Goal: Task Accomplishment & Management: Manage account settings

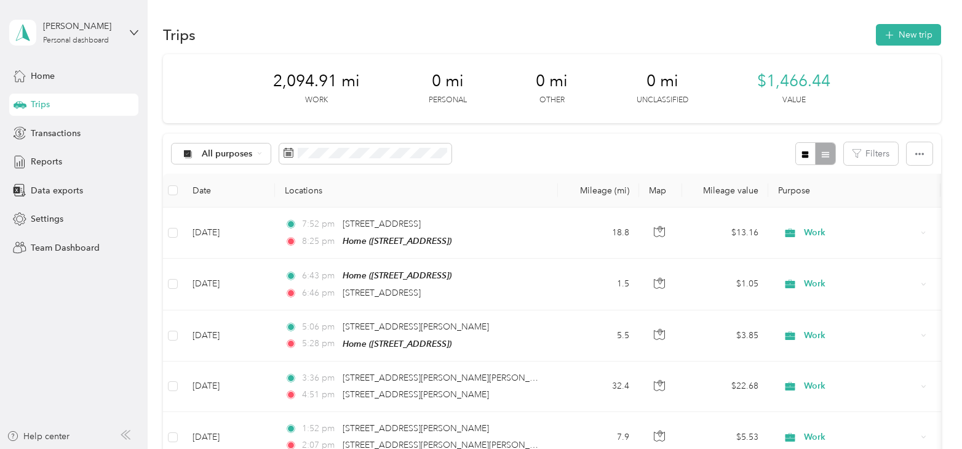
click at [229, 233] on td "[DATE]" at bounding box center [229, 232] width 92 height 51
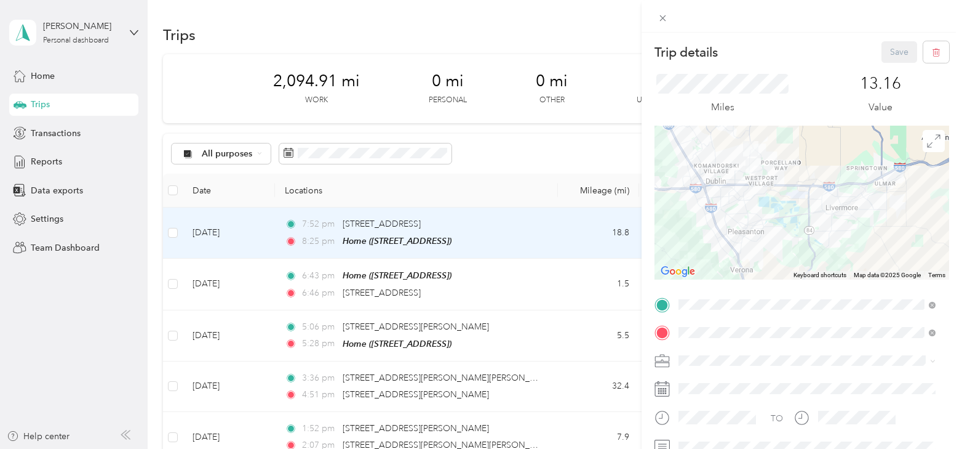
drag, startPoint x: 841, startPoint y: 196, endPoint x: 821, endPoint y: 240, distance: 47.7
click at [821, 240] on div at bounding box center [802, 203] width 295 height 154
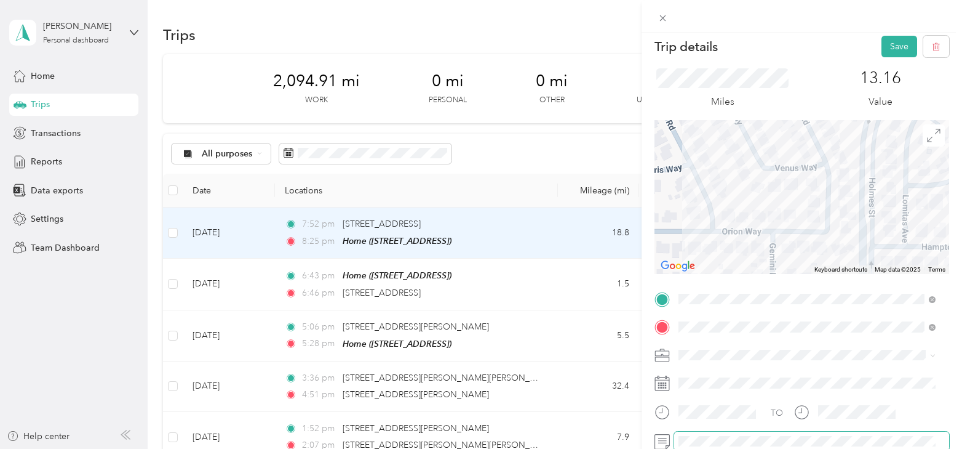
scroll to position [5, 0]
click at [883, 52] on button "Save" at bounding box center [900, 47] width 36 height 22
click at [220, 285] on div "Trip details Save This trip cannot be edited because it is either under review,…" at bounding box center [481, 224] width 962 height 449
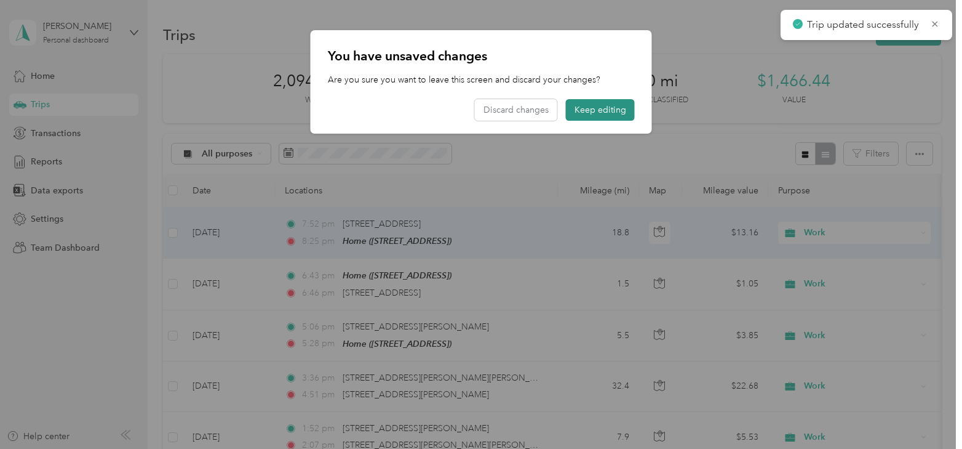
click at [586, 114] on div "2,094.91 mi Work 0 mi Personal 0 mi Other 0 mi Unclassified $1,466.44 Value" at bounding box center [552, 88] width 778 height 69
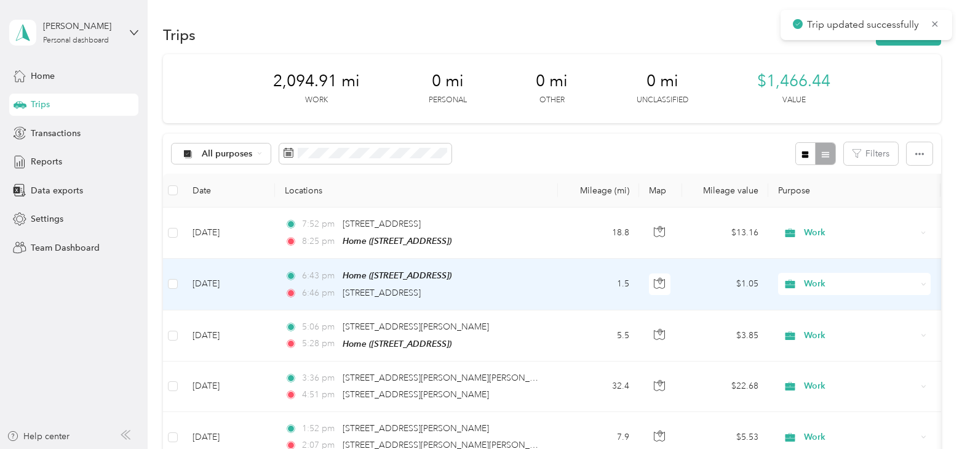
click at [217, 279] on td "[DATE]" at bounding box center [229, 283] width 92 height 51
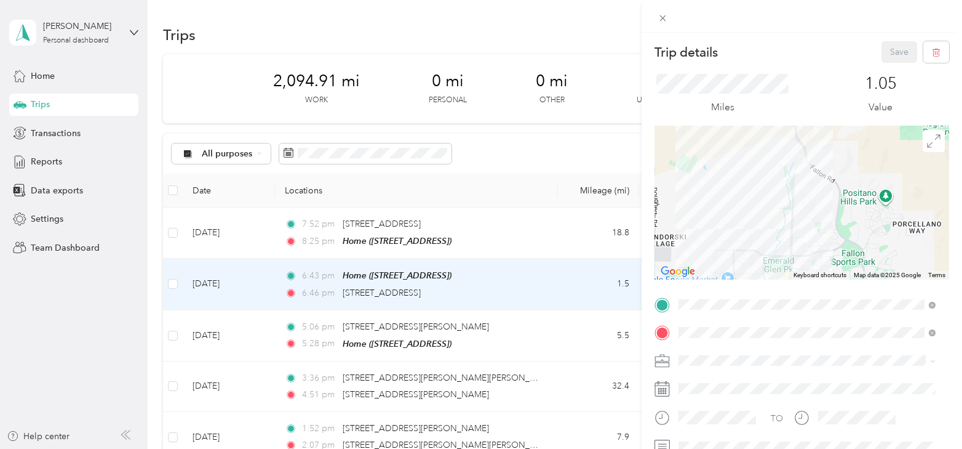
click at [212, 231] on div "Trip details Save This trip cannot be edited because it is either under review,…" at bounding box center [481, 224] width 962 height 449
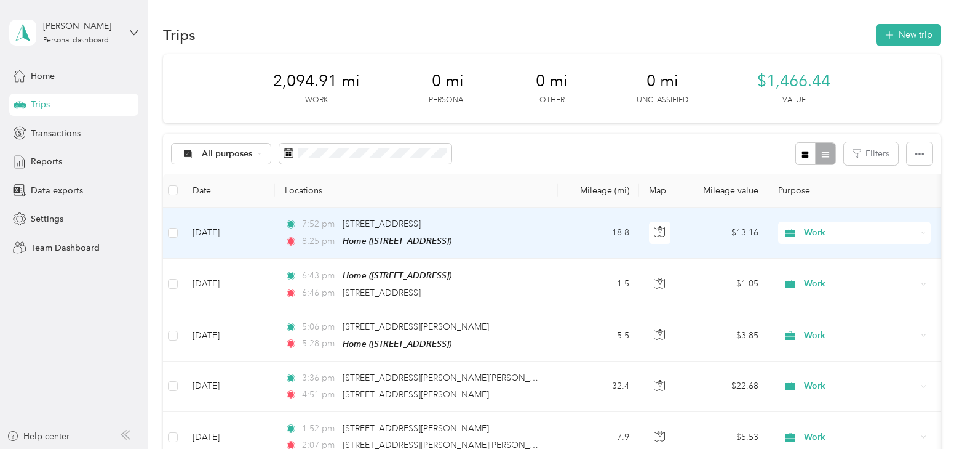
click at [212, 231] on td "[DATE]" at bounding box center [229, 232] width 92 height 51
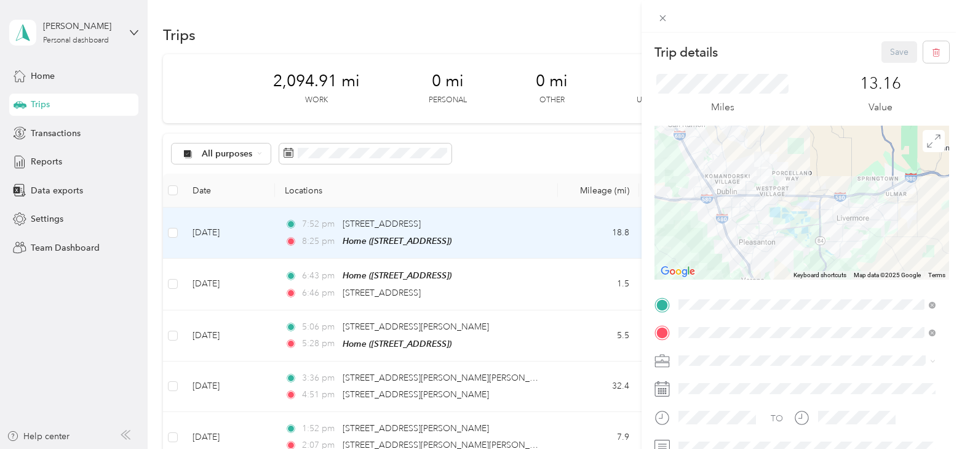
drag, startPoint x: 245, startPoint y: 290, endPoint x: 223, endPoint y: 282, distance: 23.8
click at [245, 291] on div "Trip details Save This trip cannot be edited because it is either under review,…" at bounding box center [481, 224] width 962 height 449
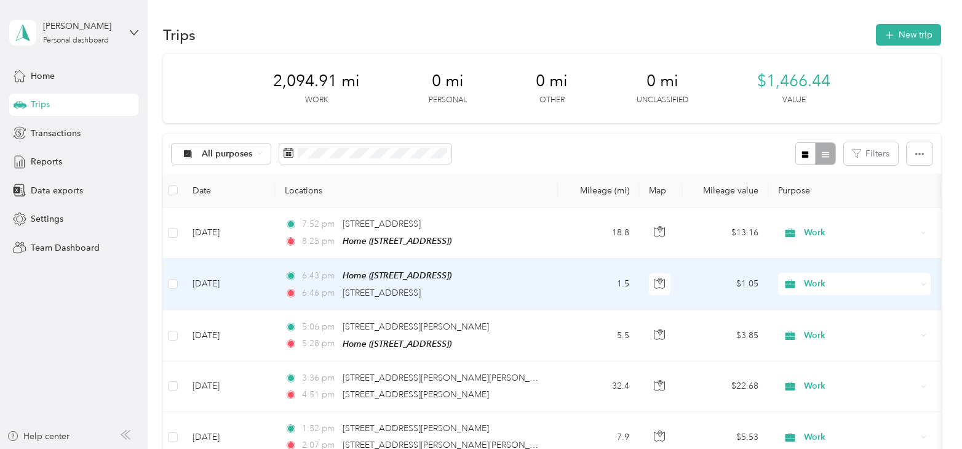
click at [223, 282] on td "[DATE]" at bounding box center [229, 283] width 92 height 51
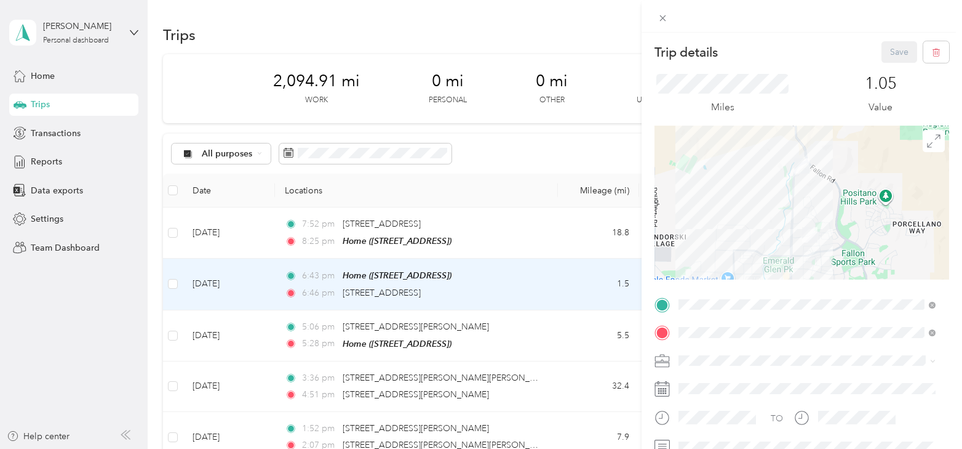
click at [223, 282] on div "Trip details Save This trip cannot be edited because it is either under review,…" at bounding box center [481, 224] width 962 height 449
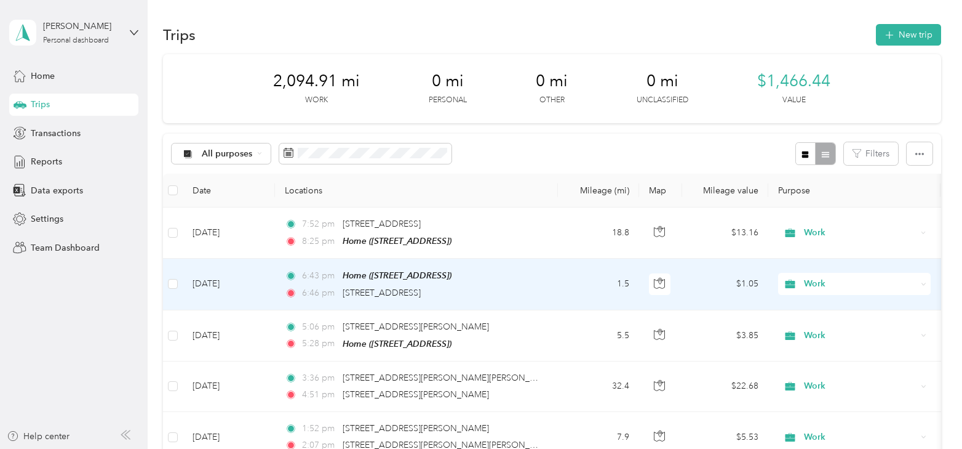
click at [223, 283] on td "[DATE]" at bounding box center [229, 283] width 92 height 51
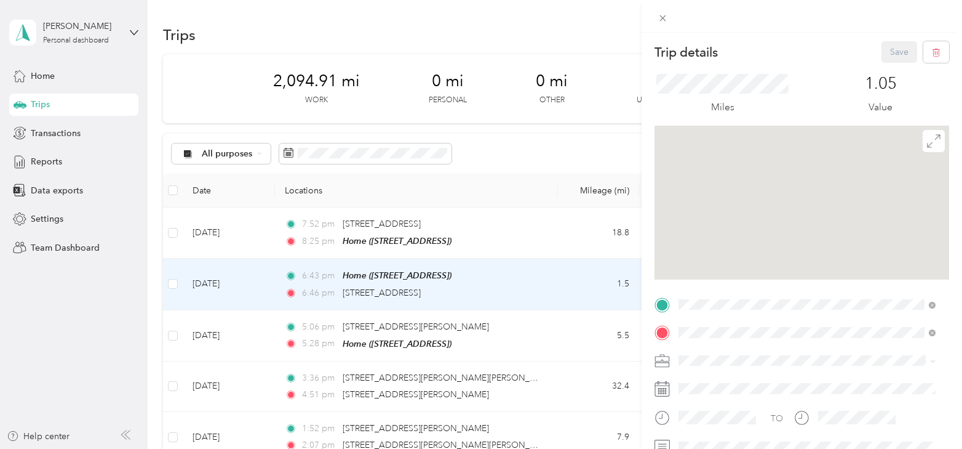
click at [218, 284] on div "Trip details Save This trip cannot be edited because it is either under review,…" at bounding box center [481, 224] width 962 height 449
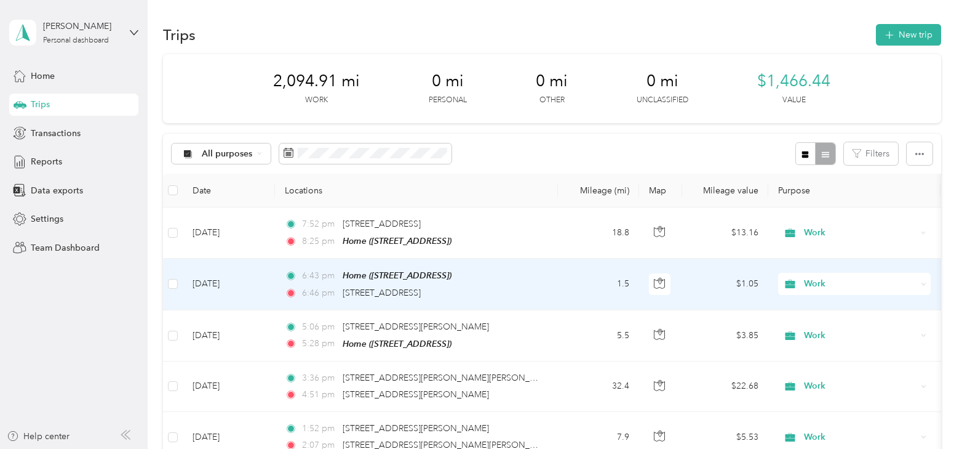
click at [221, 284] on td "[DATE]" at bounding box center [229, 283] width 92 height 51
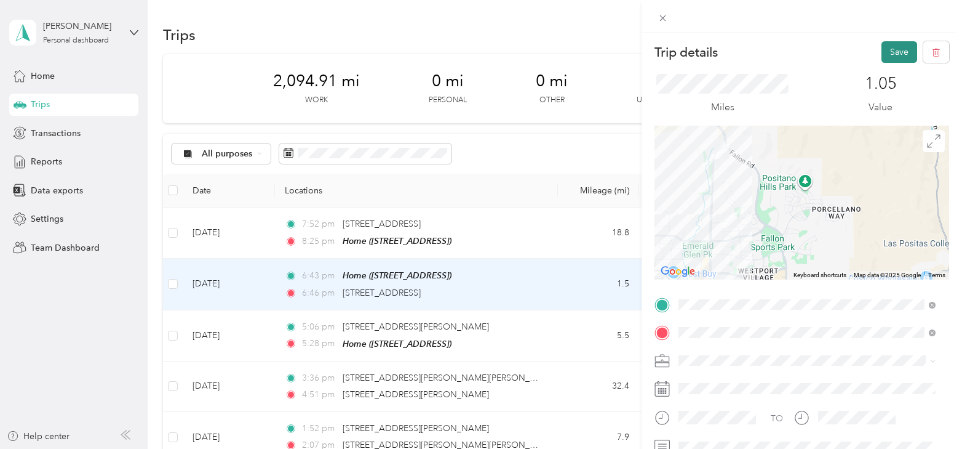
click at [884, 49] on button "Save" at bounding box center [900, 52] width 36 height 22
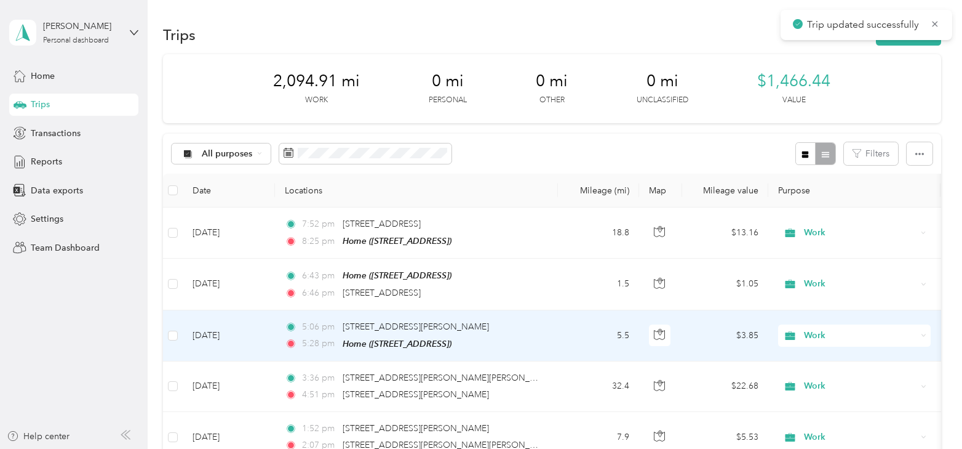
click at [213, 334] on td "[DATE]" at bounding box center [229, 335] width 92 height 51
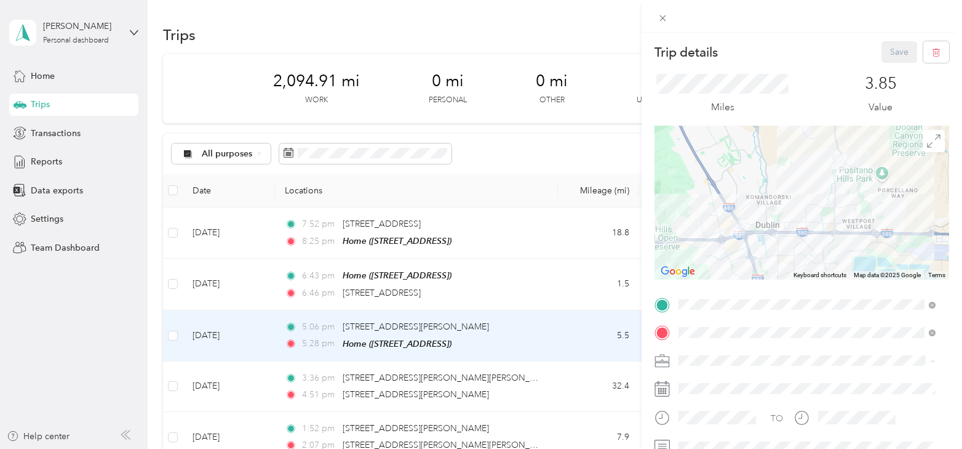
click at [263, 334] on div "Trip details Save This trip cannot be edited because it is either under review,…" at bounding box center [481, 224] width 962 height 449
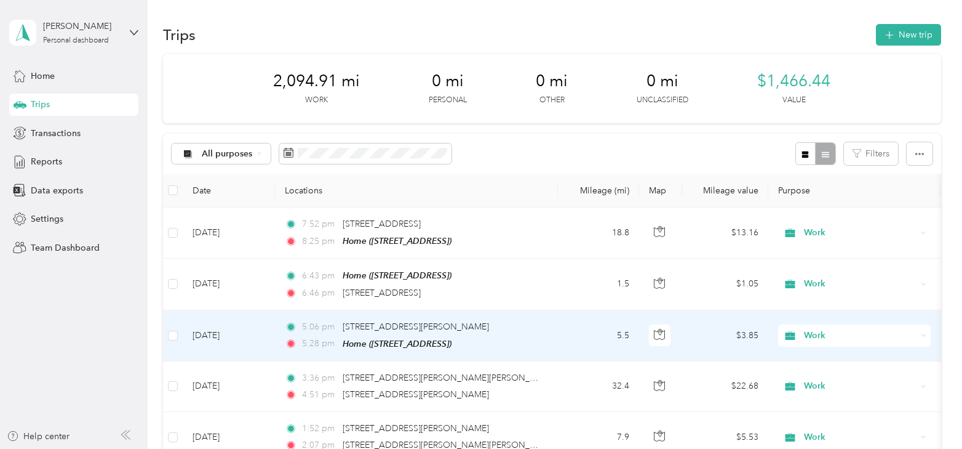
click at [817, 330] on span "Work" at bounding box center [860, 336] width 113 height 14
click at [817, 180] on span "Personal" at bounding box center [866, 181] width 114 height 13
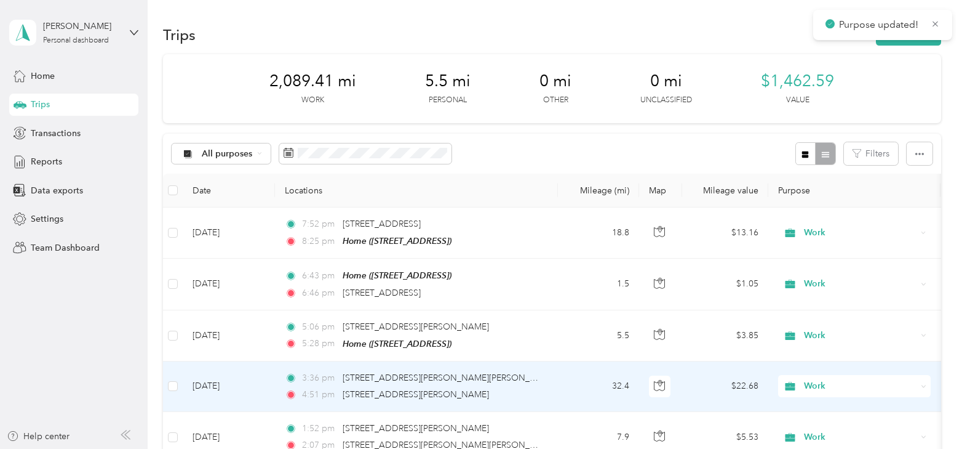
click at [213, 388] on td "[DATE]" at bounding box center [229, 386] width 92 height 50
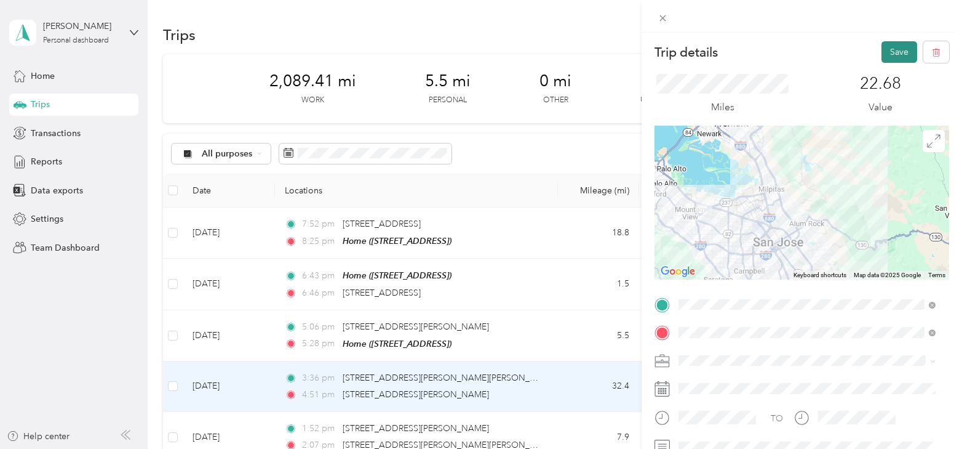
click at [890, 47] on button "Save" at bounding box center [900, 52] width 36 height 22
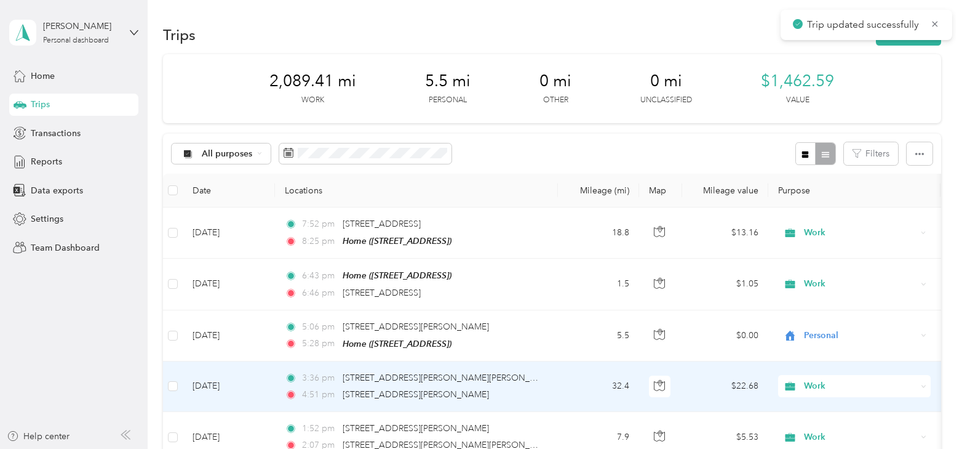
scroll to position [62, 0]
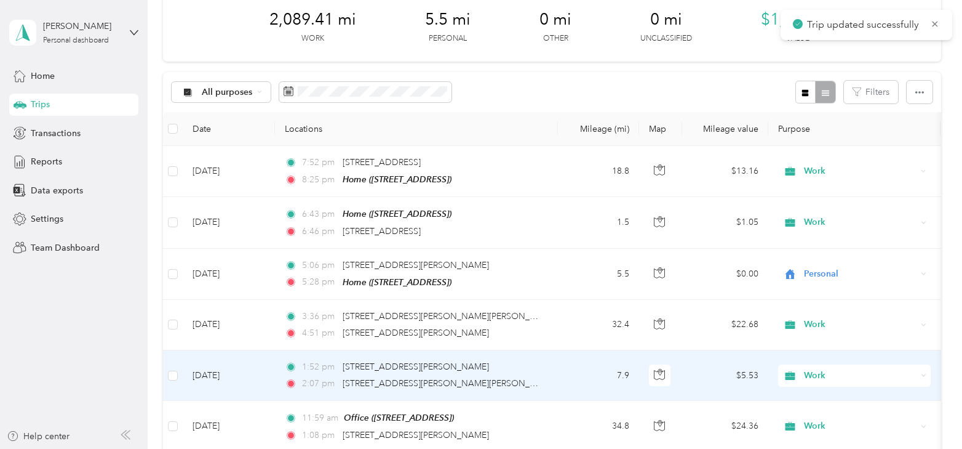
click at [223, 372] on td "[DATE]" at bounding box center [229, 375] width 92 height 50
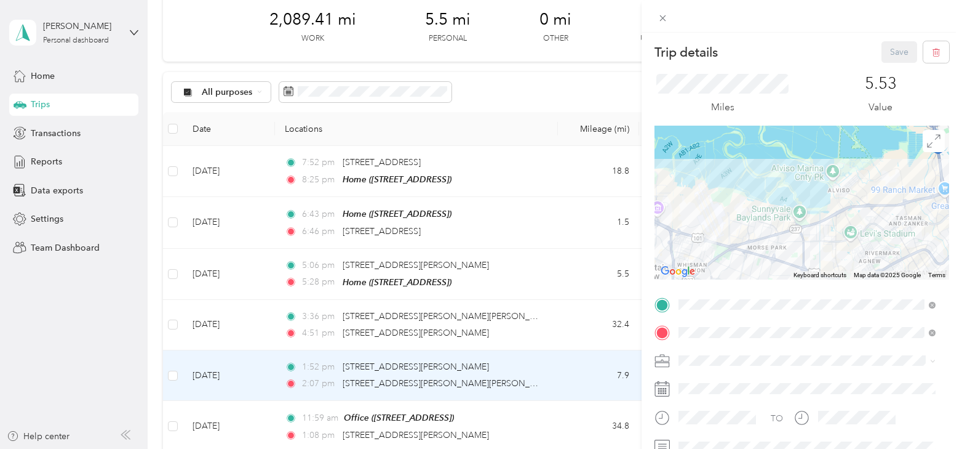
drag, startPoint x: 685, startPoint y: 257, endPoint x: 717, endPoint y: 206, distance: 60.3
click at [722, 230] on img at bounding box center [709, 242] width 25 height 25
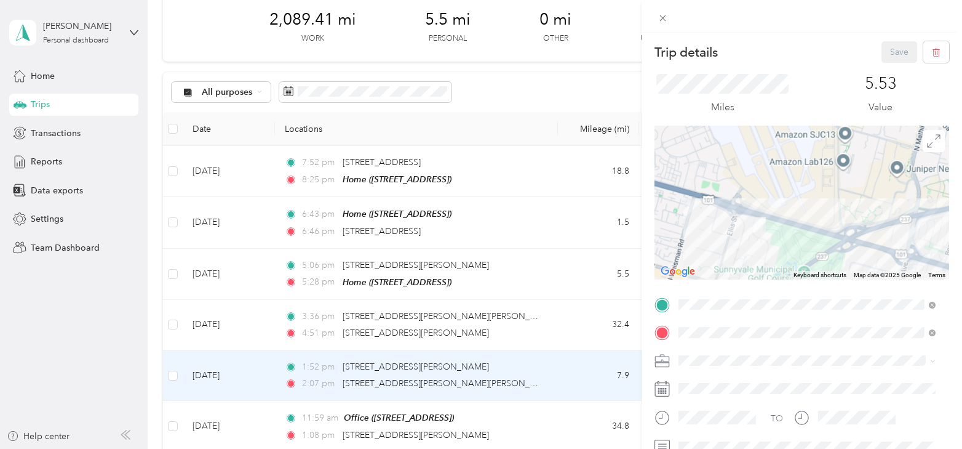
drag, startPoint x: 761, startPoint y: 215, endPoint x: 758, endPoint y: 167, distance: 48.1
click at [758, 167] on div at bounding box center [802, 203] width 295 height 154
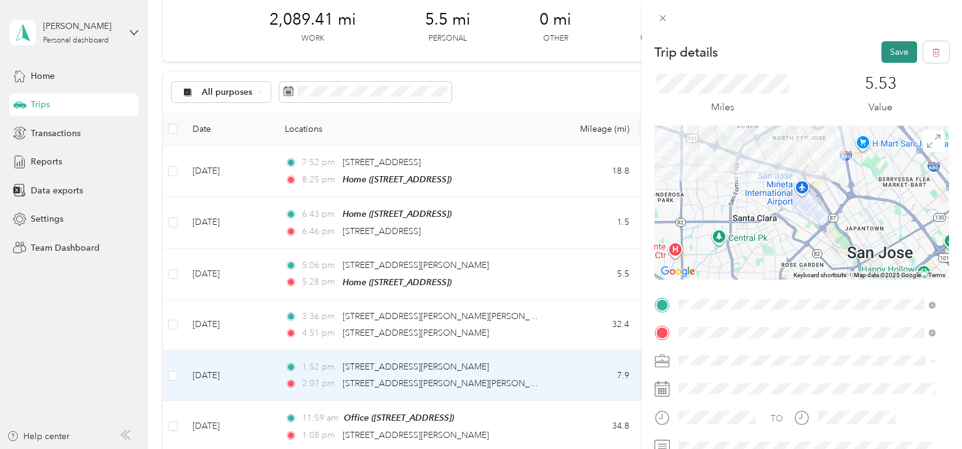
click at [890, 58] on button "Save" at bounding box center [900, 52] width 36 height 22
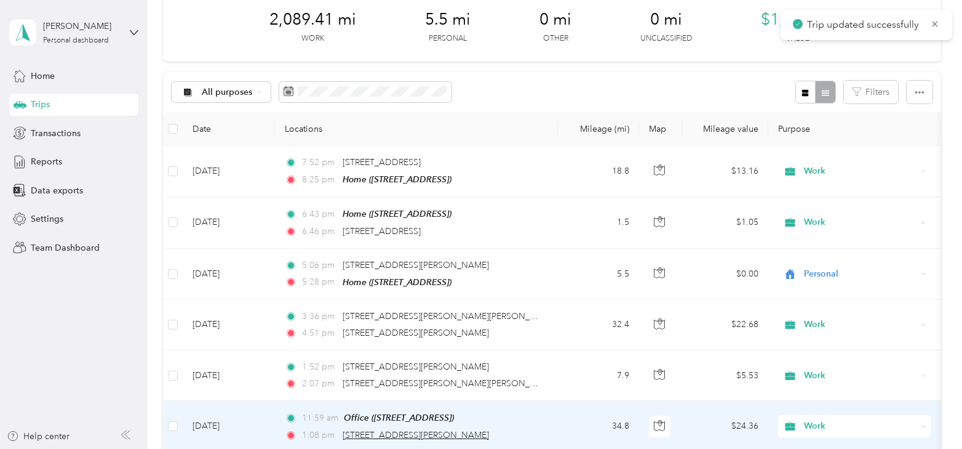
scroll to position [123, 0]
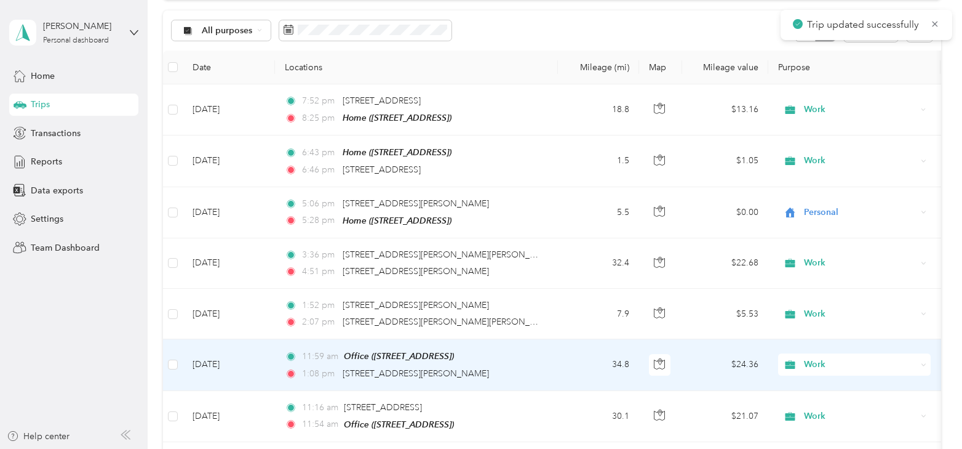
click at [219, 362] on td "[DATE]" at bounding box center [229, 364] width 92 height 51
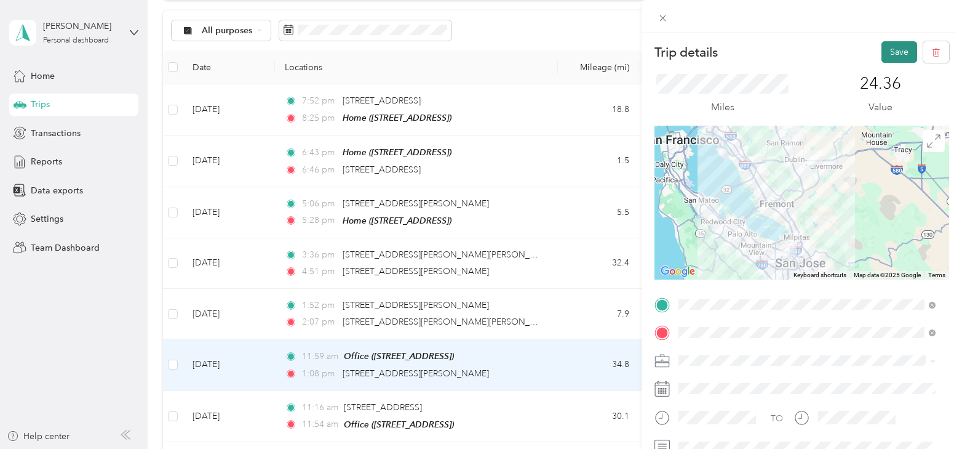
click at [890, 56] on button "Save" at bounding box center [900, 52] width 36 height 22
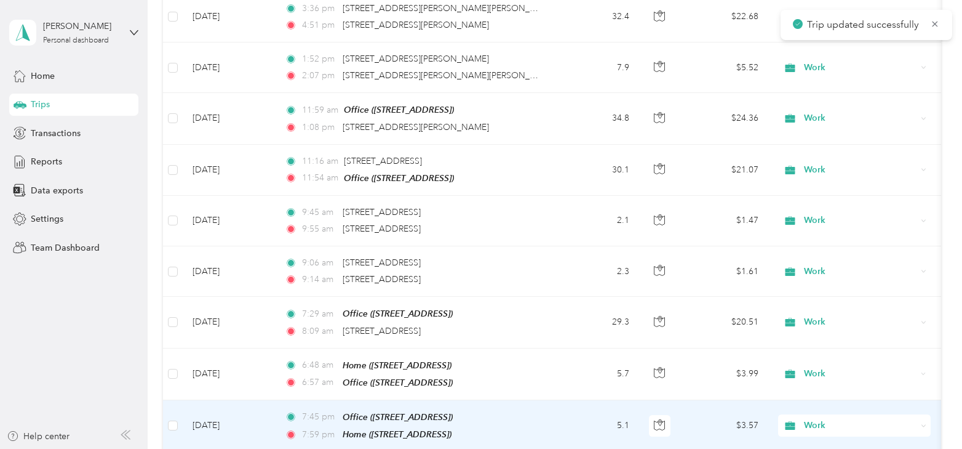
scroll to position [431, 0]
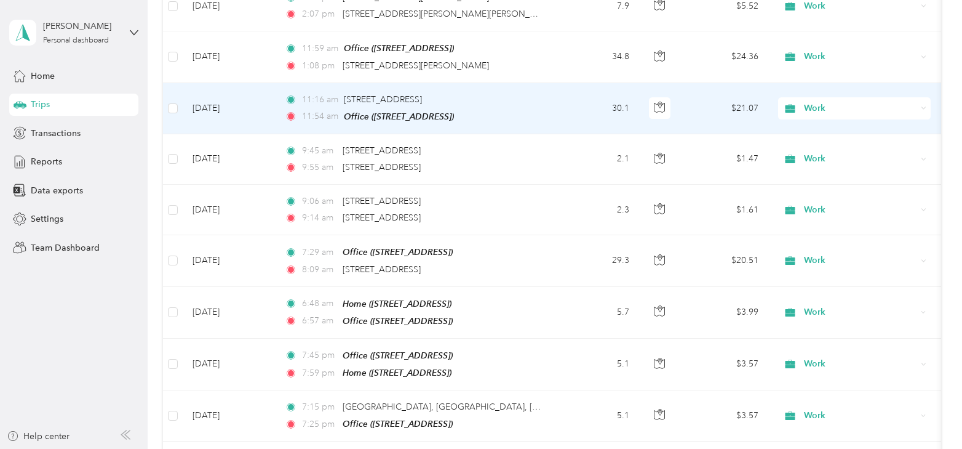
click at [214, 113] on td "[DATE]" at bounding box center [229, 108] width 92 height 51
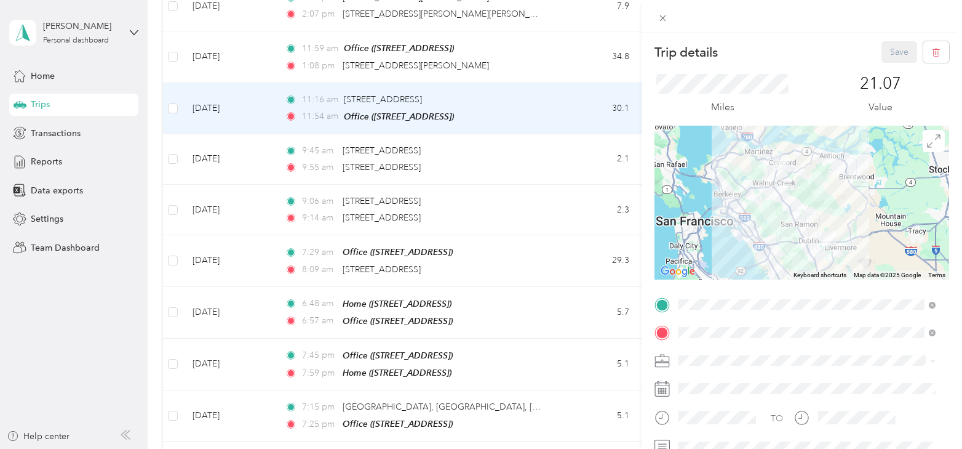
scroll to position [62, 0]
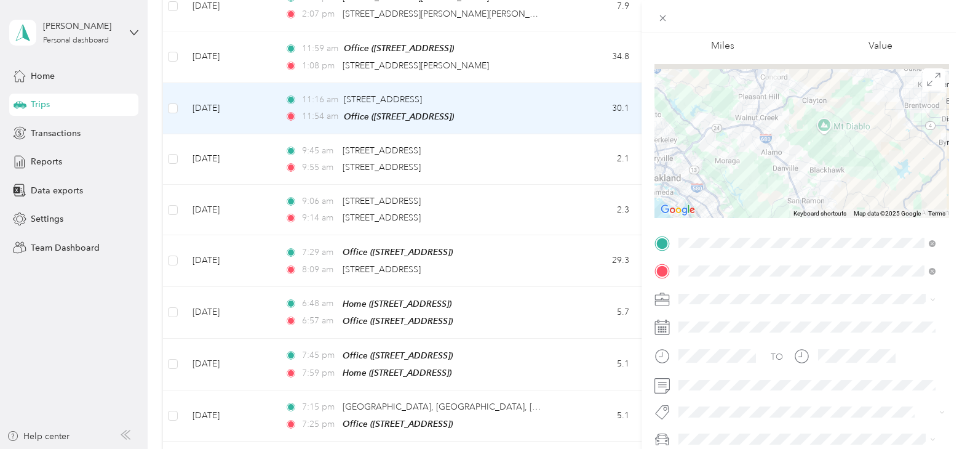
drag, startPoint x: 748, startPoint y: 93, endPoint x: 782, endPoint y: 174, distance: 88.2
click at [779, 175] on div at bounding box center [802, 141] width 295 height 154
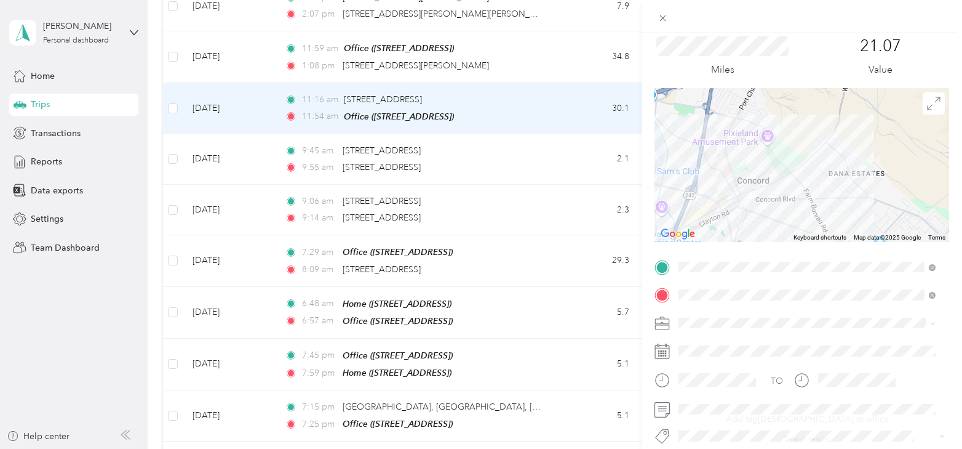
scroll to position [0, 0]
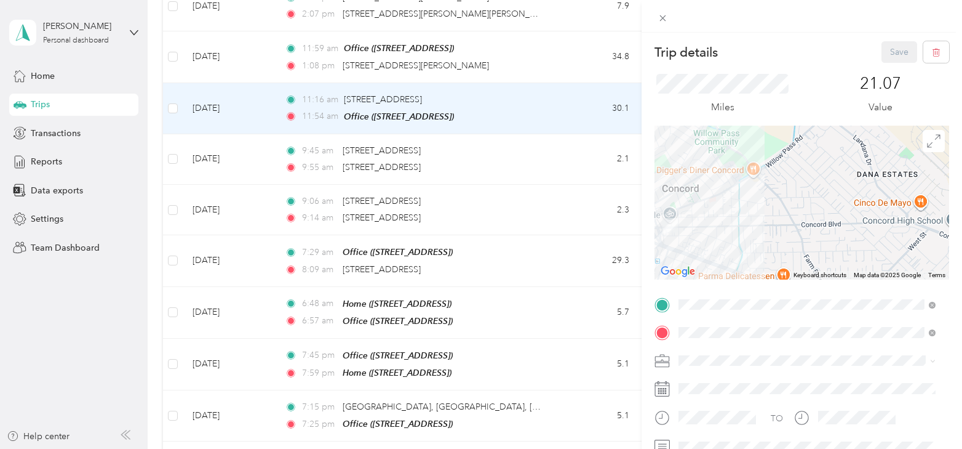
click at [890, 58] on div "Save" at bounding box center [916, 52] width 68 height 22
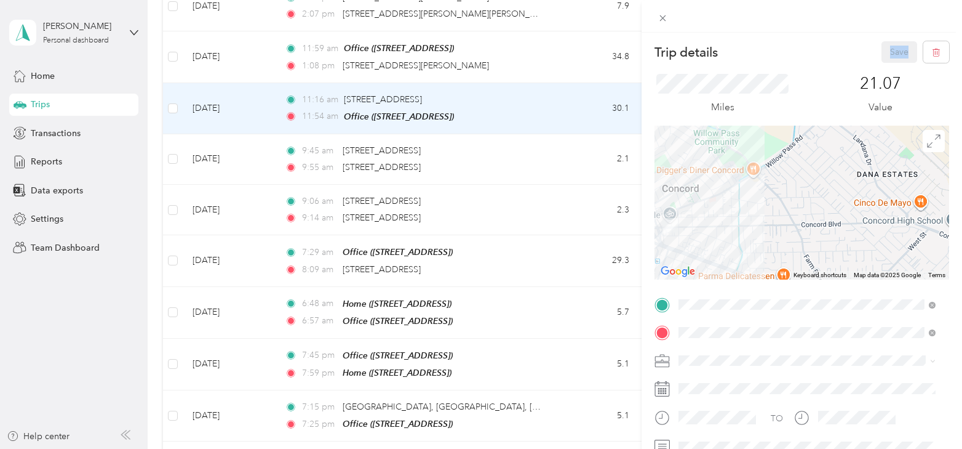
click at [890, 58] on div "Save" at bounding box center [916, 52] width 68 height 22
drag, startPoint x: 890, startPoint y: 58, endPoint x: 890, endPoint y: 46, distance: 11.7
click at [890, 46] on div "Save" at bounding box center [916, 52] width 68 height 22
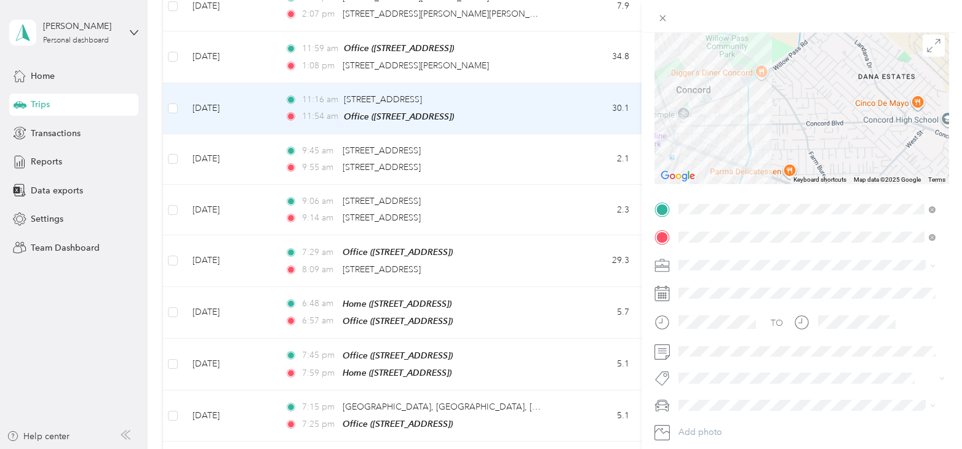
scroll to position [123, 0]
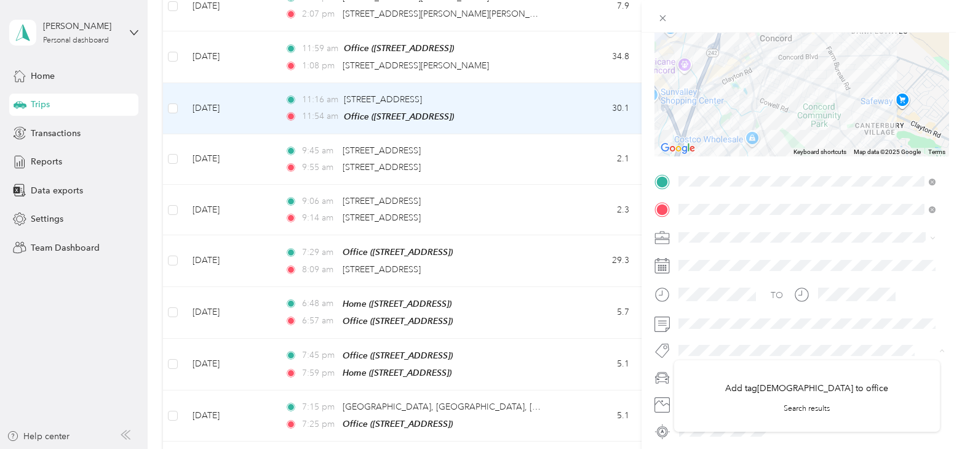
click at [579, 346] on div "Trip details Save This trip cannot be edited because it is either under review,…" at bounding box center [481, 224] width 962 height 449
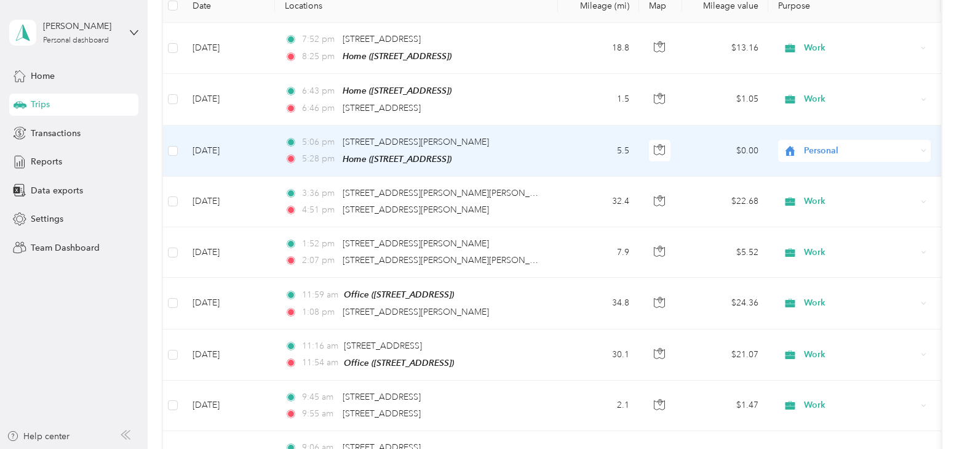
scroll to position [246, 0]
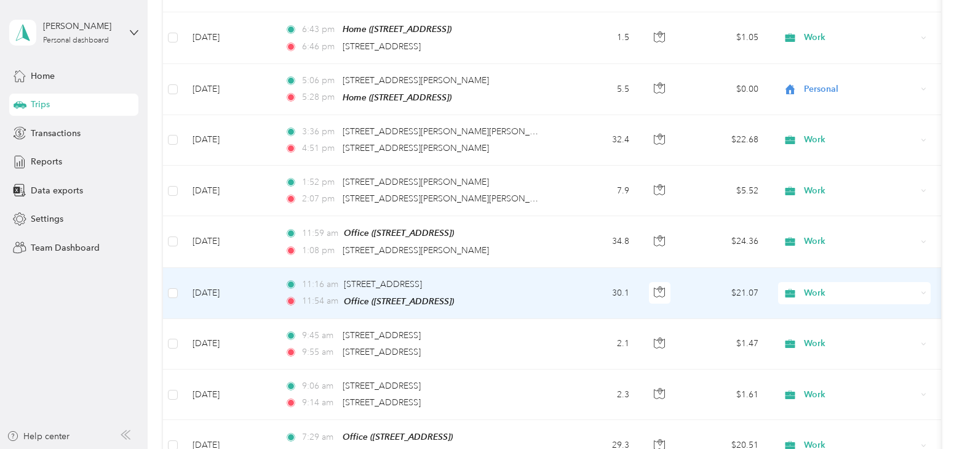
click at [218, 292] on td "[DATE]" at bounding box center [229, 293] width 92 height 51
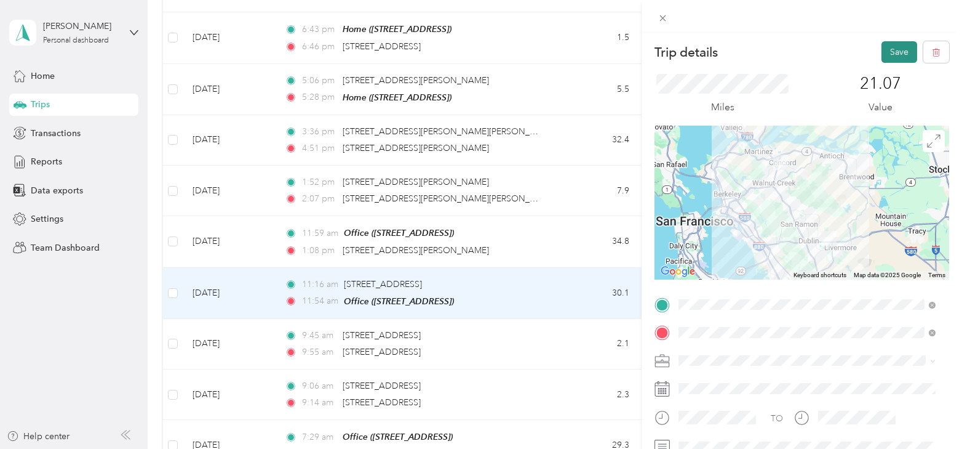
click at [892, 57] on button "Save" at bounding box center [900, 52] width 36 height 22
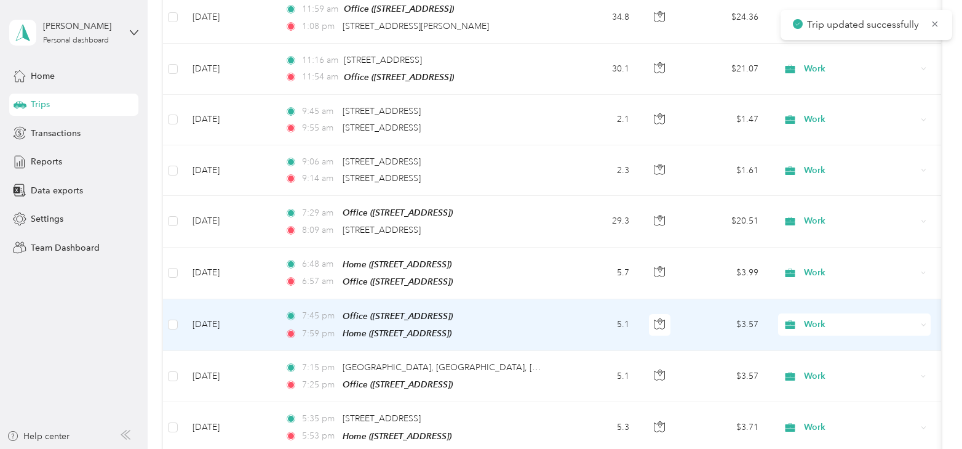
scroll to position [492, 0]
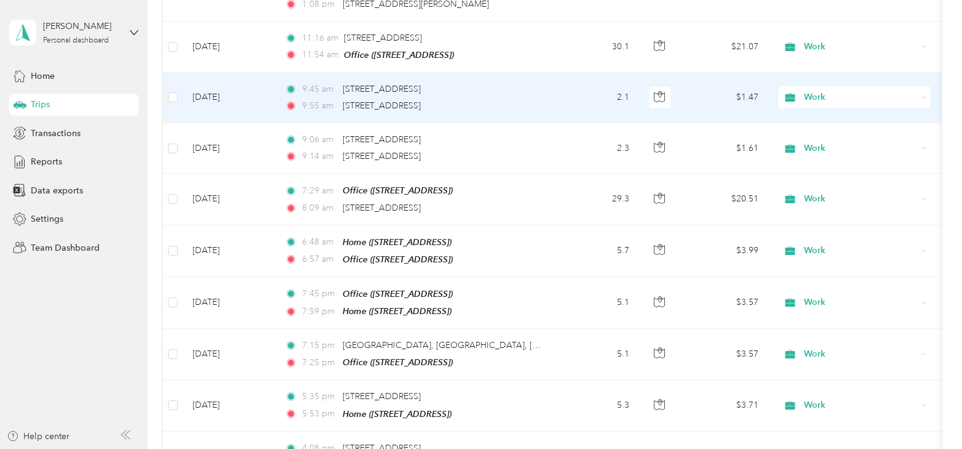
click at [227, 98] on td "[DATE]" at bounding box center [229, 98] width 92 height 50
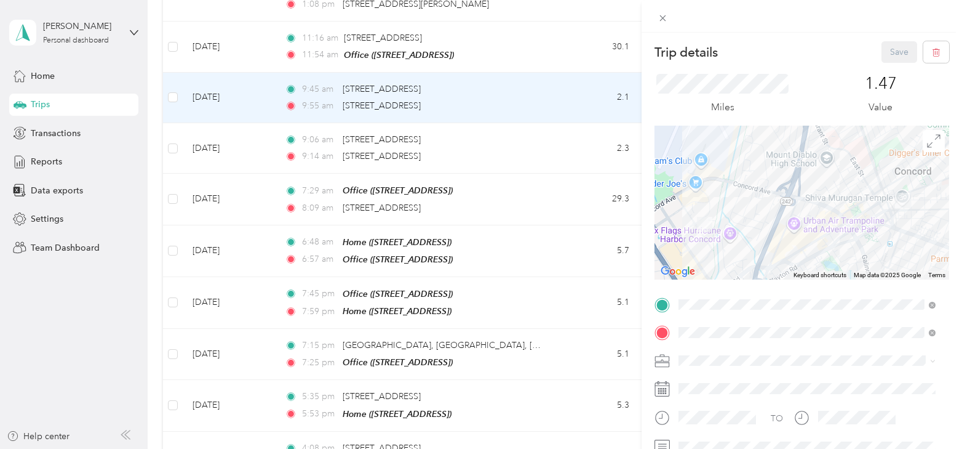
click at [207, 141] on div "Trip details Save This trip cannot be edited because it is either under review,…" at bounding box center [481, 224] width 962 height 449
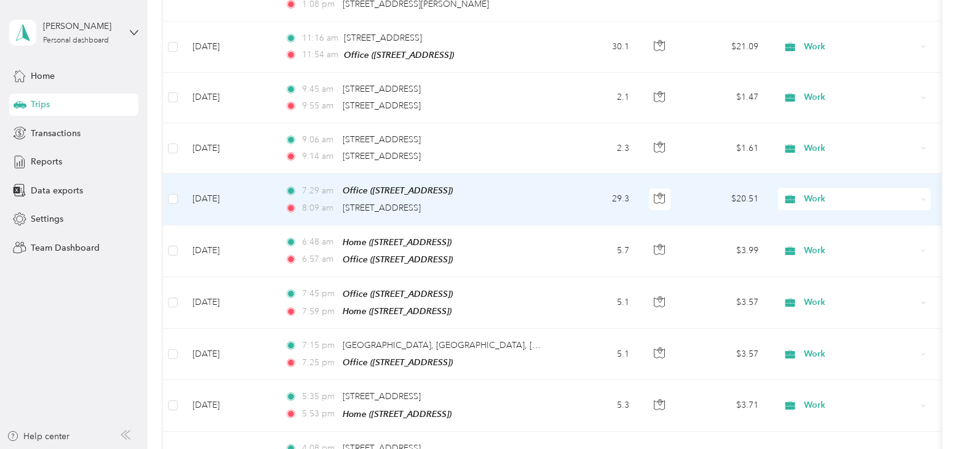
click at [207, 194] on td "[DATE]" at bounding box center [229, 199] width 92 height 51
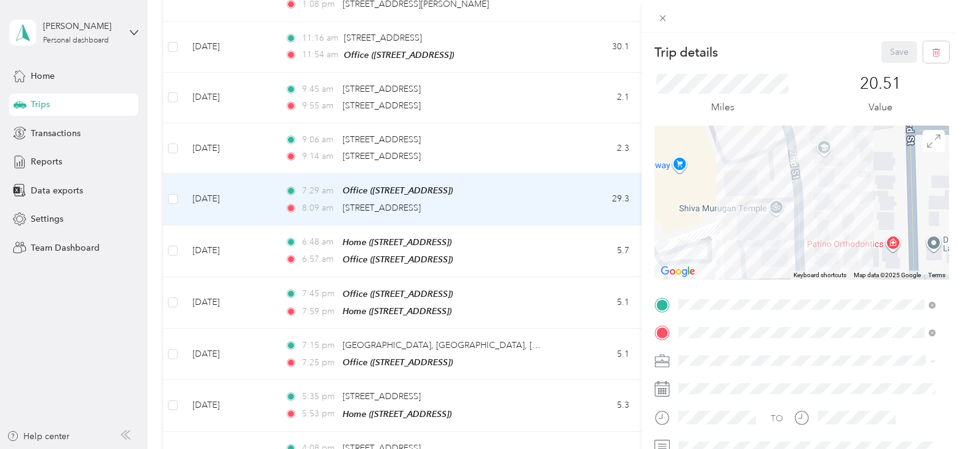
drag, startPoint x: 722, startPoint y: 166, endPoint x: 778, endPoint y: 190, distance: 60.1
click at [778, 190] on div at bounding box center [802, 203] width 295 height 154
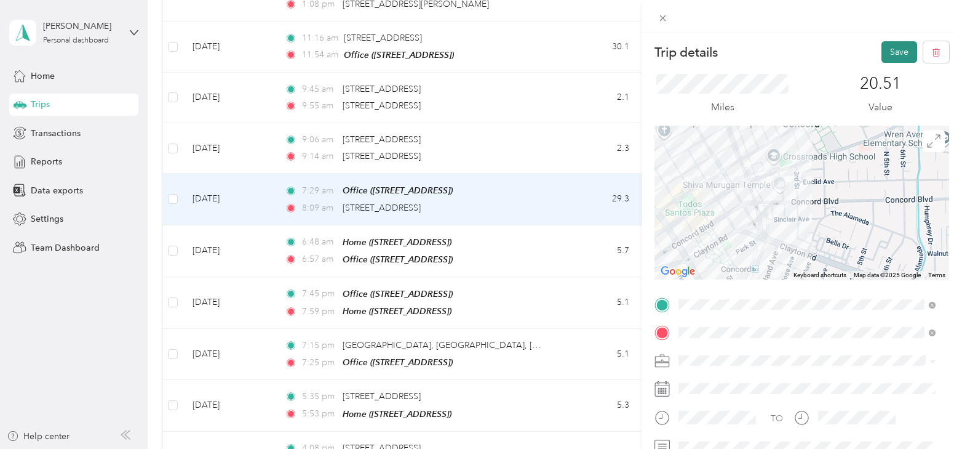
click at [895, 52] on button "Save" at bounding box center [900, 52] width 36 height 22
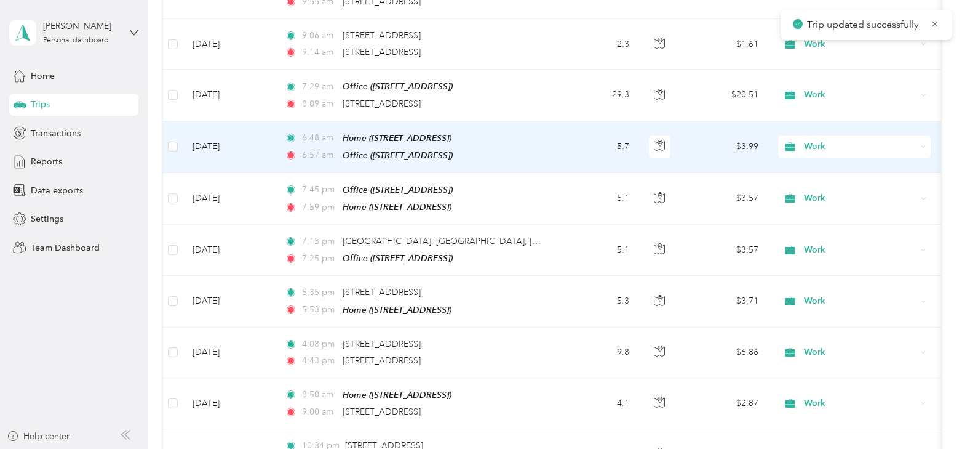
scroll to position [615, 0]
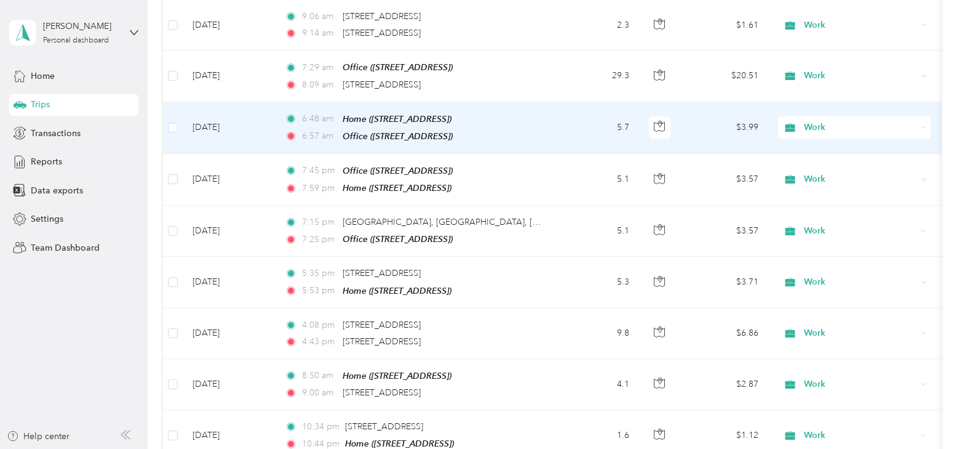
click at [219, 122] on td "[DATE]" at bounding box center [229, 128] width 92 height 52
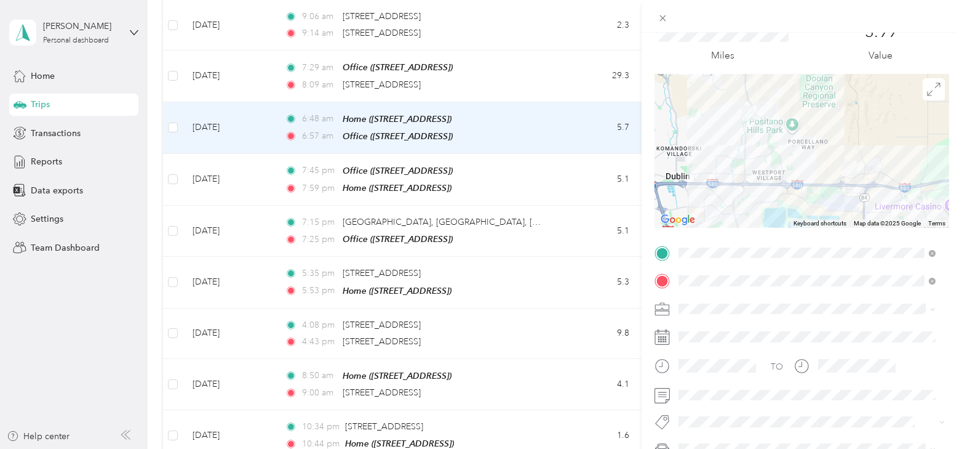
scroll to position [123, 0]
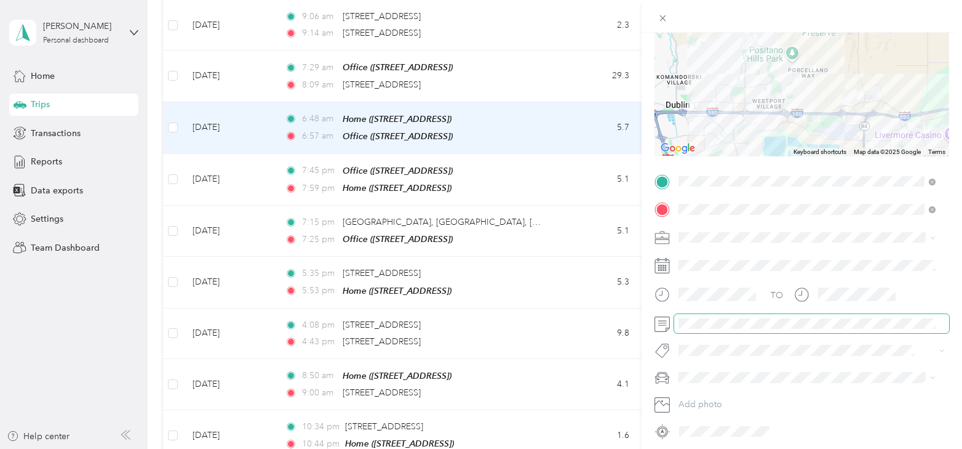
click at [698, 330] on span at bounding box center [811, 324] width 275 height 20
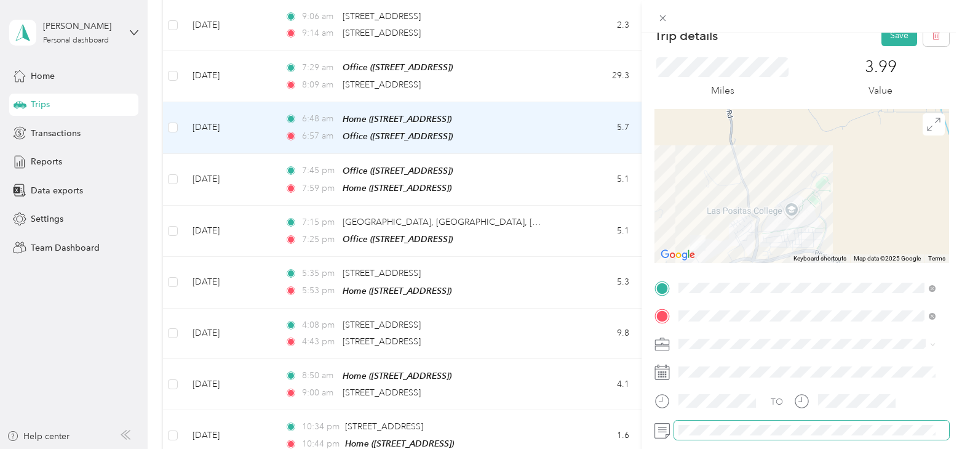
scroll to position [0, 0]
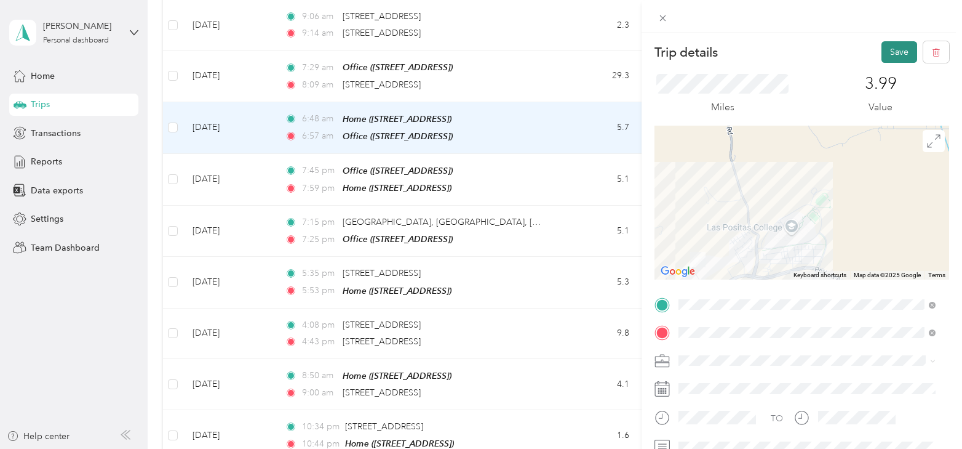
click at [882, 49] on button "Save" at bounding box center [900, 52] width 36 height 22
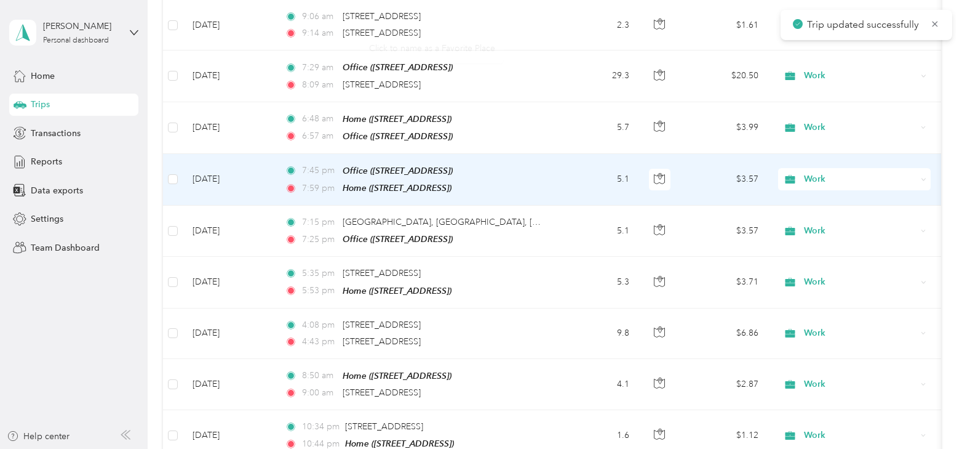
click at [204, 172] on td "[DATE]" at bounding box center [229, 180] width 92 height 52
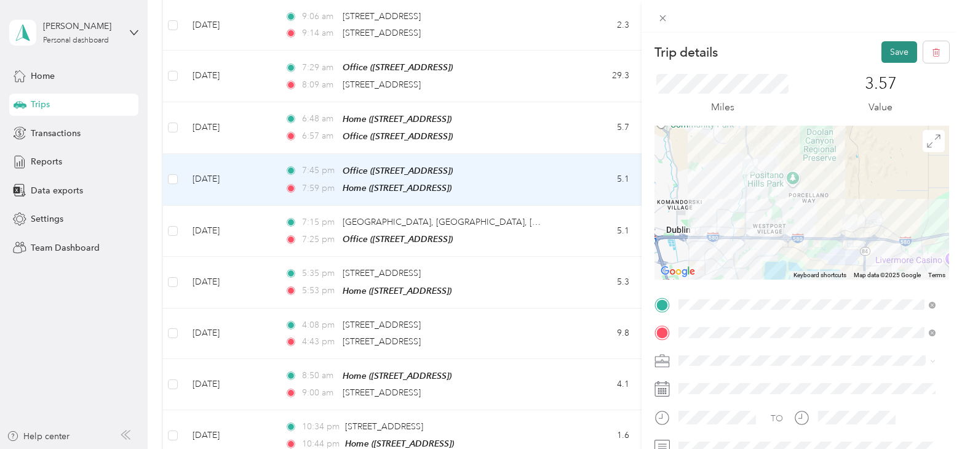
click at [887, 47] on button "Save" at bounding box center [900, 52] width 36 height 22
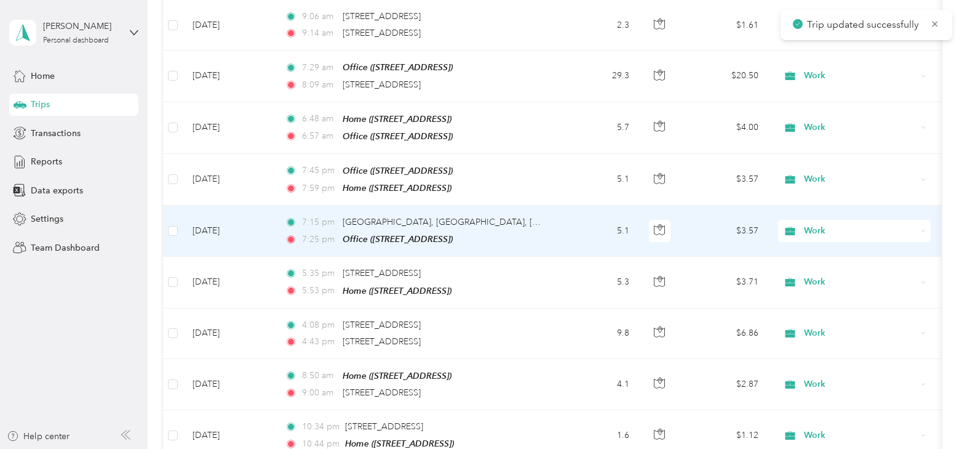
click at [217, 223] on td "[DATE]" at bounding box center [229, 231] width 92 height 51
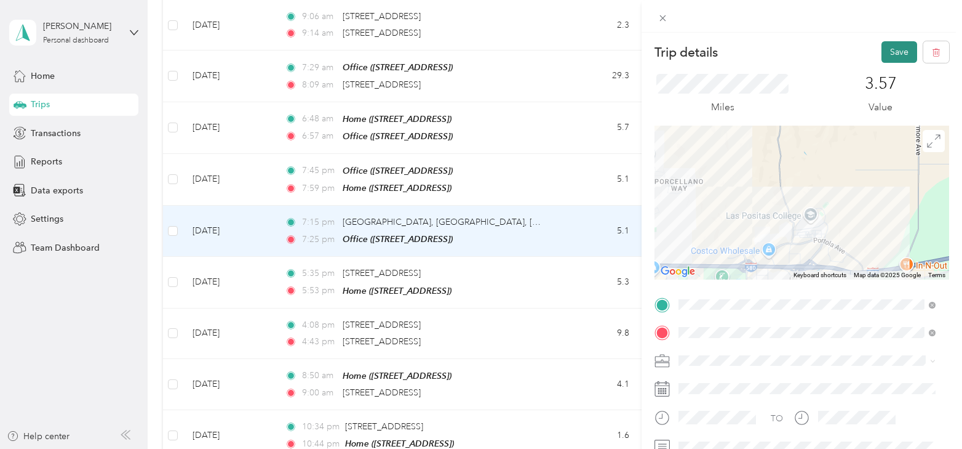
click at [895, 52] on button "Save" at bounding box center [900, 52] width 36 height 22
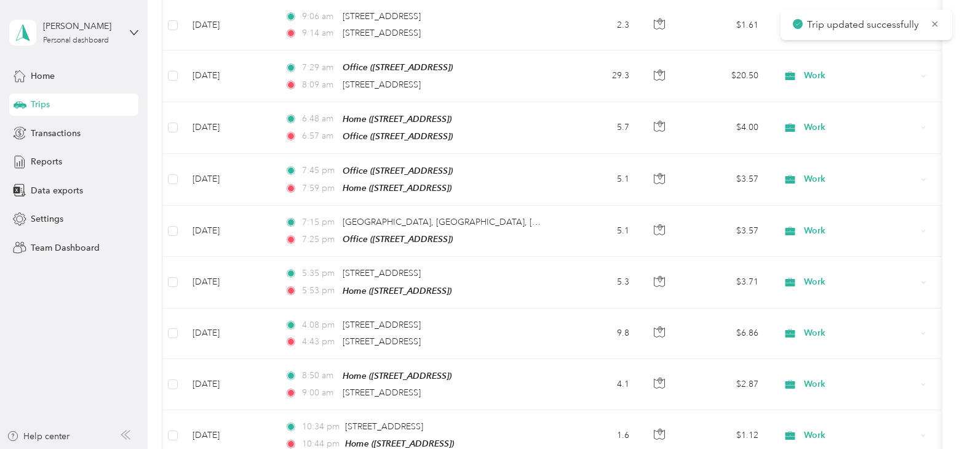
click at [203, 273] on td "[DATE]" at bounding box center [229, 282] width 92 height 51
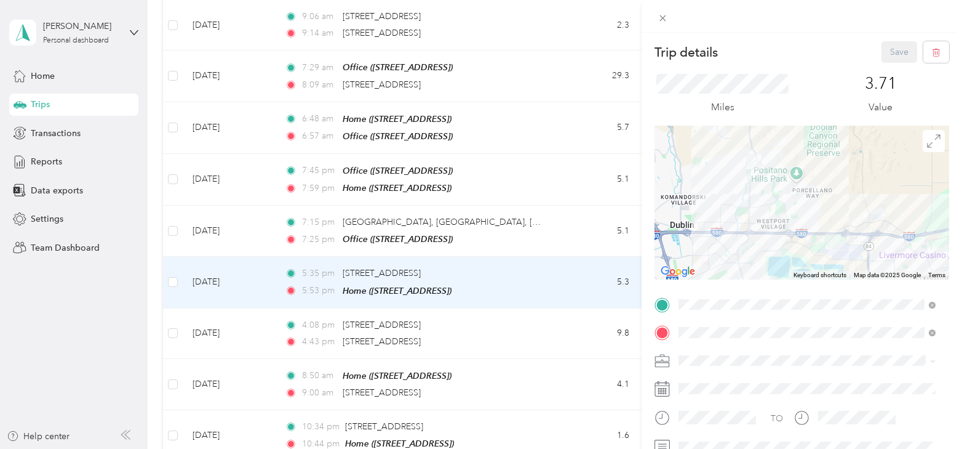
click at [583, 282] on div "Trip details Save This trip cannot be edited because it is either under review,…" at bounding box center [481, 224] width 962 height 449
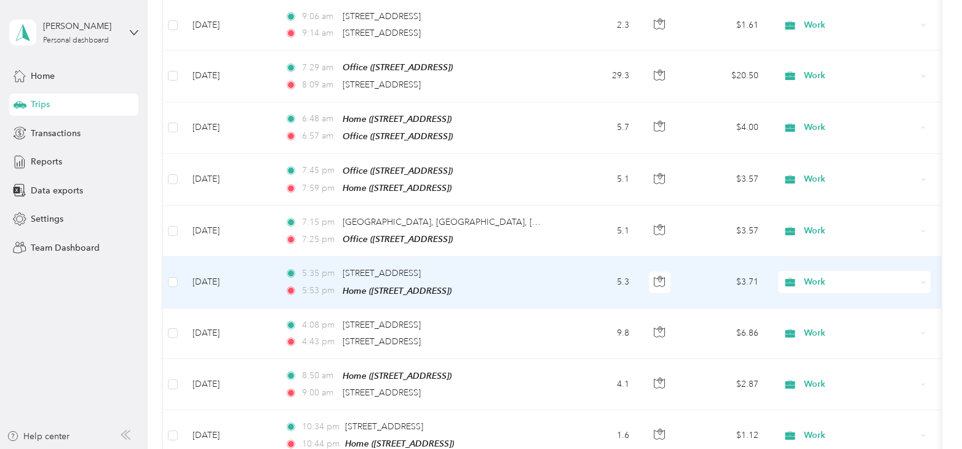
click at [813, 275] on span "Work" at bounding box center [860, 282] width 113 height 14
click at [824, 127] on li "Personal" at bounding box center [854, 123] width 153 height 22
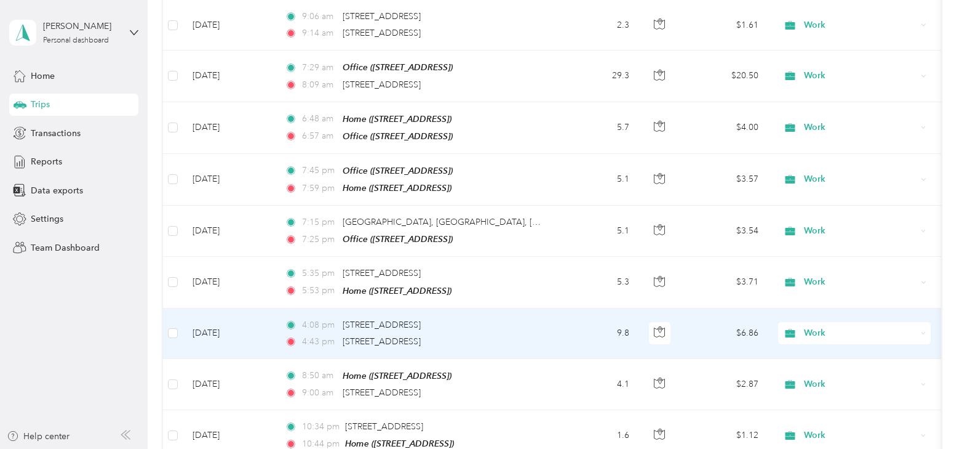
click at [814, 326] on span "Work" at bounding box center [860, 333] width 113 height 14
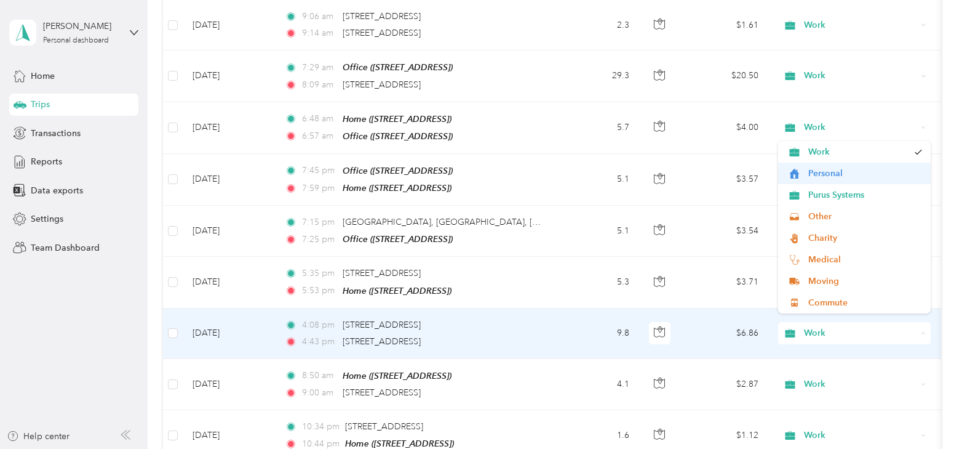
click at [810, 176] on span "Personal" at bounding box center [866, 173] width 114 height 13
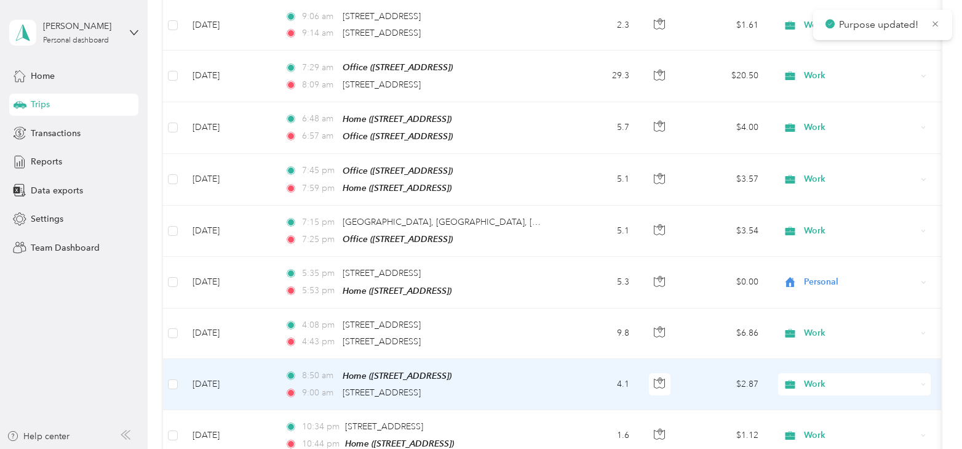
click at [228, 374] on td "[DATE]" at bounding box center [229, 384] width 92 height 51
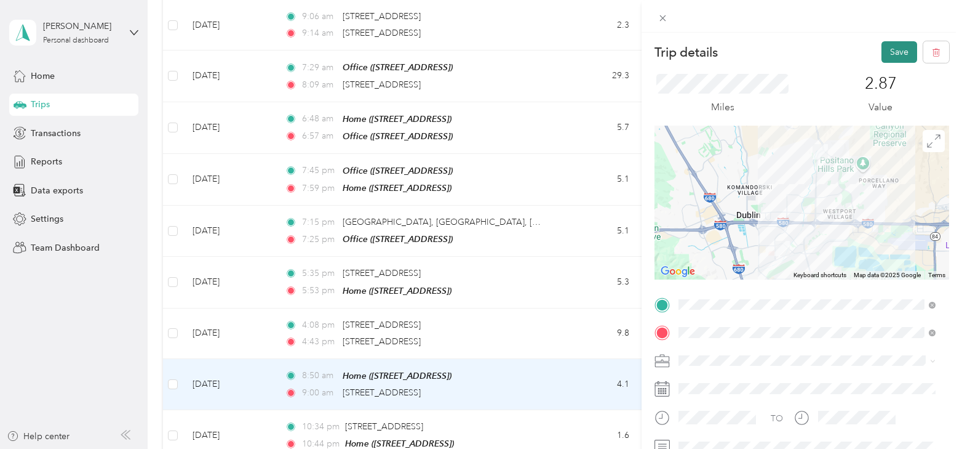
click at [884, 55] on button "Save" at bounding box center [900, 52] width 36 height 22
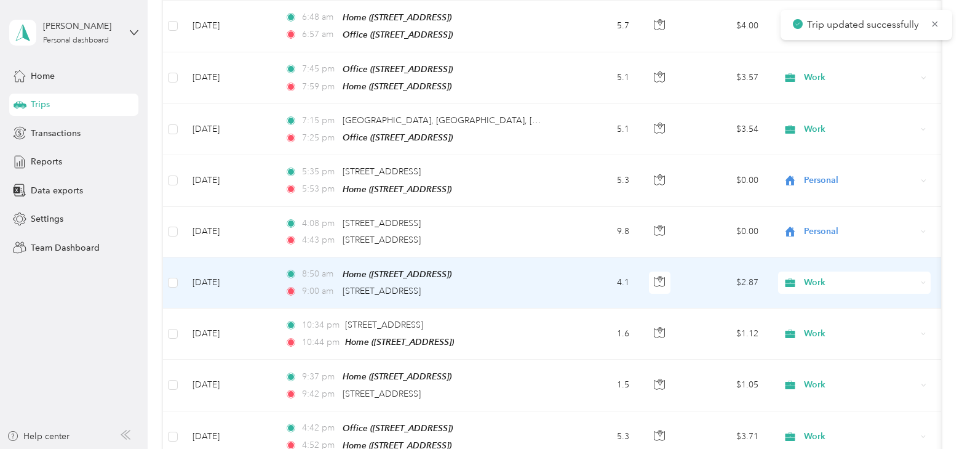
scroll to position [738, 0]
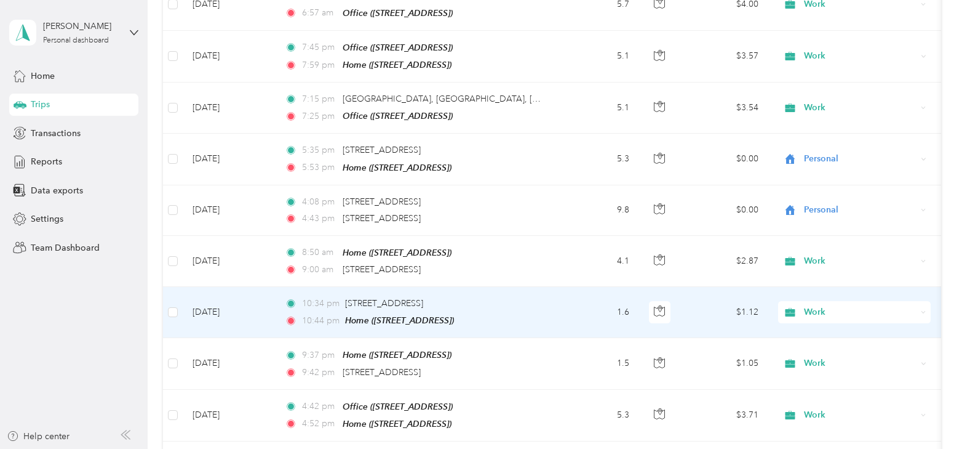
click at [209, 303] on td "[DATE]" at bounding box center [229, 312] width 92 height 51
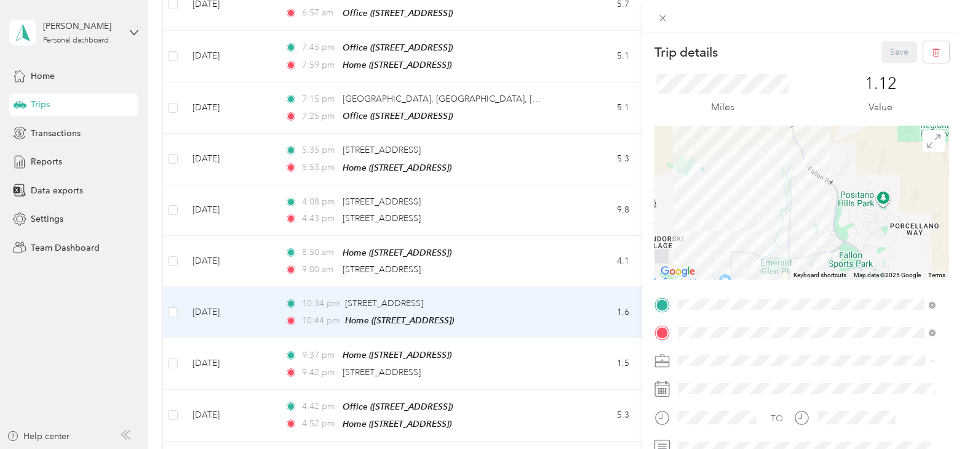
click at [383, 295] on div "Trip details Save This trip cannot be edited because it is either under review,…" at bounding box center [481, 224] width 962 height 449
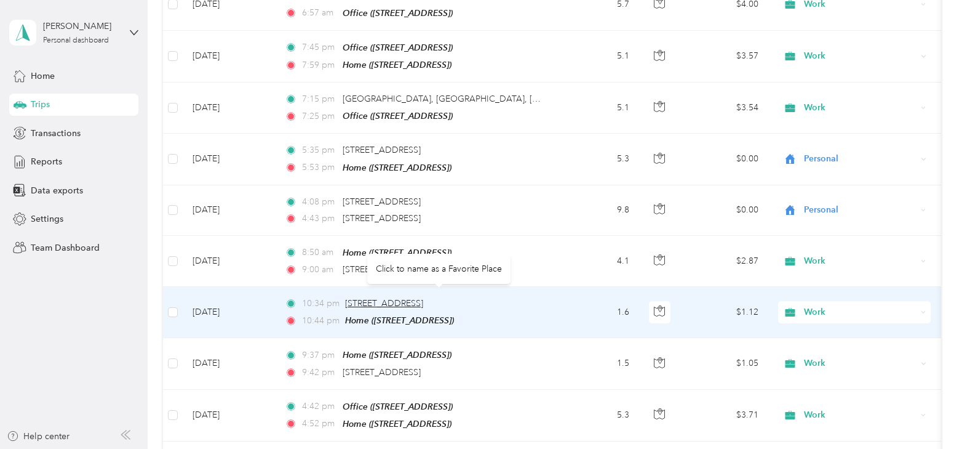
click at [383, 298] on span "[STREET_ADDRESS]" at bounding box center [384, 303] width 78 height 10
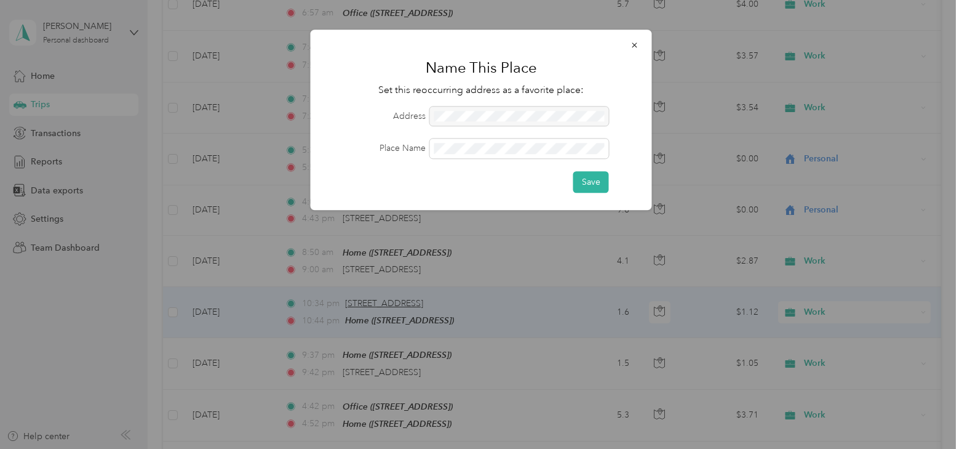
click at [383, 295] on div at bounding box center [481, 224] width 962 height 449
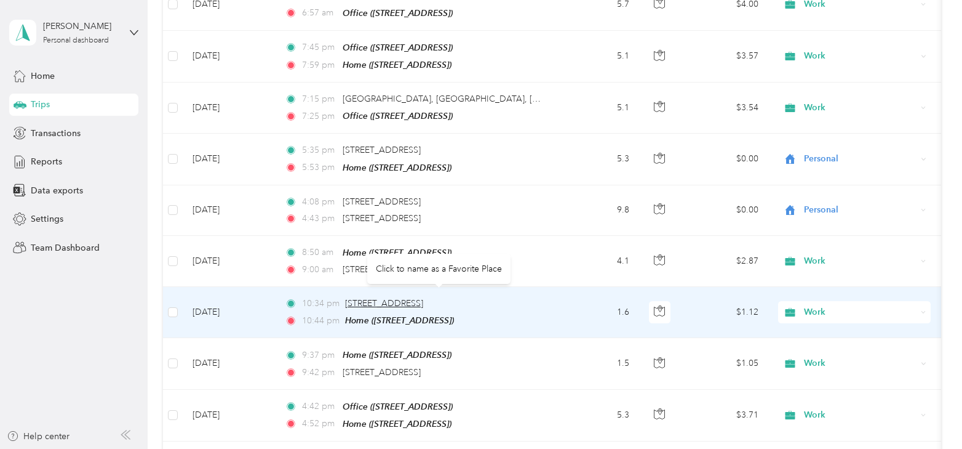
click at [378, 298] on span "[STREET_ADDRESS]" at bounding box center [384, 303] width 78 height 10
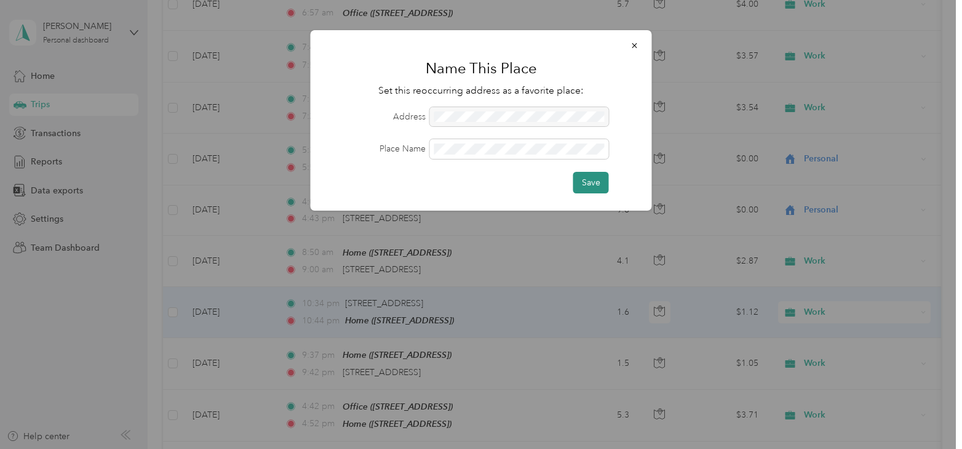
click at [588, 179] on button "Save" at bounding box center [592, 183] width 36 height 22
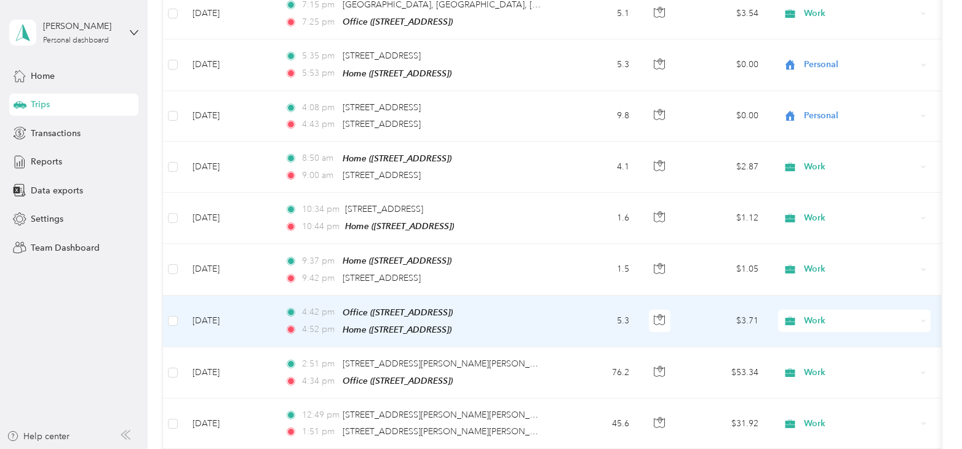
scroll to position [861, 0]
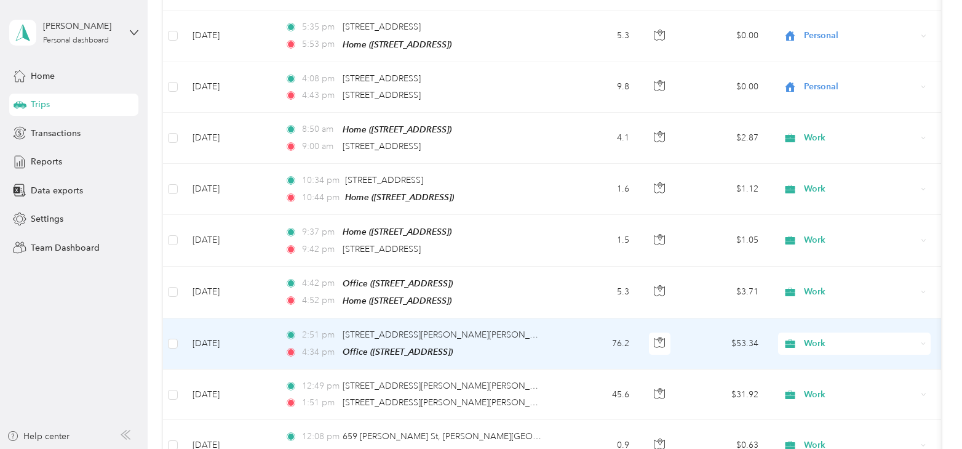
click at [222, 329] on td "[DATE]" at bounding box center [229, 343] width 92 height 51
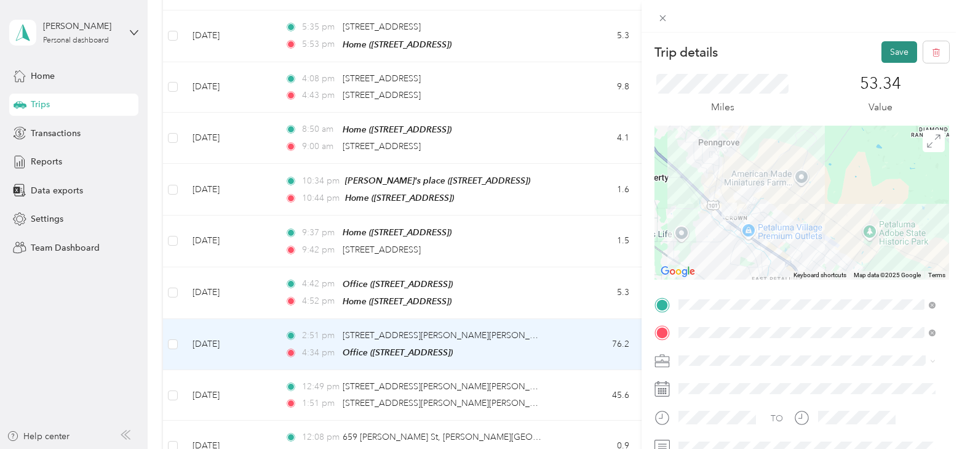
click at [882, 49] on button "Save" at bounding box center [900, 52] width 36 height 22
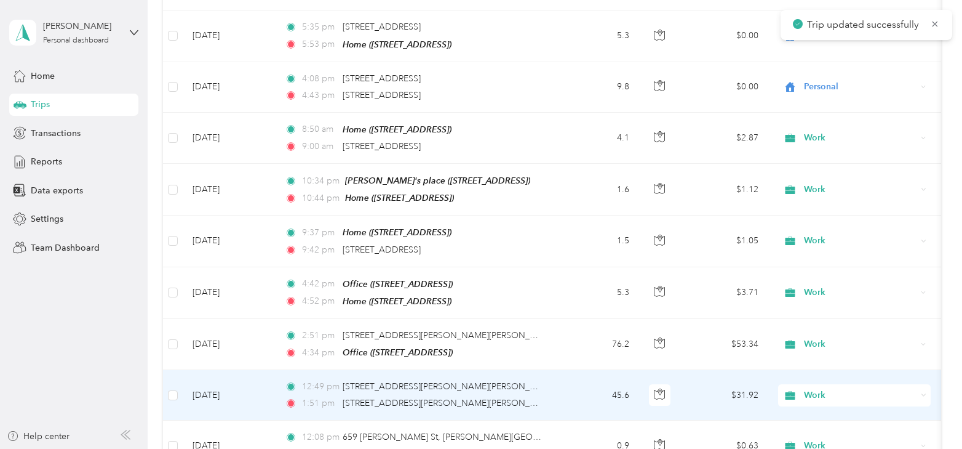
click at [217, 386] on td "[DATE]" at bounding box center [229, 395] width 92 height 50
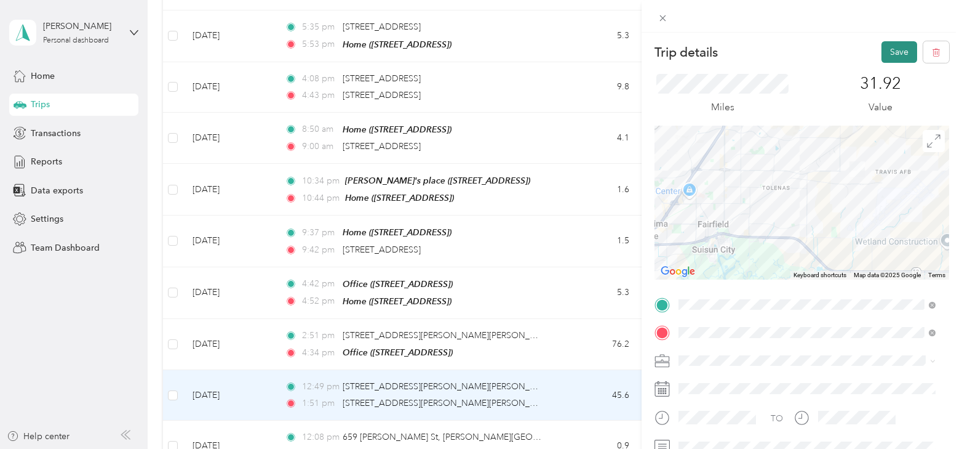
click at [891, 55] on button "Save" at bounding box center [900, 52] width 36 height 22
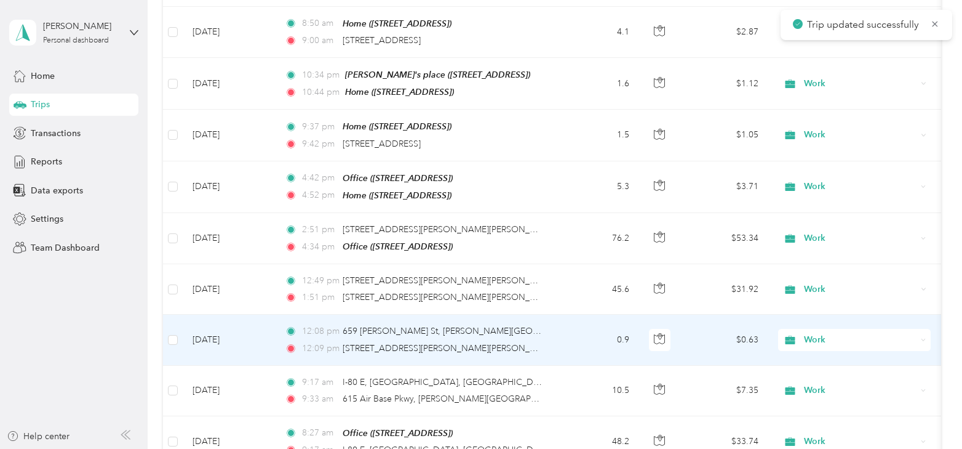
scroll to position [985, 0]
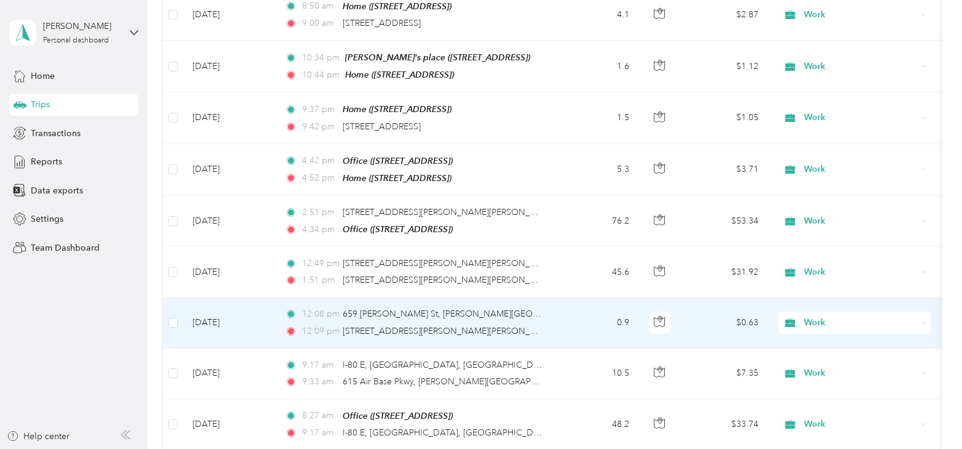
click at [226, 313] on td "[DATE]" at bounding box center [229, 322] width 92 height 50
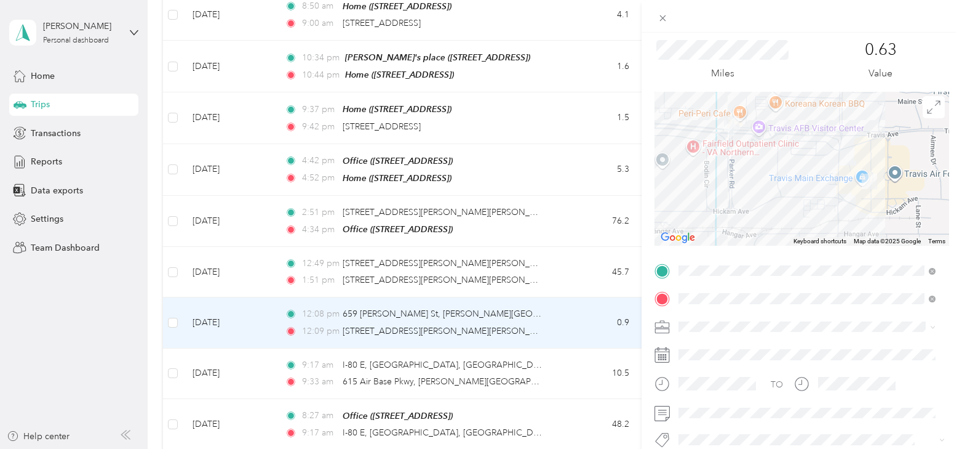
scroll to position [62, 0]
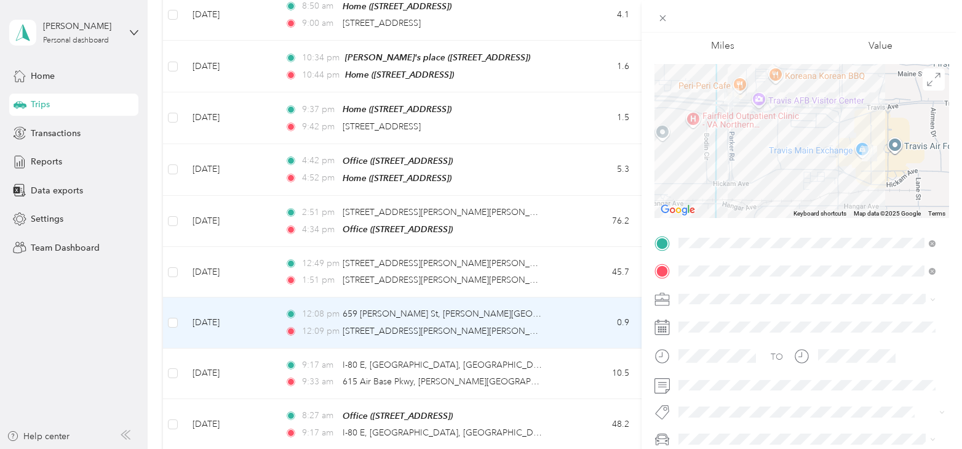
click at [230, 362] on div "Trip details Save This trip cannot be edited because it is either under review,…" at bounding box center [481, 224] width 962 height 449
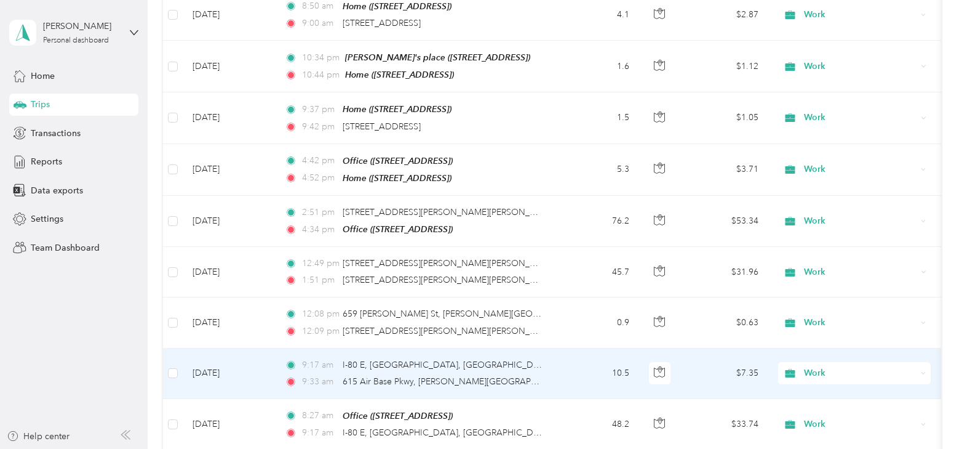
click at [230, 363] on td "[DATE]" at bounding box center [229, 373] width 92 height 50
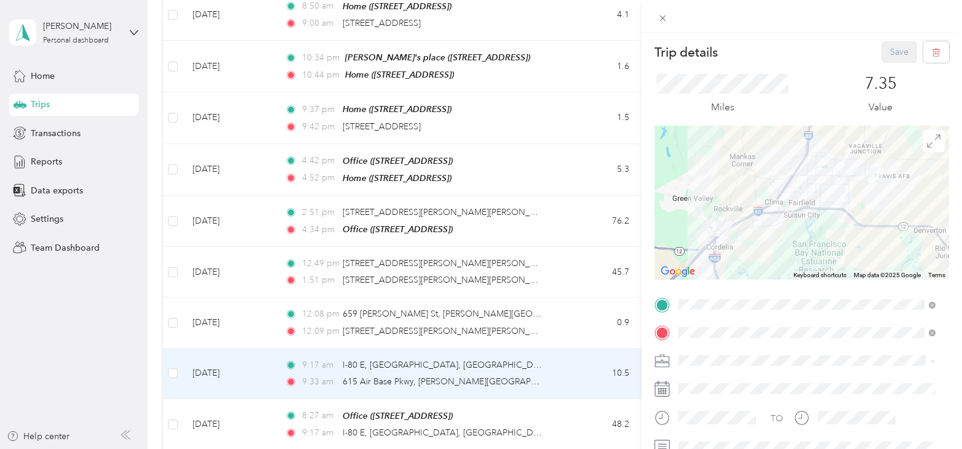
click at [233, 412] on div "Trip details Save This trip cannot be edited because it is either under review,…" at bounding box center [481, 224] width 962 height 449
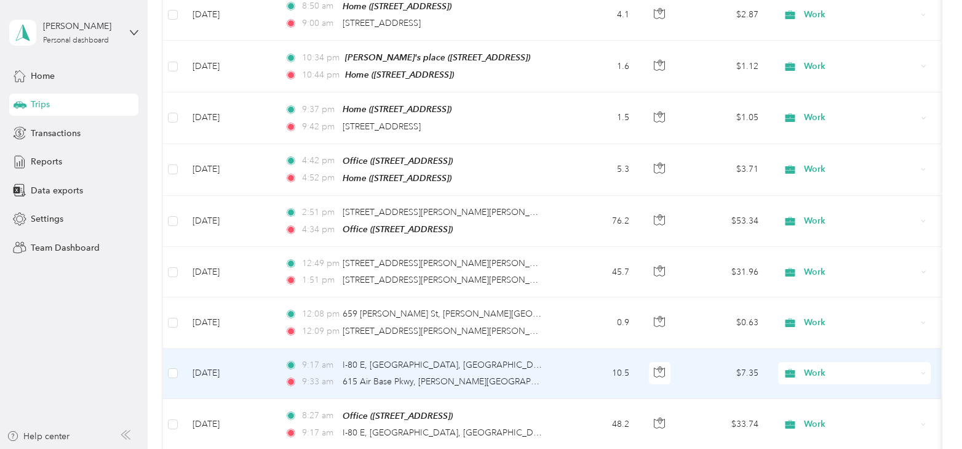
click at [233, 363] on td "[DATE]" at bounding box center [229, 373] width 92 height 50
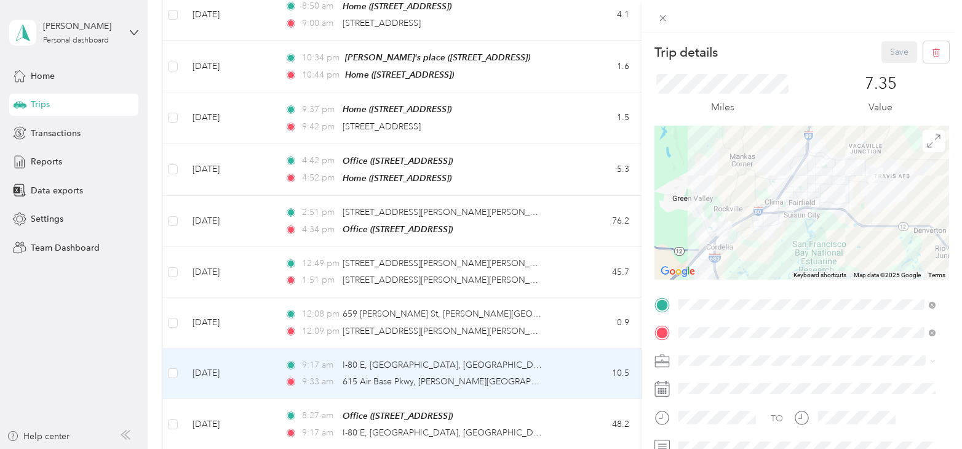
click at [233, 410] on div "Trip details Save This trip cannot be edited because it is either under review,…" at bounding box center [481, 224] width 962 height 449
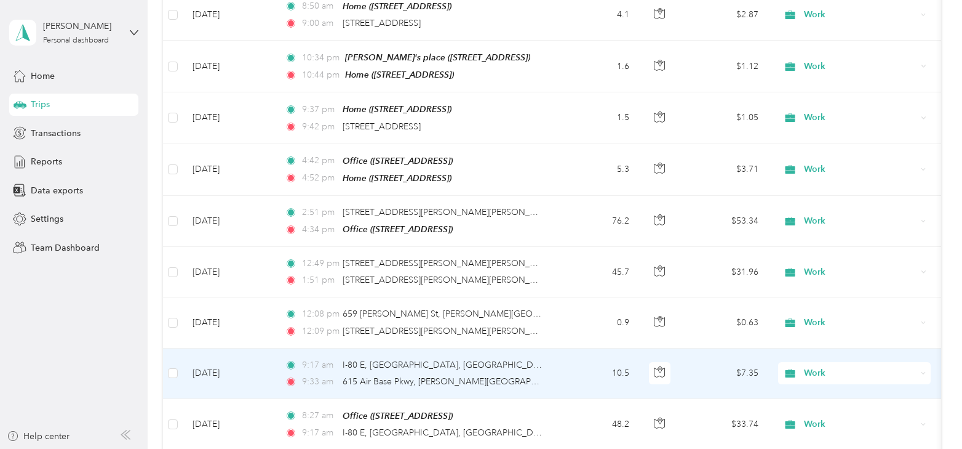
click at [233, 410] on div at bounding box center [481, 224] width 962 height 449
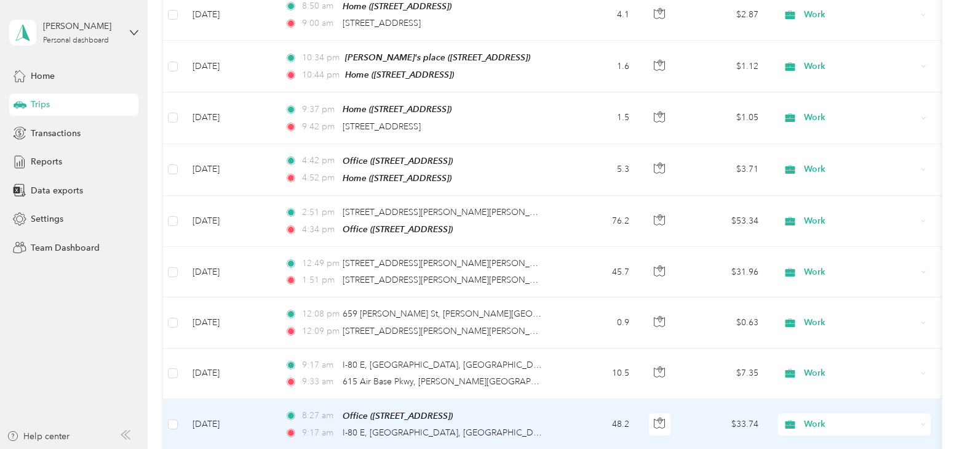
click at [236, 408] on td "[DATE]" at bounding box center [229, 424] width 92 height 51
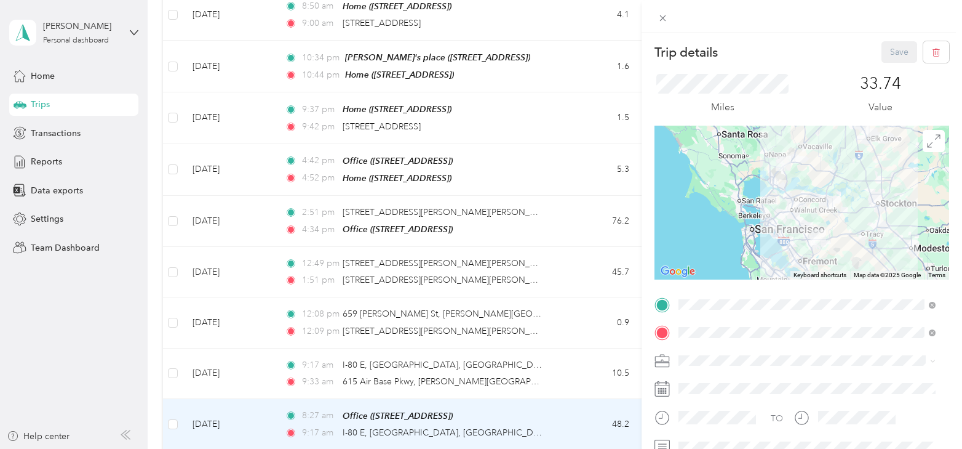
scroll to position [62, 0]
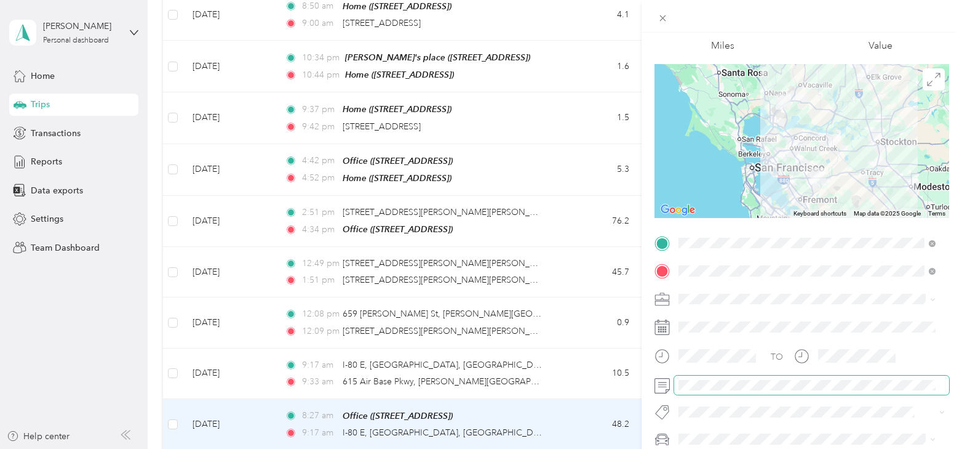
click at [661, 388] on div at bounding box center [802, 385] width 295 height 20
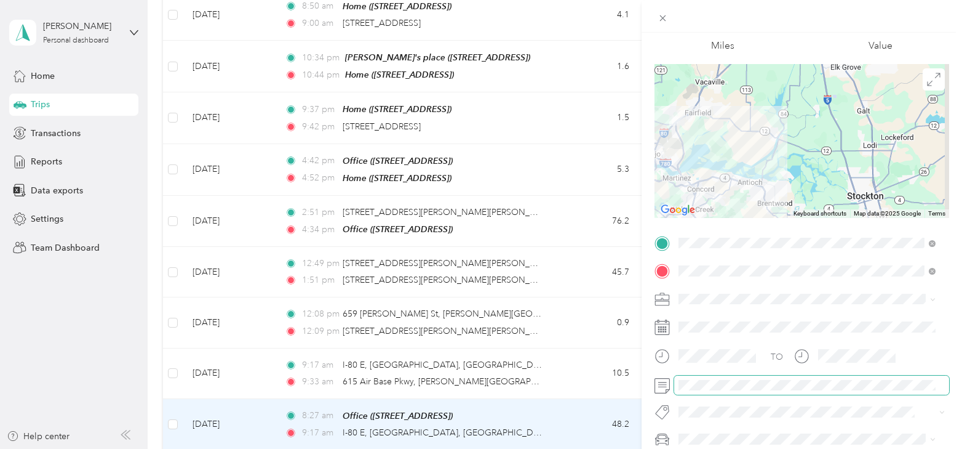
scroll to position [0, 0]
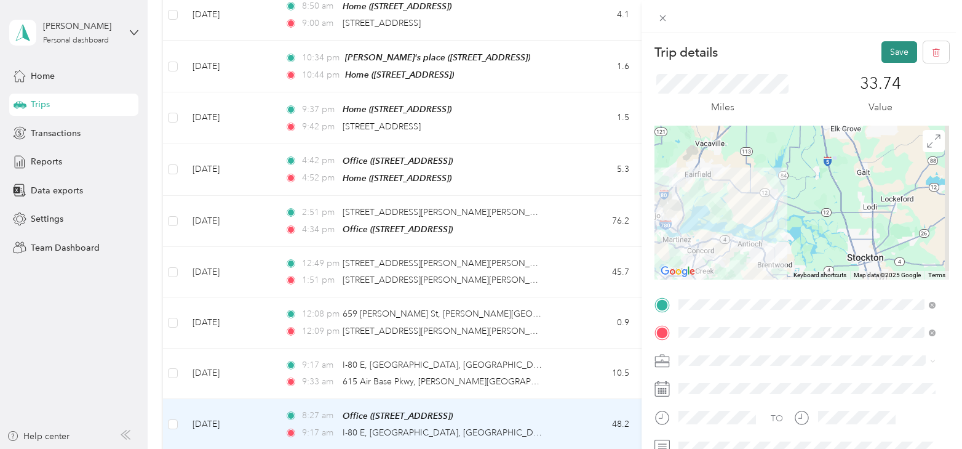
click at [890, 54] on button "Save" at bounding box center [900, 52] width 36 height 22
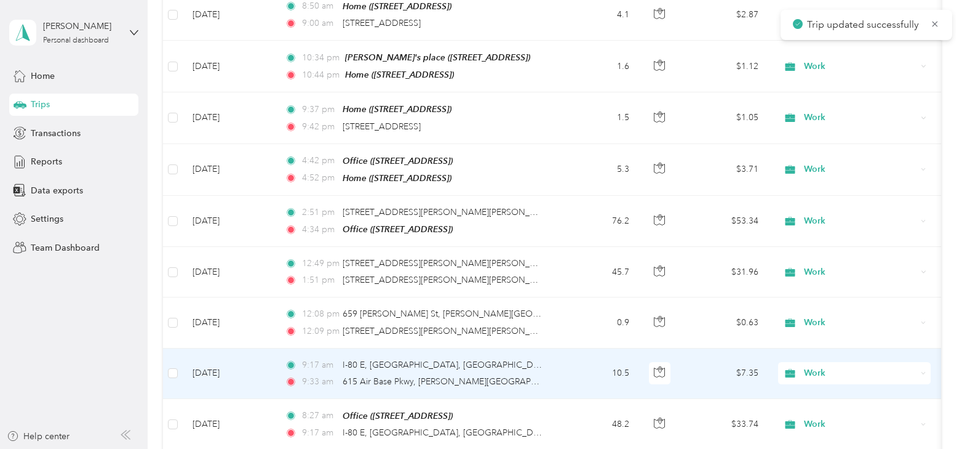
click at [220, 359] on td "[DATE]" at bounding box center [229, 373] width 92 height 50
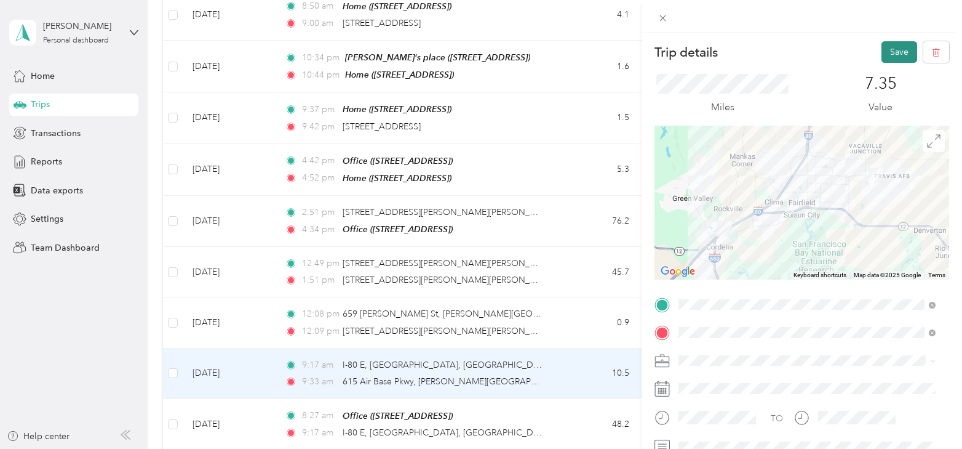
click at [893, 55] on button "Save" at bounding box center [900, 52] width 36 height 22
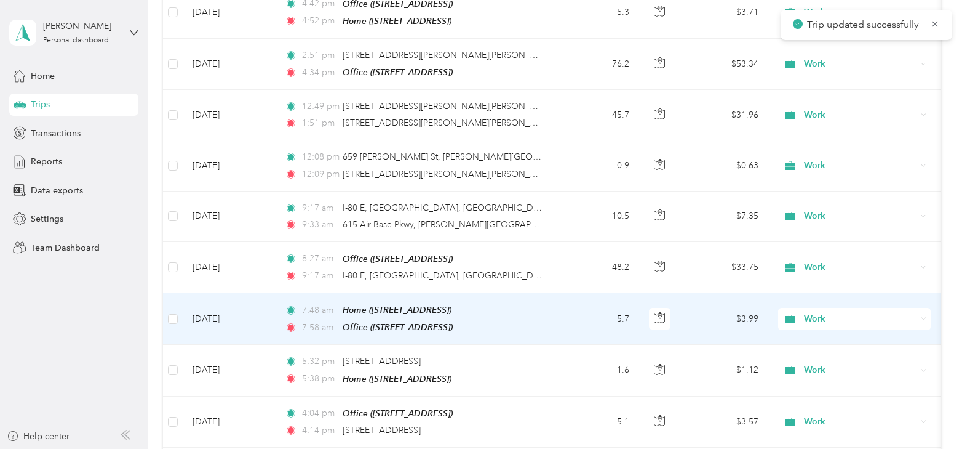
scroll to position [1169, 0]
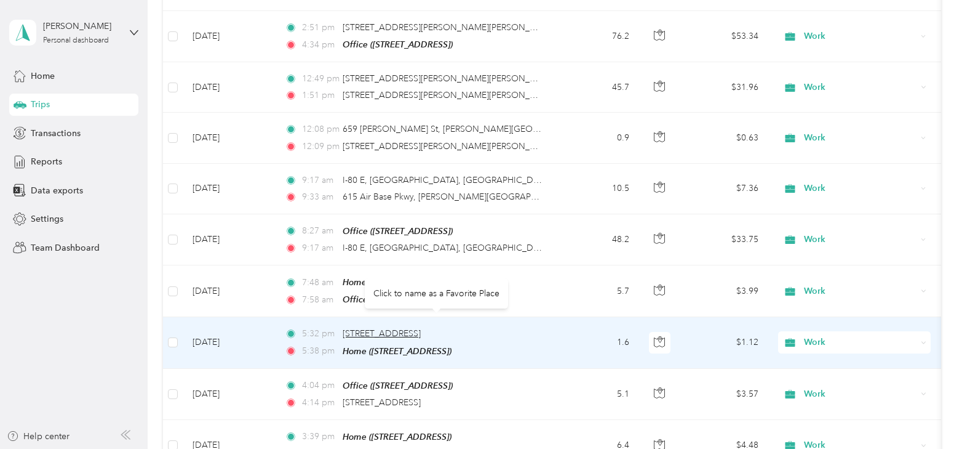
click at [385, 328] on span "[STREET_ADDRESS]" at bounding box center [382, 333] width 78 height 10
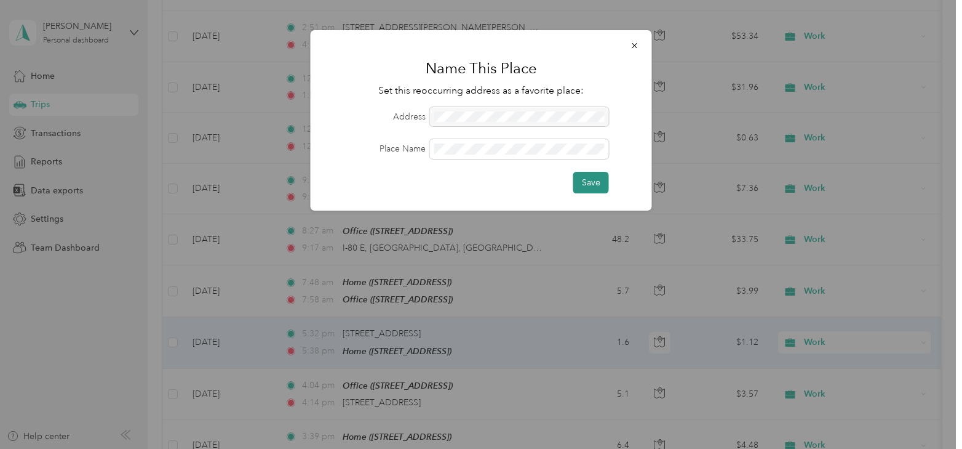
click at [595, 188] on button "Save" at bounding box center [592, 183] width 36 height 22
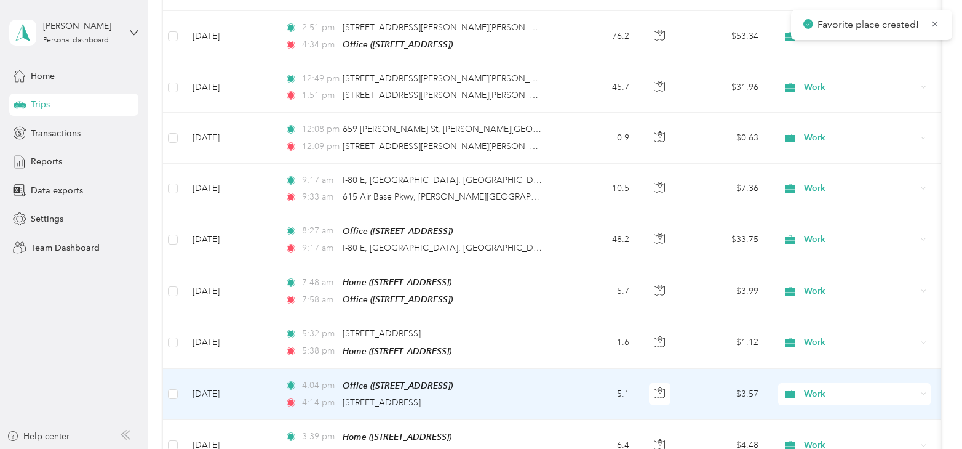
click at [421, 397] on span "[STREET_ADDRESS]" at bounding box center [382, 402] width 78 height 10
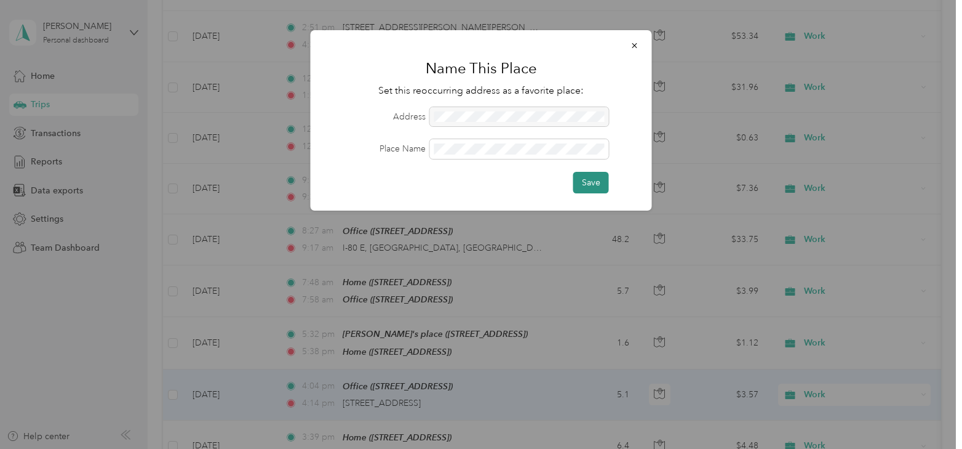
drag, startPoint x: 615, startPoint y: 183, endPoint x: 601, endPoint y: 184, distance: 14.2
click at [614, 184] on div "Save" at bounding box center [481, 183] width 307 height 22
click at [601, 186] on button "Save" at bounding box center [592, 183] width 36 height 22
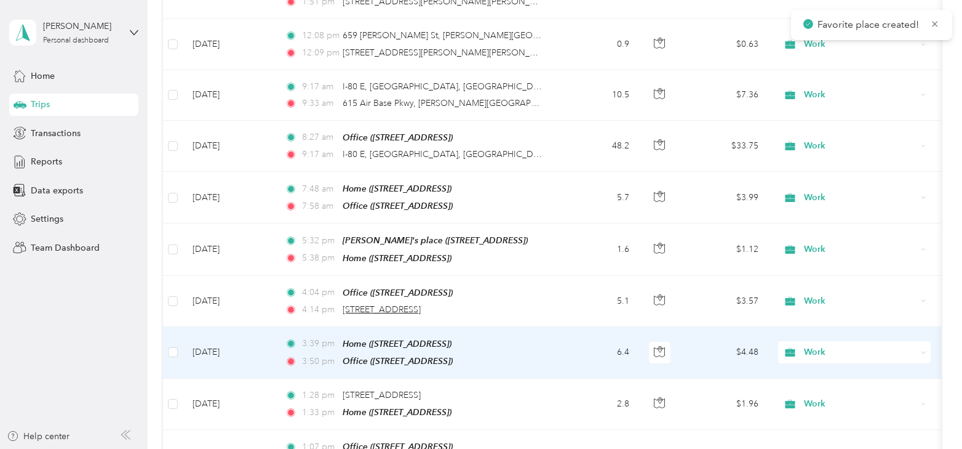
scroll to position [1292, 0]
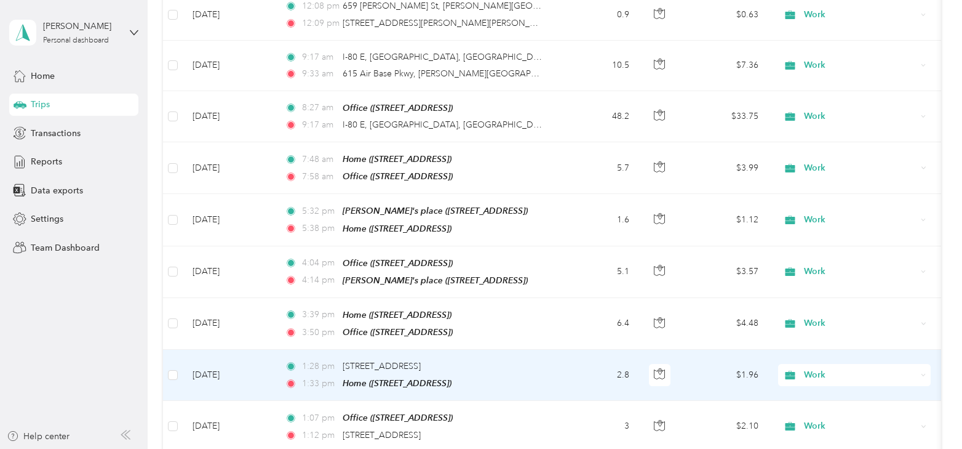
click at [227, 354] on td "[DATE]" at bounding box center [229, 375] width 92 height 51
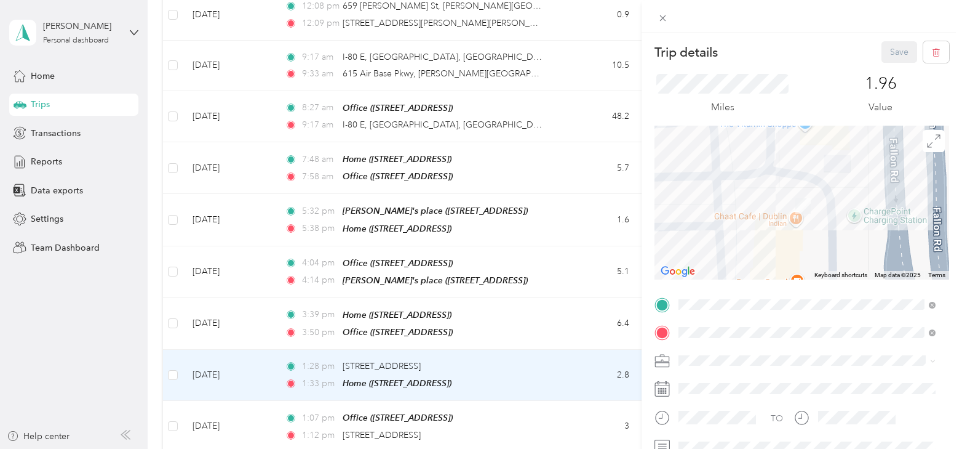
drag, startPoint x: 726, startPoint y: 214, endPoint x: 814, endPoint y: 223, distance: 89.2
click at [814, 223] on div at bounding box center [802, 203] width 295 height 154
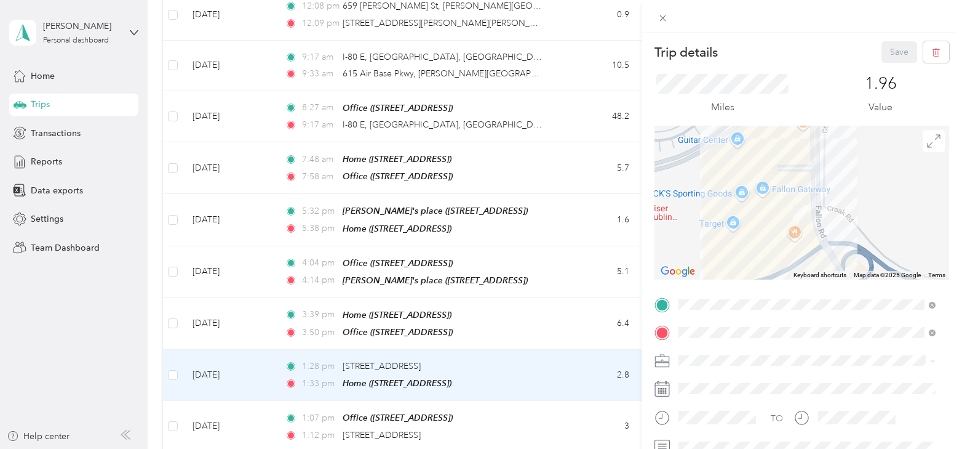
click at [540, 360] on div "Trip details Save This trip cannot be edited because it is either under review,…" at bounding box center [481, 224] width 962 height 449
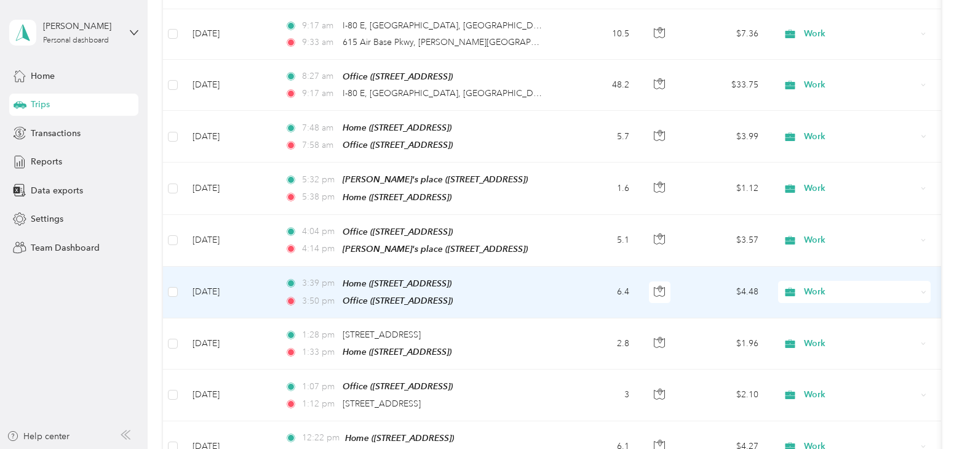
scroll to position [1354, 0]
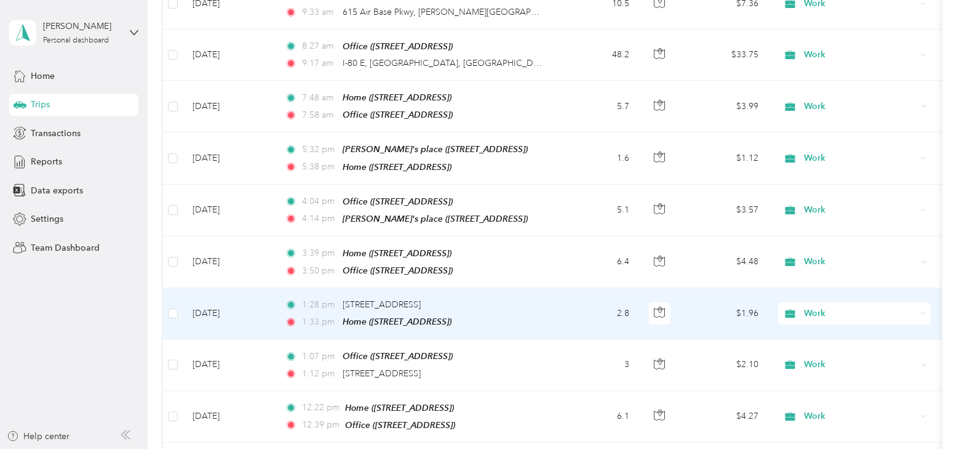
click at [832, 306] on span "Work" at bounding box center [860, 313] width 113 height 14
click at [825, 139] on span "Personal" at bounding box center [866, 143] width 114 height 13
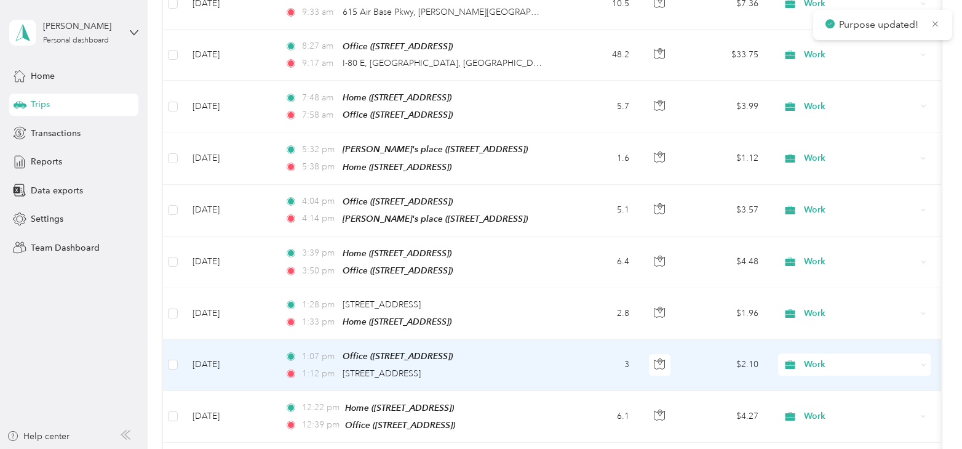
click at [806, 358] on span "Work" at bounding box center [860, 365] width 113 height 14
click at [822, 194] on span "Personal" at bounding box center [866, 194] width 114 height 13
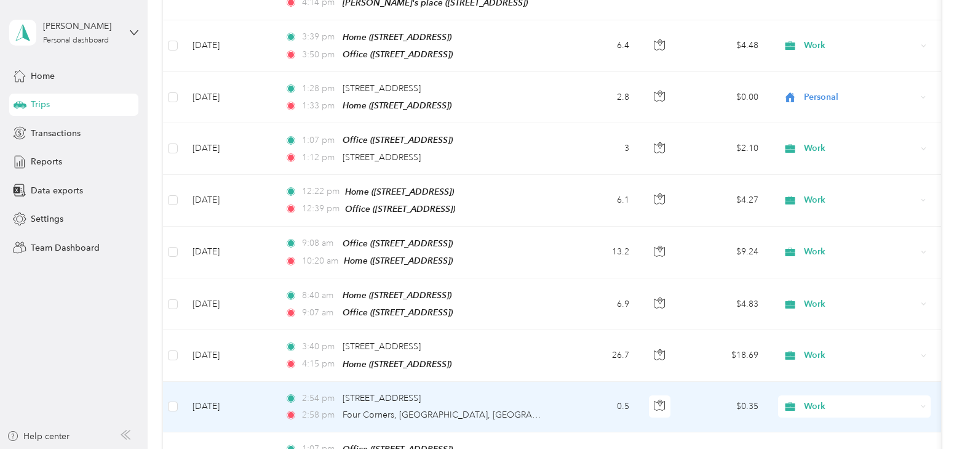
scroll to position [1600, 0]
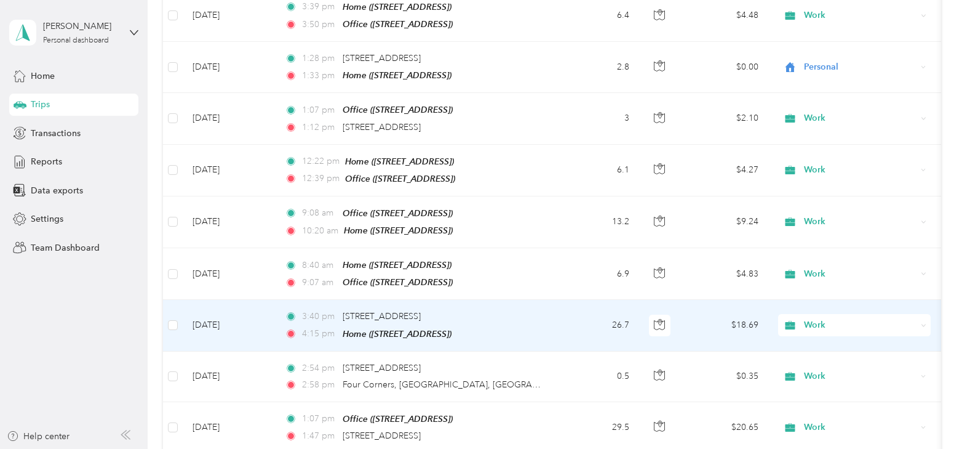
click at [226, 304] on td "[DATE]" at bounding box center [229, 325] width 92 height 51
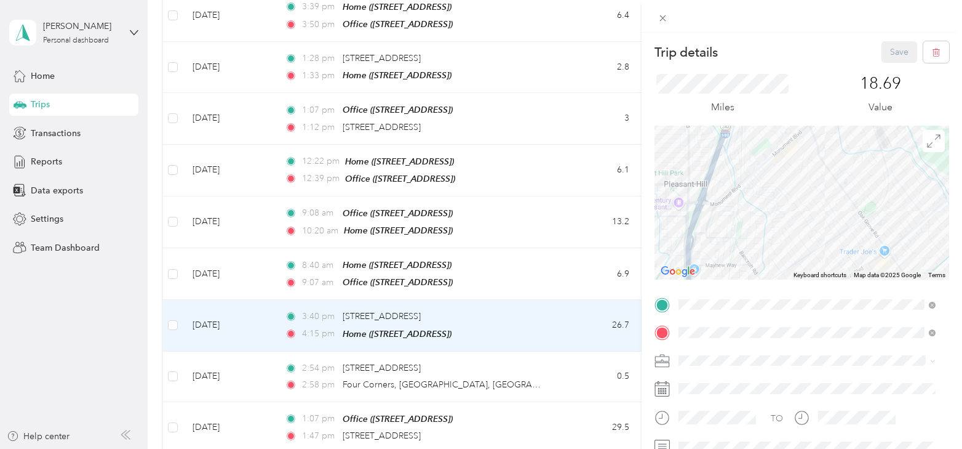
drag, startPoint x: 829, startPoint y: 185, endPoint x: 888, endPoint y: 282, distance: 113.8
click at [888, 282] on div "Trip details Save This trip cannot be edited because it is either under review,…" at bounding box center [802, 302] width 295 height 522
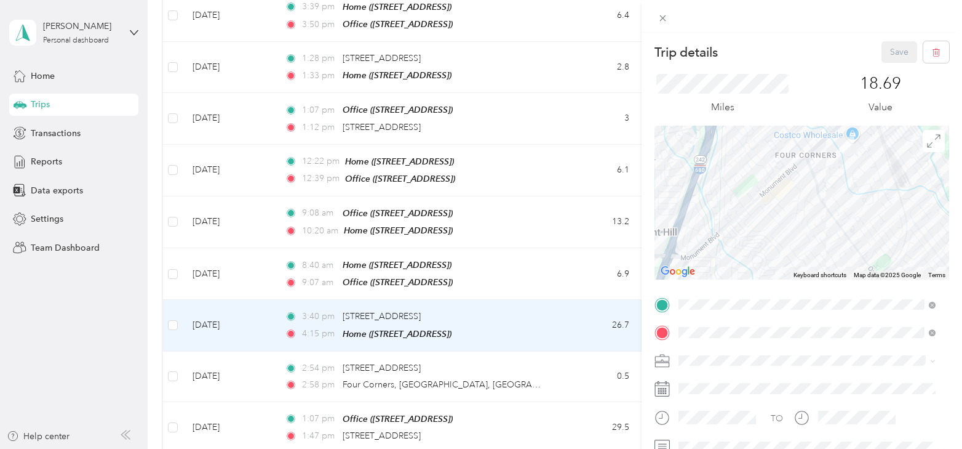
drag, startPoint x: 860, startPoint y: 211, endPoint x: 851, endPoint y: 284, distance: 73.1
click at [851, 284] on div "Trip details Save This trip cannot be edited because it is either under review,…" at bounding box center [802, 302] width 295 height 522
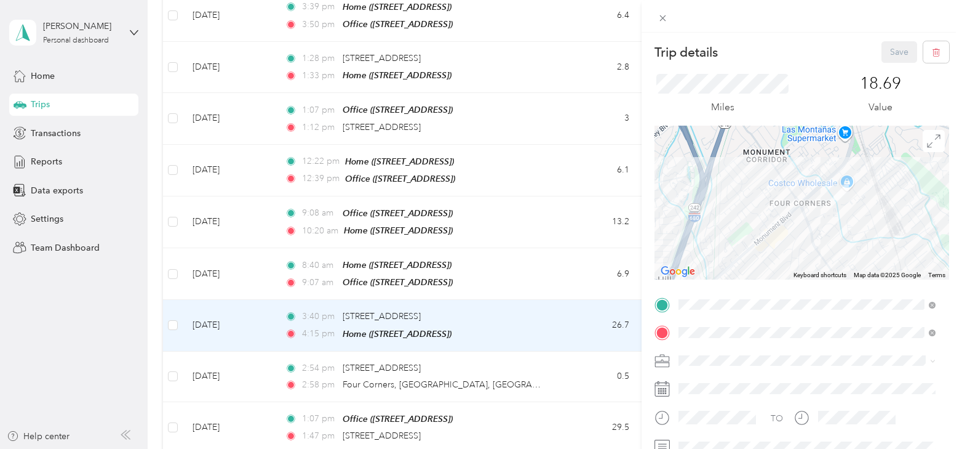
click at [857, 211] on div at bounding box center [802, 203] width 295 height 154
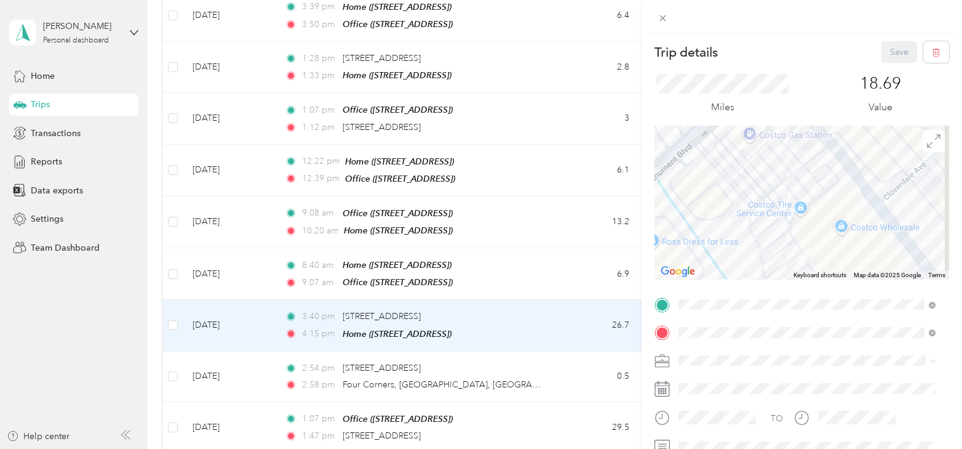
drag, startPoint x: 793, startPoint y: 244, endPoint x: 797, endPoint y: 218, distance: 26.2
click at [797, 243] on img at bounding box center [803, 255] width 25 height 25
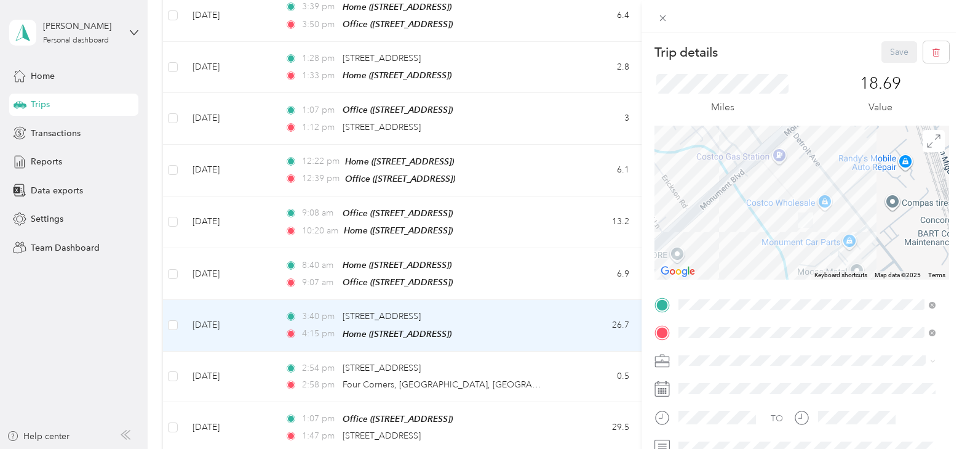
click at [564, 348] on div "Trip details Save This trip cannot be edited because it is either under review,…" at bounding box center [481, 224] width 962 height 449
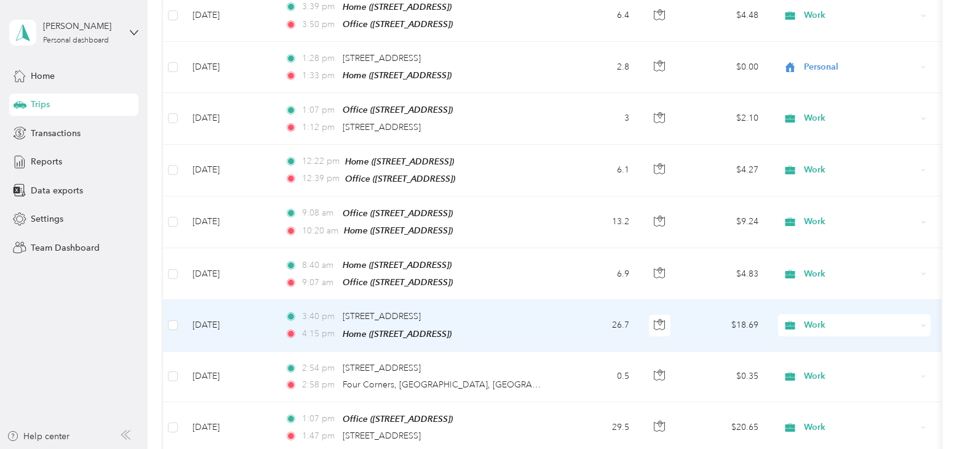
click at [815, 318] on span "Work" at bounding box center [860, 325] width 113 height 14
click at [831, 149] on span "Personal" at bounding box center [866, 144] width 114 height 13
click at [810, 318] on span "Personal" at bounding box center [860, 325] width 113 height 14
click at [833, 133] on li "Work" at bounding box center [854, 129] width 153 height 22
click at [199, 307] on td "[DATE]" at bounding box center [229, 325] width 92 height 51
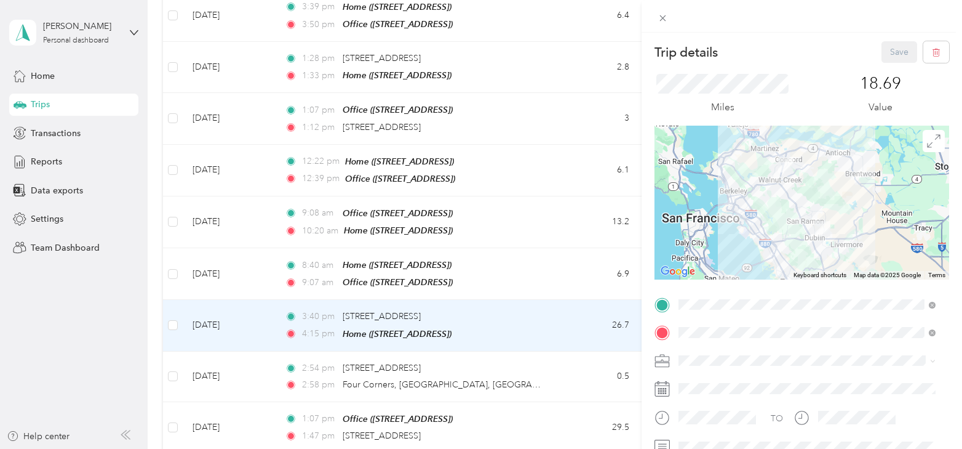
click at [236, 297] on div "Trip details Save This trip cannot be edited because it is either under review,…" at bounding box center [481, 224] width 962 height 449
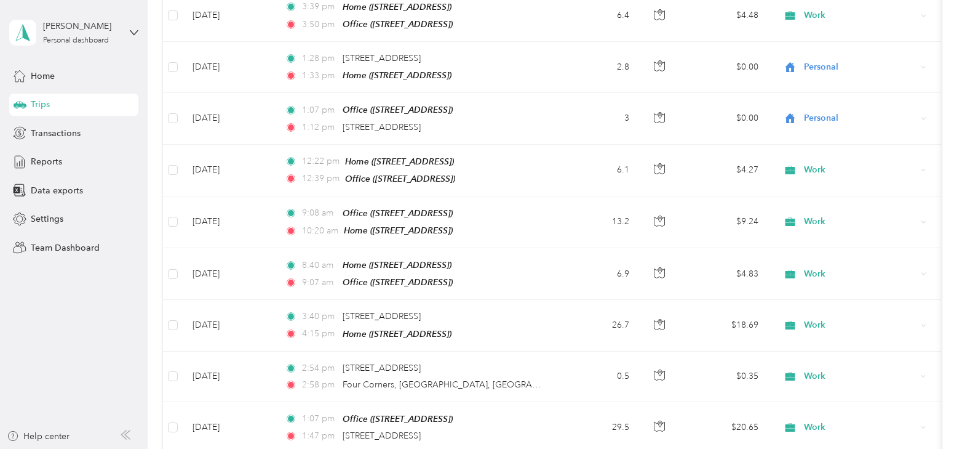
click at [215, 307] on div at bounding box center [481, 224] width 962 height 449
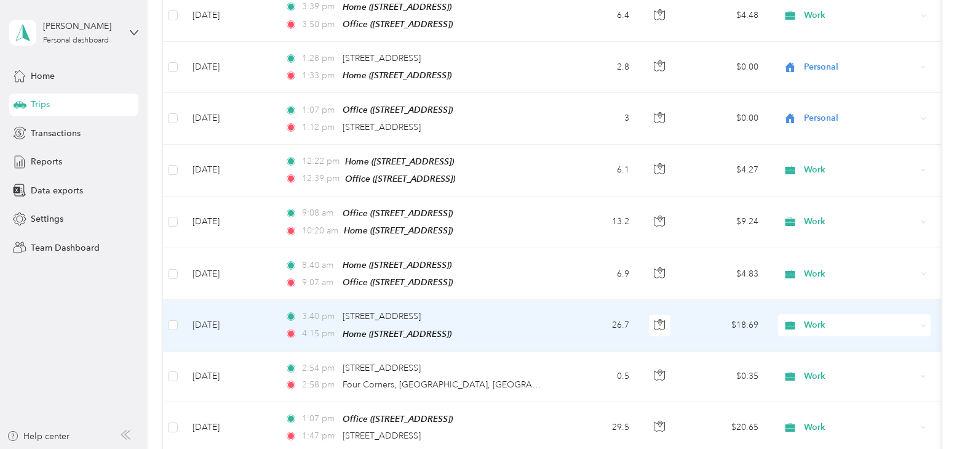
click at [219, 305] on td "[DATE]" at bounding box center [229, 325] width 92 height 51
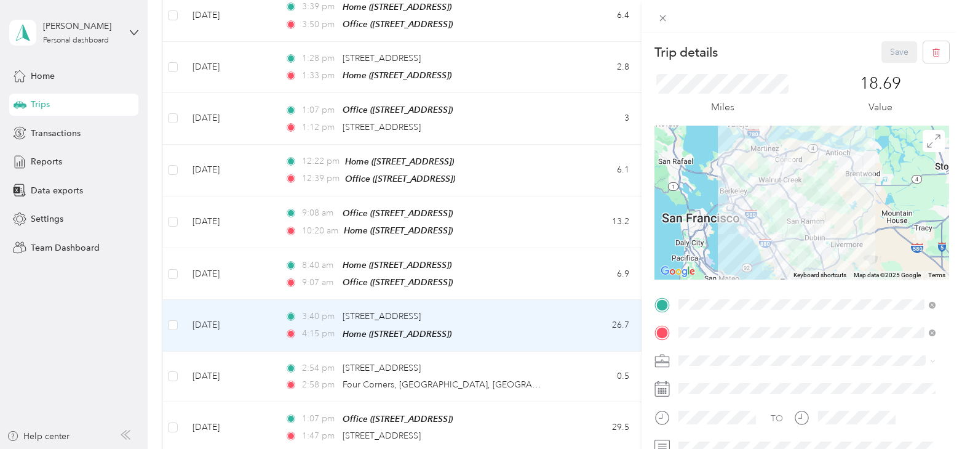
scroll to position [62, 0]
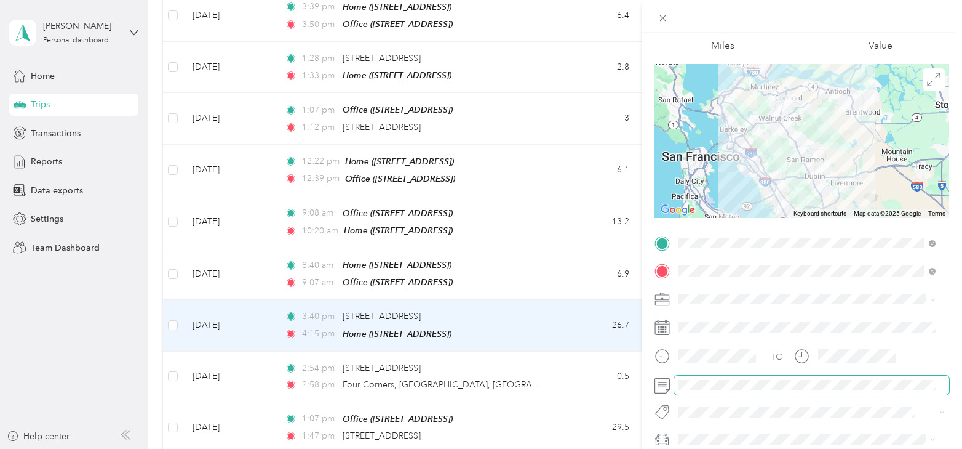
click at [722, 393] on span at bounding box center [811, 385] width 275 height 20
click at [516, 360] on div "Trip details Save This trip cannot be edited because it is either under review,…" at bounding box center [481, 224] width 962 height 449
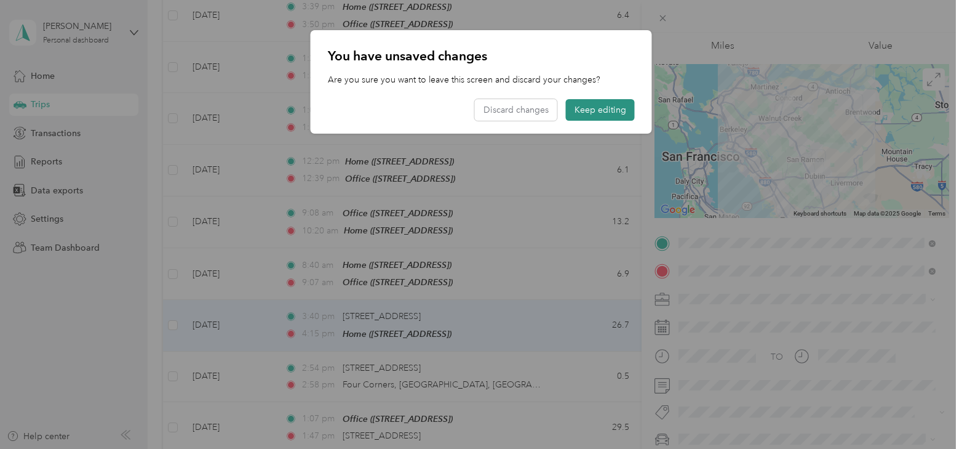
click at [598, 108] on button "Keep editing" at bounding box center [600, 110] width 69 height 22
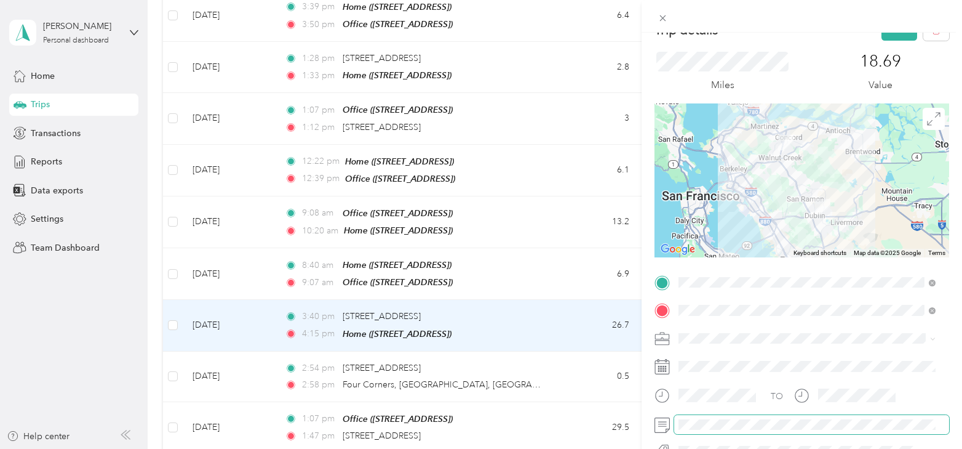
scroll to position [0, 0]
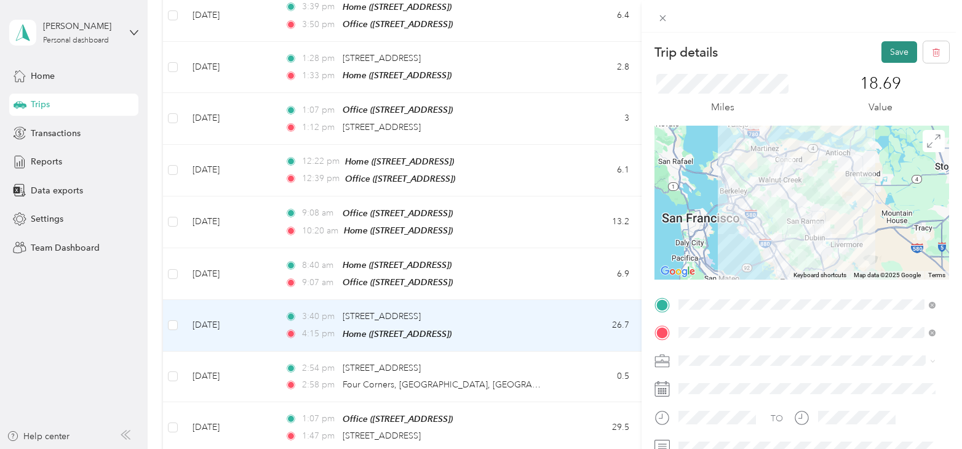
click at [889, 51] on button "Save" at bounding box center [900, 52] width 36 height 22
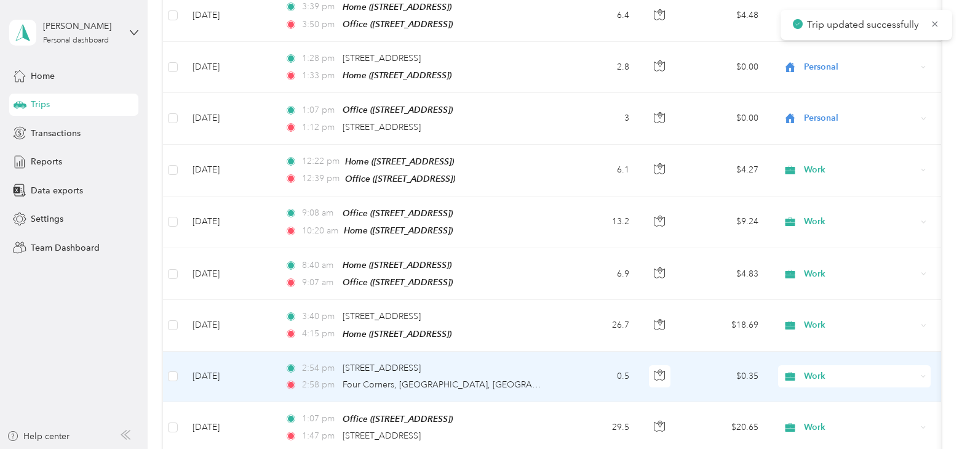
click at [220, 353] on td "[DATE]" at bounding box center [229, 376] width 92 height 50
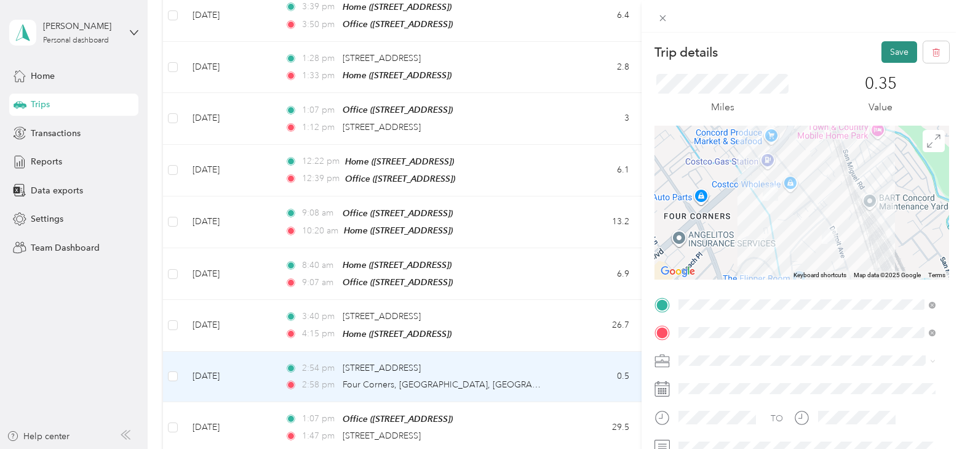
click at [897, 58] on button "Save" at bounding box center [900, 52] width 36 height 22
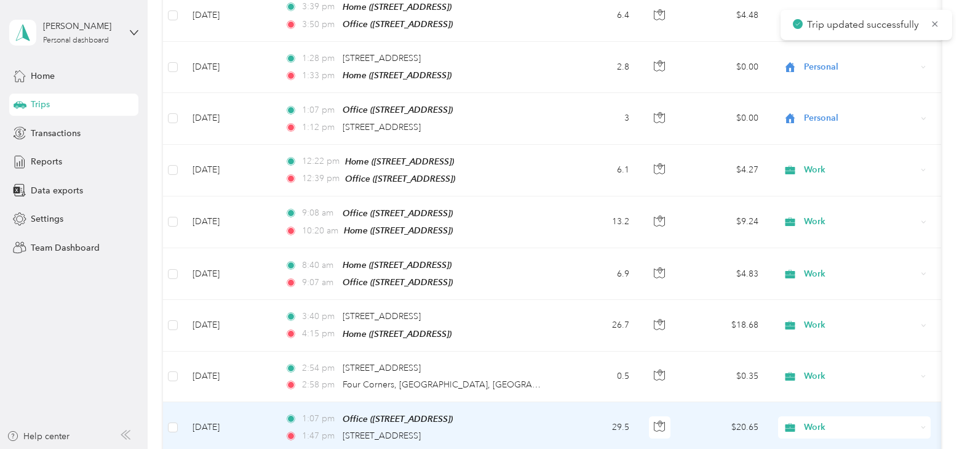
click at [204, 403] on td "[DATE]" at bounding box center [229, 427] width 92 height 51
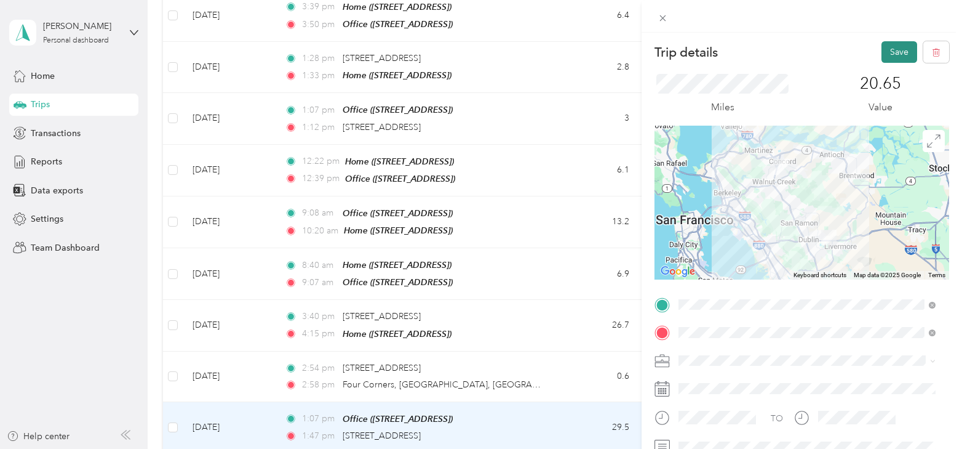
click at [884, 53] on button "Save" at bounding box center [900, 52] width 36 height 22
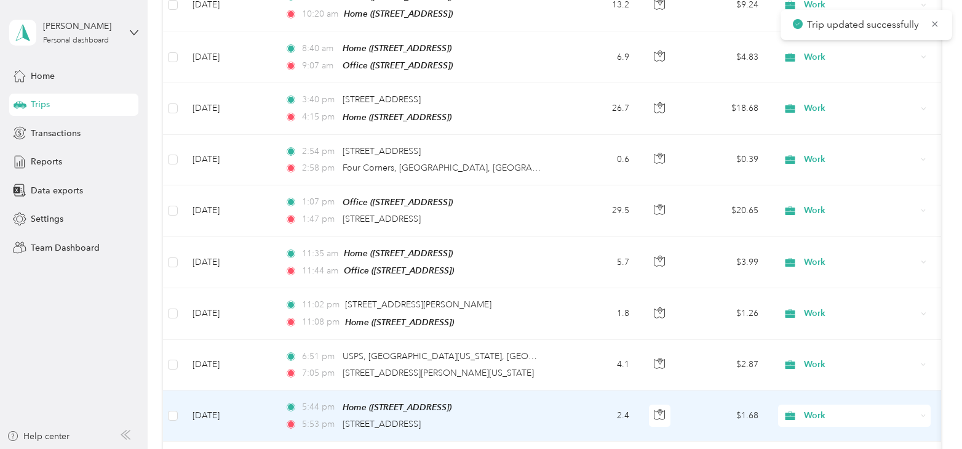
scroll to position [1846, 0]
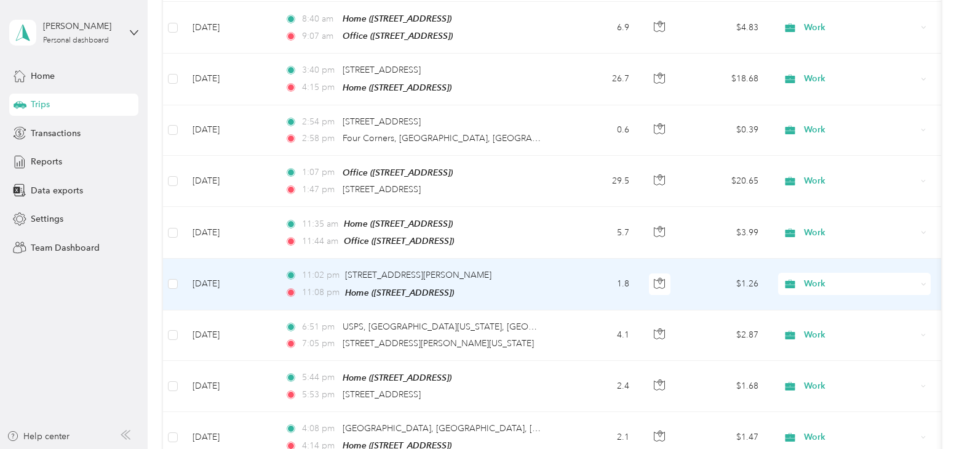
click at [228, 262] on td "[DATE]" at bounding box center [229, 283] width 92 height 51
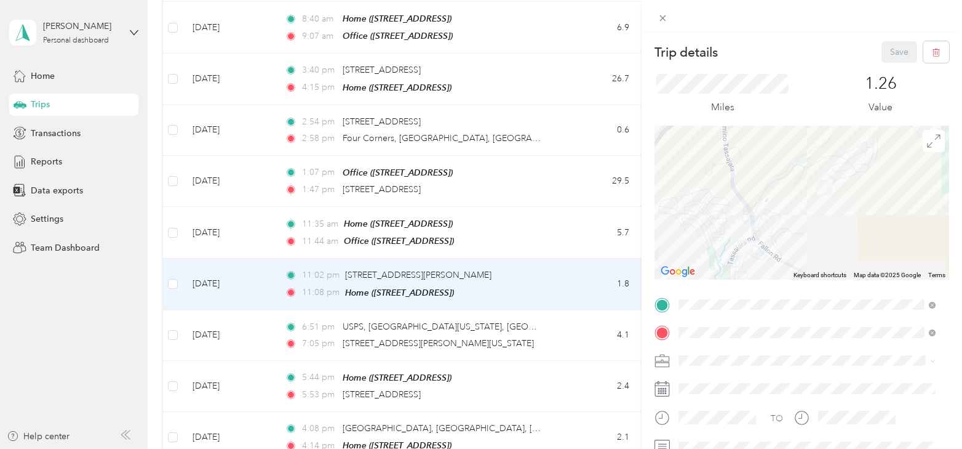
click at [576, 266] on div "Trip details Save This trip cannot be edited because it is either under review,…" at bounding box center [481, 224] width 962 height 449
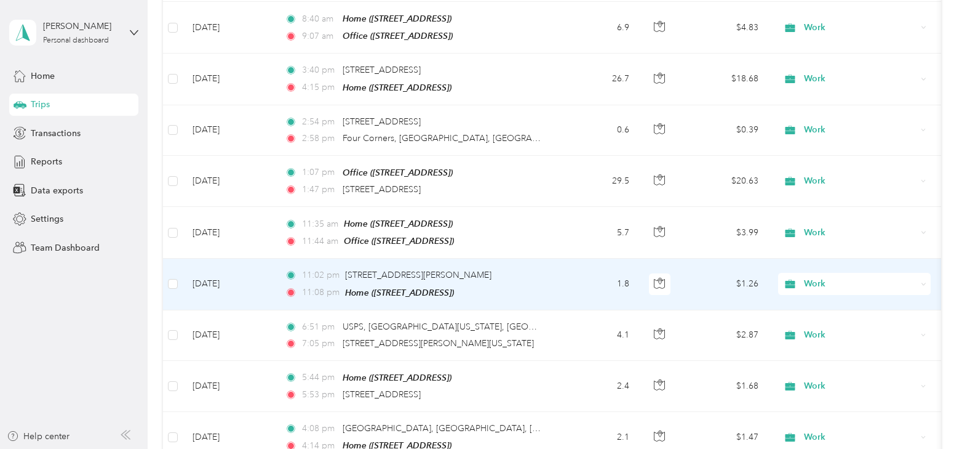
click at [828, 277] on span "Work" at bounding box center [860, 284] width 113 height 14
click at [817, 302] on span "Personal" at bounding box center [866, 303] width 114 height 13
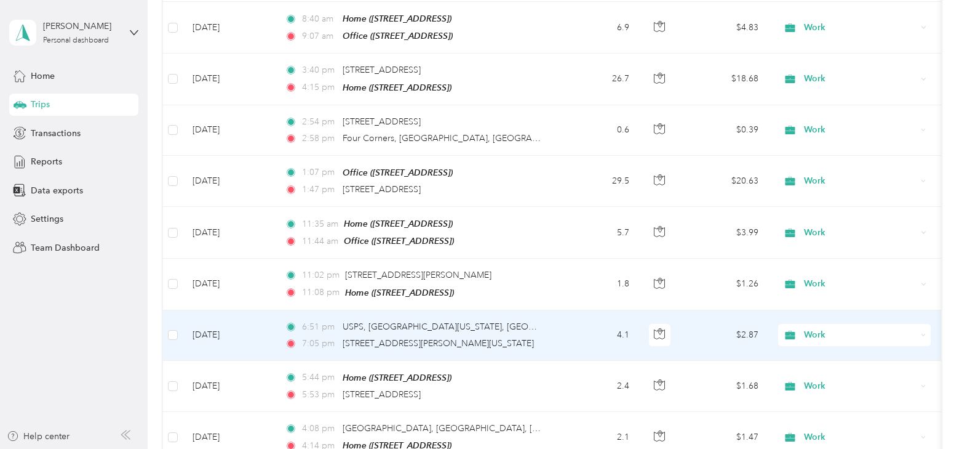
click at [807, 328] on span "Work" at bounding box center [860, 335] width 113 height 14
click at [829, 153] on span "Personal" at bounding box center [866, 157] width 114 height 13
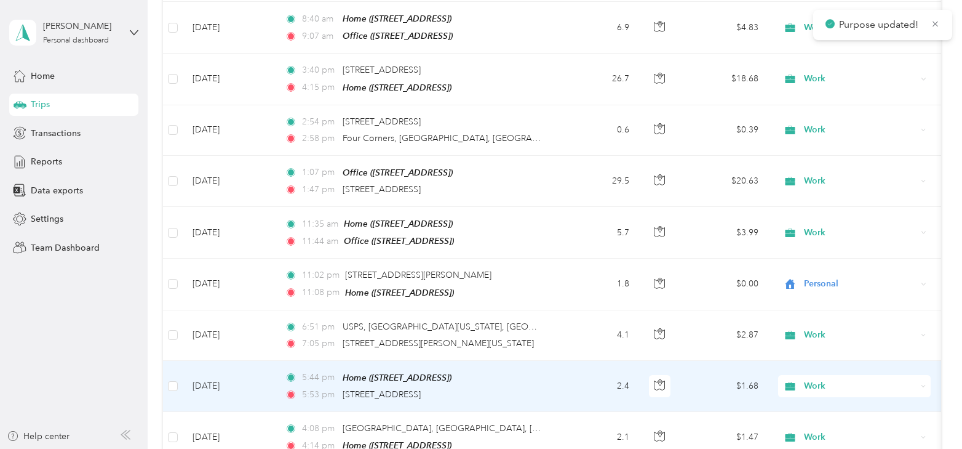
click at [821, 379] on span "Work" at bounding box center [860, 386] width 113 height 14
click at [828, 206] on span "Personal" at bounding box center [866, 207] width 114 height 13
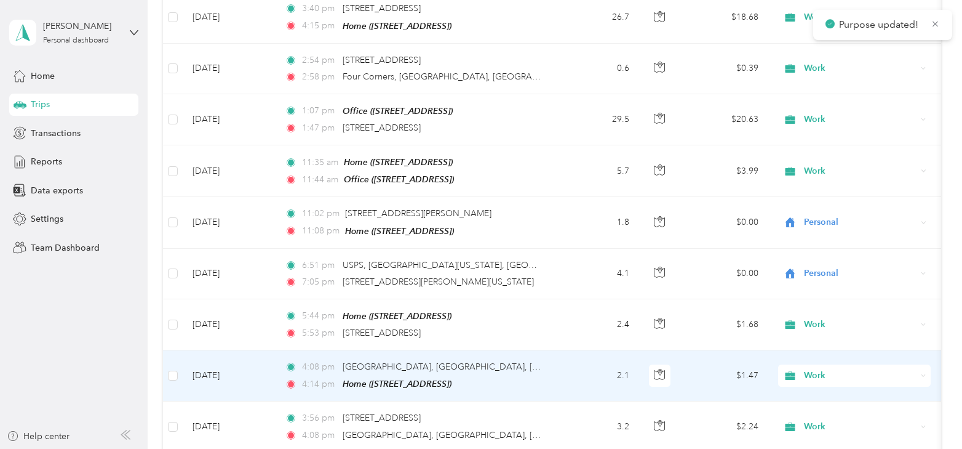
click at [219, 350] on td "[DATE]" at bounding box center [229, 375] width 92 height 51
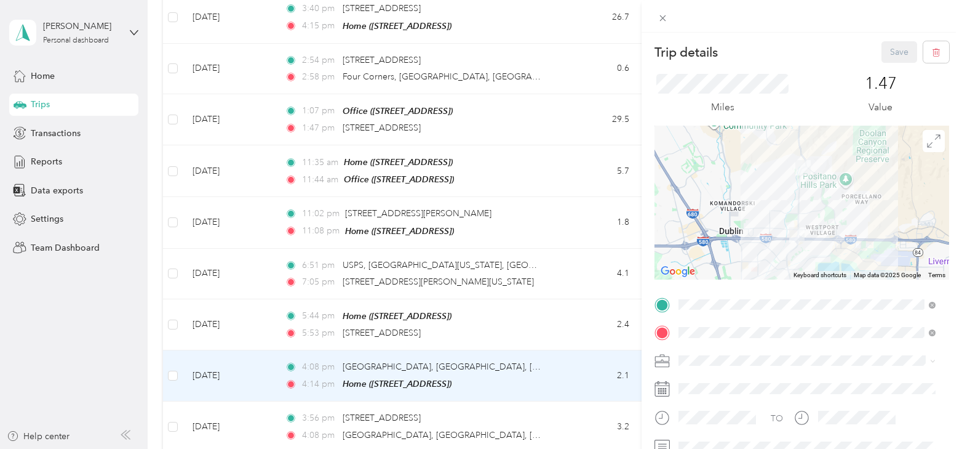
click at [235, 351] on div "Trip details Save This trip cannot be edited because it is either under review,…" at bounding box center [481, 224] width 962 height 449
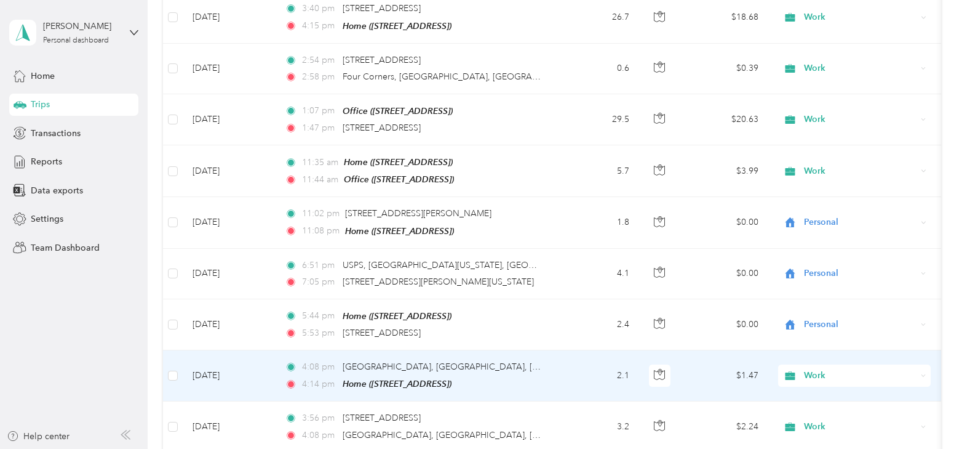
click at [810, 369] on span "Work" at bounding box center [860, 376] width 113 height 14
click at [822, 197] on span "Personal" at bounding box center [866, 197] width 114 height 13
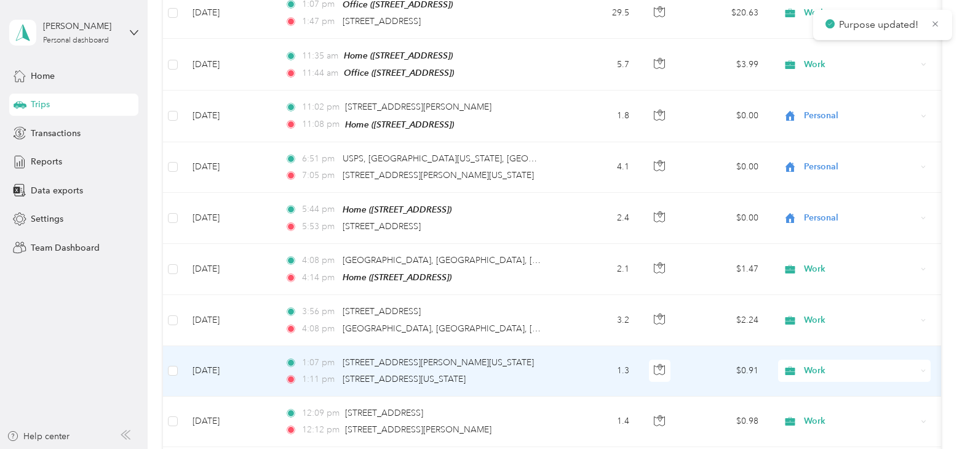
scroll to position [2031, 0]
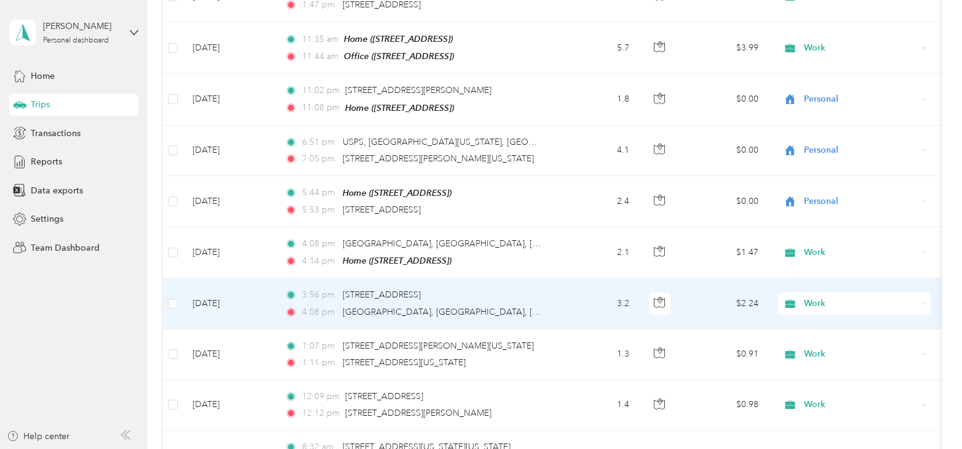
click at [816, 297] on span "Work" at bounding box center [860, 304] width 113 height 14
click at [823, 126] on span "Personal" at bounding box center [866, 124] width 114 height 13
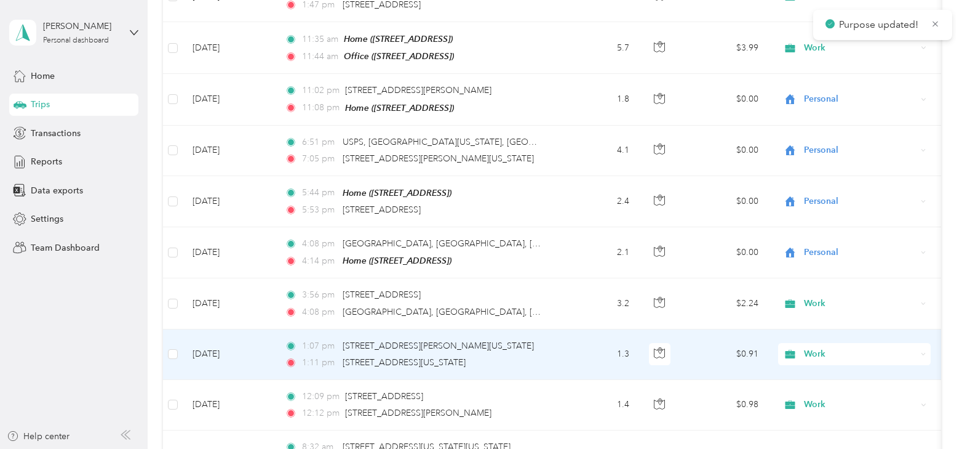
click at [820, 347] on span "Work" at bounding box center [860, 354] width 113 height 14
click at [819, 176] on span "Personal" at bounding box center [866, 175] width 114 height 13
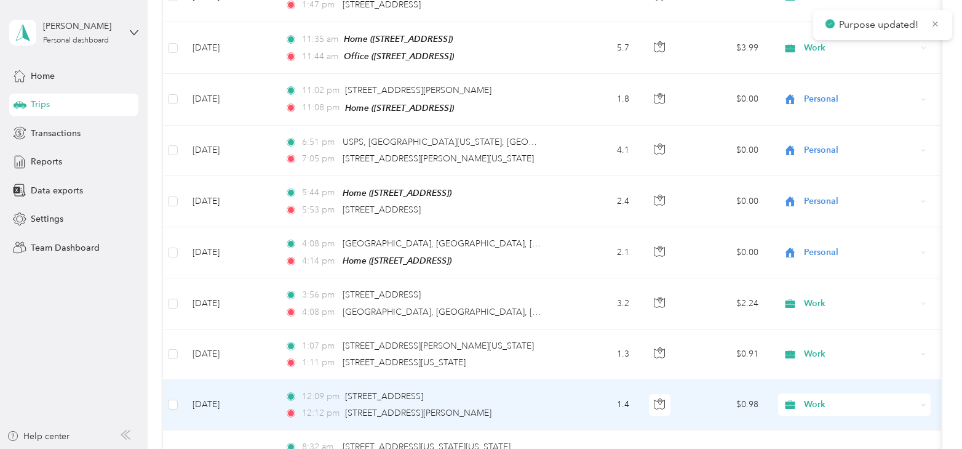
click at [811, 398] on span "Work" at bounding box center [860, 405] width 113 height 14
click at [817, 222] on span "Personal" at bounding box center [866, 225] width 114 height 13
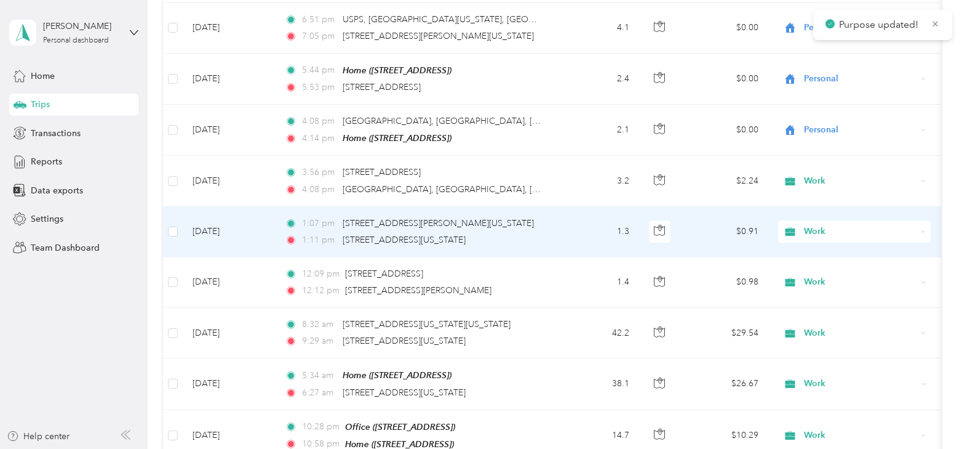
scroll to position [2154, 0]
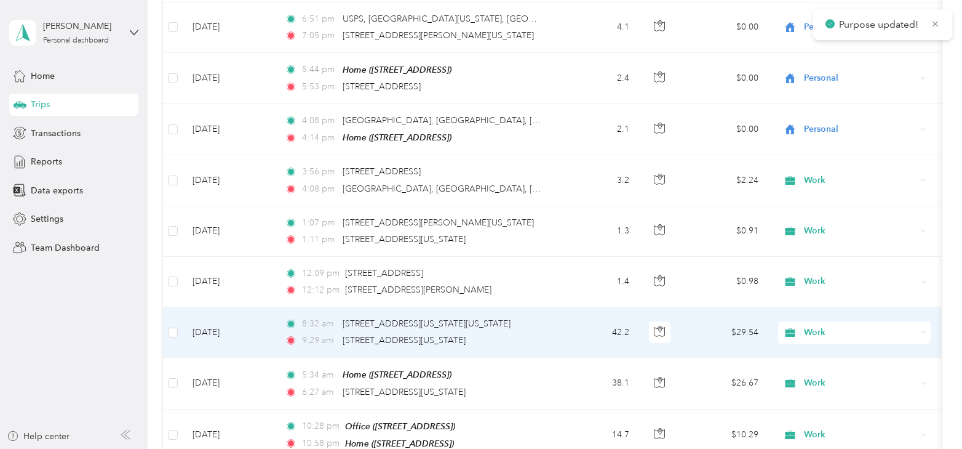
click at [810, 326] on span "Work" at bounding box center [860, 333] width 113 height 14
click at [233, 309] on td "[DATE]" at bounding box center [229, 332] width 92 height 50
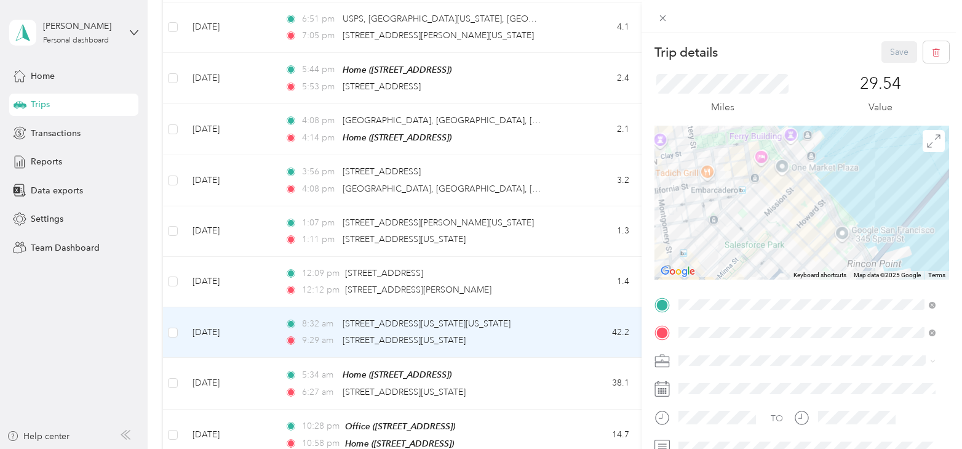
click at [813, 301] on div "Trip details Save This trip cannot be edited because it is either under review,…" at bounding box center [802, 302] width 295 height 522
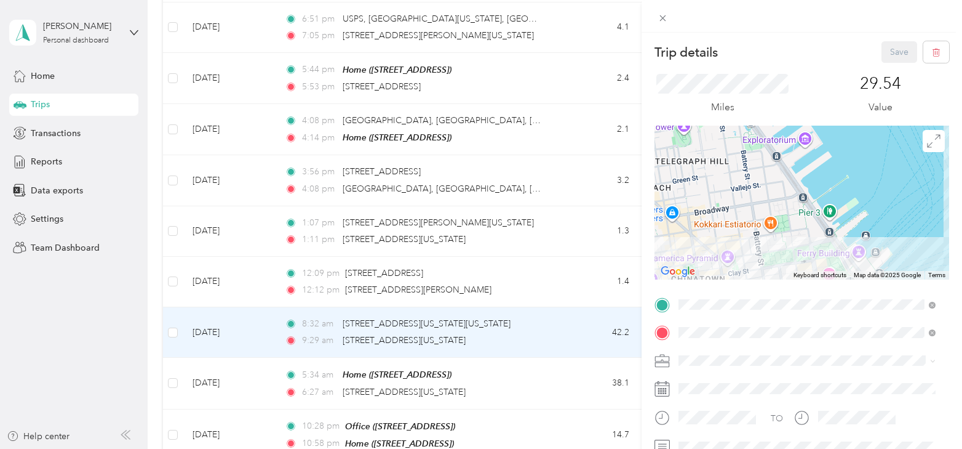
drag, startPoint x: 788, startPoint y: 242, endPoint x: 775, endPoint y: 196, distance: 47.3
click at [775, 196] on div at bounding box center [802, 203] width 295 height 154
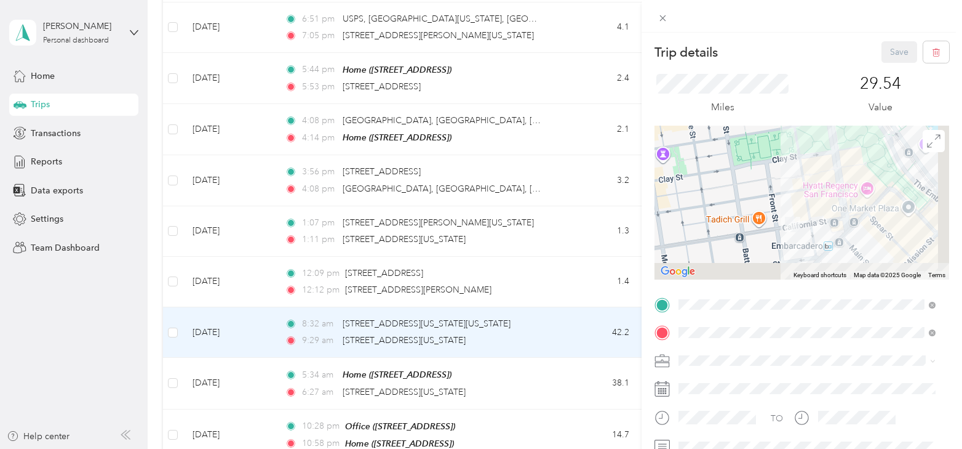
drag, startPoint x: 790, startPoint y: 251, endPoint x: 766, endPoint y: 223, distance: 36.7
click at [764, 223] on div at bounding box center [802, 203] width 295 height 154
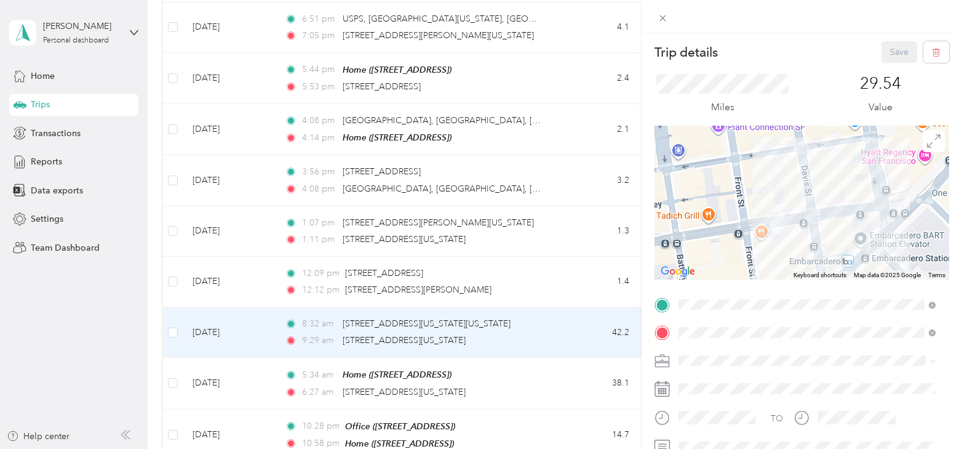
click at [226, 356] on div "Trip details Save This trip cannot be edited because it is either under review,…" at bounding box center [481, 224] width 962 height 449
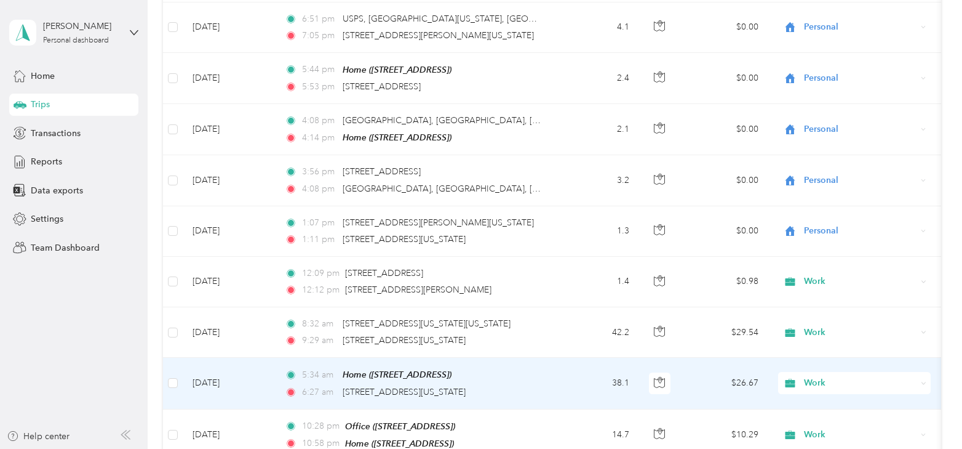
click at [226, 358] on td "[DATE]" at bounding box center [229, 383] width 92 height 51
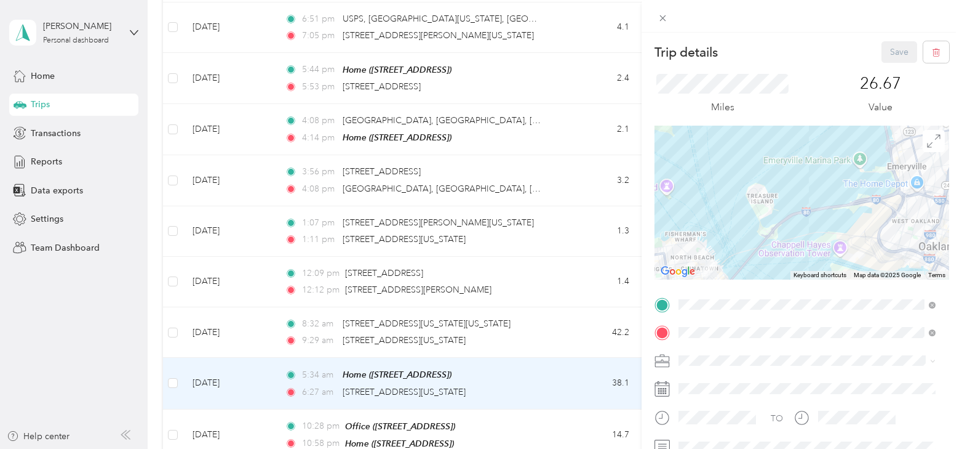
drag, startPoint x: 704, startPoint y: 257, endPoint x: 721, endPoint y: 192, distance: 67.5
click at [721, 192] on div at bounding box center [802, 203] width 295 height 154
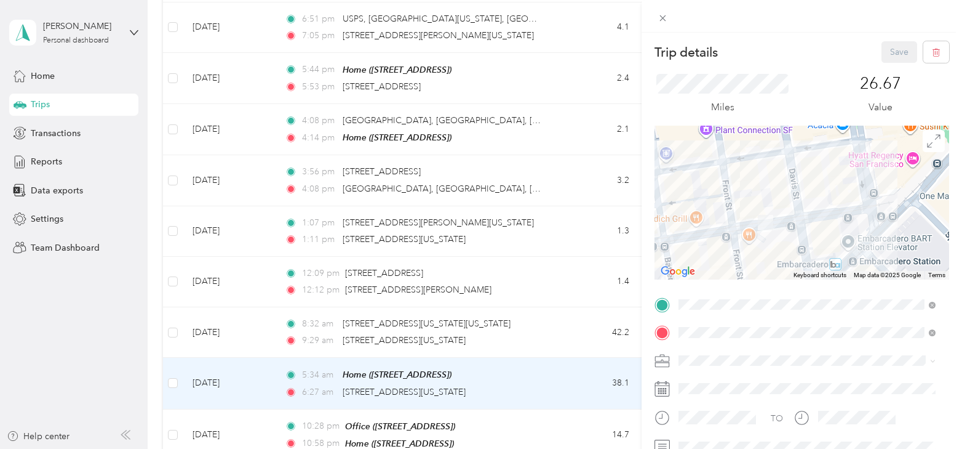
drag, startPoint x: 746, startPoint y: 236, endPoint x: 737, endPoint y: 214, distance: 23.7
click at [737, 215] on div at bounding box center [802, 203] width 295 height 154
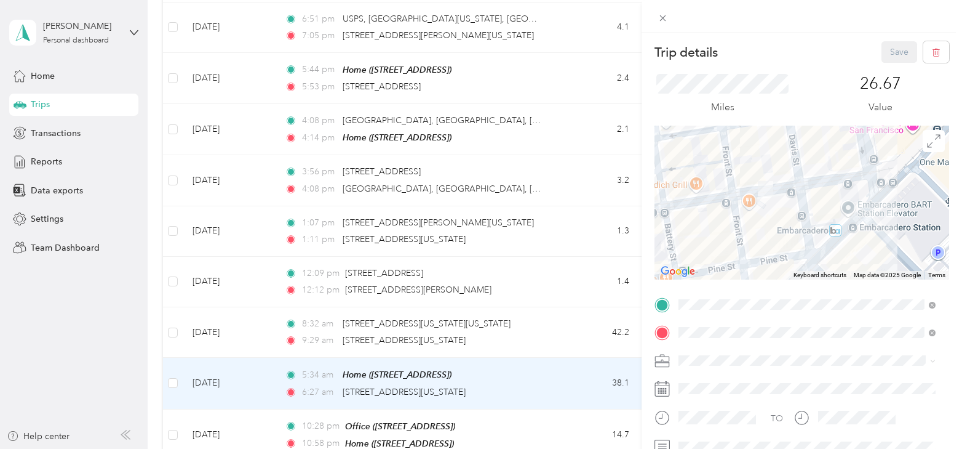
click at [234, 311] on div "Trip details Save This trip cannot be edited because it is either under review,…" at bounding box center [481, 224] width 962 height 449
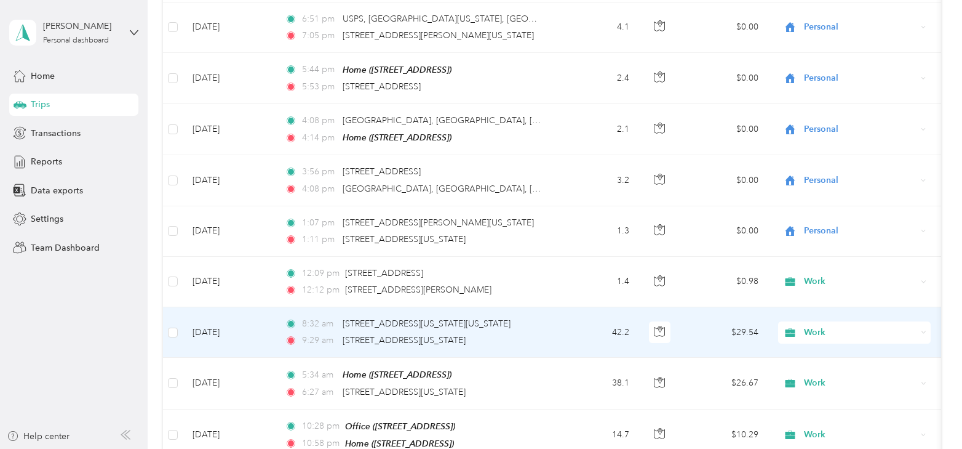
click at [219, 308] on td "[DATE]" at bounding box center [229, 332] width 92 height 50
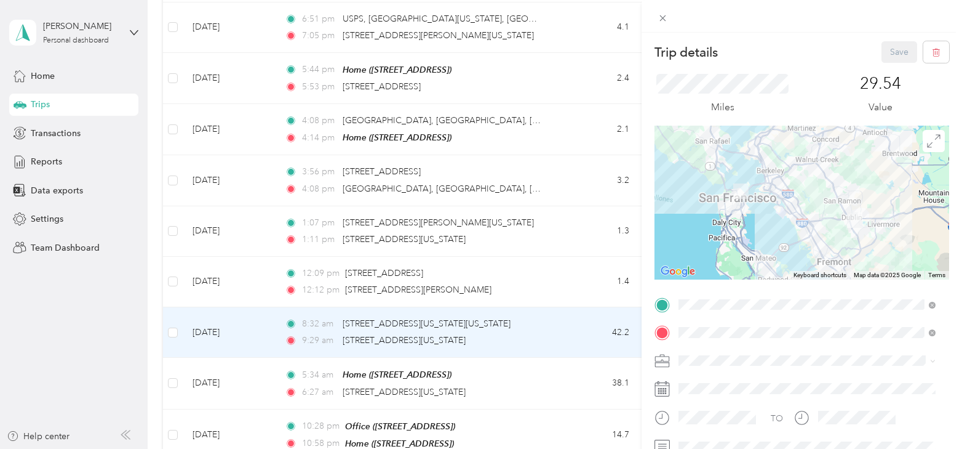
click at [225, 257] on div "Trip details Save This trip cannot be edited because it is either under review,…" at bounding box center [481, 224] width 962 height 449
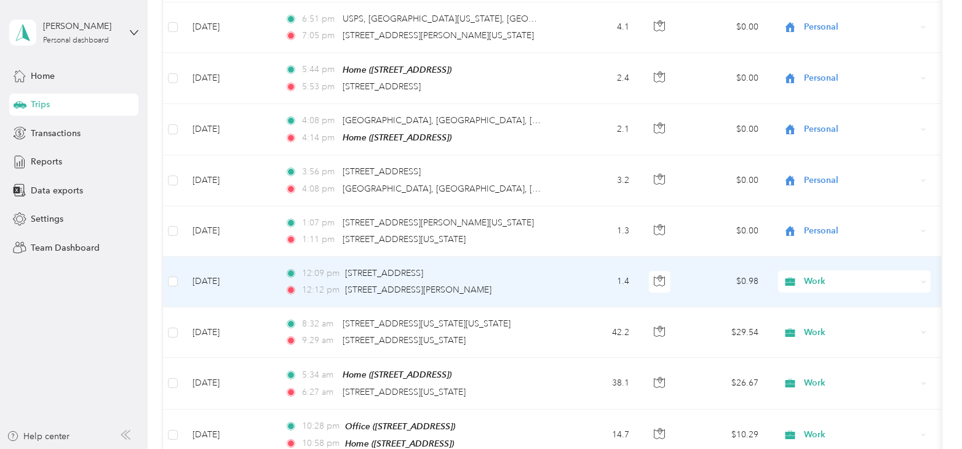
click at [225, 257] on td "[DATE]" at bounding box center [229, 282] width 92 height 50
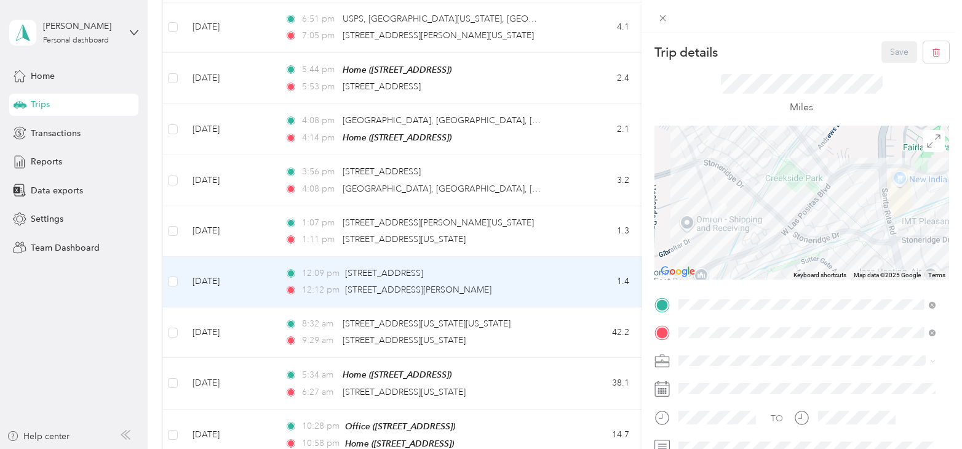
click at [244, 211] on div "Trip details Save This trip cannot be edited because it is either under review,…" at bounding box center [481, 224] width 962 height 449
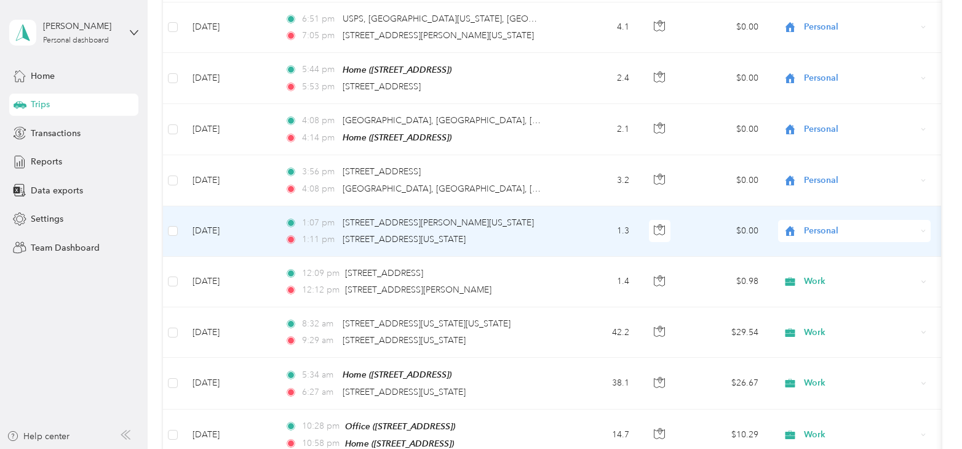
click at [222, 206] on td "[DATE]" at bounding box center [229, 231] width 92 height 50
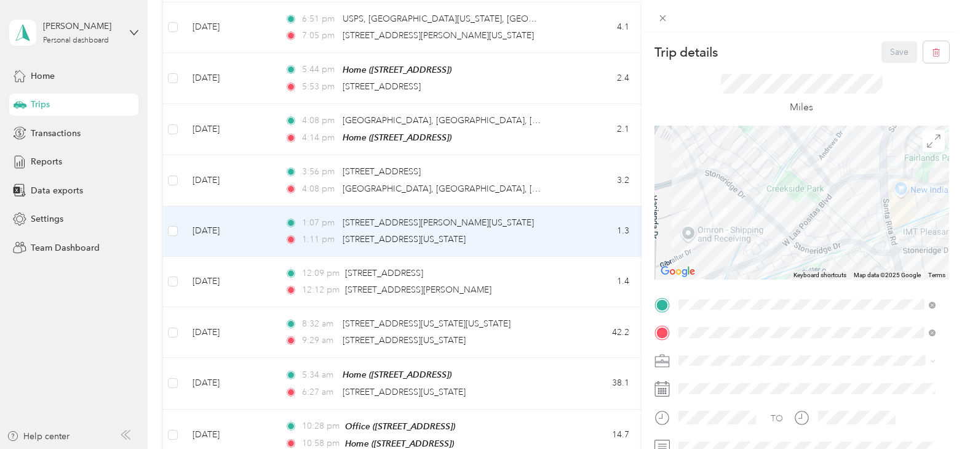
click at [210, 243] on div "Trip details Save This trip cannot be edited because it is either under review,…" at bounding box center [481, 224] width 962 height 449
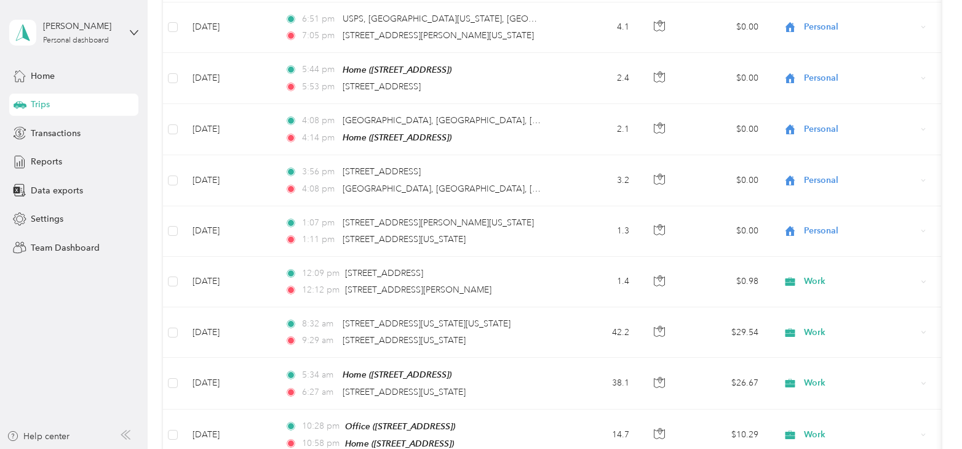
click at [205, 260] on div at bounding box center [481, 224] width 962 height 449
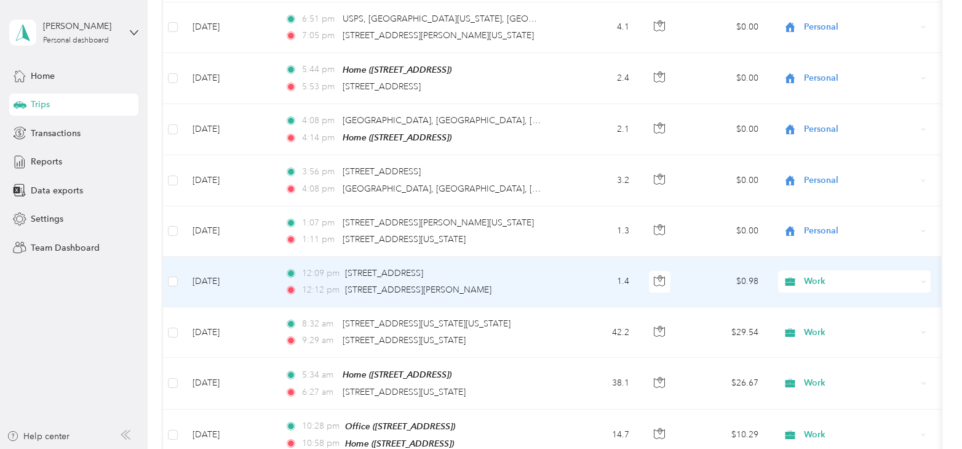
click at [205, 260] on td "[DATE]" at bounding box center [229, 282] width 92 height 50
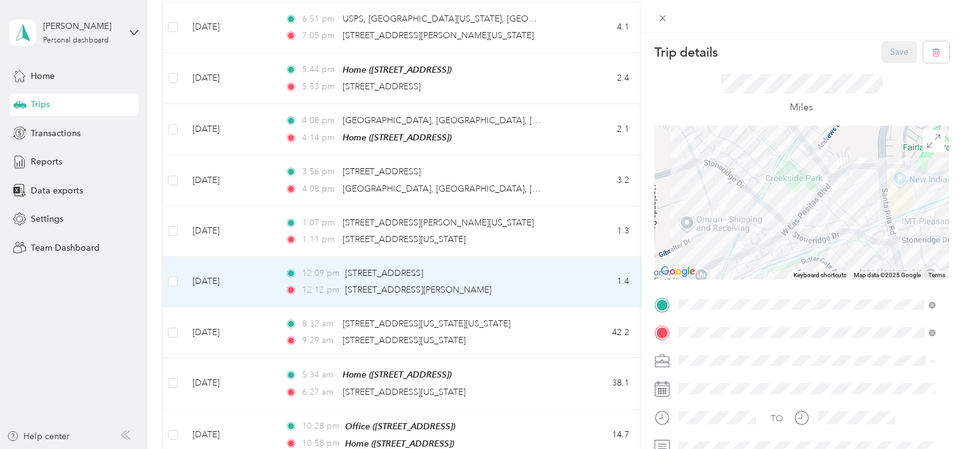
click at [205, 260] on div "Trip details Save This trip cannot be edited because it is either under review,…" at bounding box center [481, 224] width 962 height 449
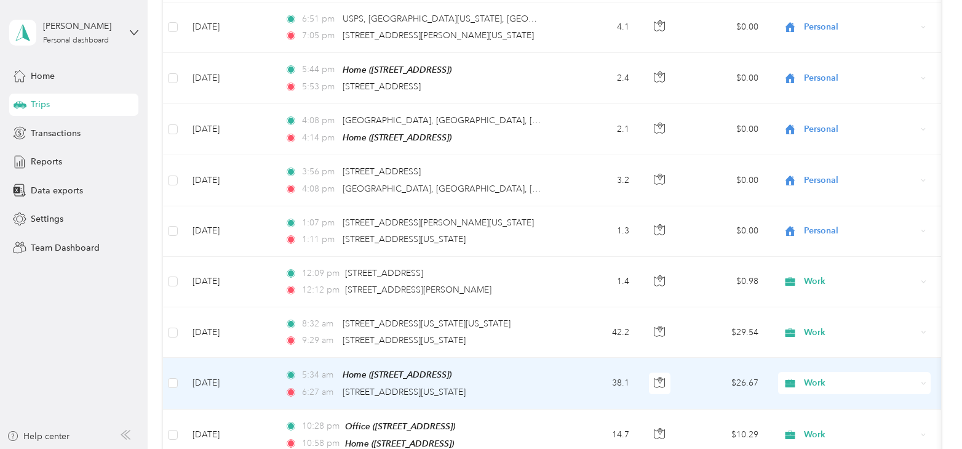
click at [216, 358] on td "[DATE]" at bounding box center [229, 383] width 92 height 51
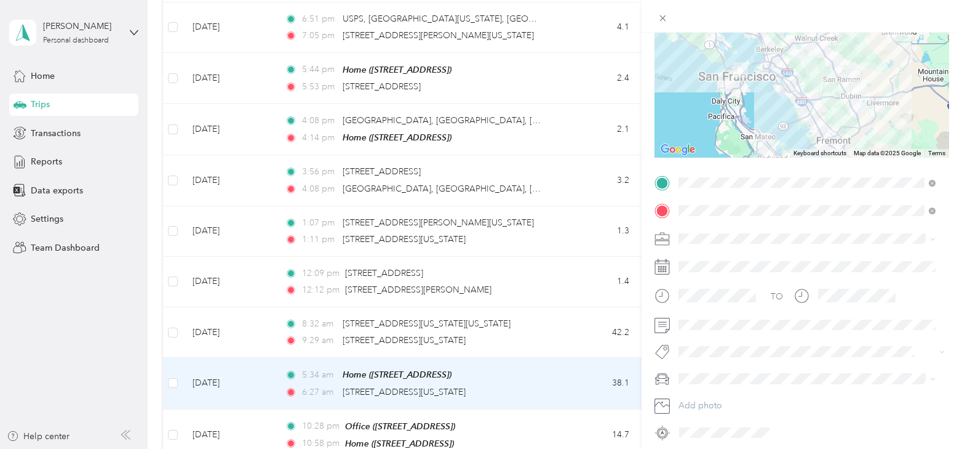
scroll to position [123, 0]
click at [734, 334] on div "TO Add photo" at bounding box center [802, 307] width 295 height 270
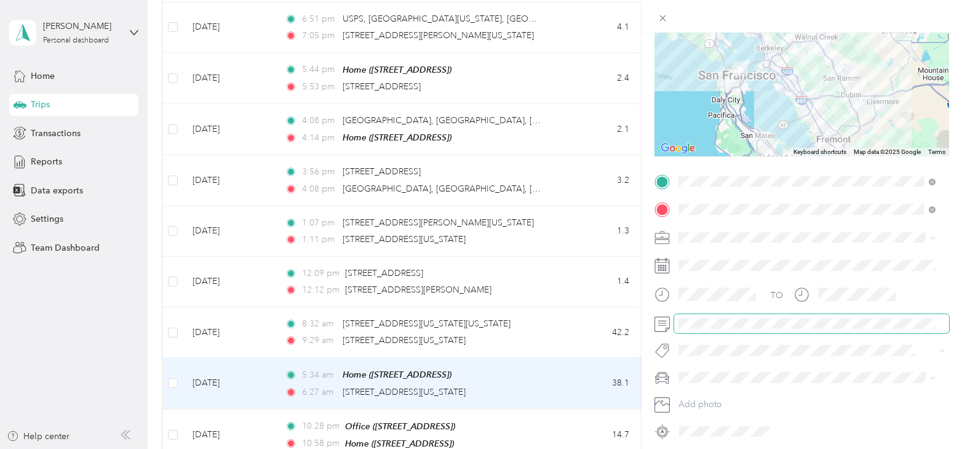
scroll to position [0, 0]
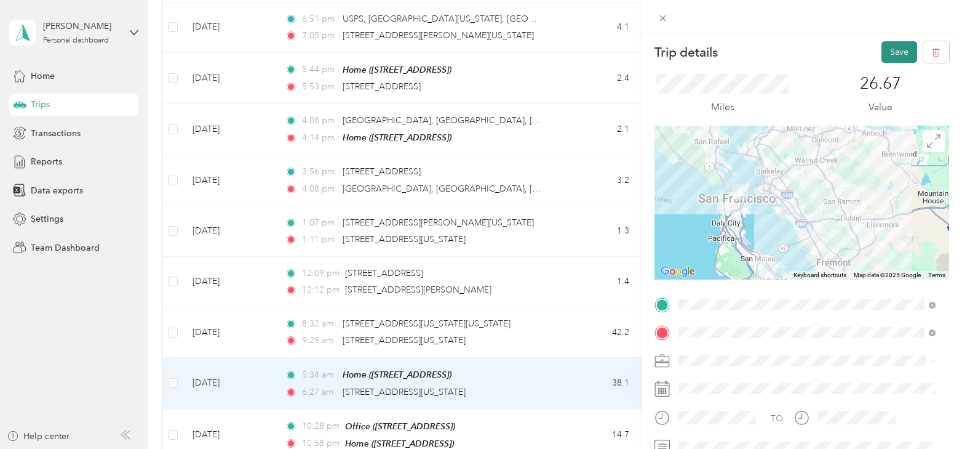
click at [893, 49] on button "Save" at bounding box center [900, 52] width 36 height 22
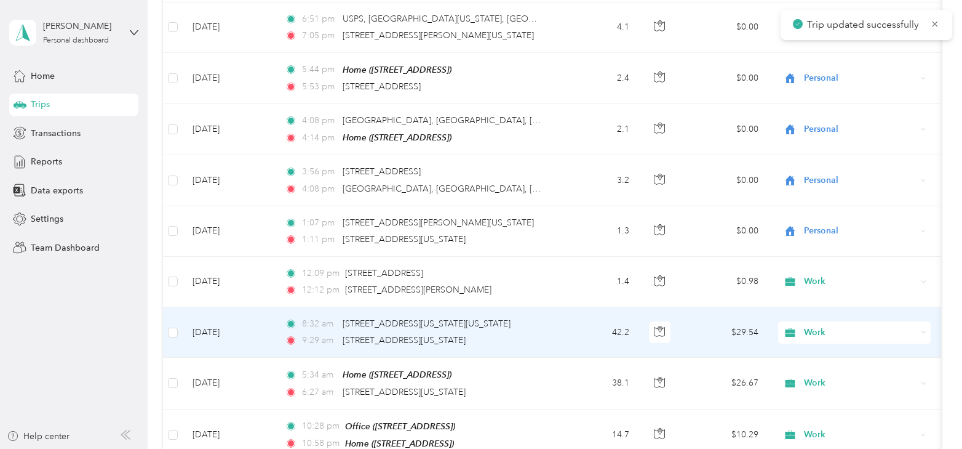
click at [216, 307] on td "[DATE]" at bounding box center [229, 332] width 92 height 50
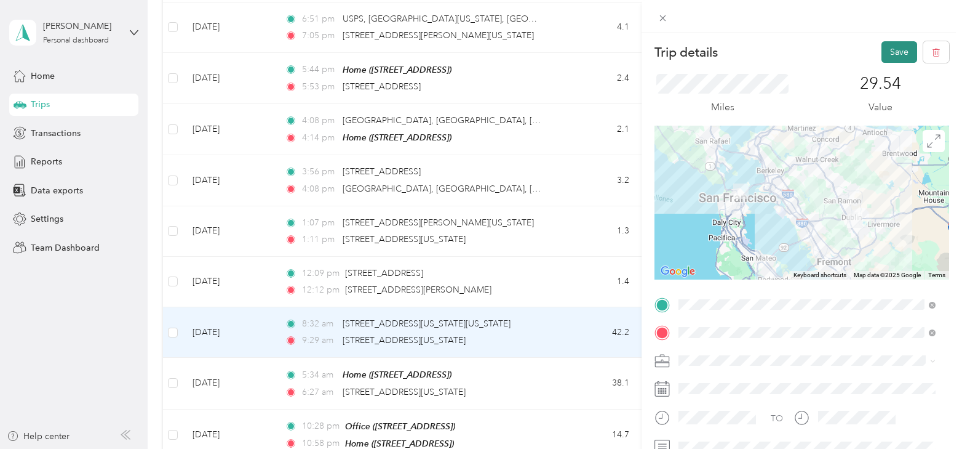
drag, startPoint x: 888, startPoint y: 50, endPoint x: 882, endPoint y: 56, distance: 8.3
click at [889, 50] on button "Save" at bounding box center [900, 52] width 36 height 22
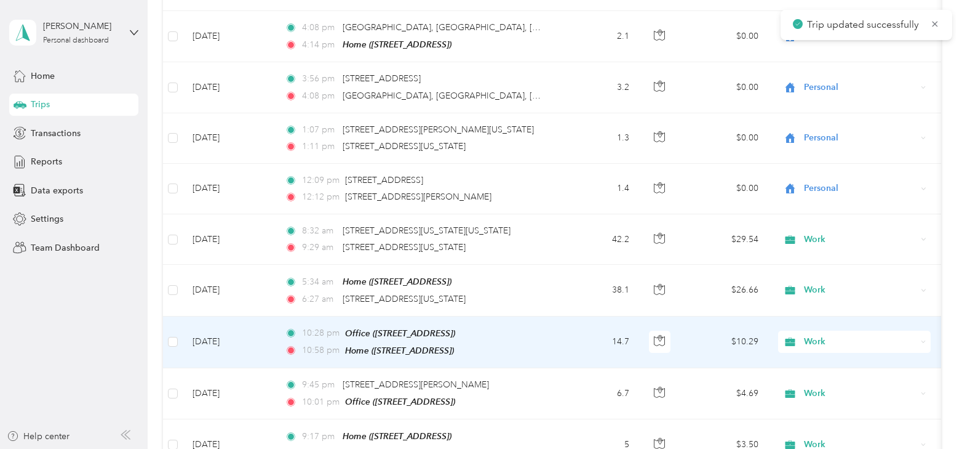
scroll to position [2277, 0]
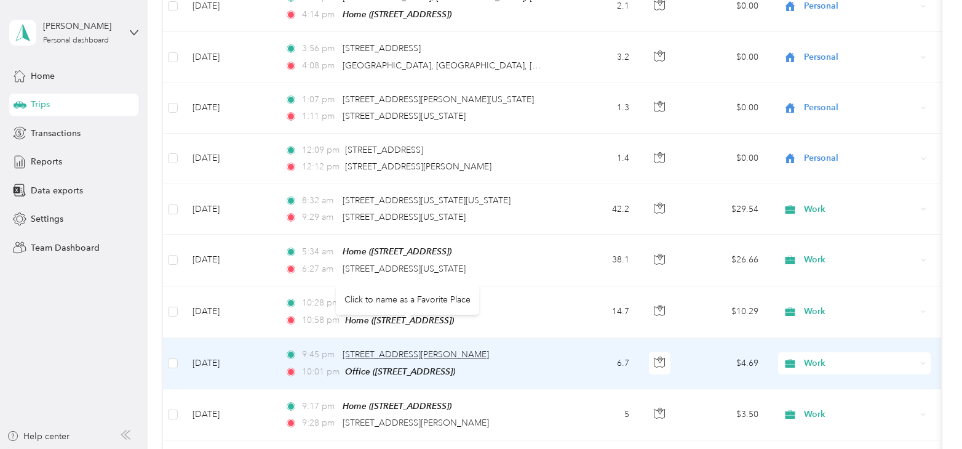
click at [380, 349] on span "[STREET_ADDRESS][PERSON_NAME]" at bounding box center [416, 354] width 146 height 10
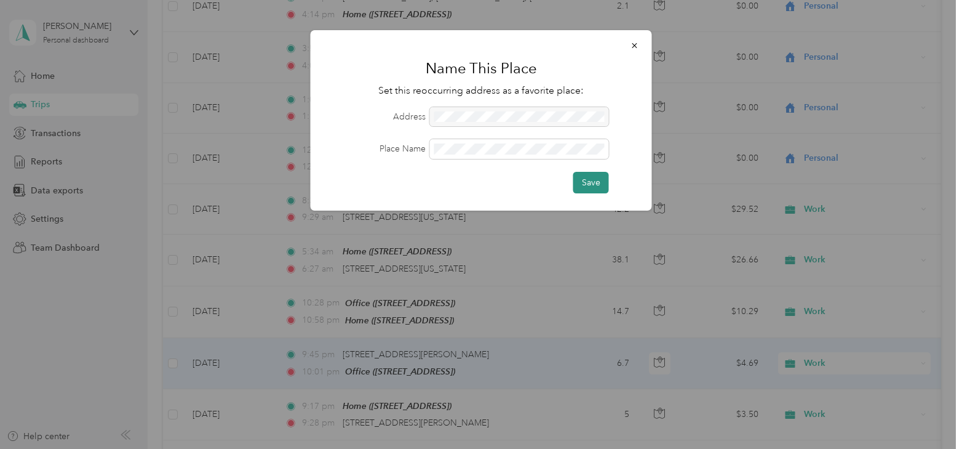
click at [594, 175] on button "Save" at bounding box center [592, 183] width 36 height 22
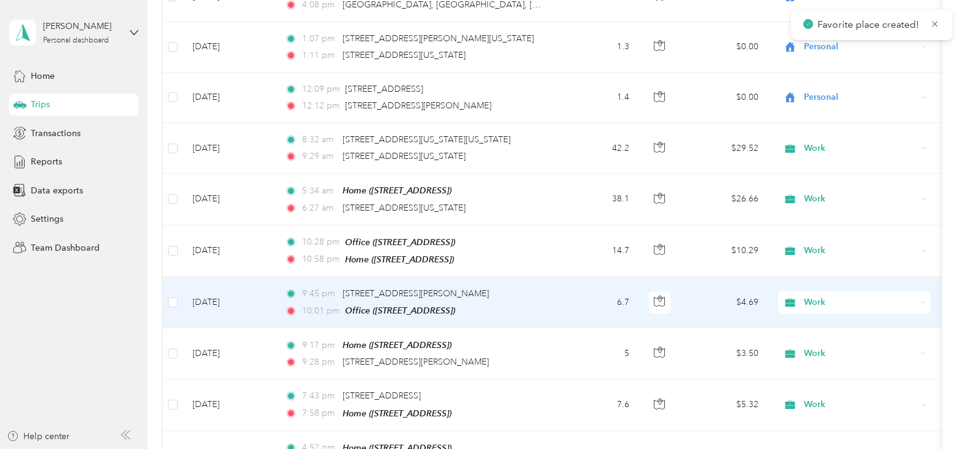
scroll to position [2338, 0]
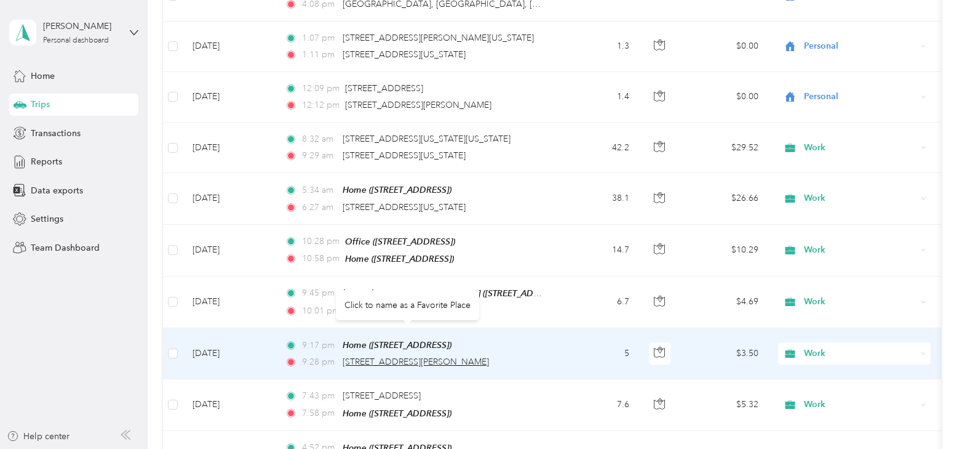
click at [445, 356] on span "[STREET_ADDRESS][PERSON_NAME]" at bounding box center [416, 361] width 146 height 10
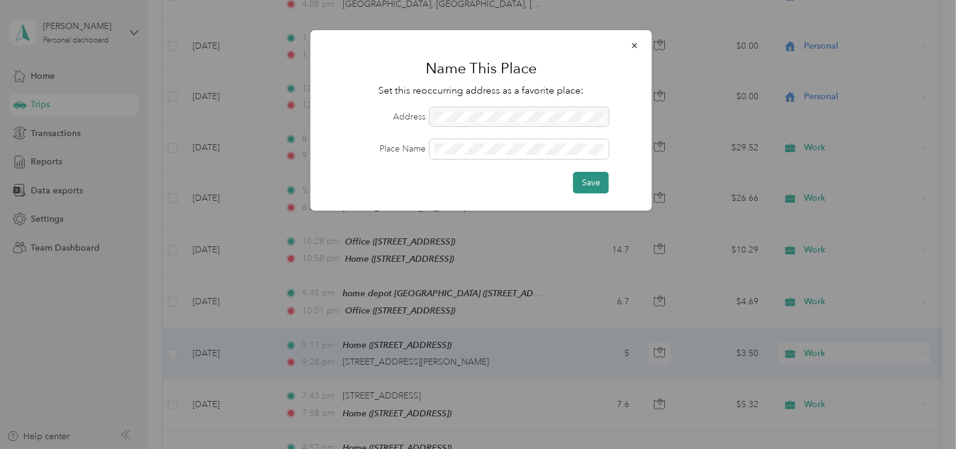
click at [590, 183] on button "Save" at bounding box center [592, 183] width 36 height 22
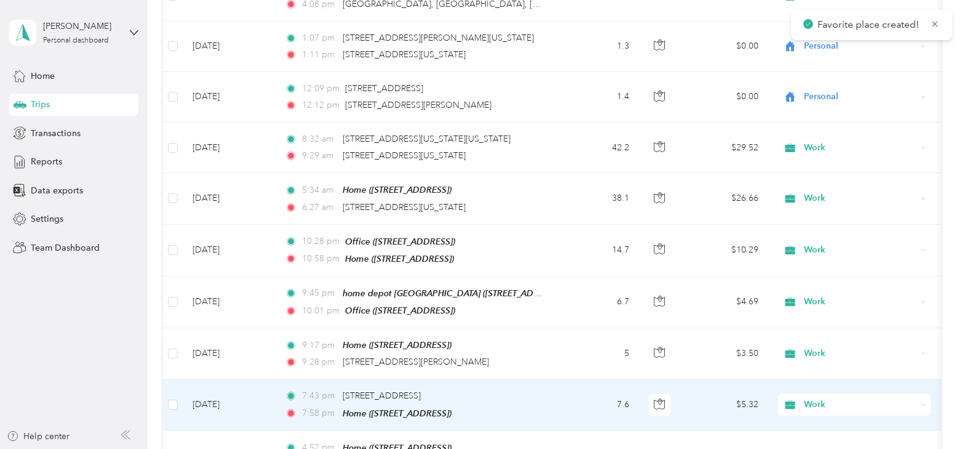
click at [225, 379] on td "[DATE]" at bounding box center [229, 404] width 92 height 51
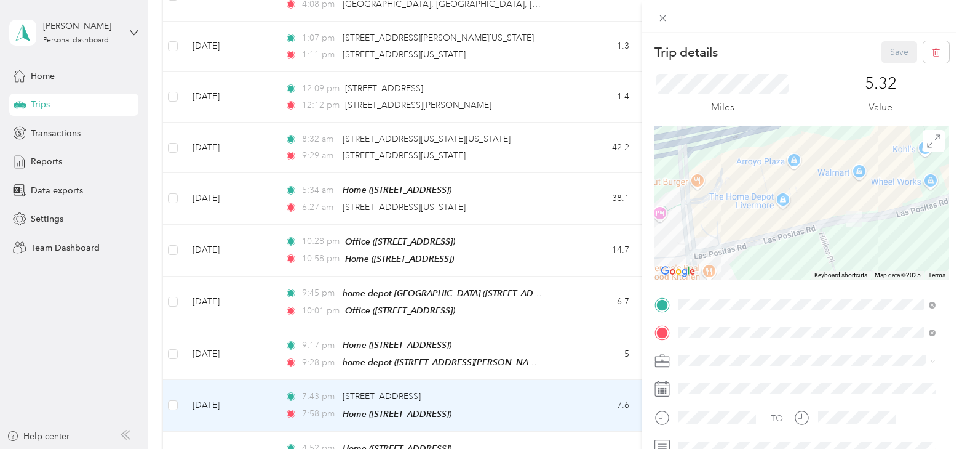
drag, startPoint x: 902, startPoint y: 240, endPoint x: 841, endPoint y: 213, distance: 66.7
click at [842, 213] on img at bounding box center [854, 218] width 25 height 25
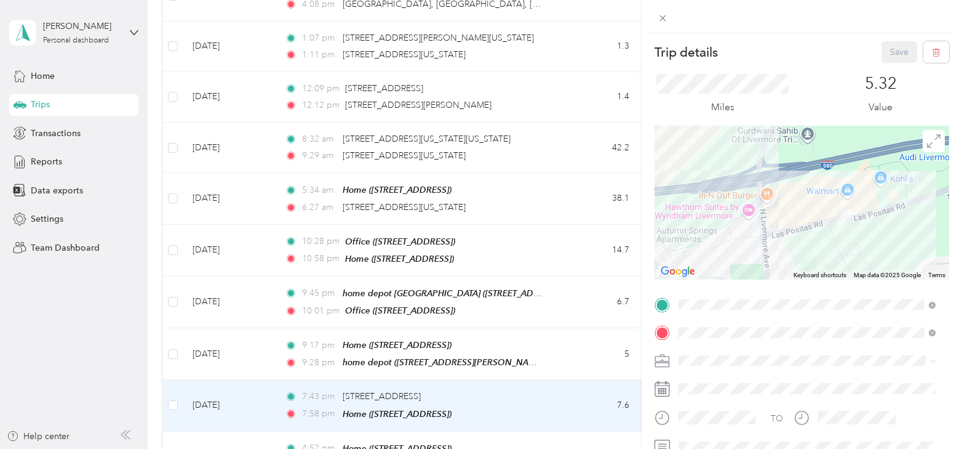
click at [536, 368] on div "Trip details Save This trip cannot be edited because it is either under review,…" at bounding box center [481, 224] width 962 height 449
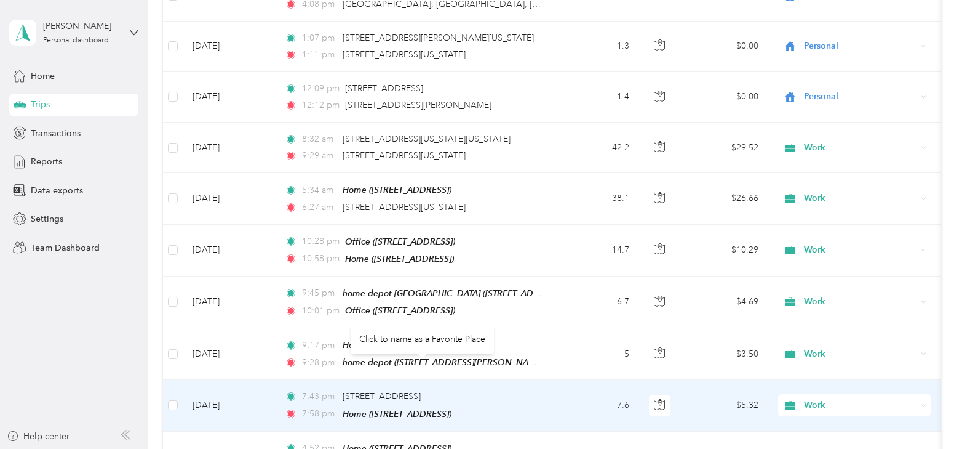
click at [416, 391] on span "[STREET_ADDRESS]" at bounding box center [382, 396] width 78 height 10
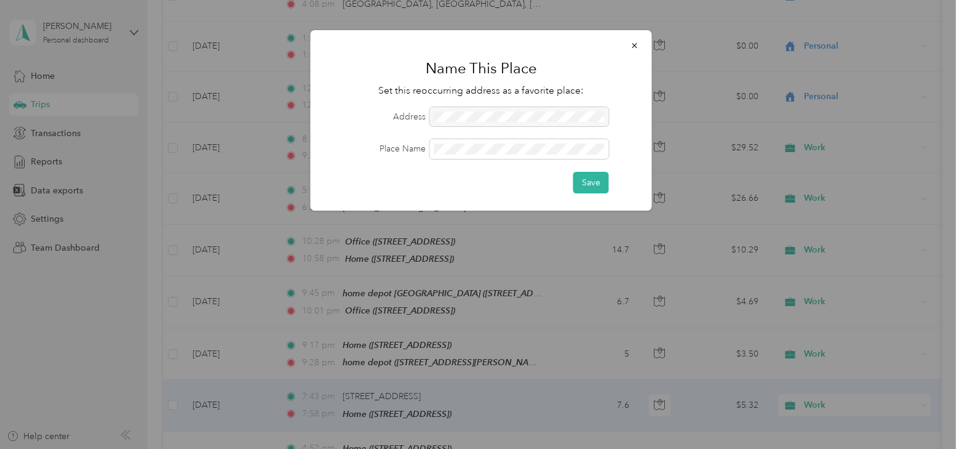
click at [470, 159] on form "Address Place Name Save" at bounding box center [481, 150] width 307 height 86
click at [590, 182] on button "Save" at bounding box center [592, 183] width 36 height 22
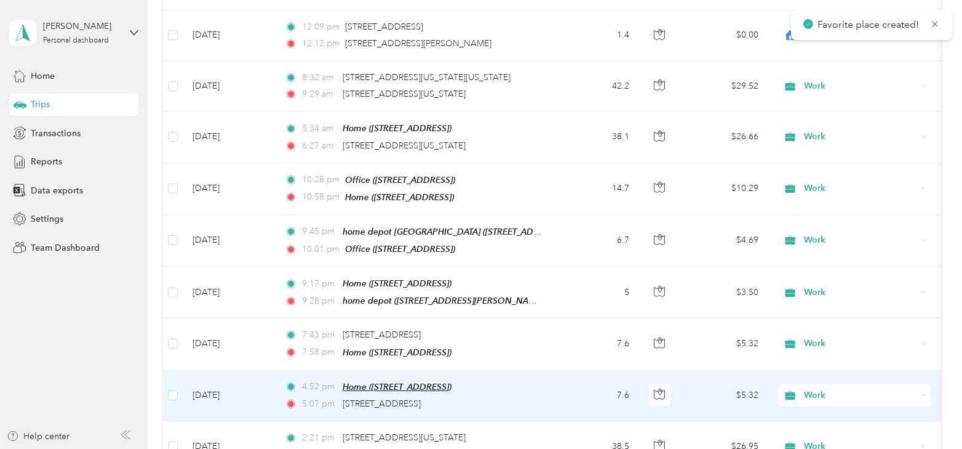
scroll to position [2461, 0]
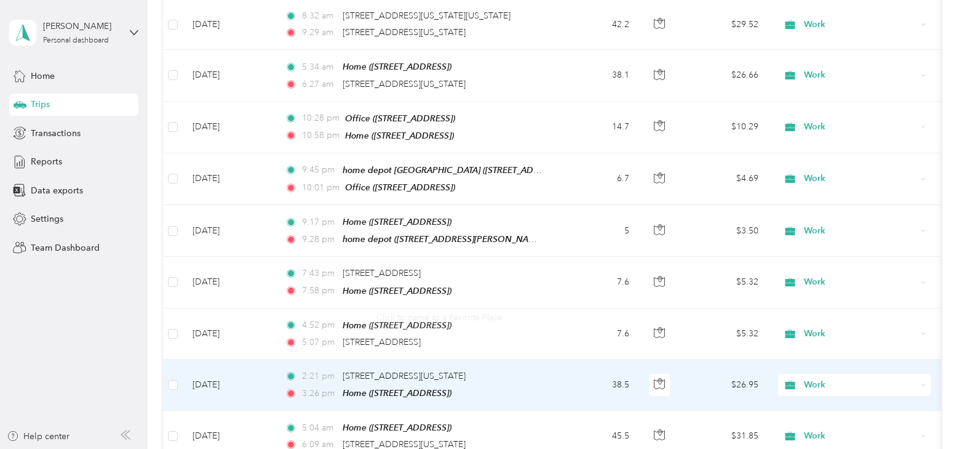
click at [415, 312] on div "Click to name as a Favorite Place" at bounding box center [439, 317] width 143 height 30
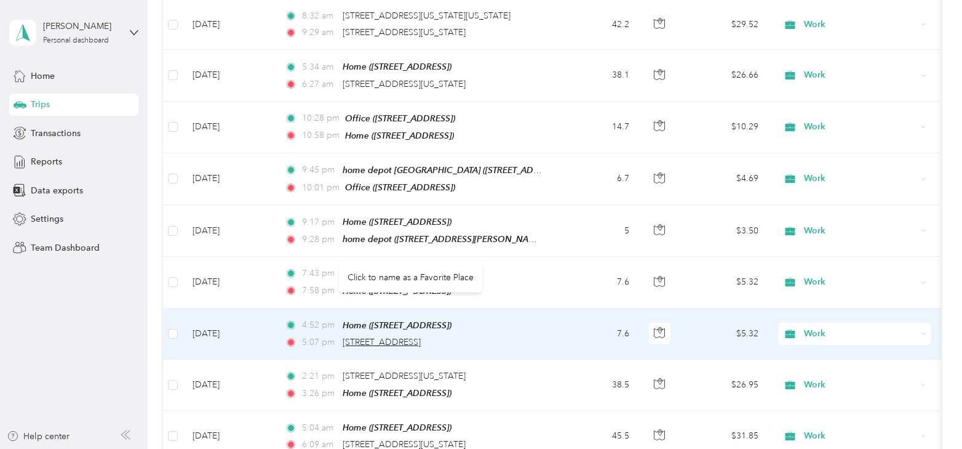
click at [354, 337] on span "[STREET_ADDRESS]" at bounding box center [382, 342] width 78 height 10
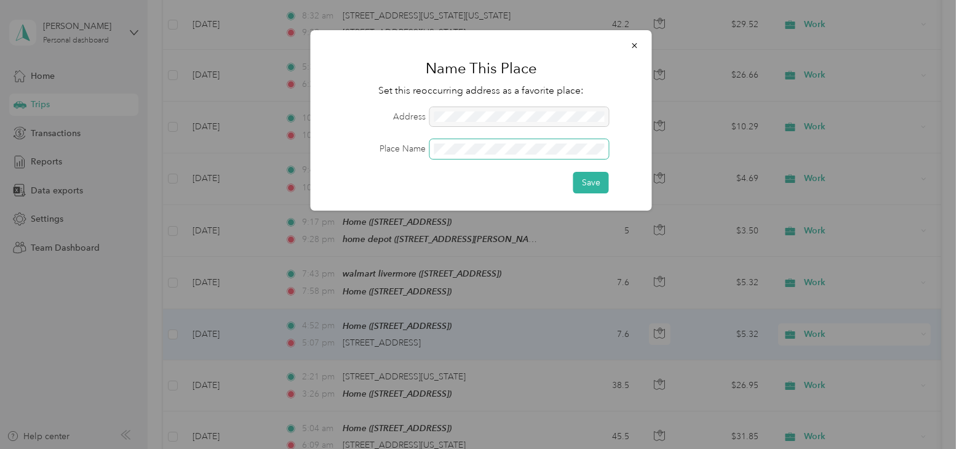
click at [458, 155] on span at bounding box center [519, 149] width 179 height 20
click at [599, 187] on button "Save" at bounding box center [592, 183] width 36 height 22
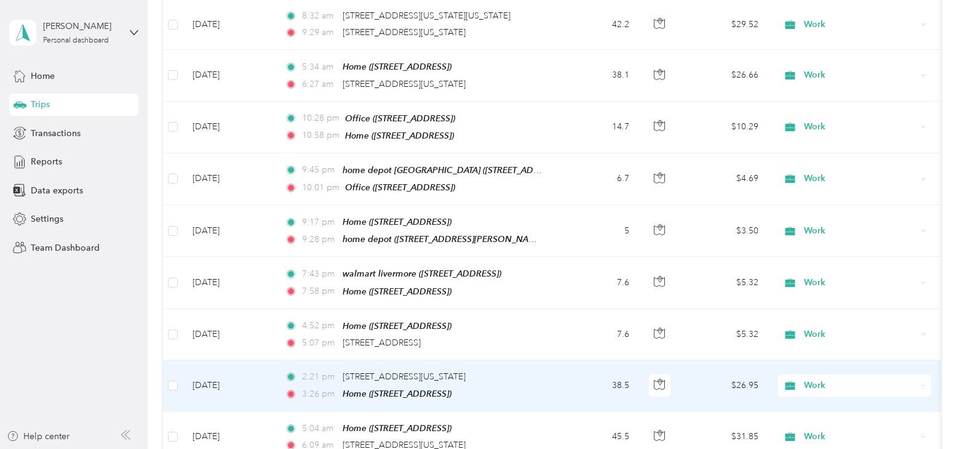
scroll to position [2523, 0]
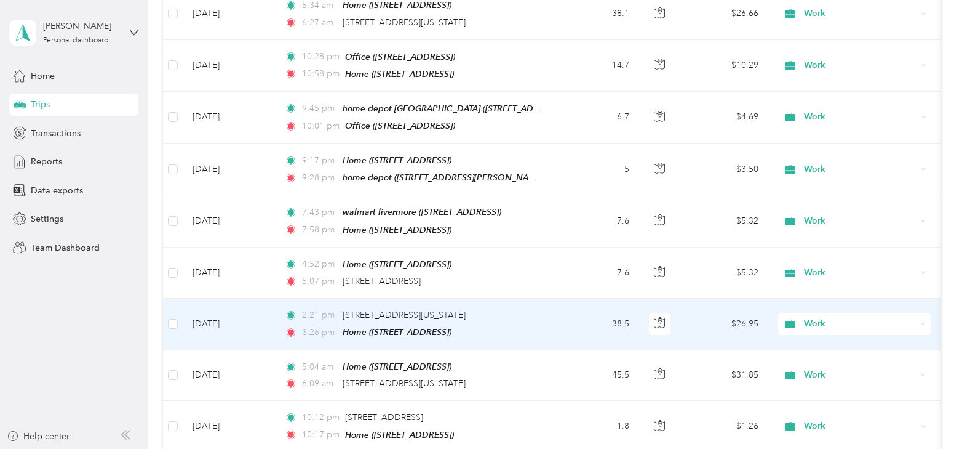
click at [217, 298] on td "[DATE]" at bounding box center [229, 323] width 92 height 51
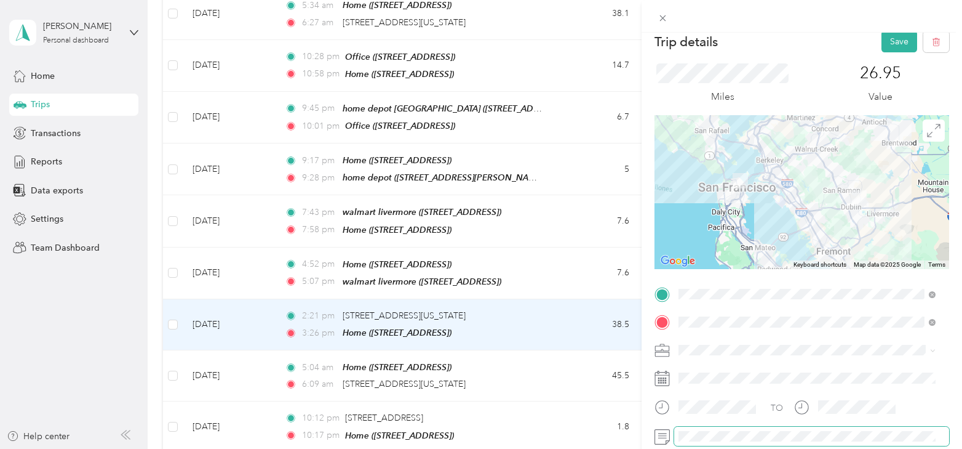
scroll to position [10, 0]
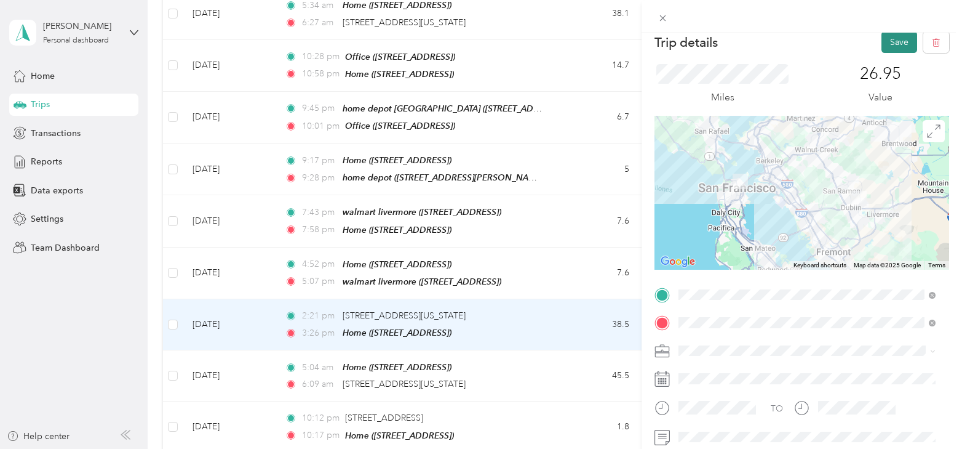
click at [884, 44] on button "Save" at bounding box center [900, 42] width 36 height 22
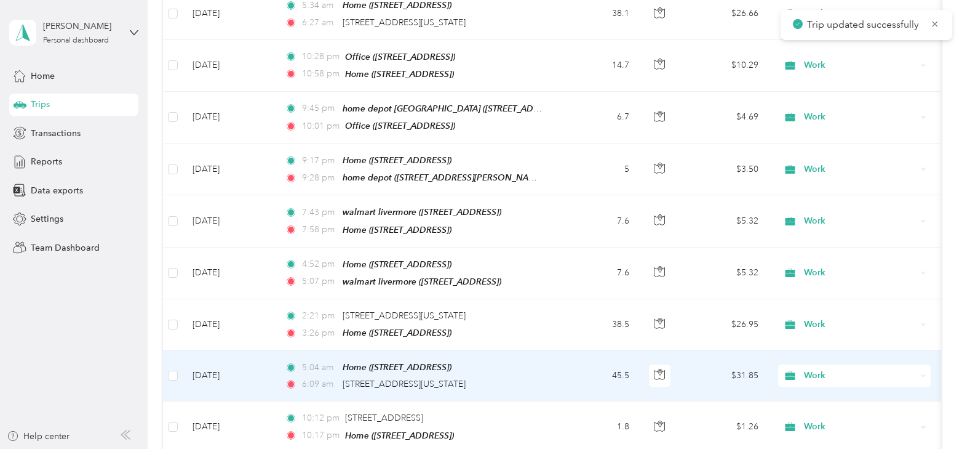
click at [405, 360] on div "5:04 am Home ([STREET_ADDRESS]) 6:09 am [STREET_ADDRESS][US_STATE]" at bounding box center [414, 375] width 258 height 31
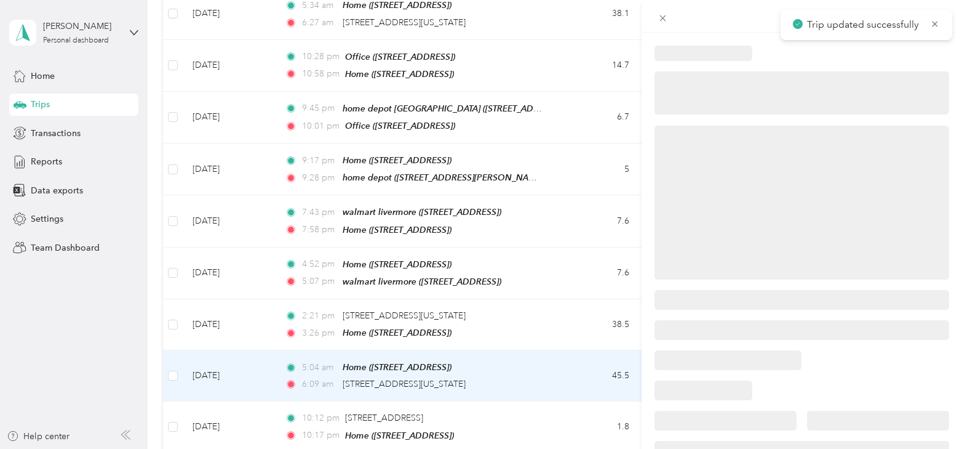
click at [219, 340] on div at bounding box center [481, 224] width 962 height 449
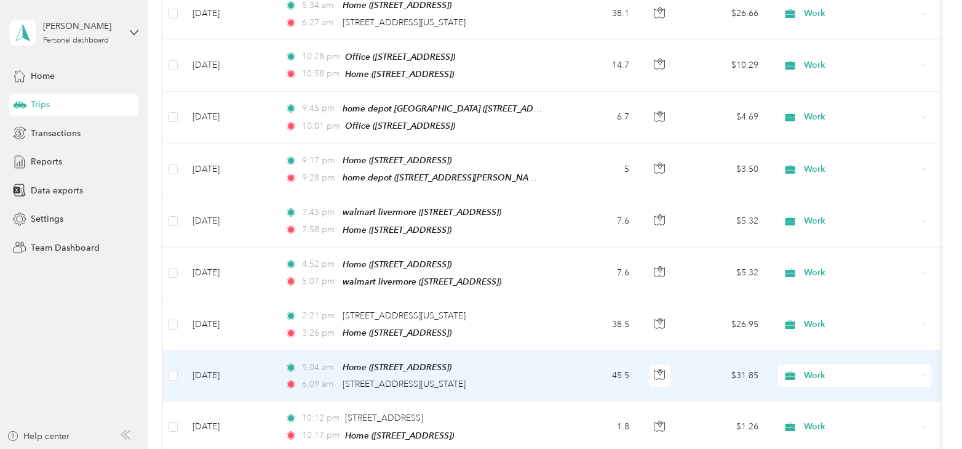
click at [221, 350] on td "[DATE]" at bounding box center [229, 375] width 92 height 51
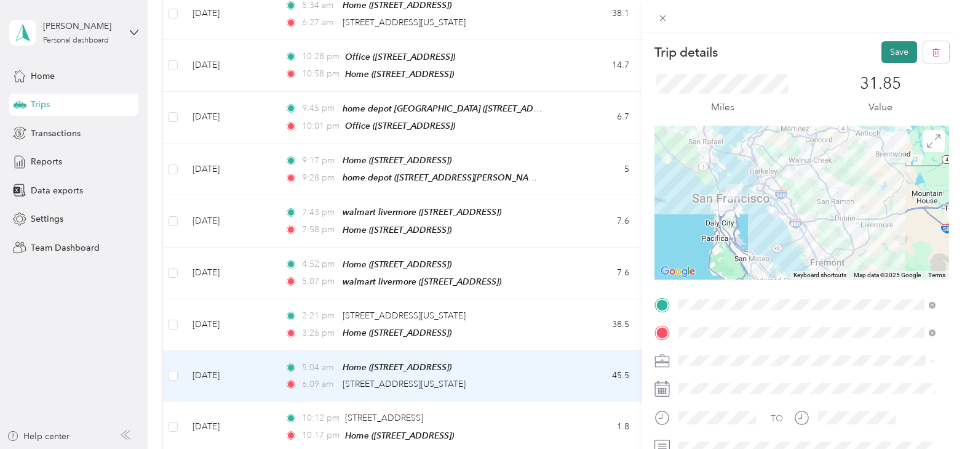
click at [901, 61] on button "Save" at bounding box center [900, 52] width 36 height 22
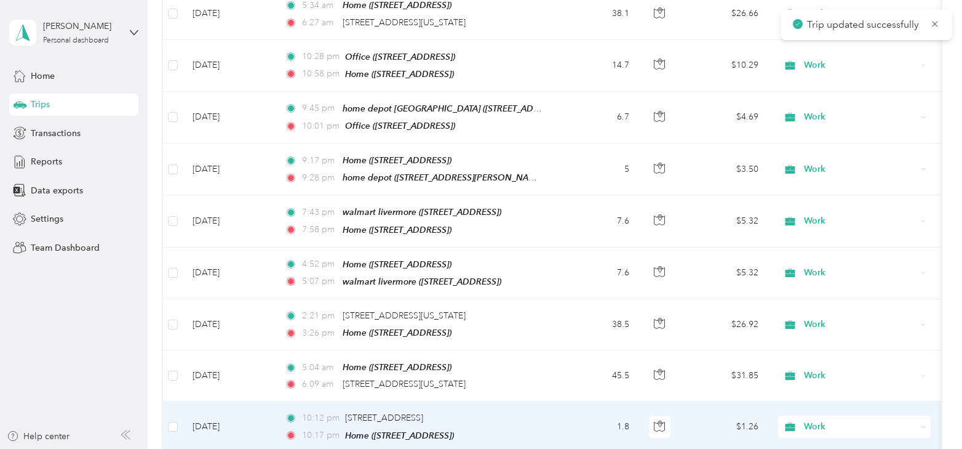
click at [218, 401] on td "[DATE]" at bounding box center [229, 426] width 92 height 51
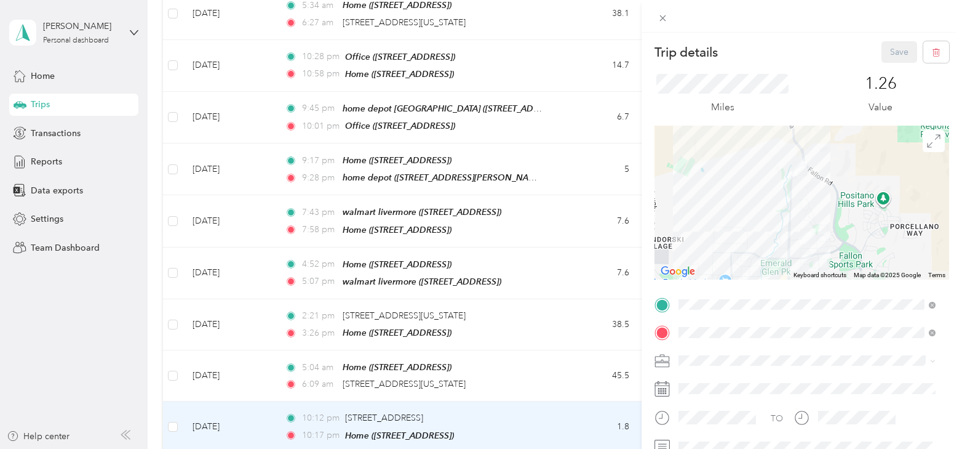
click at [386, 384] on div "Trip details Save This trip cannot be edited because it is either under review,…" at bounding box center [481, 224] width 962 height 449
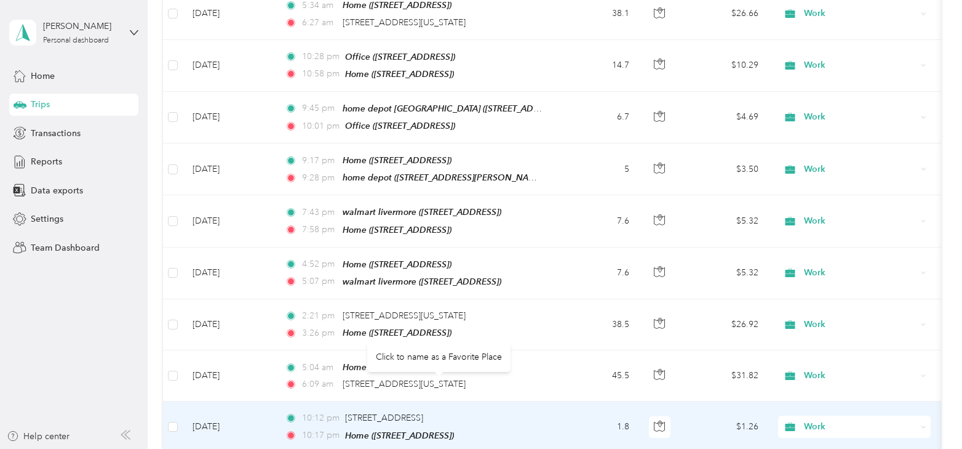
click at [386, 412] on span "[STREET_ADDRESS]" at bounding box center [384, 417] width 78 height 10
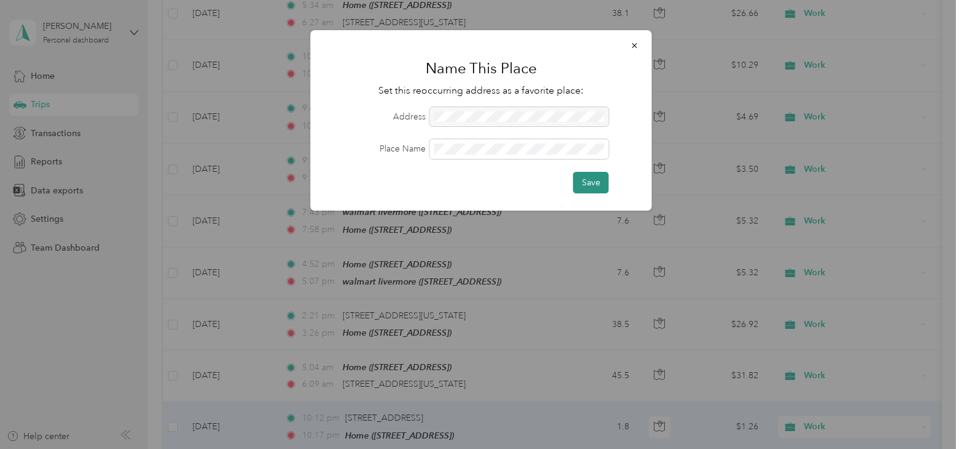
click at [581, 181] on button "Save" at bounding box center [592, 183] width 36 height 22
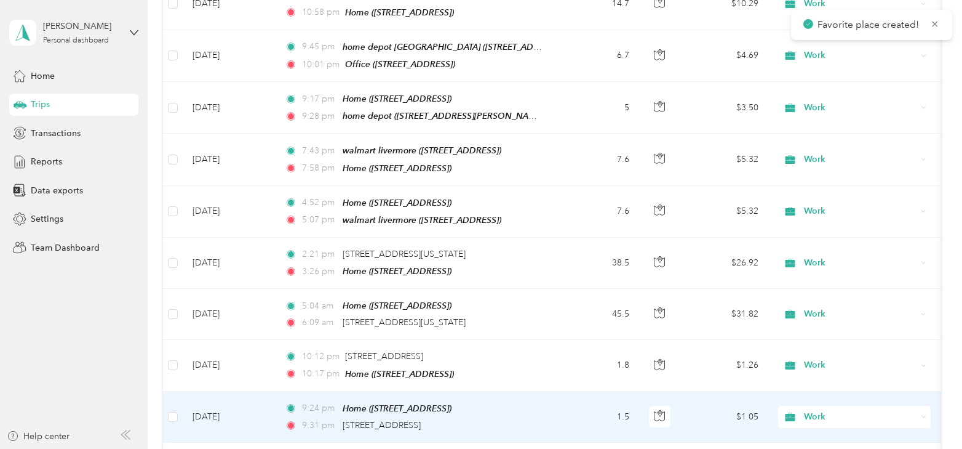
scroll to position [2646, 0]
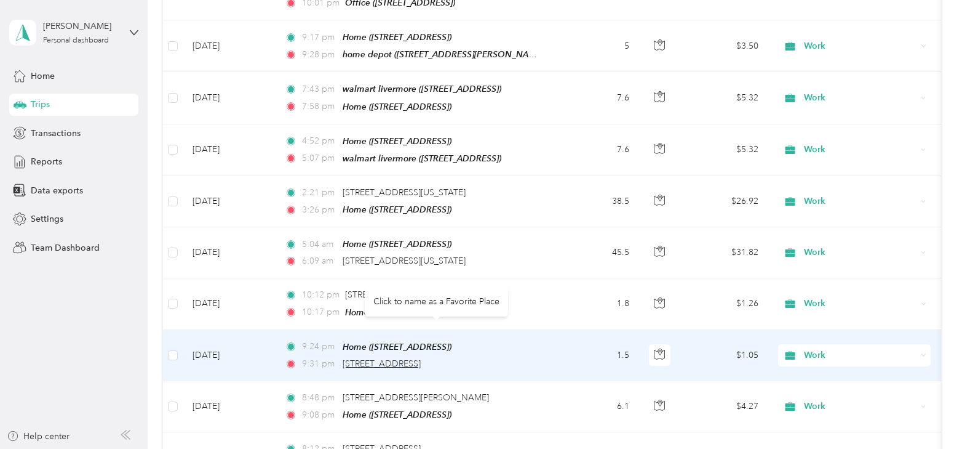
click at [421, 358] on span "[STREET_ADDRESS]" at bounding box center [382, 363] width 78 height 10
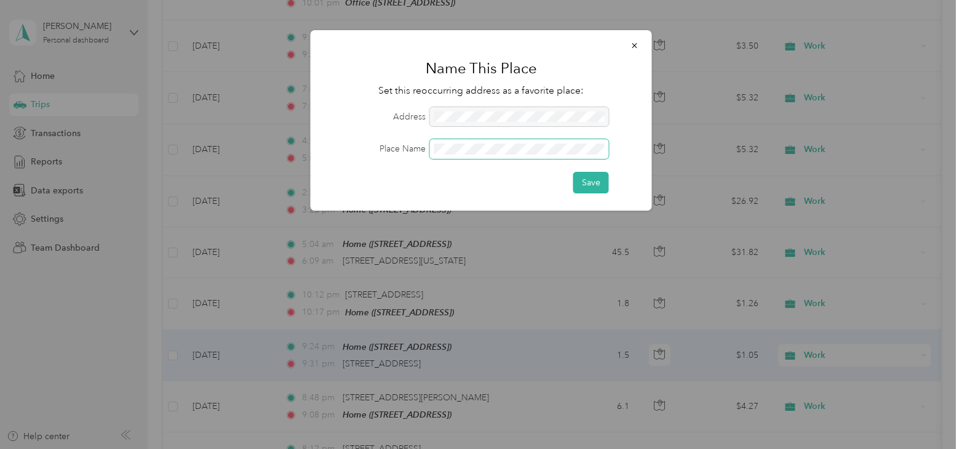
click at [491, 155] on span at bounding box center [519, 149] width 179 height 20
click at [590, 183] on button "Save" at bounding box center [592, 183] width 36 height 22
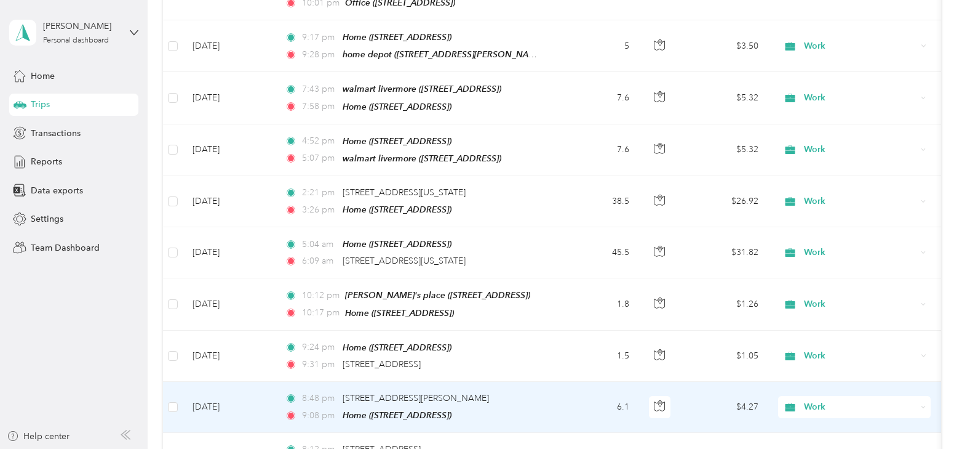
click at [205, 382] on td "[DATE]" at bounding box center [229, 407] width 92 height 51
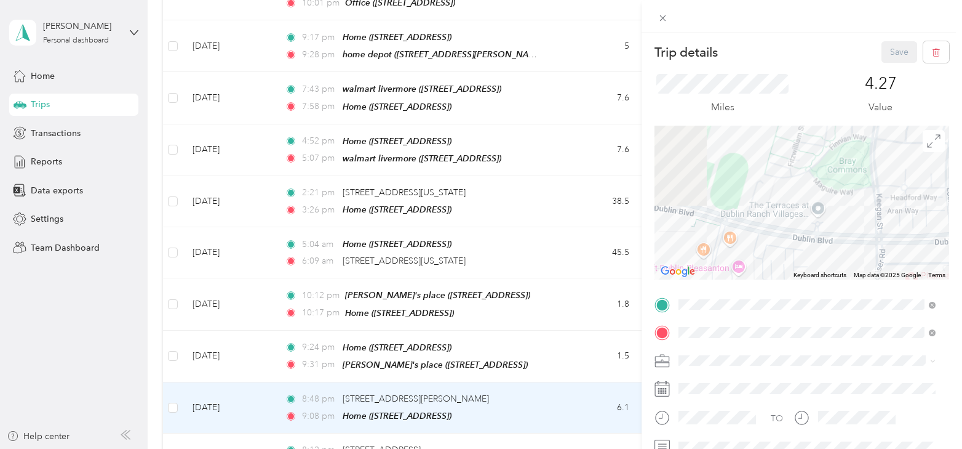
drag, startPoint x: 737, startPoint y: 210, endPoint x: 837, endPoint y: 177, distance: 105.7
click at [837, 178] on div at bounding box center [802, 203] width 295 height 154
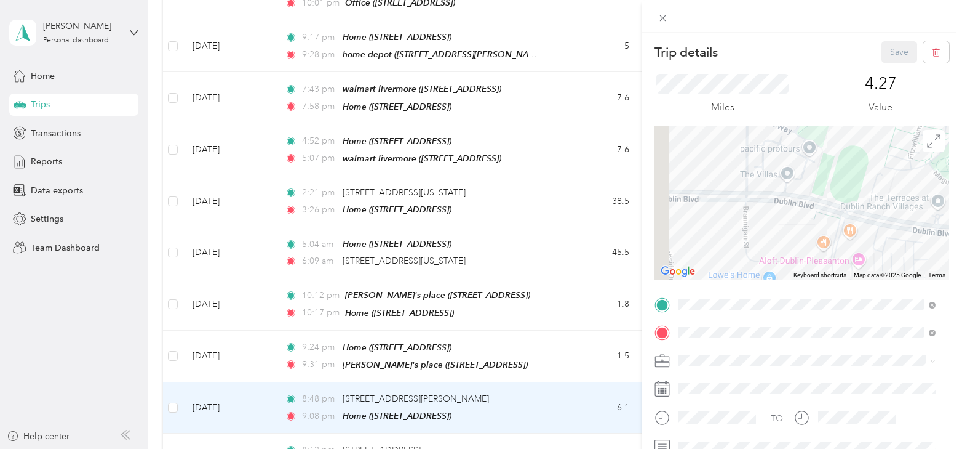
drag, startPoint x: 713, startPoint y: 185, endPoint x: 842, endPoint y: 191, distance: 128.7
click at [842, 191] on div at bounding box center [802, 203] width 295 height 154
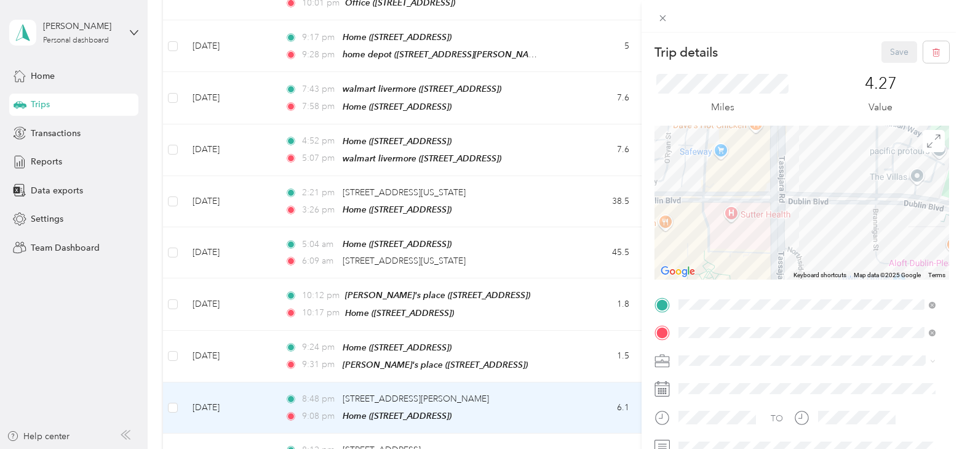
drag, startPoint x: 812, startPoint y: 190, endPoint x: 822, endPoint y: 190, distance: 10.5
click at [822, 190] on div at bounding box center [802, 203] width 295 height 154
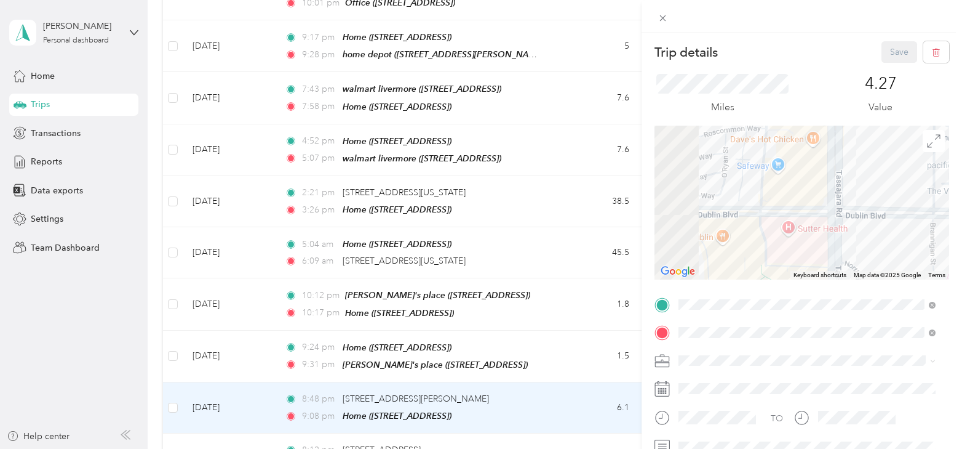
drag, startPoint x: 808, startPoint y: 180, endPoint x: 866, endPoint y: 194, distance: 59.5
click at [866, 194] on div at bounding box center [802, 203] width 295 height 154
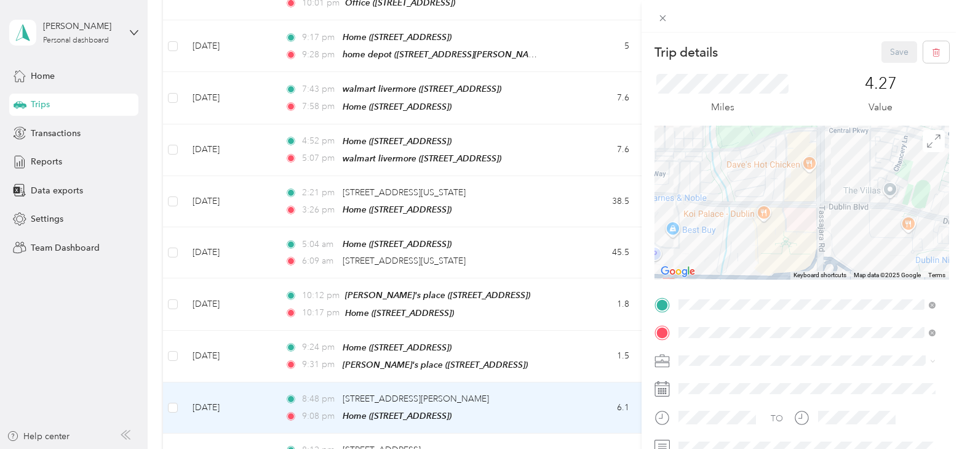
click at [268, 384] on div "Trip details Save This trip cannot be edited because it is either under review,…" at bounding box center [481, 224] width 962 height 449
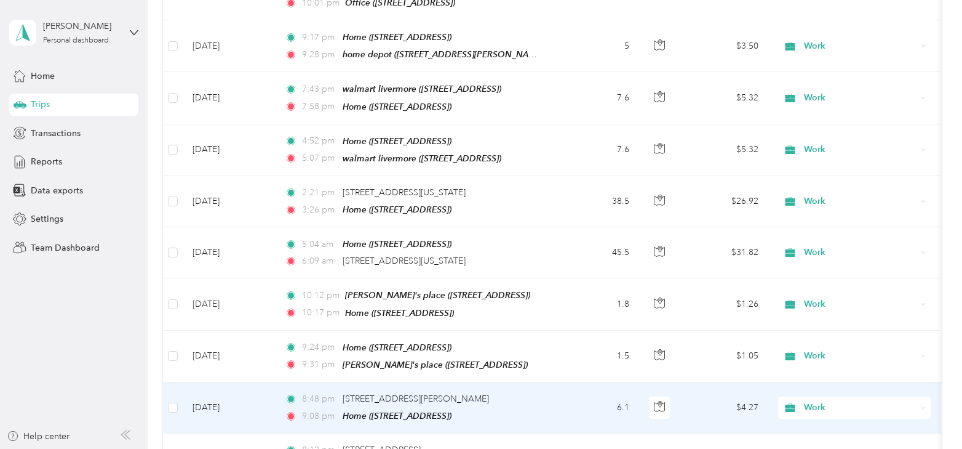
scroll to position [2708, 0]
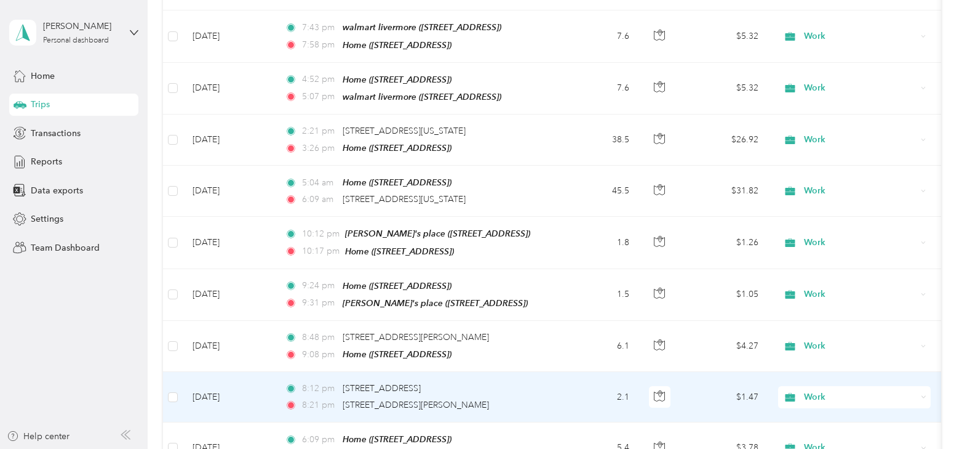
click at [241, 372] on td "[DATE]" at bounding box center [229, 397] width 92 height 50
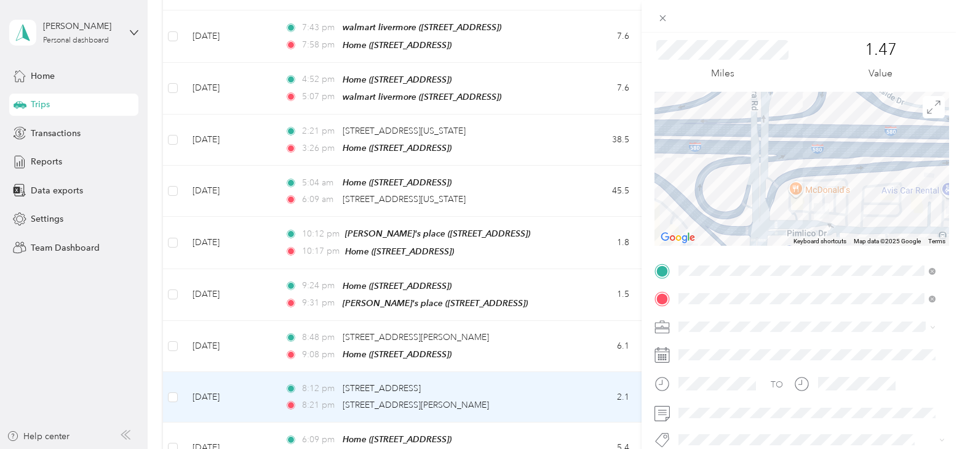
scroll to position [62, 0]
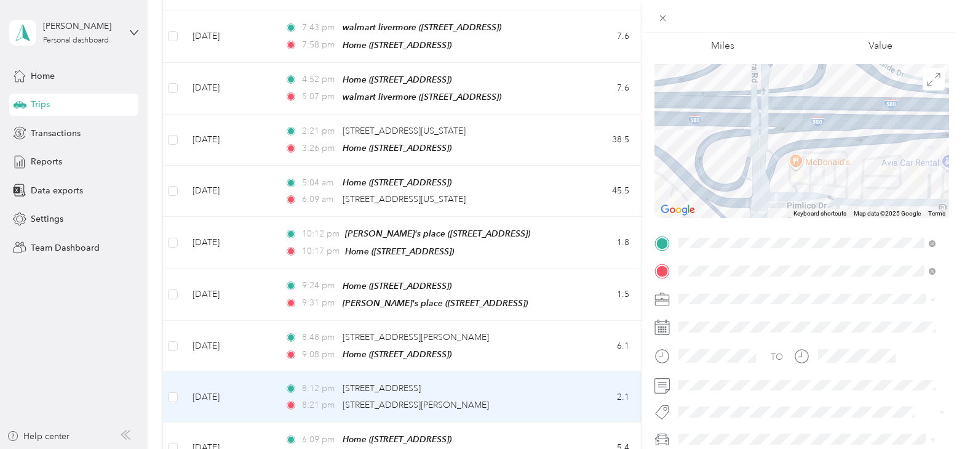
click at [220, 409] on div "Trip details Save This trip cannot be edited because it is either under review,…" at bounding box center [481, 224] width 962 height 449
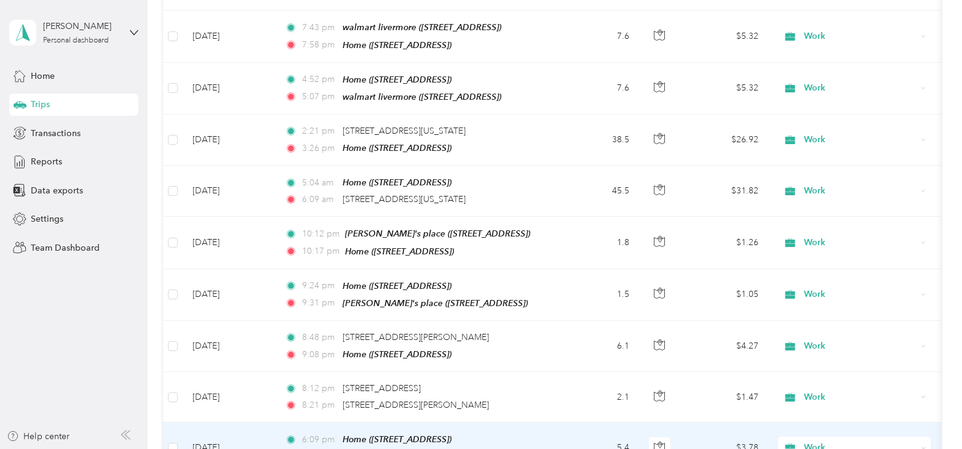
click at [221, 422] on td "[DATE]" at bounding box center [229, 447] width 92 height 51
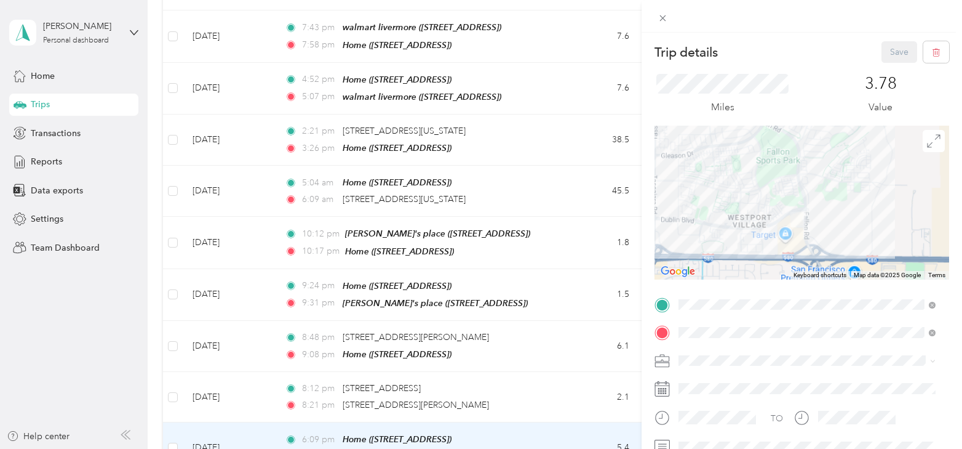
drag, startPoint x: 726, startPoint y: 224, endPoint x: 798, endPoint y: 223, distance: 71.4
click at [798, 223] on div at bounding box center [802, 203] width 295 height 154
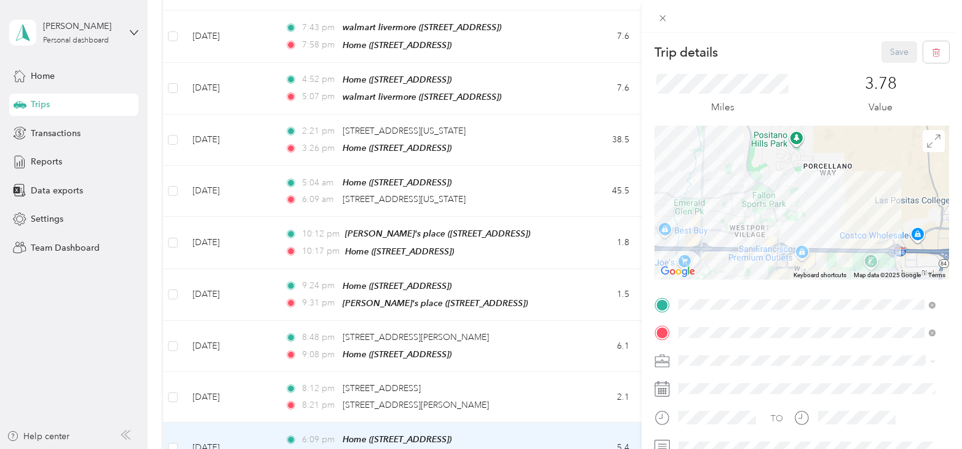
drag, startPoint x: 687, startPoint y: 219, endPoint x: 744, endPoint y: 217, distance: 57.3
click at [744, 217] on div at bounding box center [802, 203] width 295 height 154
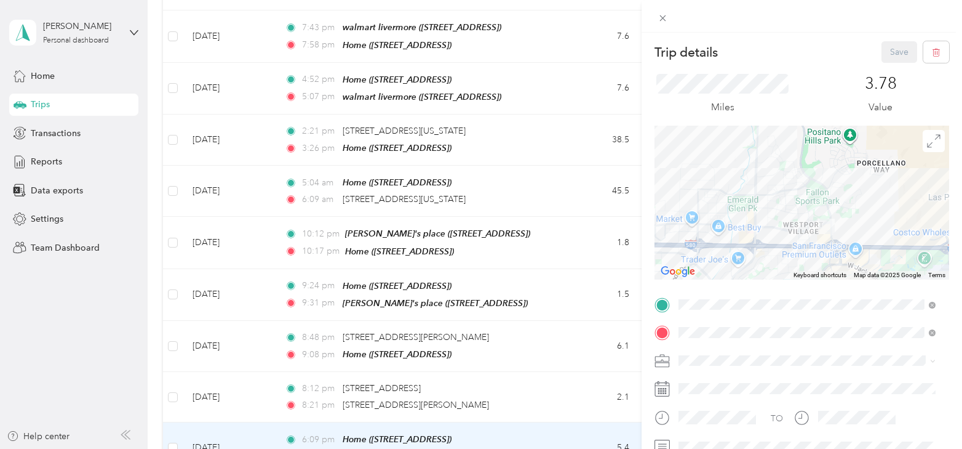
click at [572, 414] on div "Trip details Save This trip cannot be edited because it is either under review,…" at bounding box center [481, 224] width 962 height 449
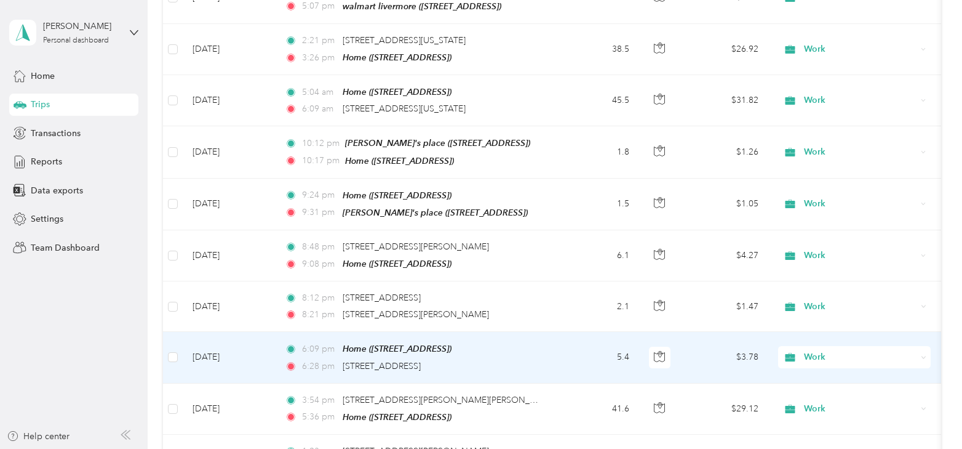
scroll to position [2831, 0]
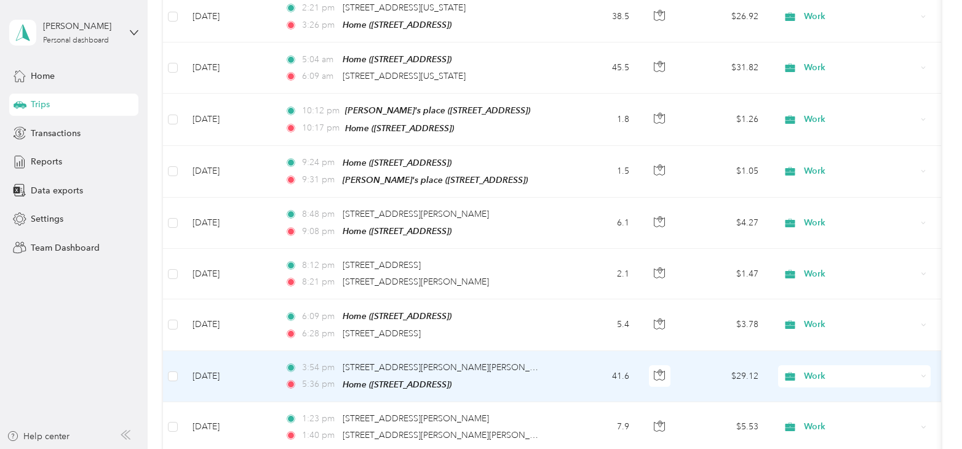
click at [201, 351] on td "[DATE]" at bounding box center [229, 376] width 92 height 51
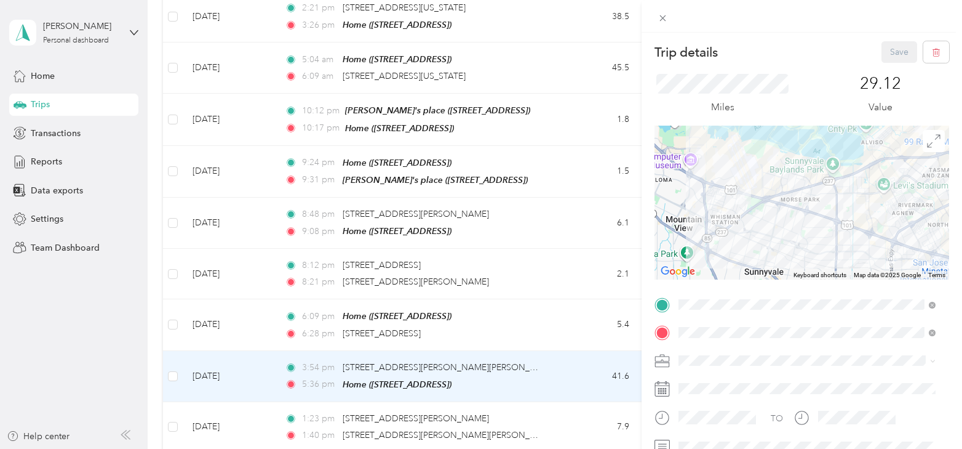
click at [241, 326] on div "Trip details Save This trip cannot be edited because it is either under review,…" at bounding box center [481, 224] width 962 height 449
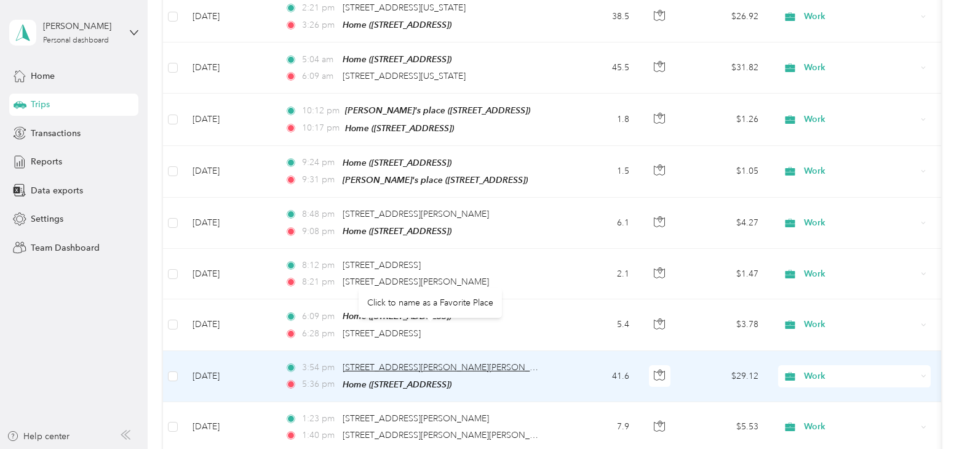
click at [366, 362] on span "[STREET_ADDRESS][PERSON_NAME][PERSON_NAME]" at bounding box center [450, 367] width 215 height 10
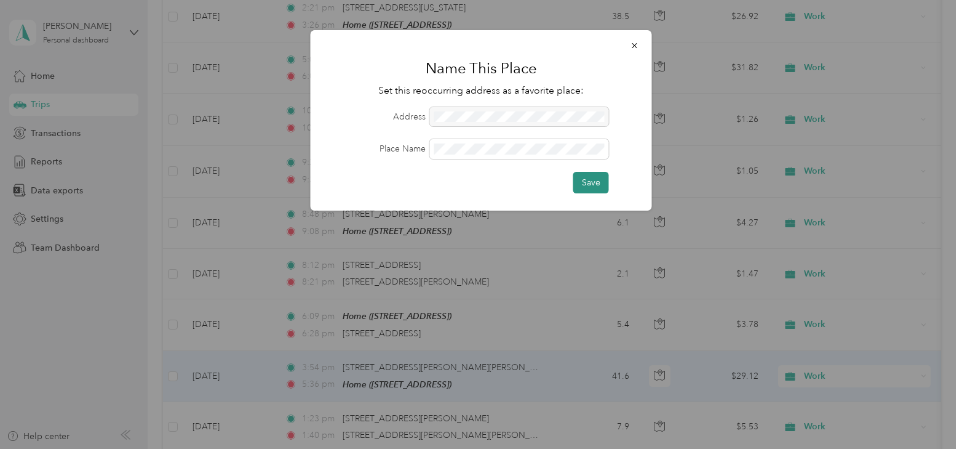
click at [586, 184] on button "Save" at bounding box center [592, 183] width 36 height 22
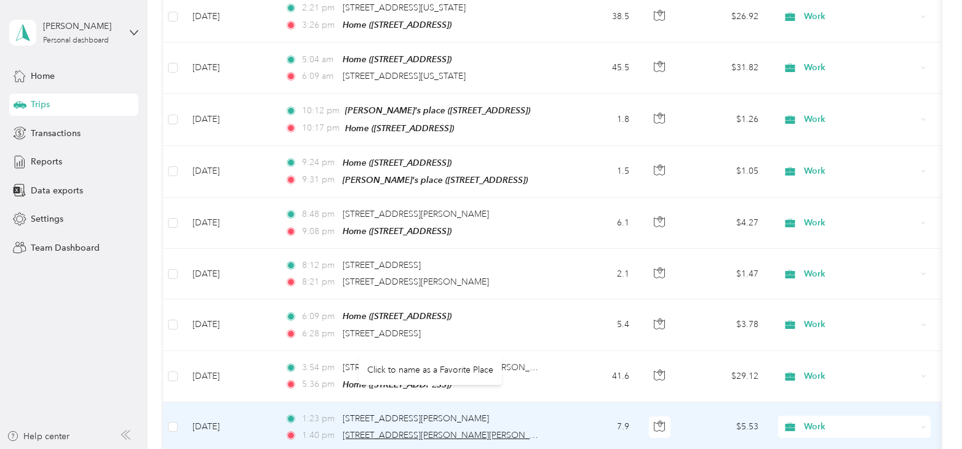
click at [405, 430] on span "[STREET_ADDRESS][PERSON_NAME][PERSON_NAME]" at bounding box center [450, 435] width 215 height 10
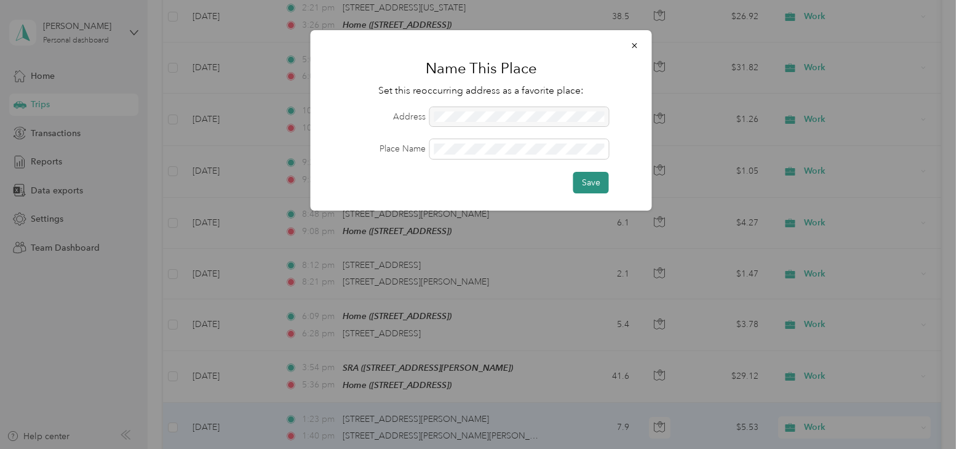
click at [580, 177] on button "Save" at bounding box center [592, 183] width 36 height 22
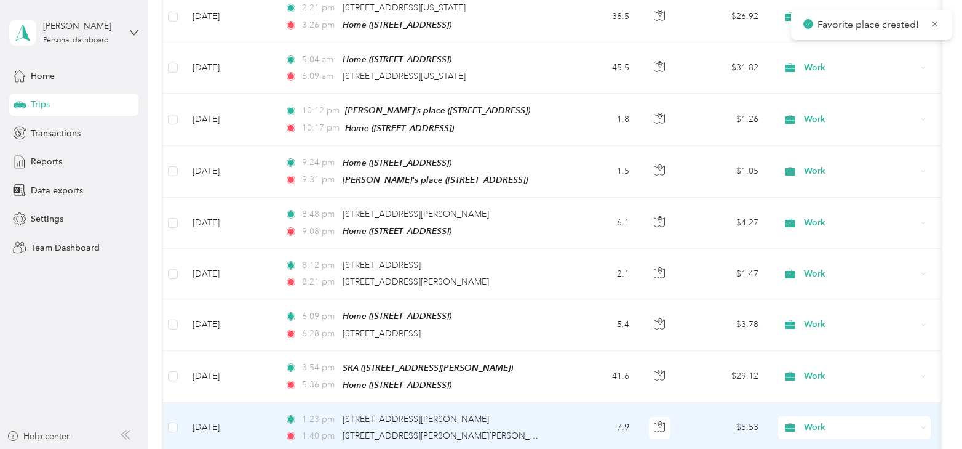
click at [231, 402] on td "[DATE]" at bounding box center [229, 427] width 92 height 50
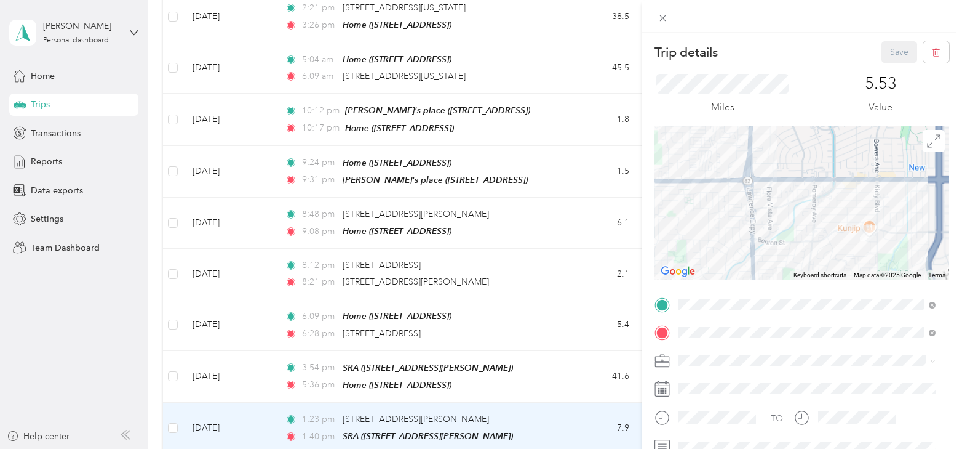
drag, startPoint x: 866, startPoint y: 254, endPoint x: 855, endPoint y: 209, distance: 46.3
click at [849, 204] on div at bounding box center [802, 203] width 295 height 154
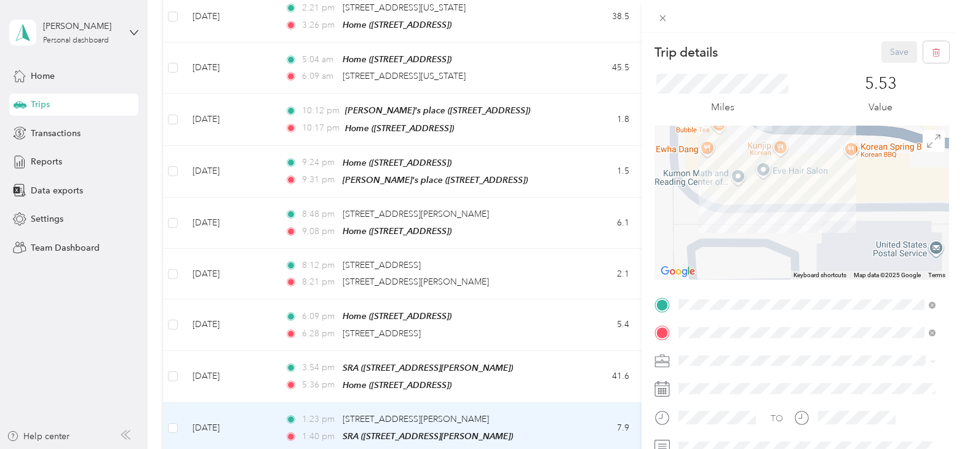
click at [253, 392] on div "Trip details Save This trip cannot be edited because it is either under review,…" at bounding box center [481, 224] width 962 height 449
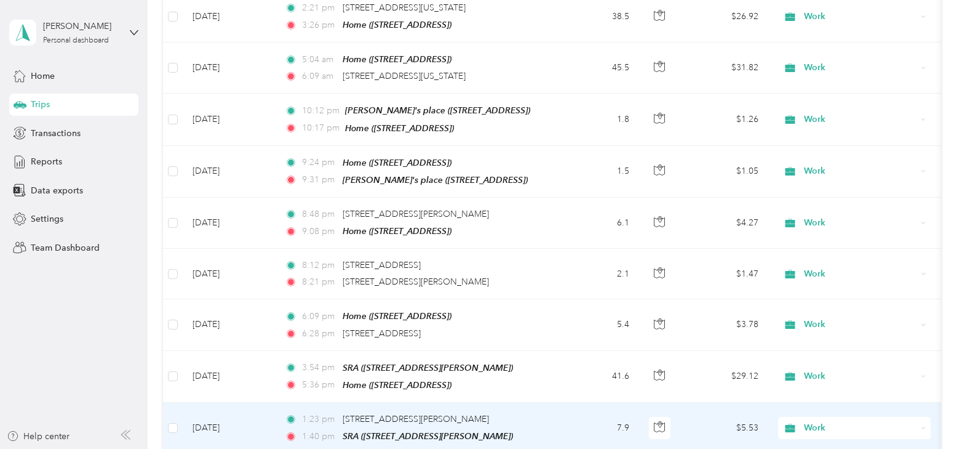
click at [229, 402] on td "[DATE]" at bounding box center [229, 427] width 92 height 51
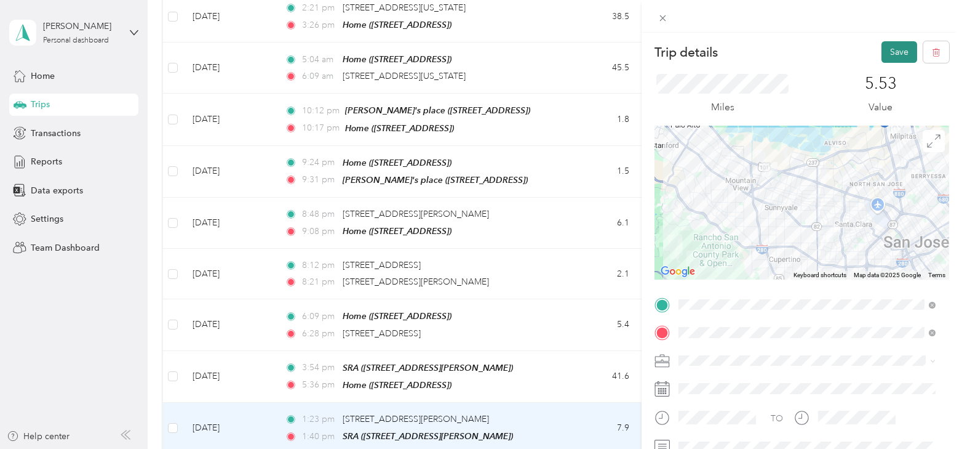
click at [884, 54] on button "Save" at bounding box center [900, 52] width 36 height 22
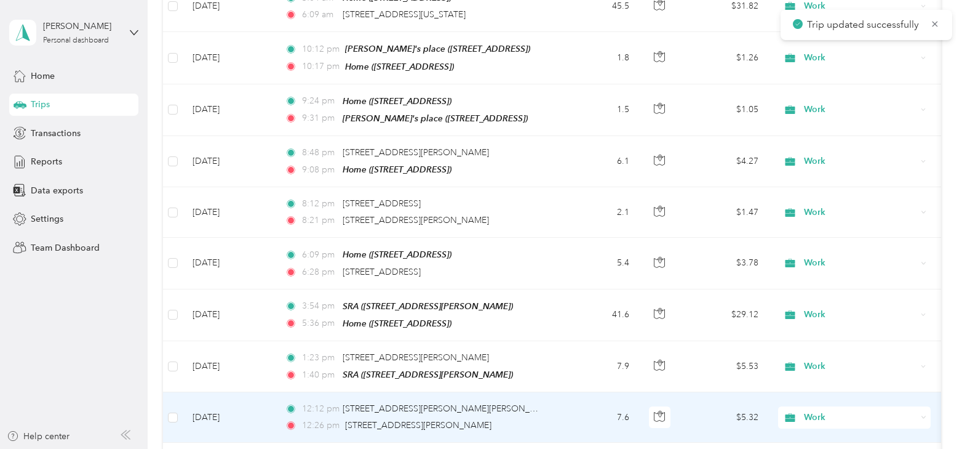
scroll to position [2954, 0]
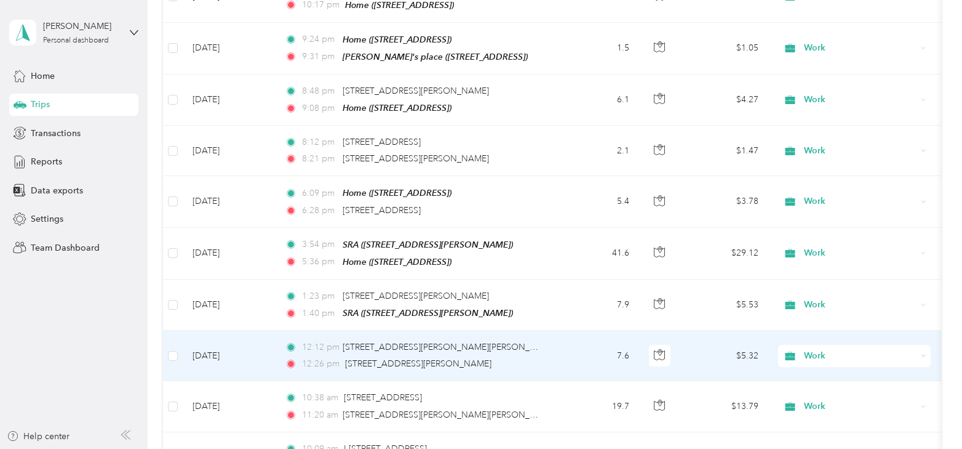
click at [222, 330] on td "[DATE]" at bounding box center [229, 355] width 92 height 50
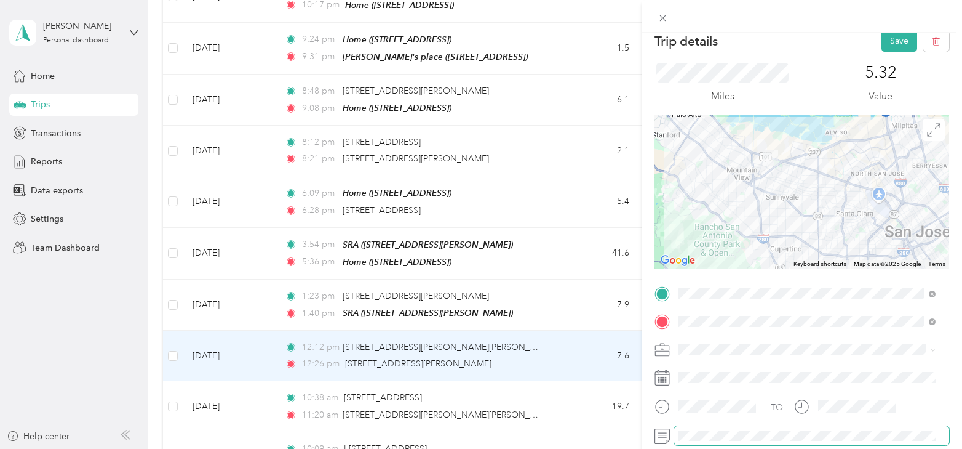
scroll to position [9, 0]
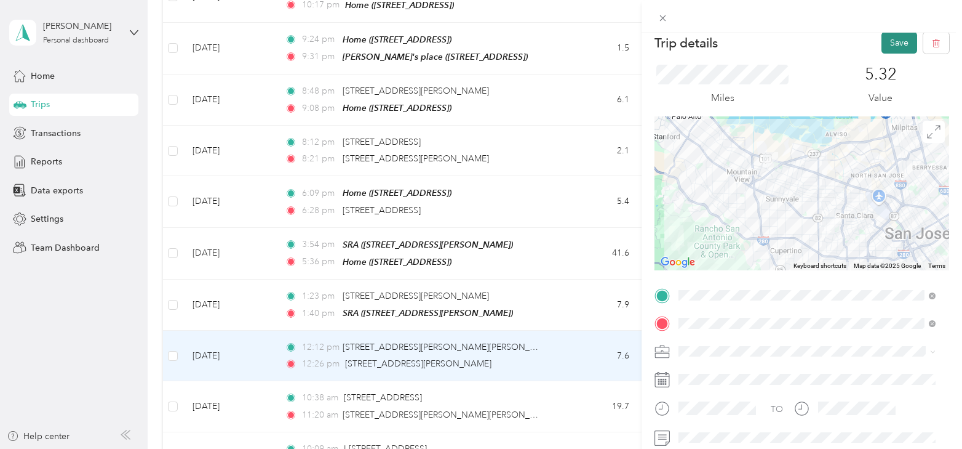
click at [885, 44] on button "Save" at bounding box center [900, 43] width 36 height 22
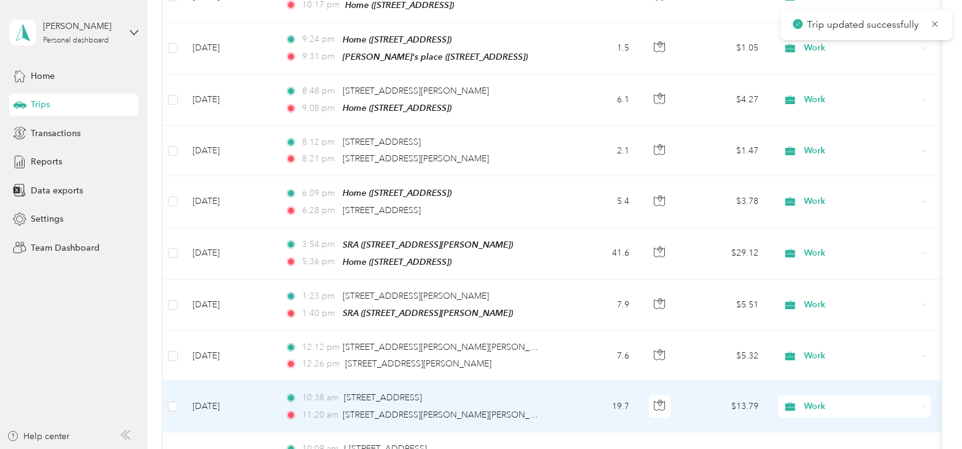
click at [214, 381] on td "[DATE]" at bounding box center [229, 406] width 92 height 50
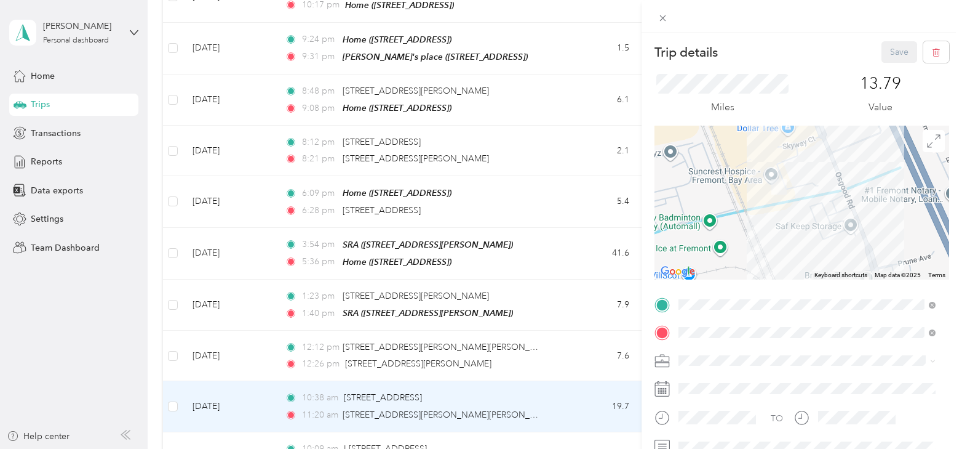
drag, startPoint x: 808, startPoint y: 175, endPoint x: 823, endPoint y: 206, distance: 34.1
click at [823, 206] on div at bounding box center [802, 203] width 295 height 154
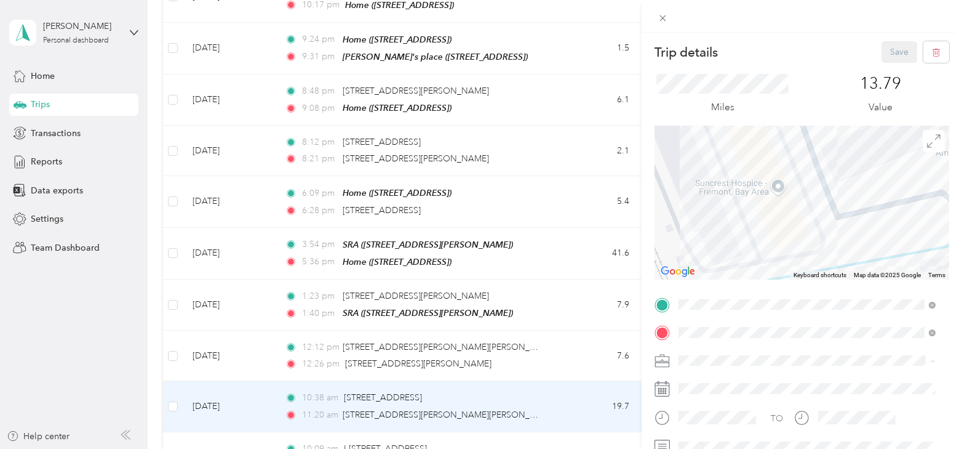
drag, startPoint x: 759, startPoint y: 210, endPoint x: 807, endPoint y: 217, distance: 48.4
click at [807, 217] on img at bounding box center [814, 213] width 25 height 25
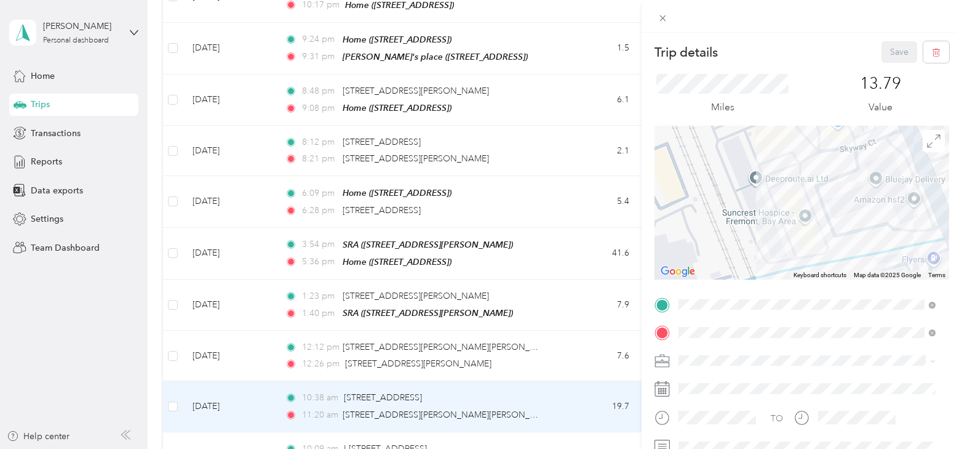
drag, startPoint x: 782, startPoint y: 215, endPoint x: 793, endPoint y: 236, distance: 23.7
click at [793, 236] on div at bounding box center [802, 203] width 295 height 154
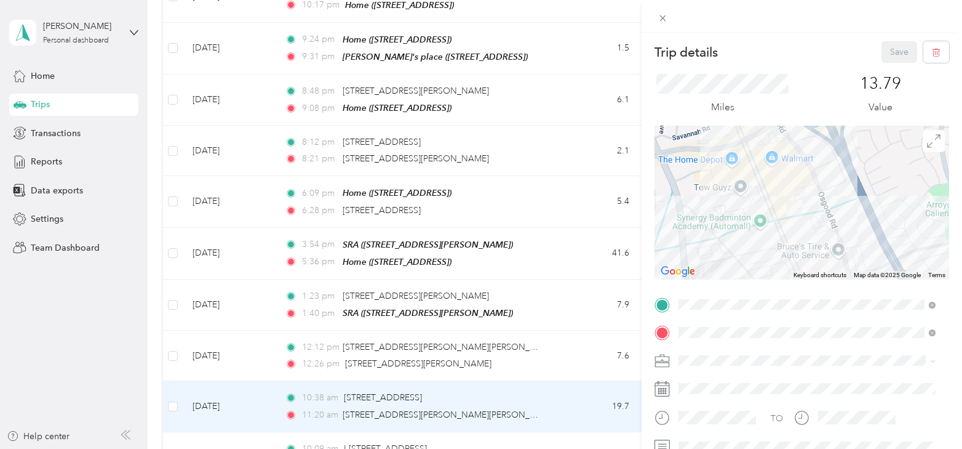
drag, startPoint x: 793, startPoint y: 236, endPoint x: 785, endPoint y: 207, distance: 30.8
click at [785, 207] on img at bounding box center [794, 207] width 25 height 25
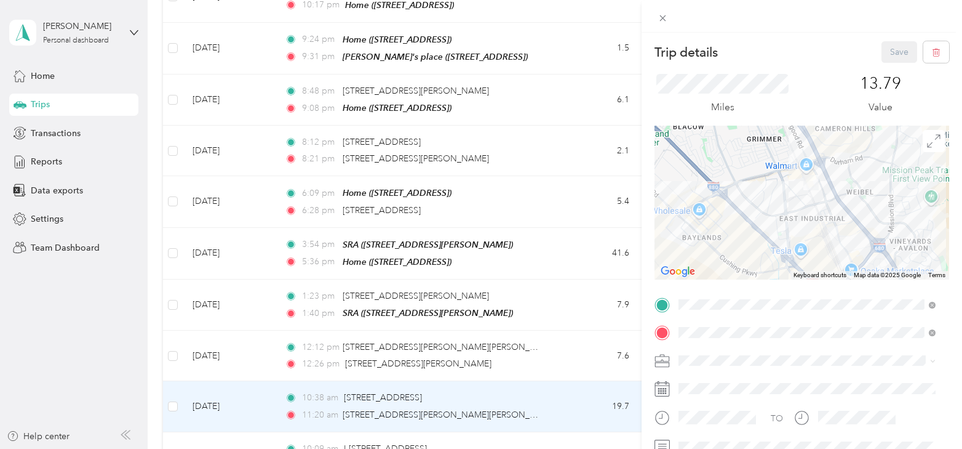
drag, startPoint x: 768, startPoint y: 200, endPoint x: 798, endPoint y: 178, distance: 36.9
click at [797, 178] on div at bounding box center [802, 203] width 295 height 154
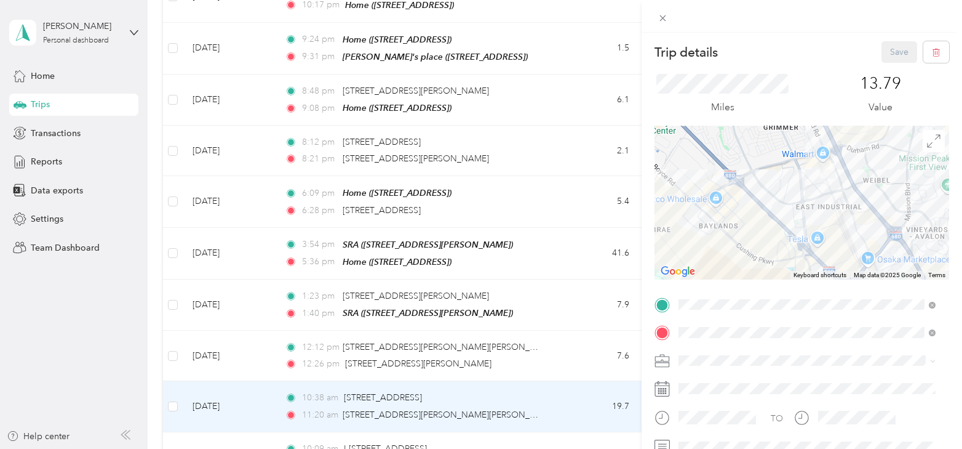
drag, startPoint x: 821, startPoint y: 173, endPoint x: 741, endPoint y: 199, distance: 84.1
click at [820, 173] on img at bounding box center [827, 170] width 25 height 25
click at [210, 412] on div "Trip details Save This trip cannot be edited because it is either under review,…" at bounding box center [481, 224] width 962 height 449
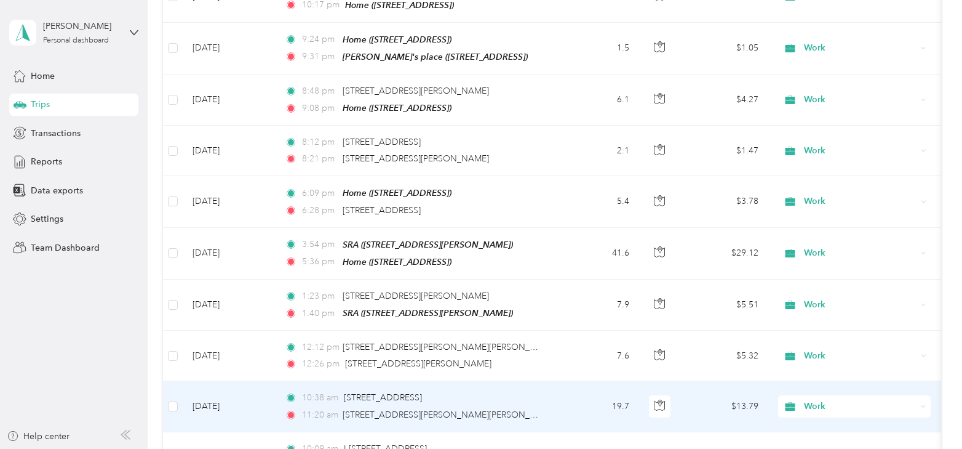
click at [209, 381] on td "[DATE]" at bounding box center [229, 406] width 92 height 50
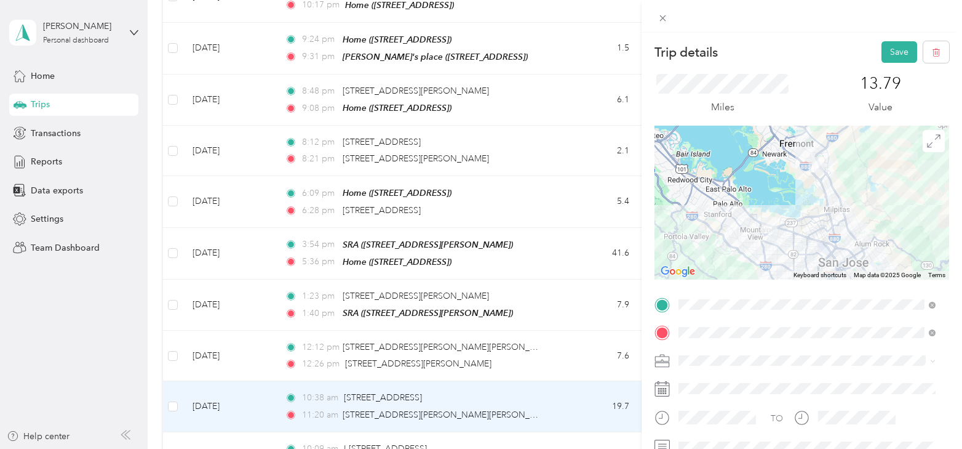
click at [870, 47] on div "Trip details Save" at bounding box center [802, 52] width 295 height 22
click at [882, 50] on button "Save" at bounding box center [900, 52] width 36 height 22
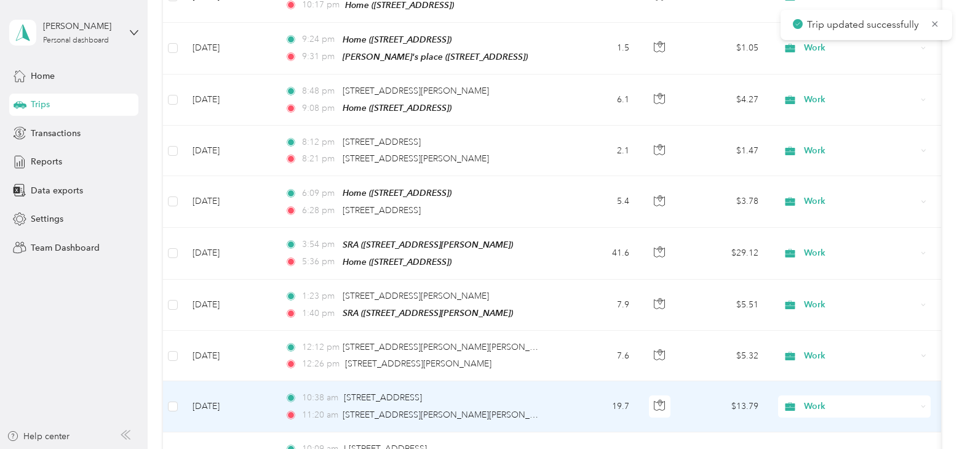
scroll to position [3015, 0]
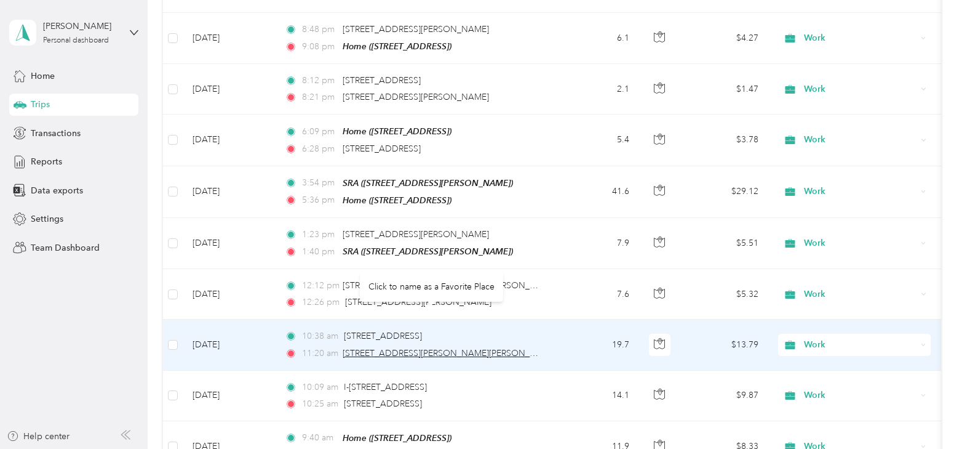
click at [365, 348] on span "[STREET_ADDRESS][PERSON_NAME][PERSON_NAME]" at bounding box center [450, 353] width 215 height 10
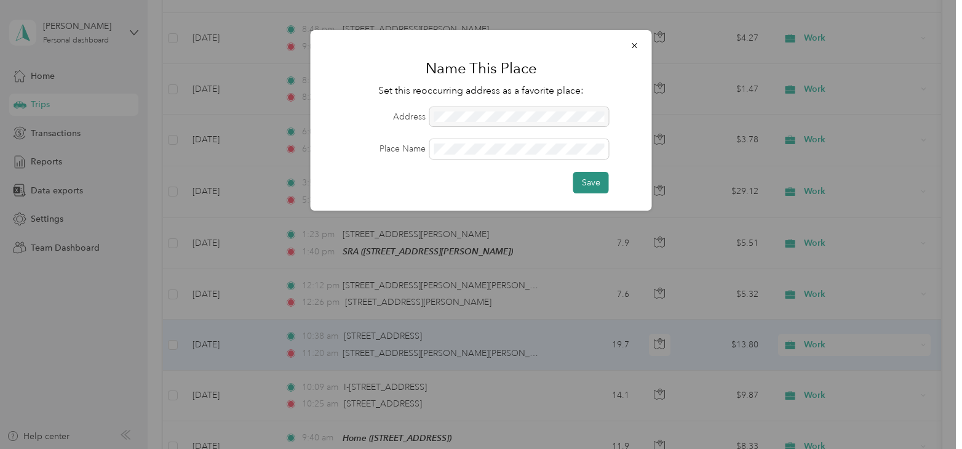
click at [585, 178] on button "Save" at bounding box center [592, 183] width 36 height 22
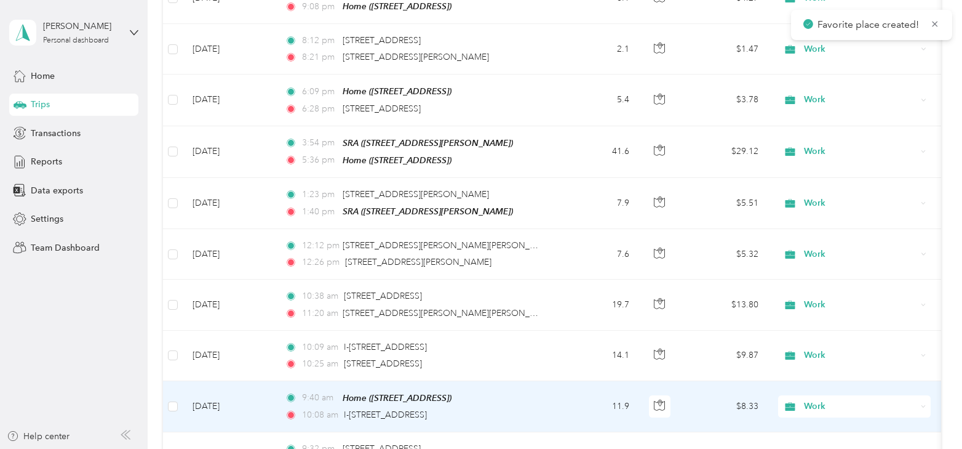
scroll to position [3077, 0]
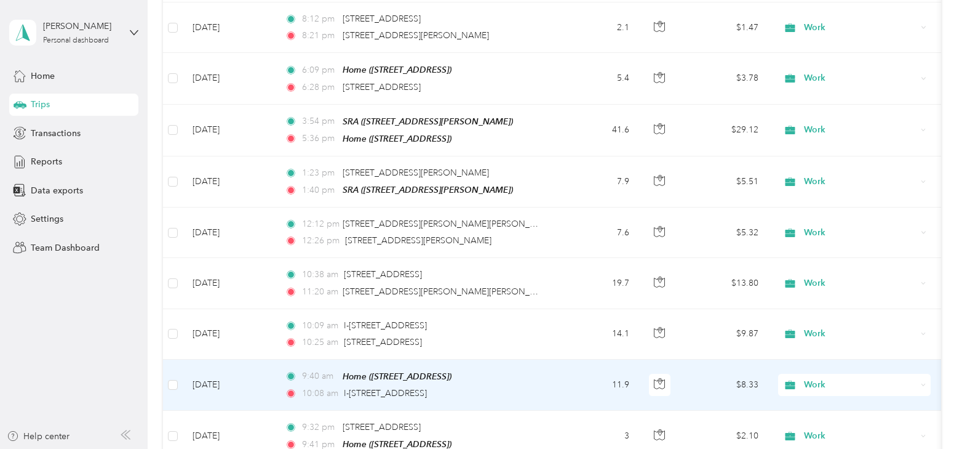
click at [238, 359] on td "[DATE]" at bounding box center [229, 384] width 92 height 51
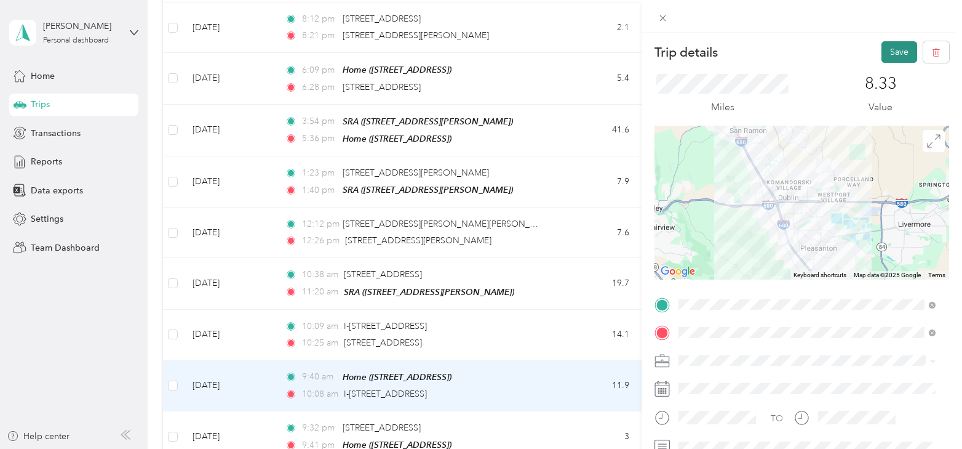
click at [882, 52] on button "Save" at bounding box center [900, 52] width 36 height 22
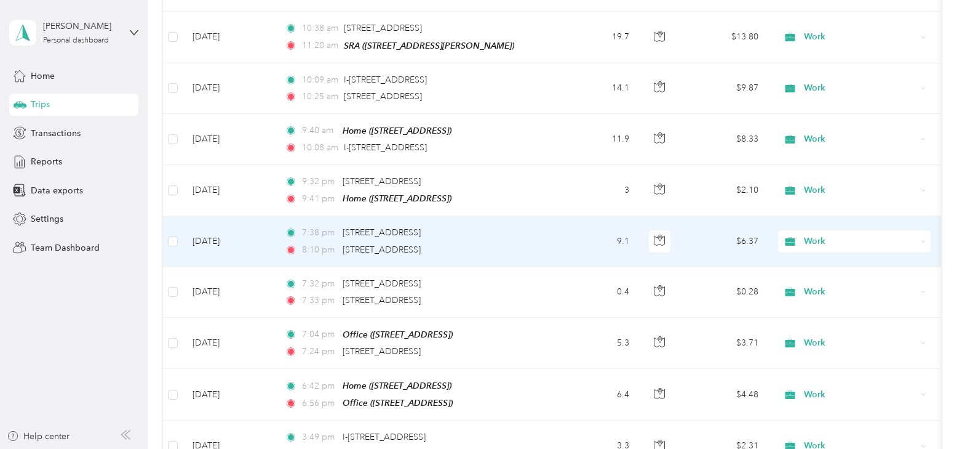
scroll to position [3384, 0]
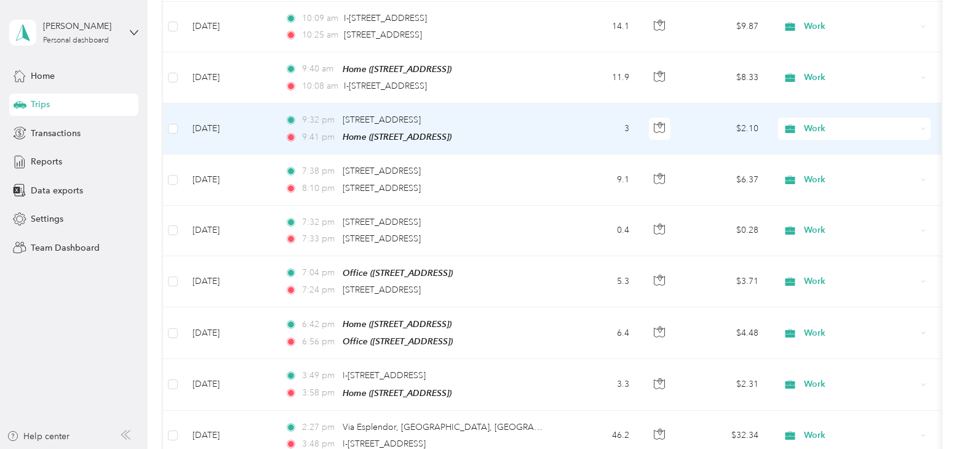
click at [217, 103] on td "[DATE]" at bounding box center [229, 128] width 92 height 51
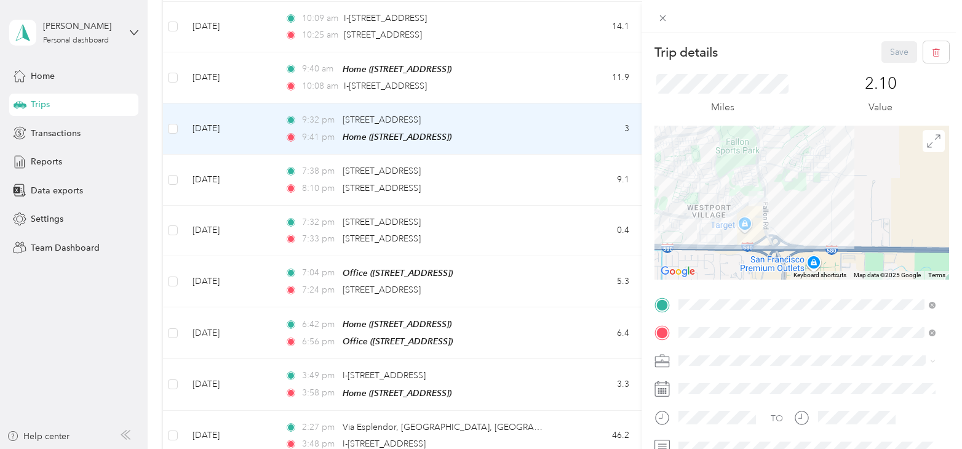
click at [222, 141] on div "Trip details Save This trip cannot be edited because it is either under review,…" at bounding box center [481, 224] width 962 height 449
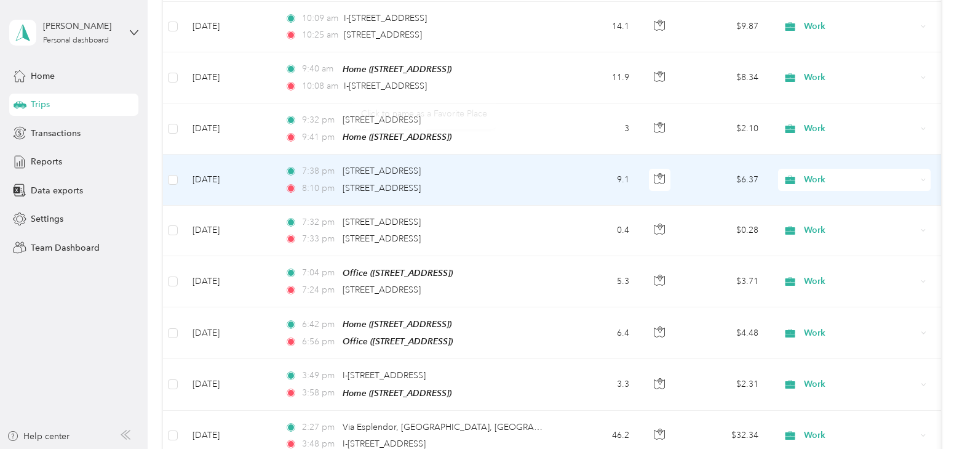
drag, startPoint x: 198, startPoint y: 128, endPoint x: 204, endPoint y: 135, distance: 9.6
click at [204, 154] on td "[DATE]" at bounding box center [229, 179] width 92 height 50
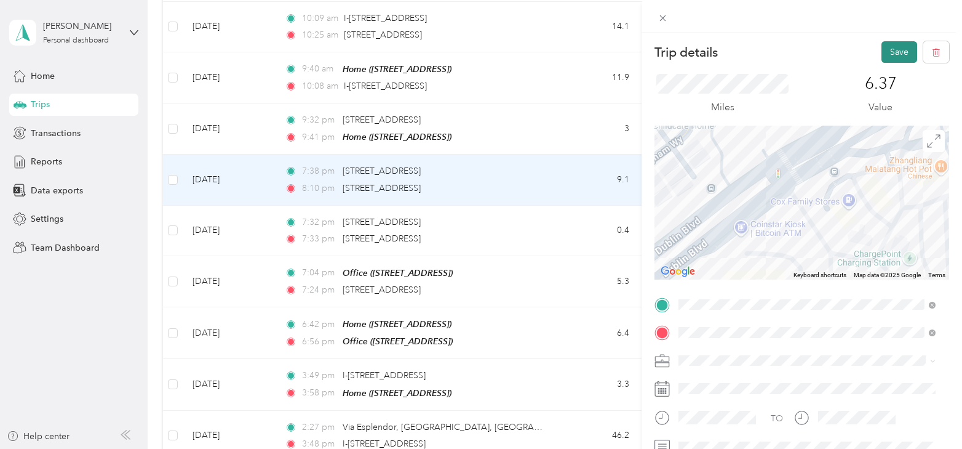
click at [895, 54] on button "Save" at bounding box center [900, 52] width 36 height 22
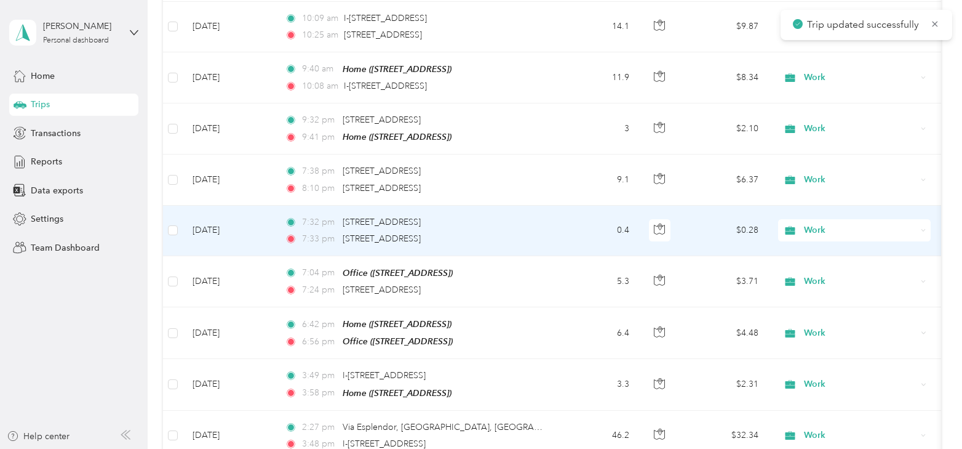
click at [211, 206] on td "[DATE]" at bounding box center [229, 231] width 92 height 50
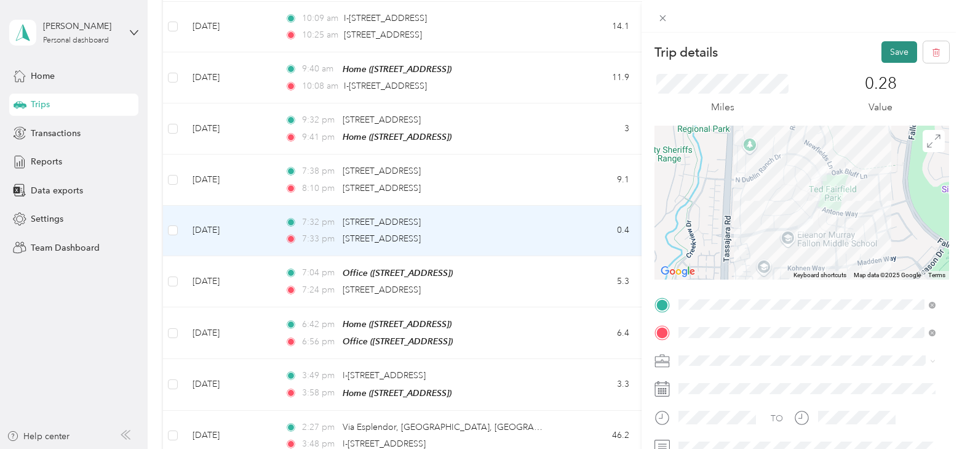
click at [903, 56] on button "Save" at bounding box center [900, 52] width 36 height 22
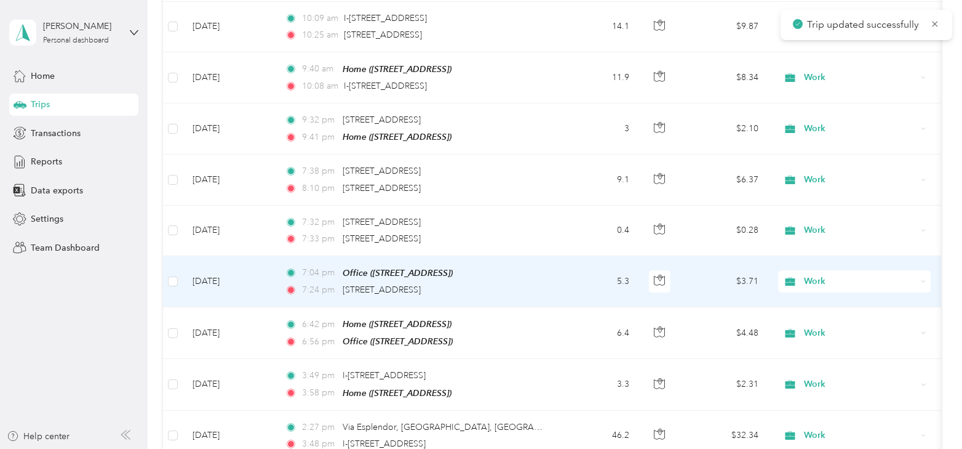
click at [206, 256] on td "[DATE]" at bounding box center [229, 281] width 92 height 51
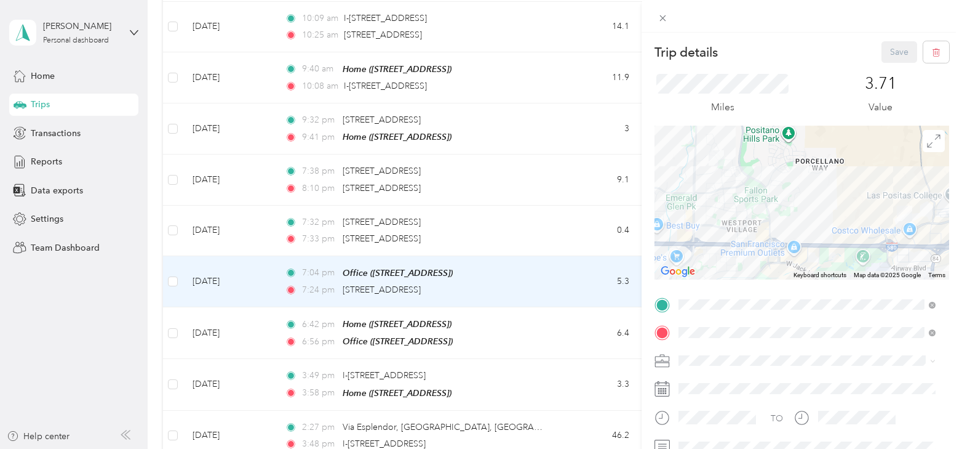
click at [383, 246] on div "Trip details Save This trip cannot be edited because it is either under review,…" at bounding box center [481, 224] width 962 height 449
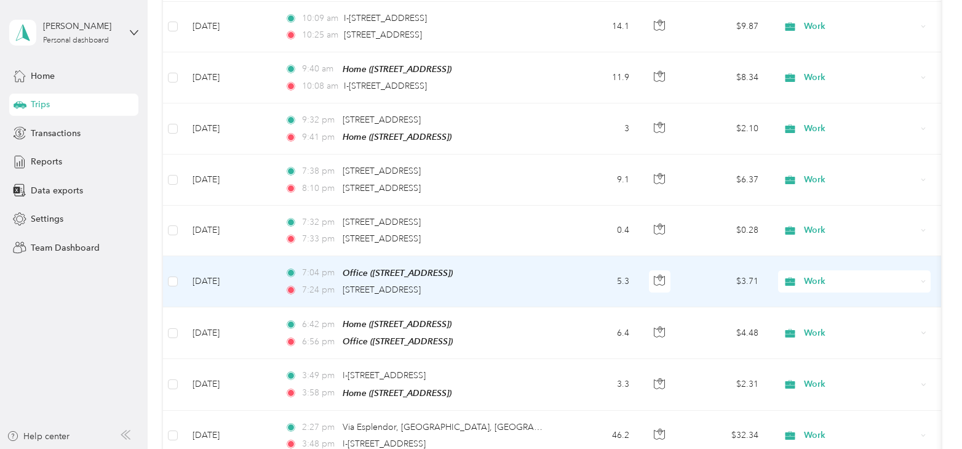
click at [383, 284] on span "[STREET_ADDRESS]" at bounding box center [382, 289] width 78 height 10
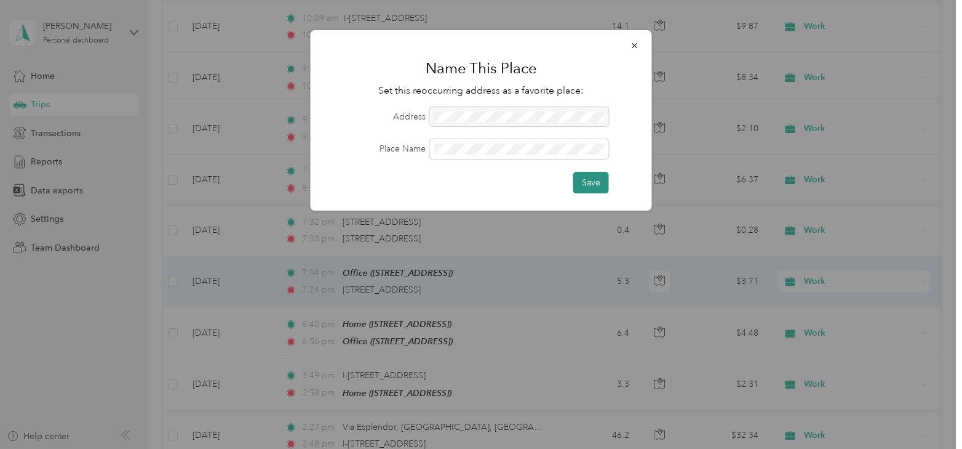
click at [602, 180] on button "Save" at bounding box center [592, 183] width 36 height 22
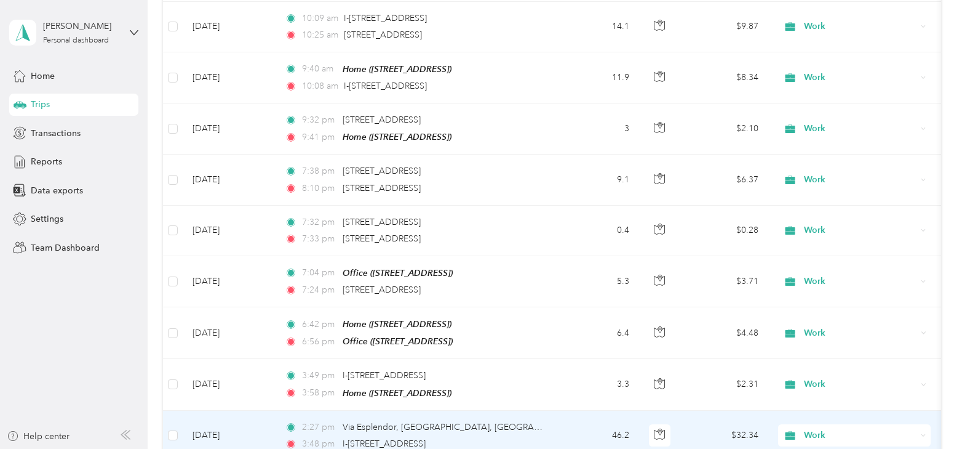
click at [216, 410] on td "[DATE]" at bounding box center [229, 435] width 92 height 50
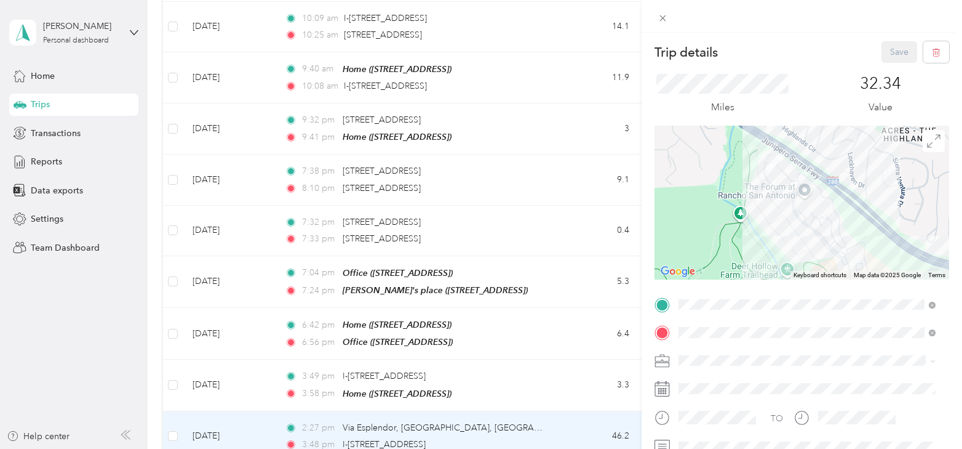
drag, startPoint x: 744, startPoint y: 185, endPoint x: 784, endPoint y: 238, distance: 66.8
click at [784, 238] on div at bounding box center [802, 203] width 295 height 154
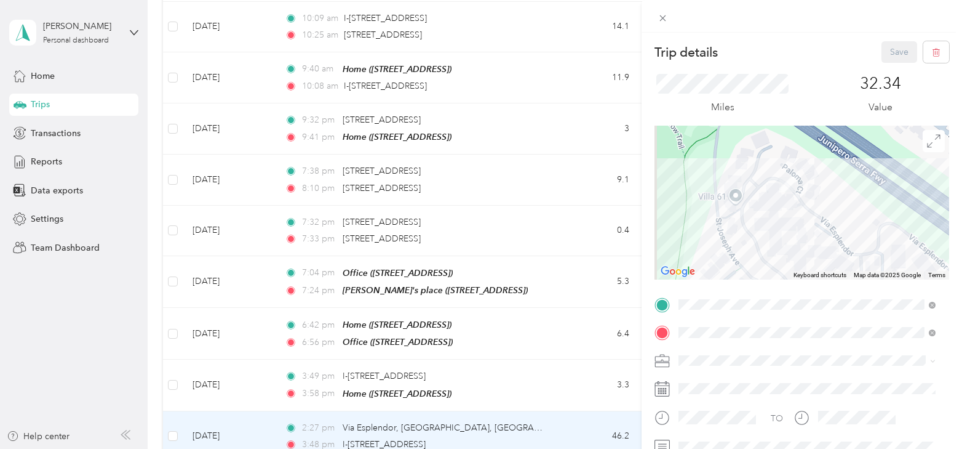
drag, startPoint x: 768, startPoint y: 177, endPoint x: 770, endPoint y: 194, distance: 16.8
click at [775, 194] on img at bounding box center [787, 184] width 25 height 25
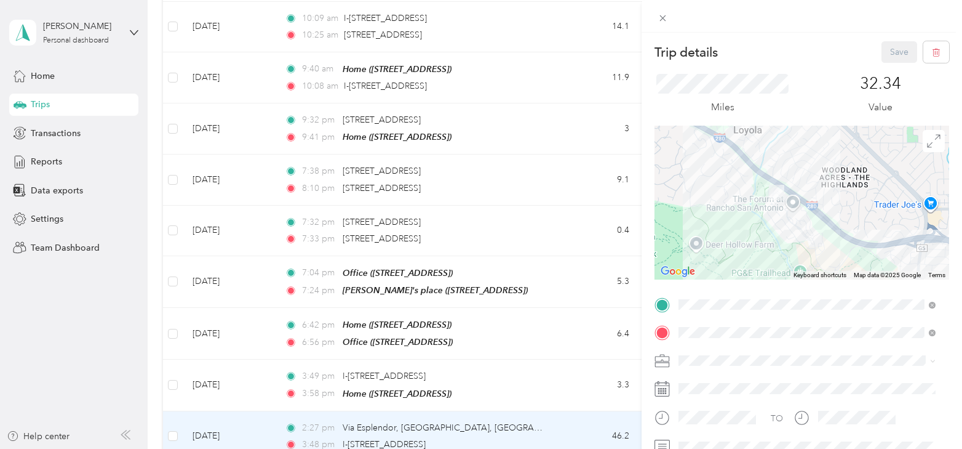
click at [521, 386] on div "Trip details Save This trip cannot be edited because it is either under review,…" at bounding box center [481, 224] width 962 height 449
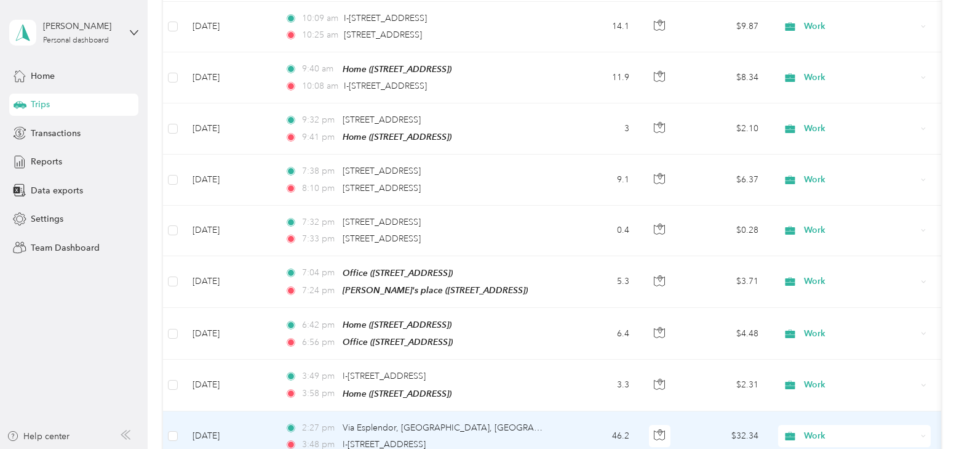
click at [553, 411] on td "2:27 pm Via Esplendor, Cupertino, CA 3:48 pm I-580 E, East Dublin, Pleasanton, …" at bounding box center [416, 436] width 283 height 50
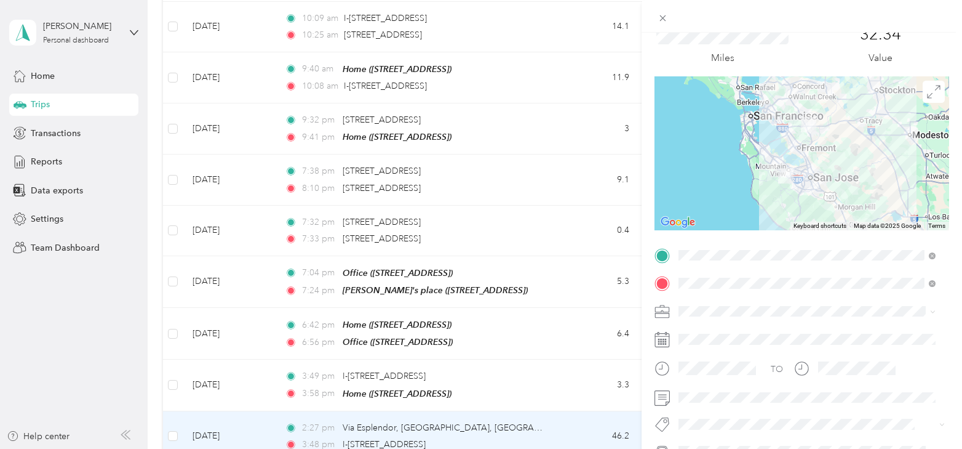
scroll to position [62, 0]
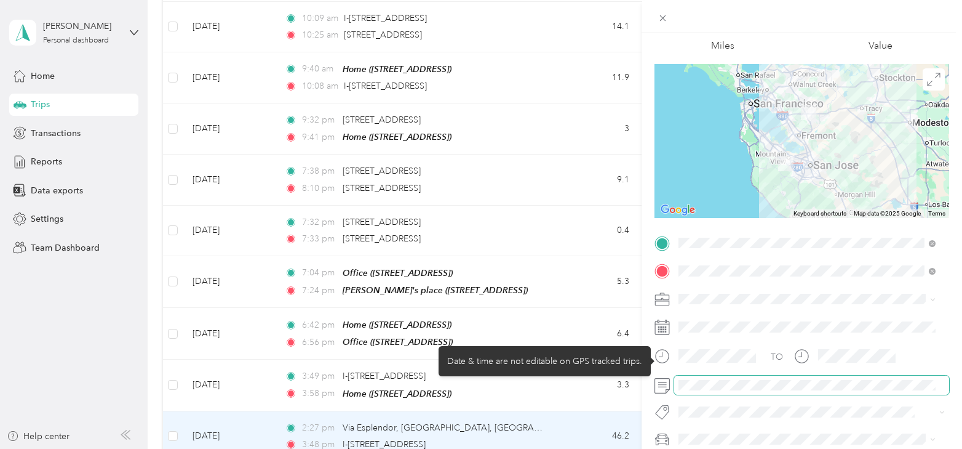
click at [720, 392] on span at bounding box center [811, 385] width 275 height 20
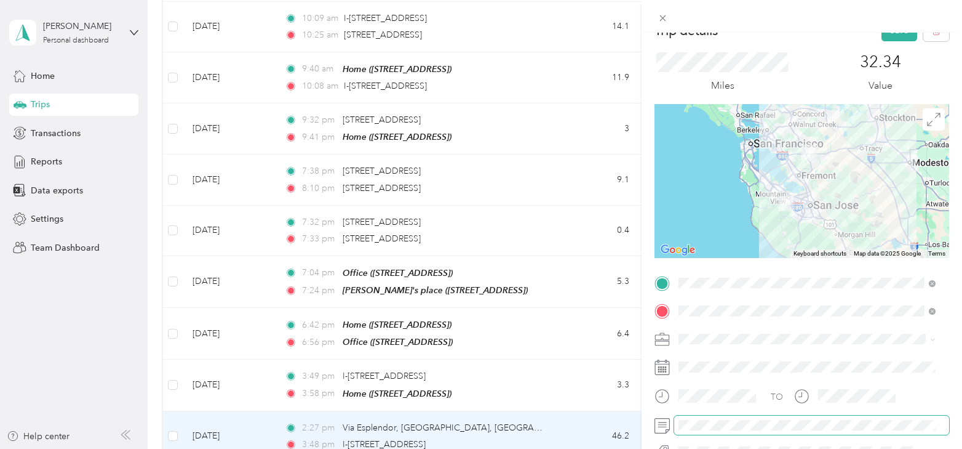
scroll to position [0, 0]
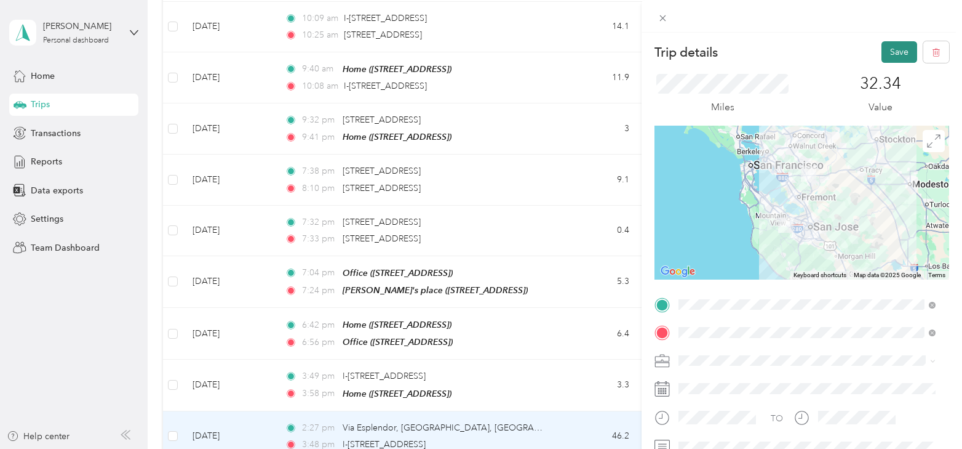
click at [894, 52] on button "Save" at bounding box center [900, 52] width 36 height 22
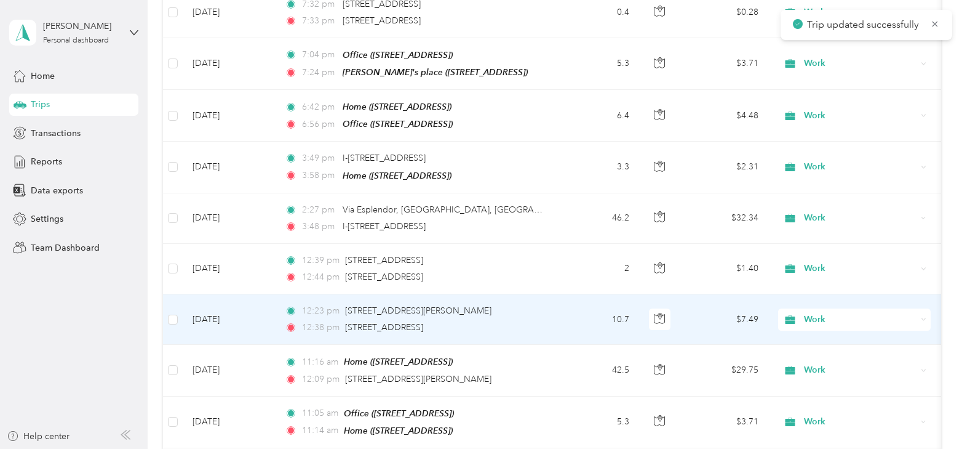
scroll to position [3631, 0]
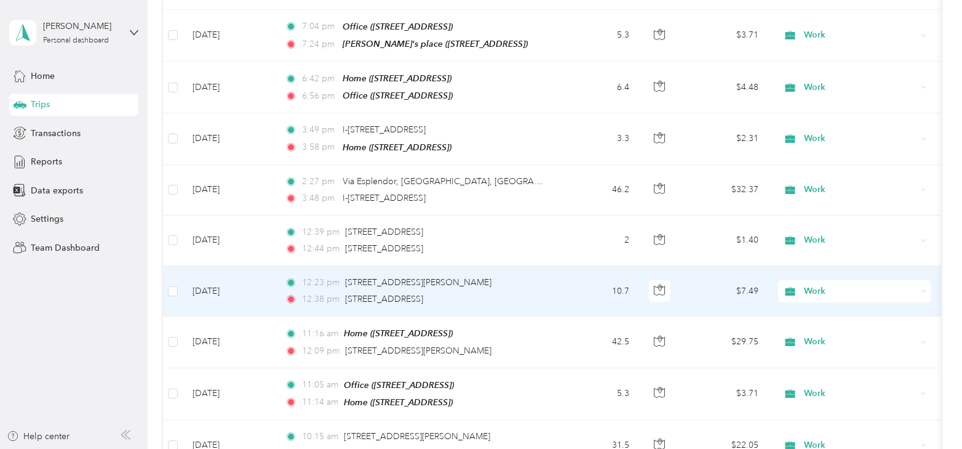
click at [211, 266] on td "[DATE]" at bounding box center [229, 291] width 92 height 50
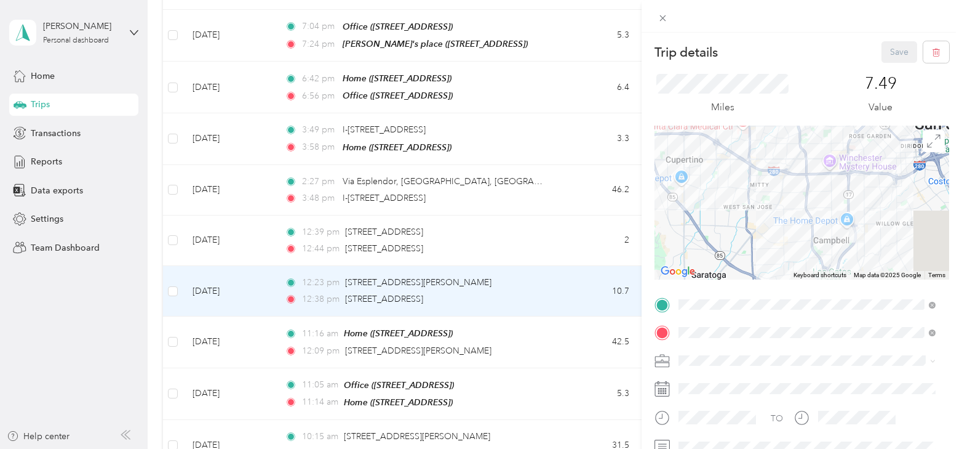
drag, startPoint x: 914, startPoint y: 242, endPoint x: 818, endPoint y: 204, distance: 103.3
click at [818, 204] on div at bounding box center [802, 203] width 295 height 154
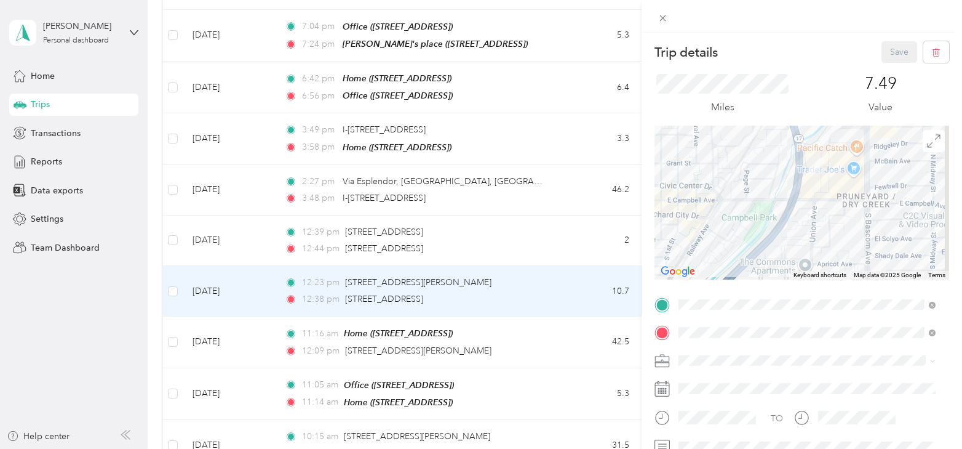
drag, startPoint x: 821, startPoint y: 174, endPoint x: 821, endPoint y: 195, distance: 21.5
click at [821, 195] on div at bounding box center [802, 203] width 295 height 154
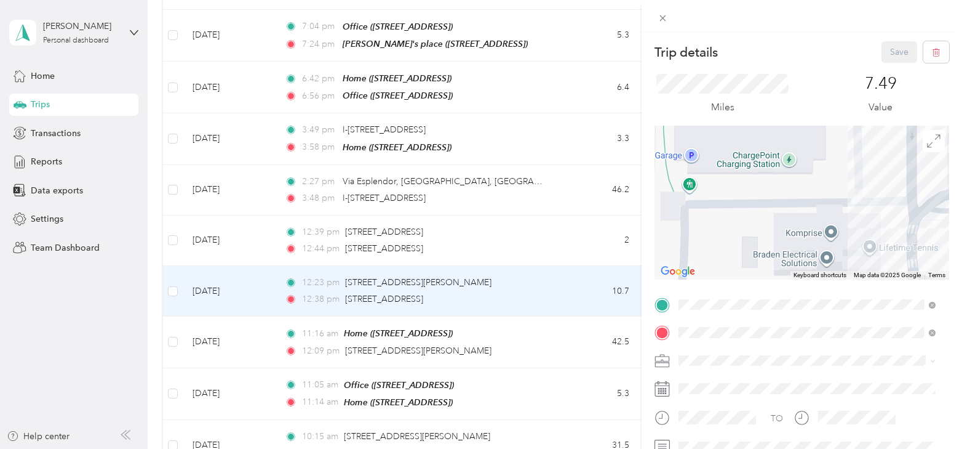
drag, startPoint x: 868, startPoint y: 181, endPoint x: 861, endPoint y: 216, distance: 35.8
click at [861, 216] on div at bounding box center [802, 203] width 295 height 154
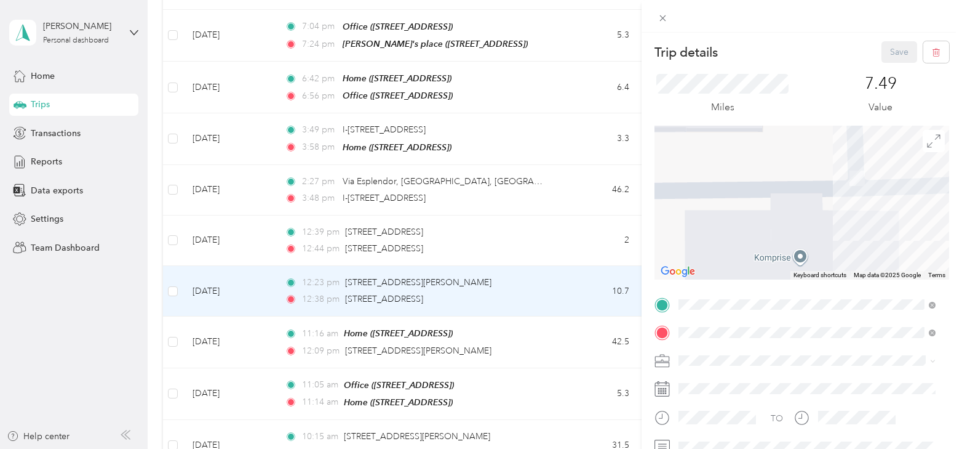
drag, startPoint x: 889, startPoint y: 219, endPoint x: 828, endPoint y: 173, distance: 76.4
click at [828, 173] on div at bounding box center [802, 203] width 295 height 154
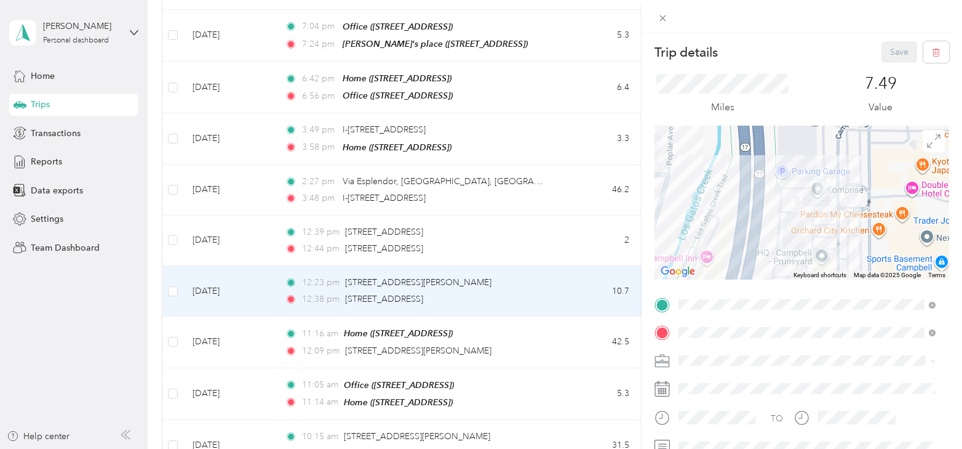
drag, startPoint x: 828, startPoint y: 173, endPoint x: 826, endPoint y: 196, distance: 23.5
click at [826, 196] on img at bounding box center [823, 185] width 25 height 25
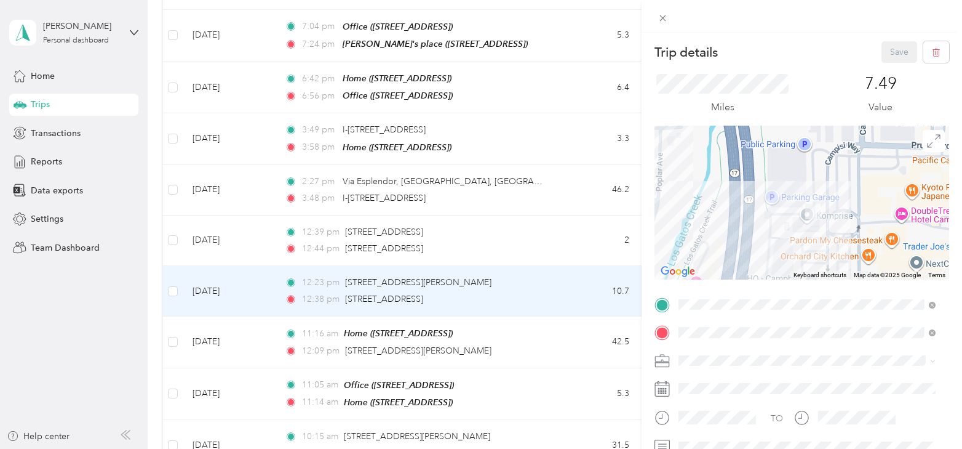
drag, startPoint x: 812, startPoint y: 222, endPoint x: 812, endPoint y: 206, distance: 15.4
click at [812, 206] on img at bounding box center [813, 211] width 25 height 25
click at [219, 297] on div "Trip details Save This trip cannot be edited because it is either under review,…" at bounding box center [481, 224] width 962 height 449
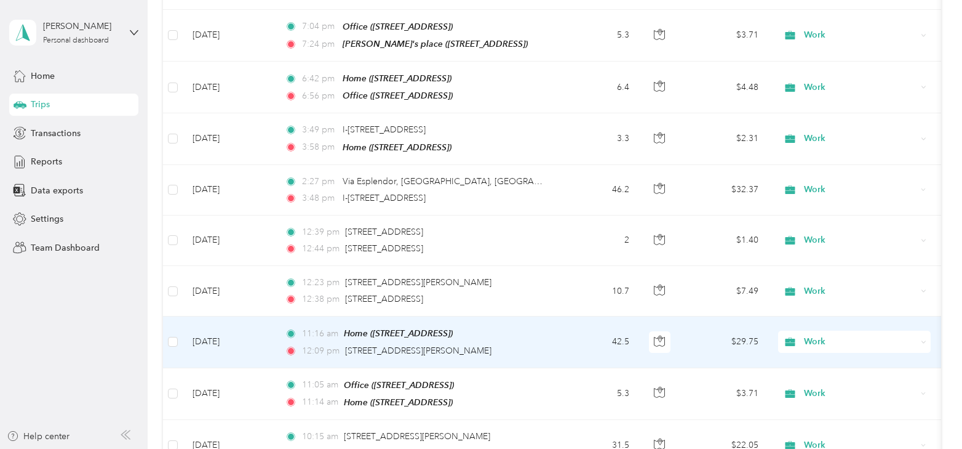
click at [219, 316] on td "[DATE]" at bounding box center [229, 341] width 92 height 51
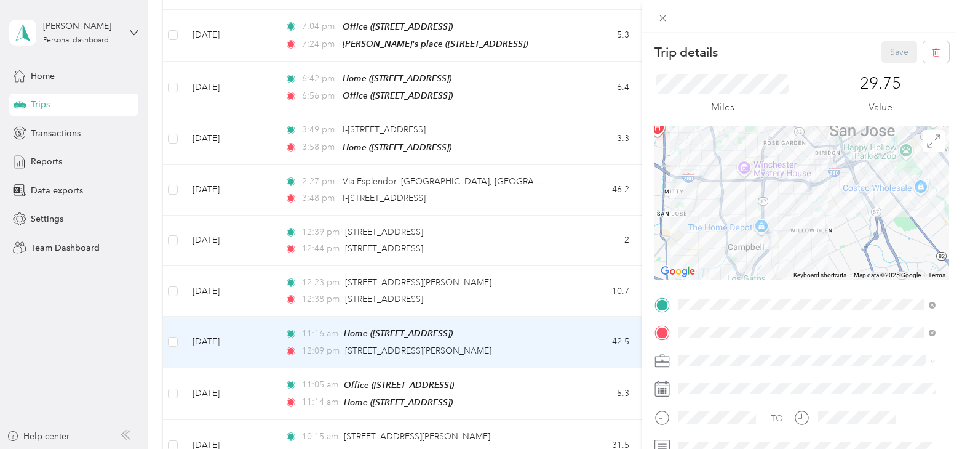
drag, startPoint x: 764, startPoint y: 254, endPoint x: 764, endPoint y: 231, distance: 22.2
click at [764, 231] on div at bounding box center [802, 203] width 295 height 154
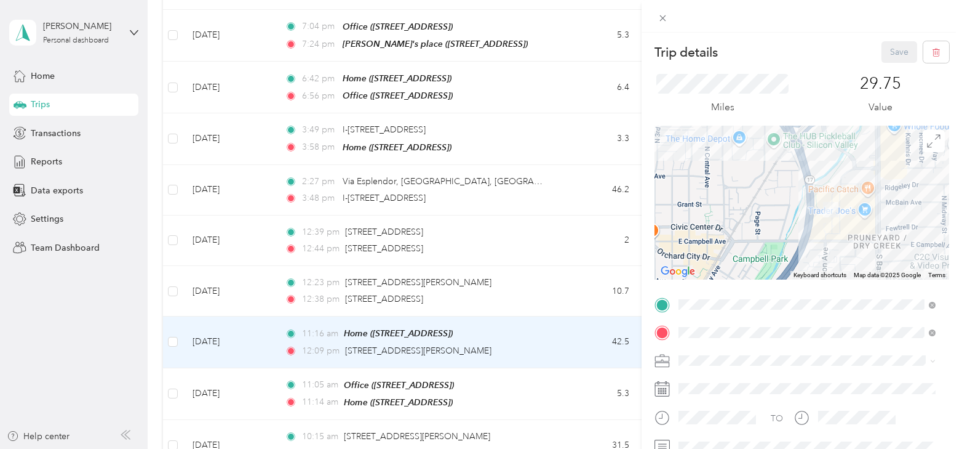
click at [222, 394] on div "Trip details Save This trip cannot be edited because it is either under review,…" at bounding box center [481, 224] width 962 height 449
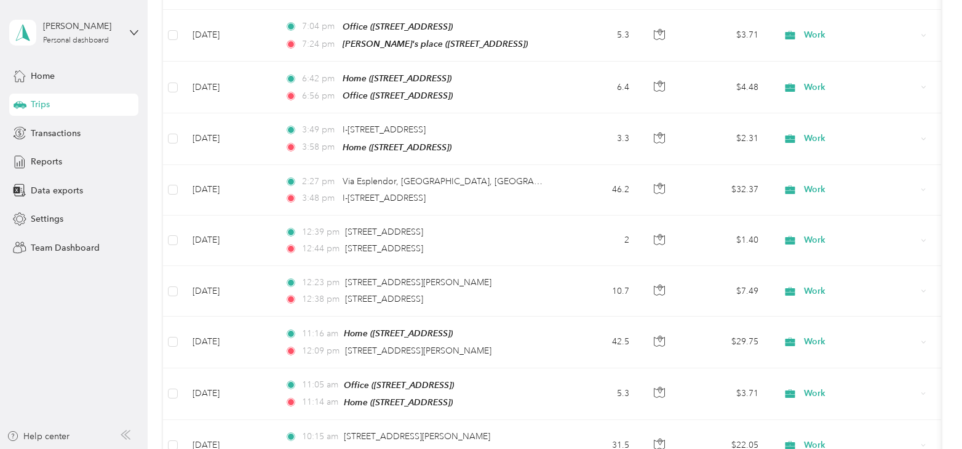
click at [222, 394] on div at bounding box center [481, 224] width 962 height 449
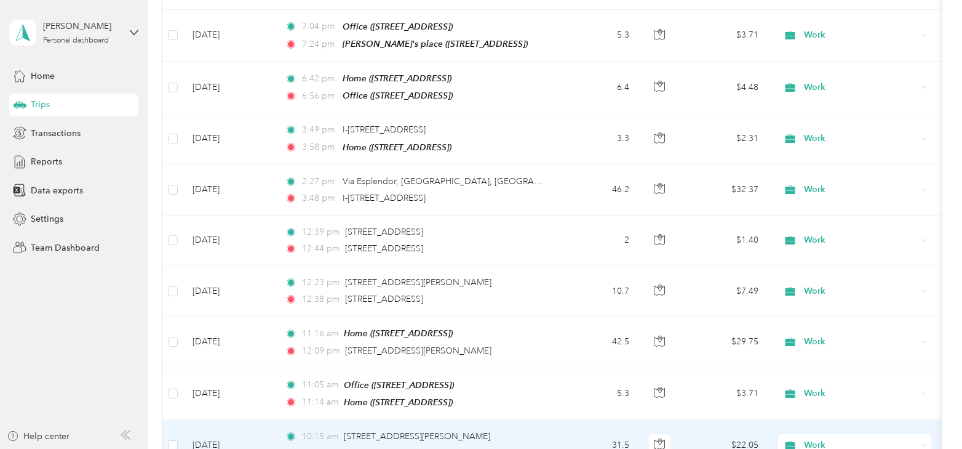
click at [224, 420] on td "[DATE]" at bounding box center [229, 445] width 92 height 51
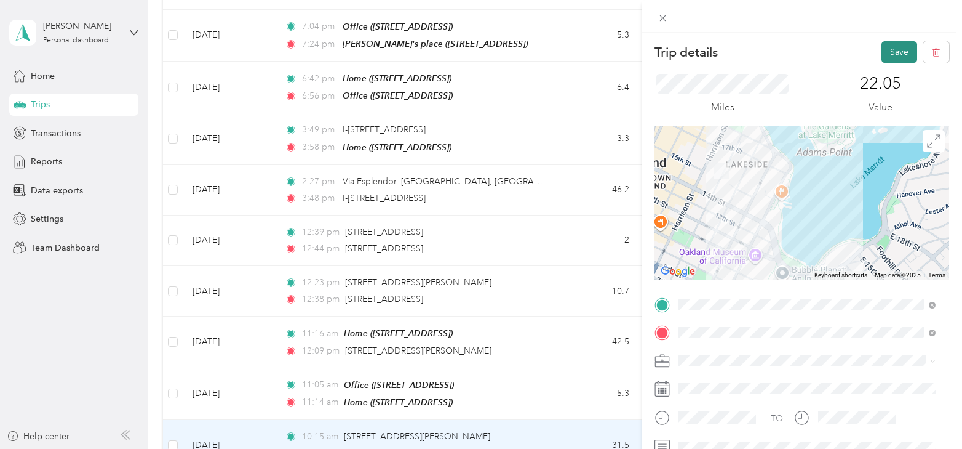
click at [890, 49] on button "Save" at bounding box center [900, 52] width 36 height 22
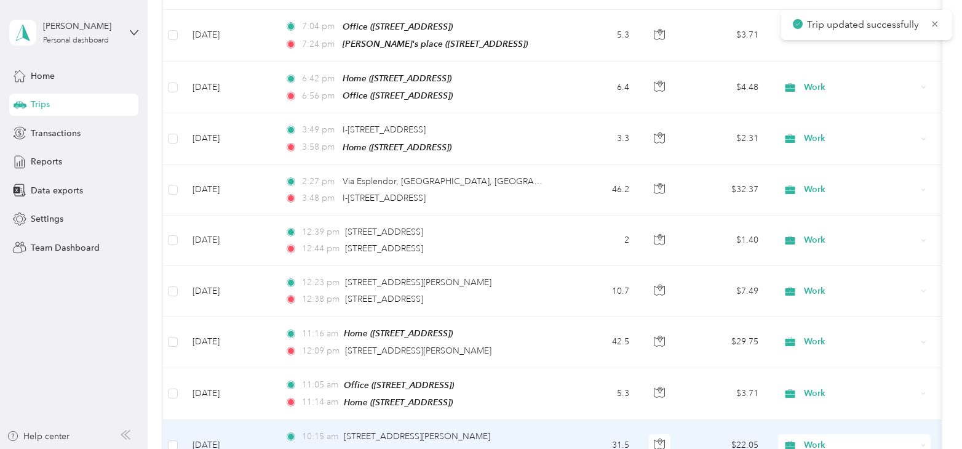
scroll to position [3692, 0]
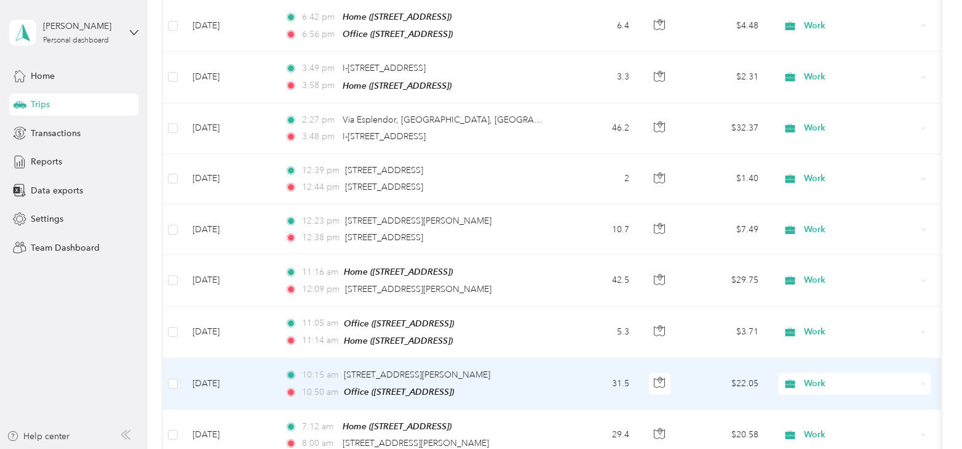
click at [215, 358] on td "[DATE]" at bounding box center [229, 383] width 92 height 51
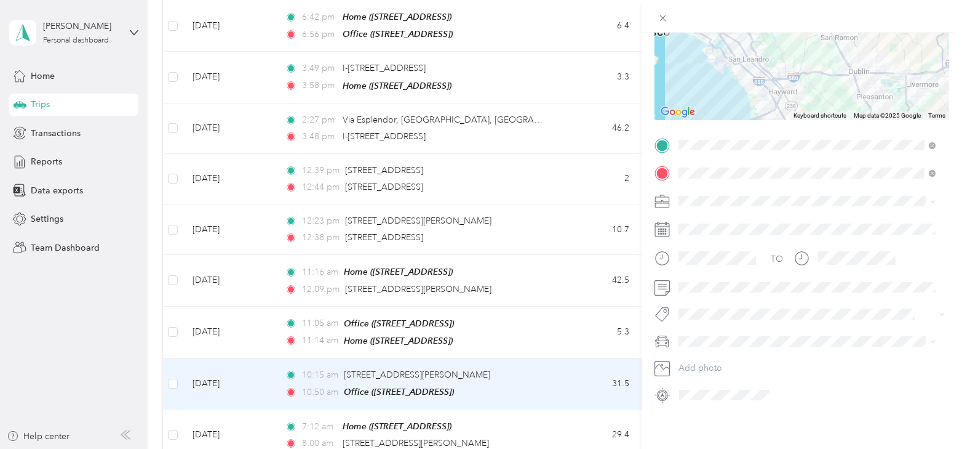
scroll to position [169, 0]
click at [495, 280] on div "Trip details Save This trip cannot be edited because it is either under review,…" at bounding box center [481, 224] width 962 height 449
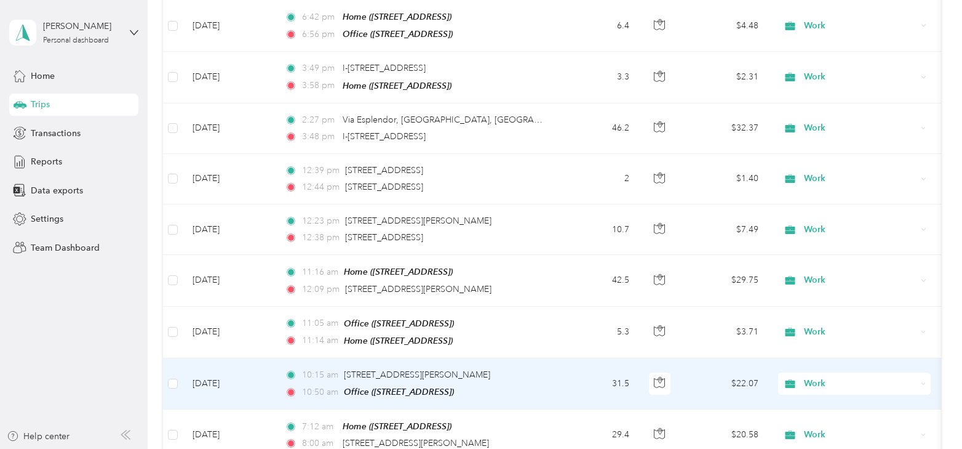
click at [228, 358] on td "[DATE]" at bounding box center [229, 383] width 92 height 51
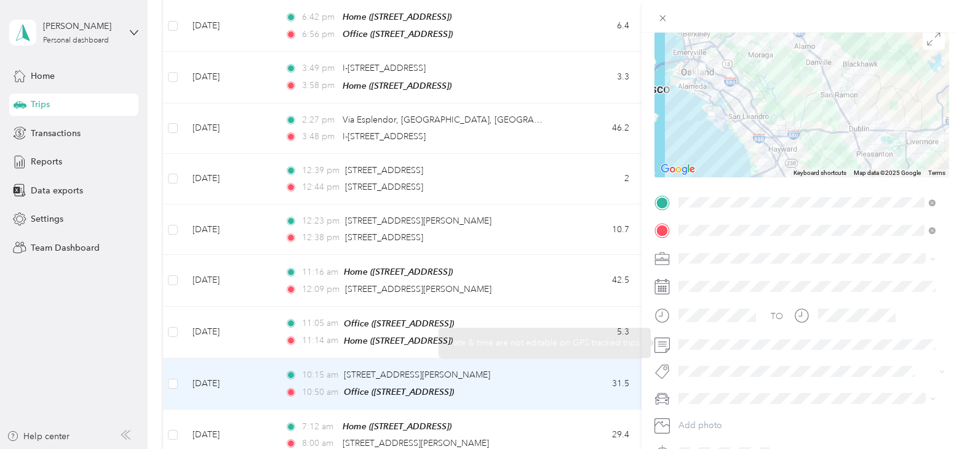
scroll to position [123, 0]
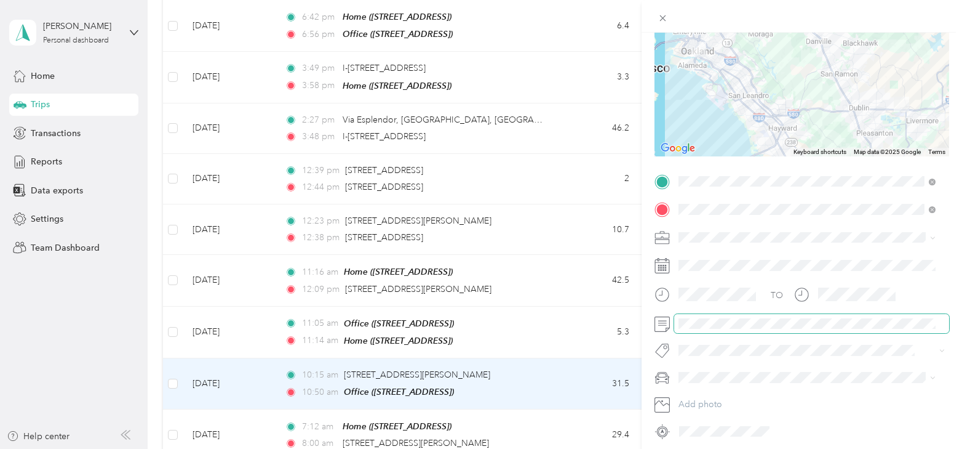
click at [606, 326] on div "Trip details Save This trip cannot be edited because it is either under review,…" at bounding box center [481, 224] width 962 height 449
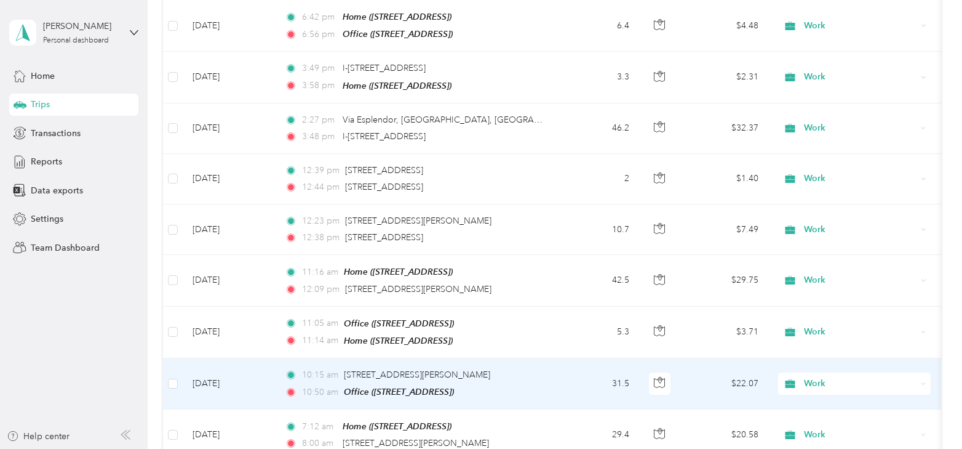
click at [212, 358] on td "[DATE]" at bounding box center [229, 383] width 92 height 51
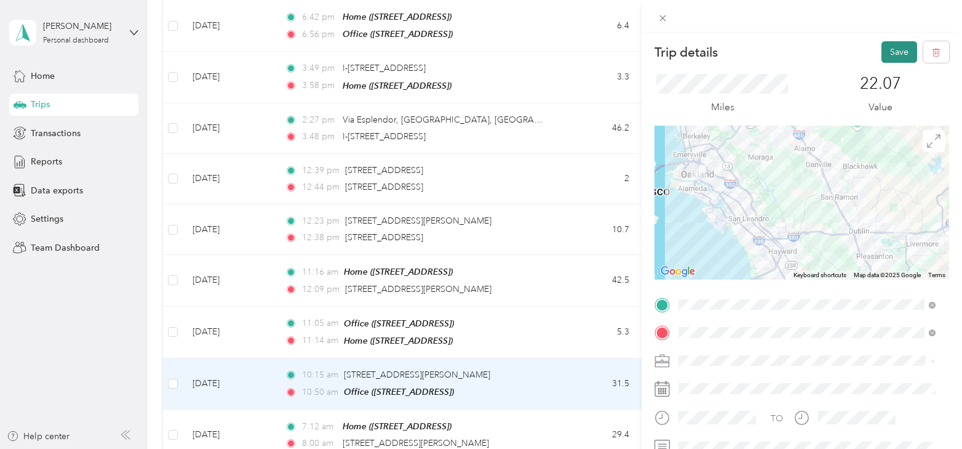
click at [886, 50] on button "Save" at bounding box center [900, 52] width 36 height 22
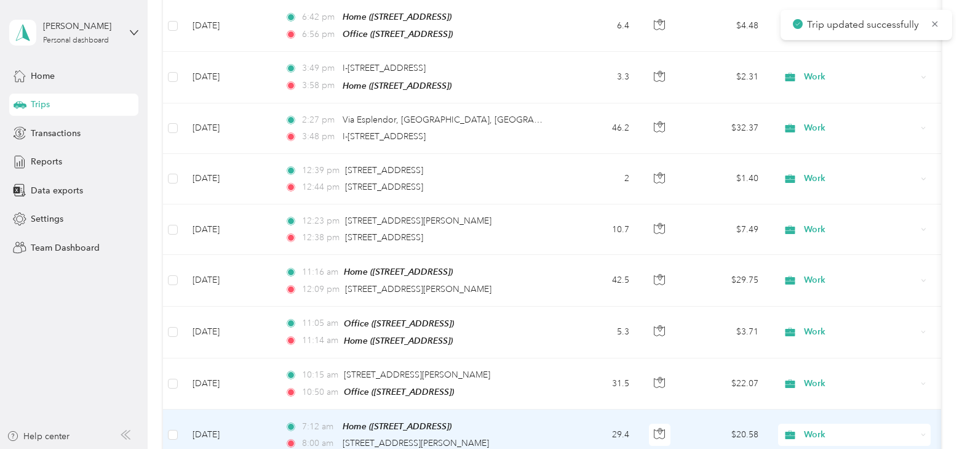
click at [204, 409] on td "[DATE]" at bounding box center [229, 434] width 92 height 51
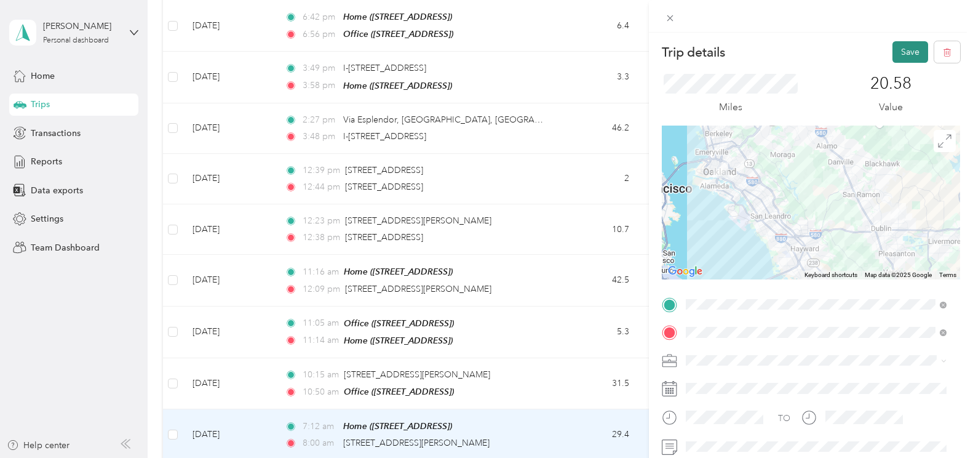
click at [901, 52] on button "Save" at bounding box center [911, 52] width 36 height 22
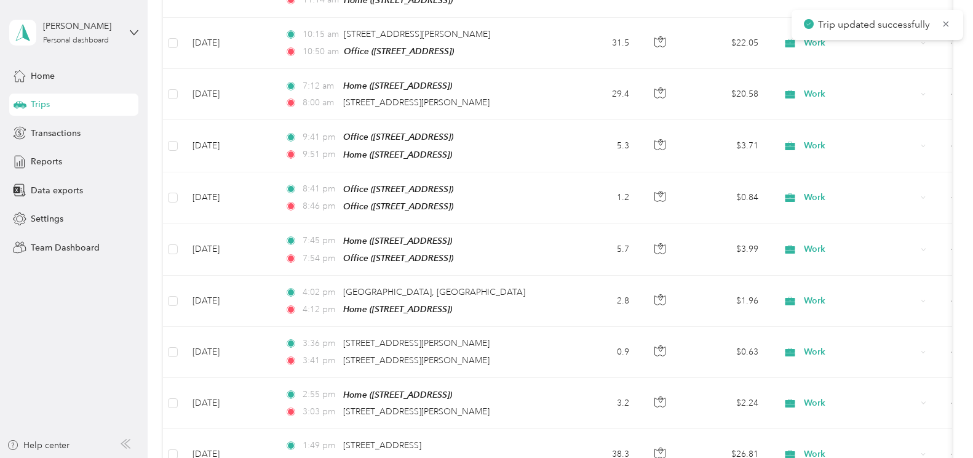
scroll to position [4061, 0]
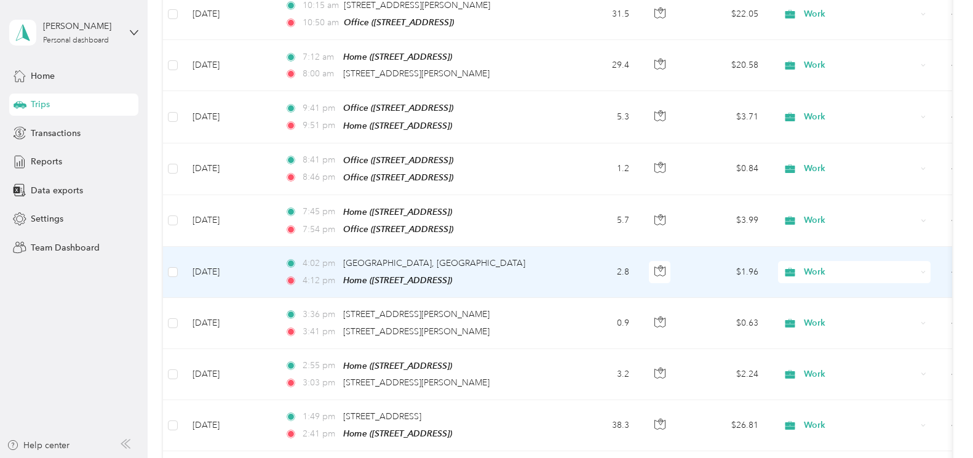
click at [220, 247] on td "[DATE]" at bounding box center [229, 272] width 92 height 51
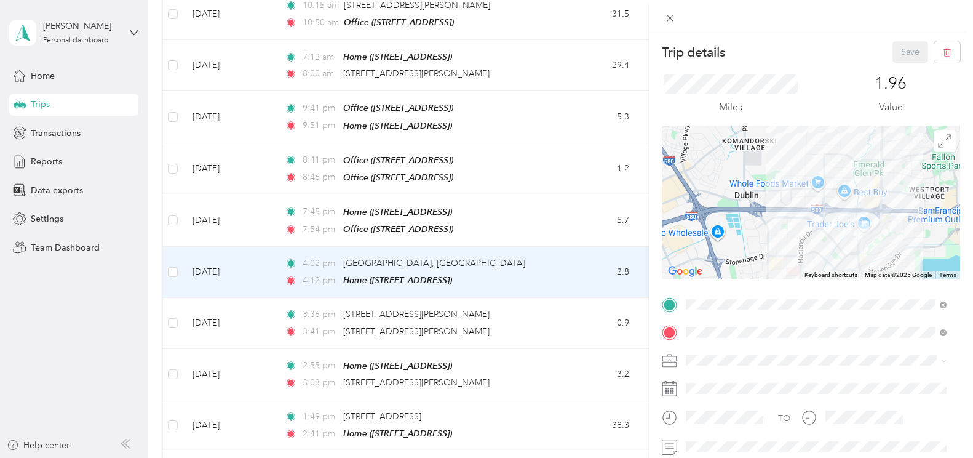
click at [580, 222] on div "Trip details Save This trip cannot be edited because it is either under review,…" at bounding box center [486, 229] width 973 height 458
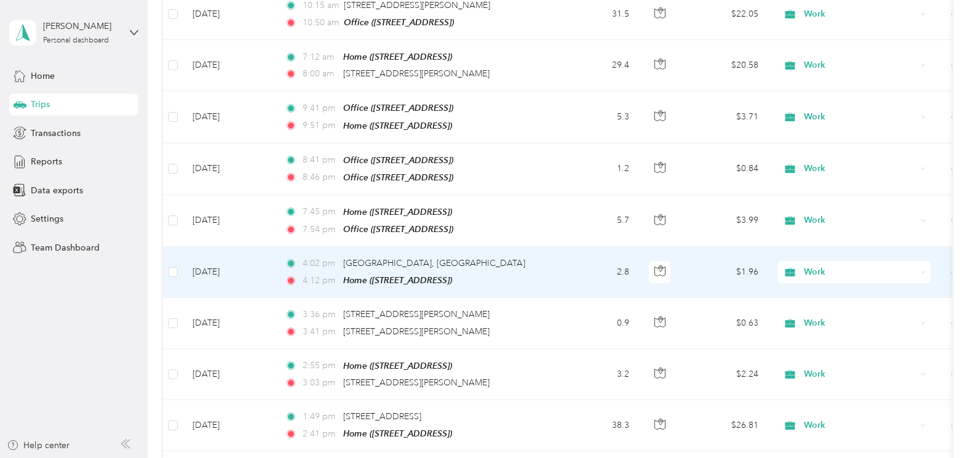
click at [809, 265] on span "Work" at bounding box center [860, 272] width 113 height 14
click at [819, 258] on span "Personal" at bounding box center [866, 264] width 114 height 13
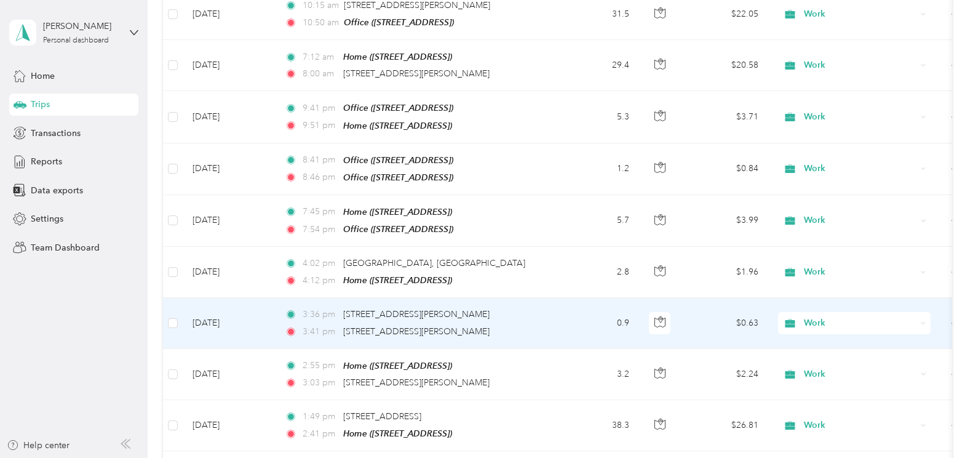
click at [225, 298] on td "[DATE]" at bounding box center [229, 323] width 92 height 50
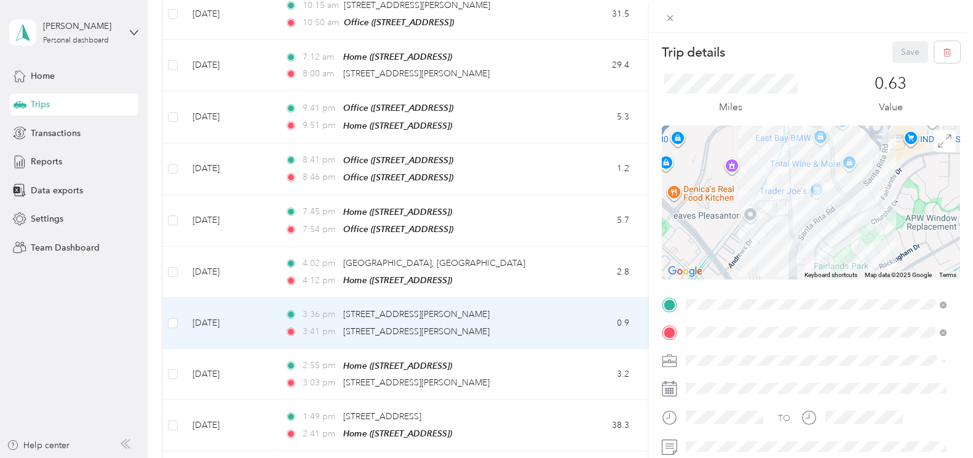
click at [574, 274] on div "Trip details Save This trip cannot be edited because it is either under review,…" at bounding box center [486, 229] width 973 height 458
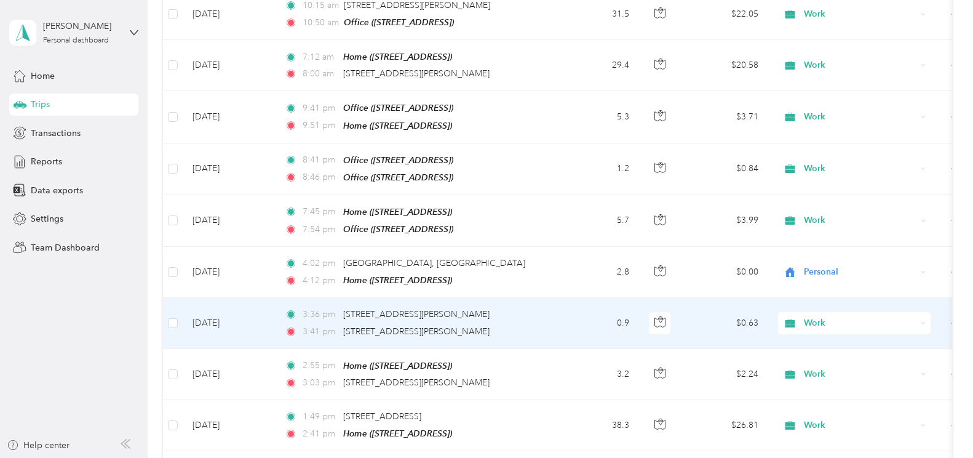
click at [809, 312] on div "Work" at bounding box center [854, 323] width 153 height 22
click at [844, 313] on span "Personal" at bounding box center [866, 315] width 114 height 13
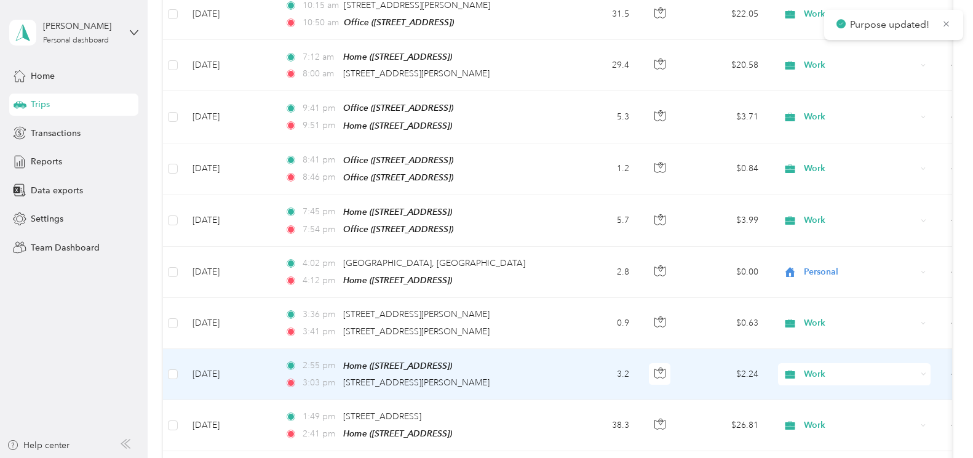
click at [232, 349] on td "[DATE]" at bounding box center [229, 374] width 92 height 51
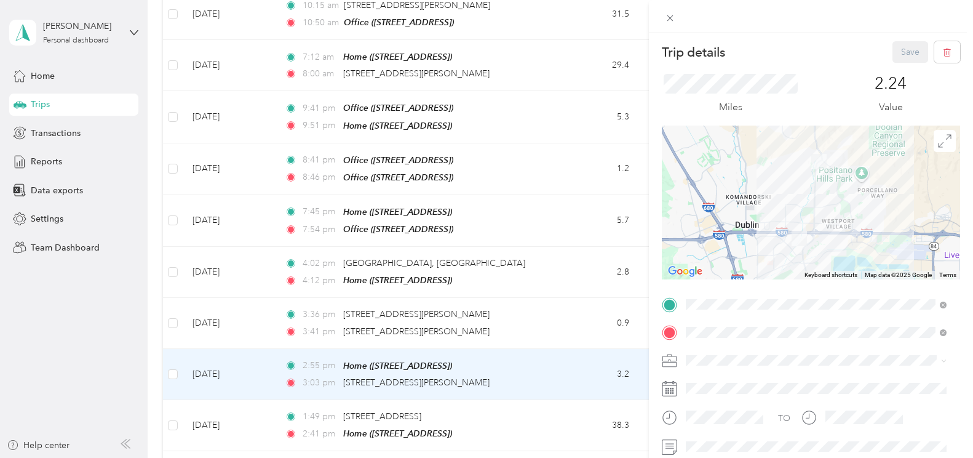
click at [579, 322] on div "Trip details Save This trip cannot be edited because it is either under review,…" at bounding box center [486, 229] width 973 height 458
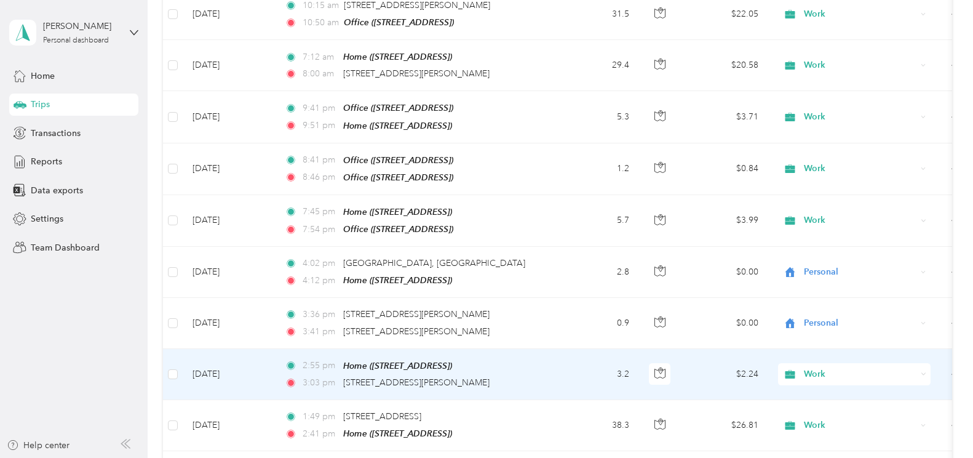
click at [815, 367] on span "Work" at bounding box center [860, 374] width 113 height 14
click at [832, 162] on li "Personal" at bounding box center [854, 165] width 153 height 22
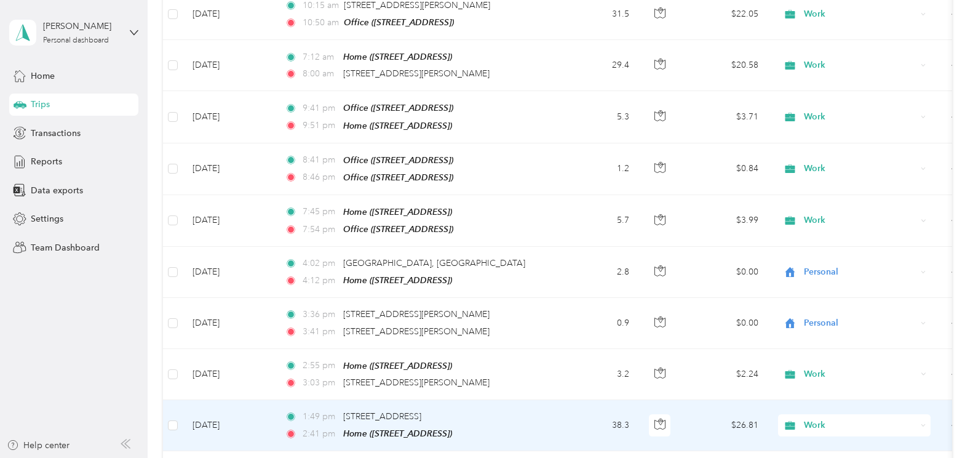
click at [220, 400] on td "[DATE]" at bounding box center [229, 425] width 92 height 51
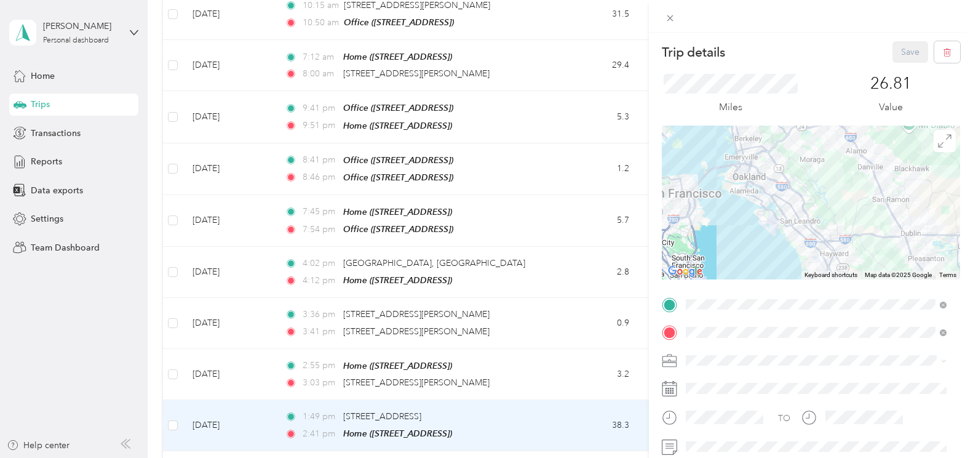
click at [228, 428] on div "Trip details Save This trip cannot be edited because it is either under review,…" at bounding box center [486, 229] width 973 height 458
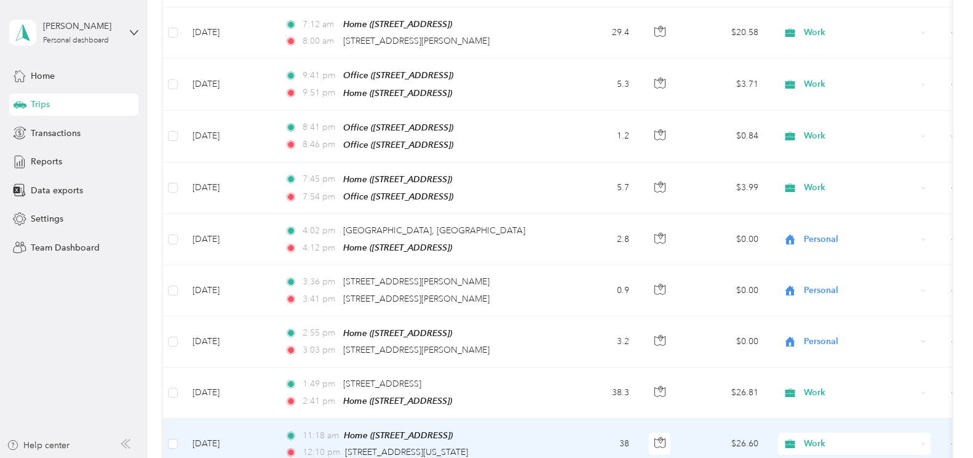
scroll to position [4123, 0]
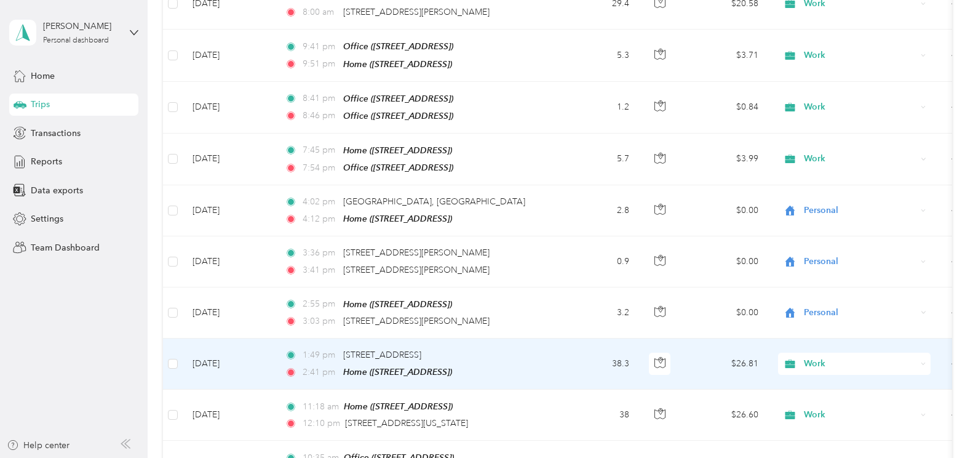
click at [235, 338] on td "[DATE]" at bounding box center [229, 363] width 92 height 51
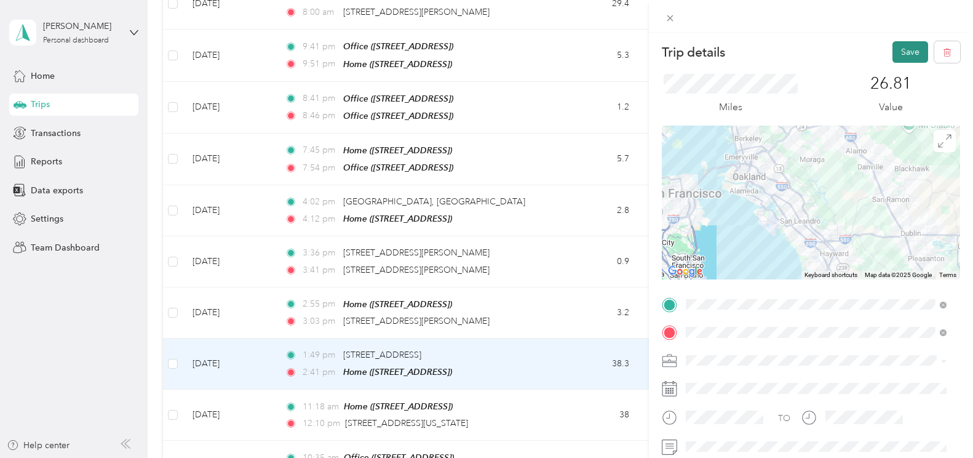
click at [909, 53] on button "Save" at bounding box center [911, 52] width 36 height 22
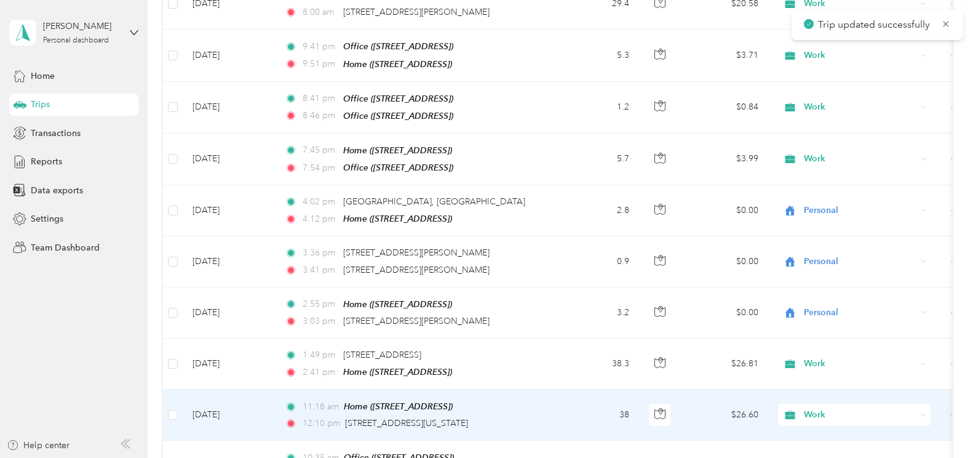
click at [211, 390] on td "[DATE]" at bounding box center [229, 415] width 92 height 51
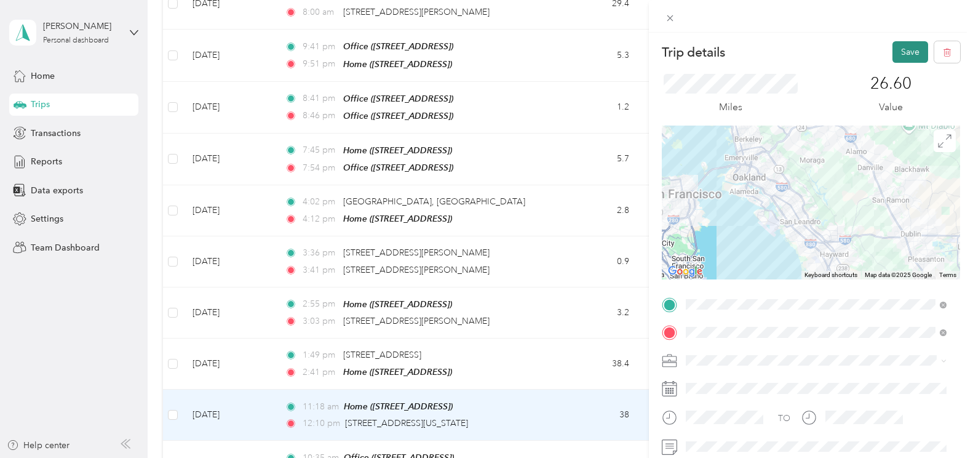
click at [893, 48] on button "Save" at bounding box center [911, 52] width 36 height 22
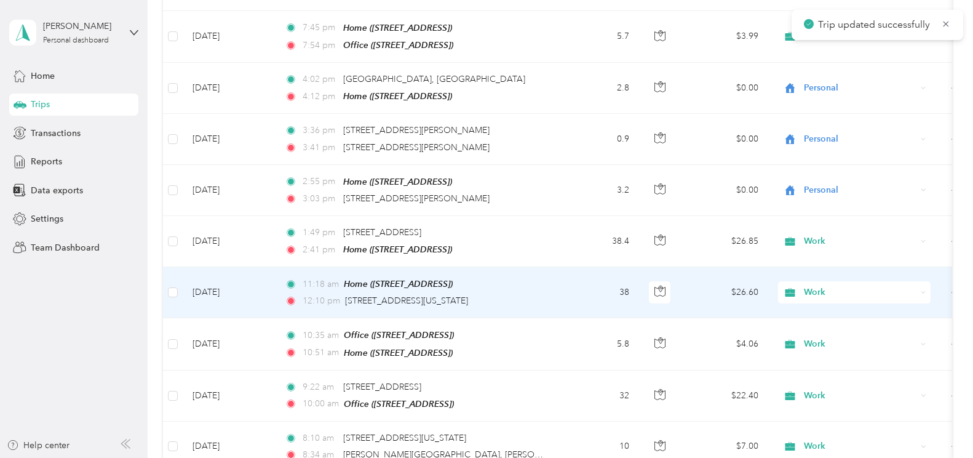
scroll to position [4307, 0]
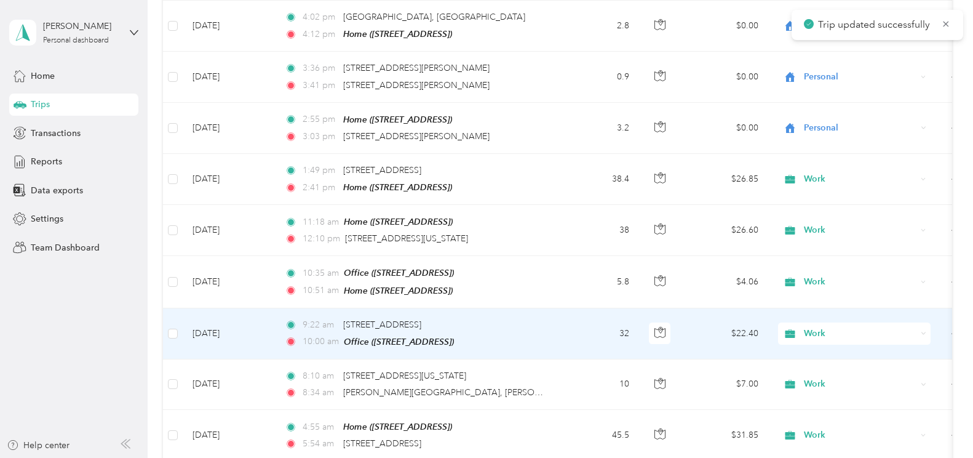
click at [217, 308] on td "[DATE]" at bounding box center [229, 333] width 92 height 51
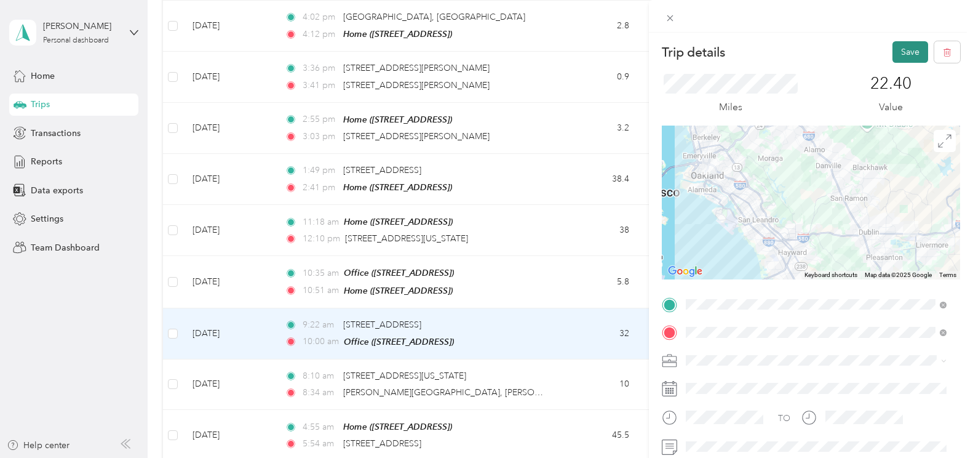
click at [899, 52] on button "Save" at bounding box center [911, 52] width 36 height 22
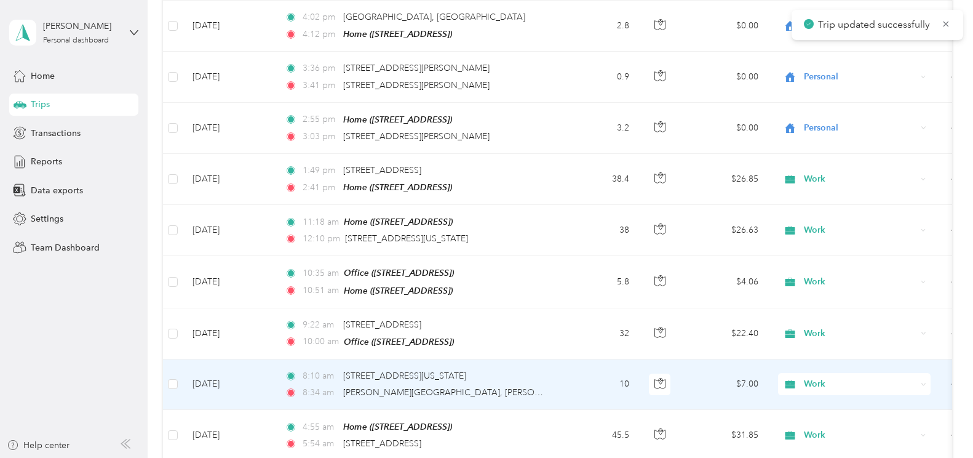
click at [220, 359] on td "[DATE]" at bounding box center [229, 384] width 92 height 50
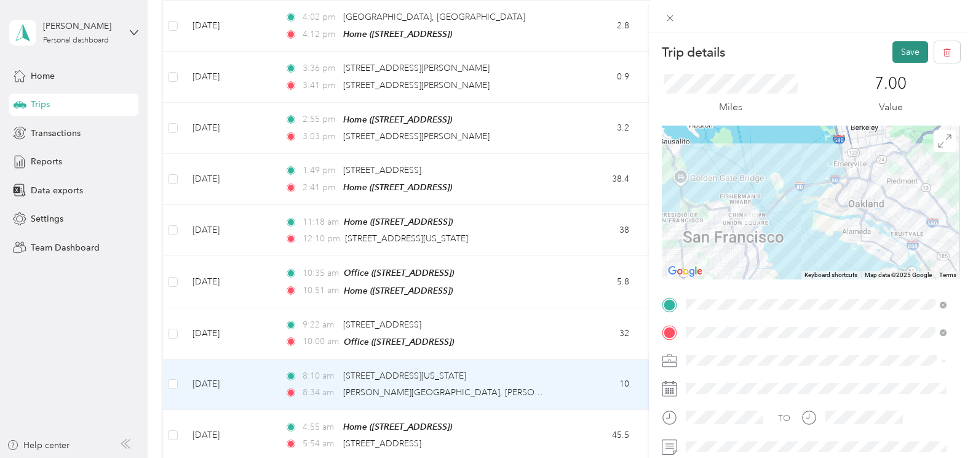
click at [898, 46] on button "Save" at bounding box center [911, 52] width 36 height 22
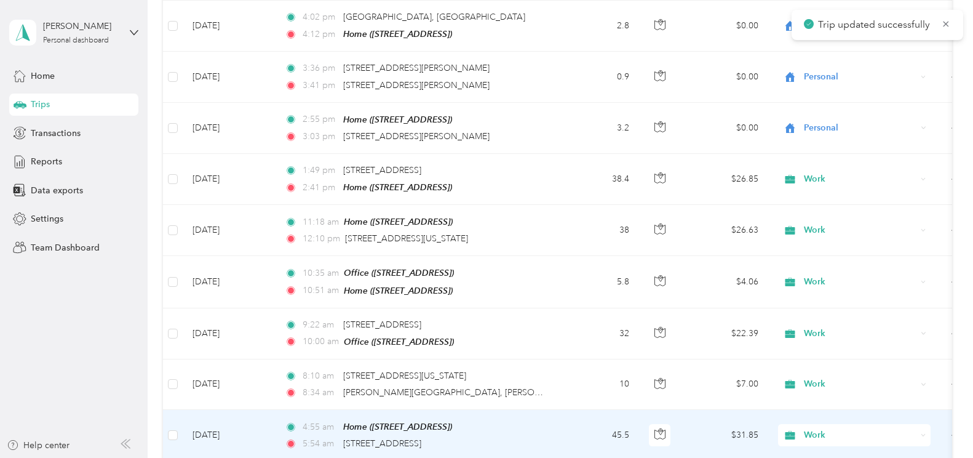
click at [206, 410] on td "[DATE]" at bounding box center [229, 435] width 92 height 51
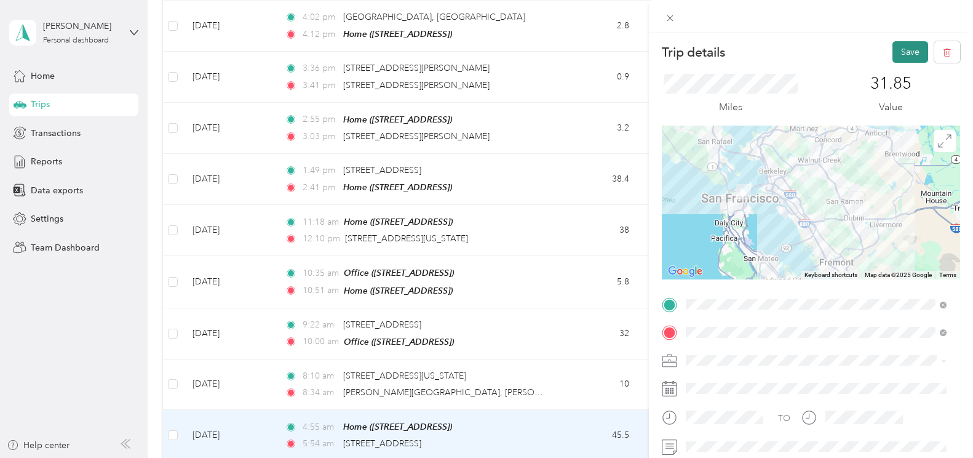
click at [902, 54] on button "Save" at bounding box center [911, 52] width 36 height 22
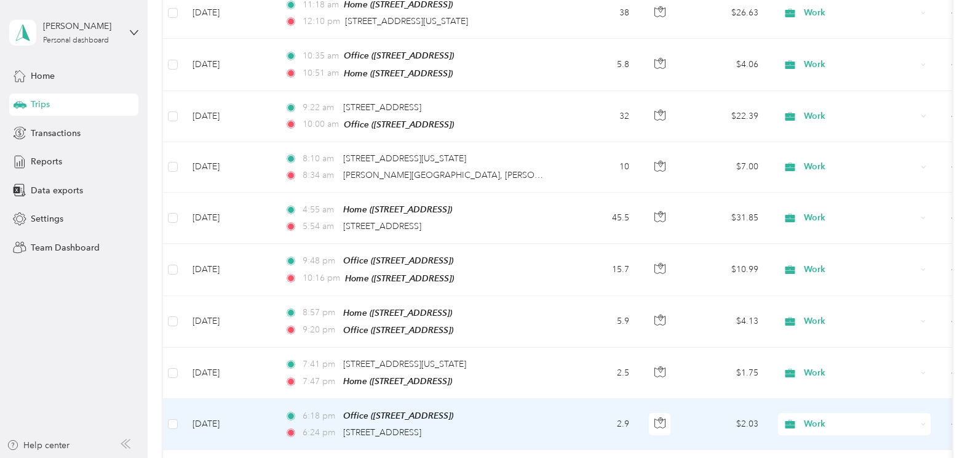
scroll to position [4554, 0]
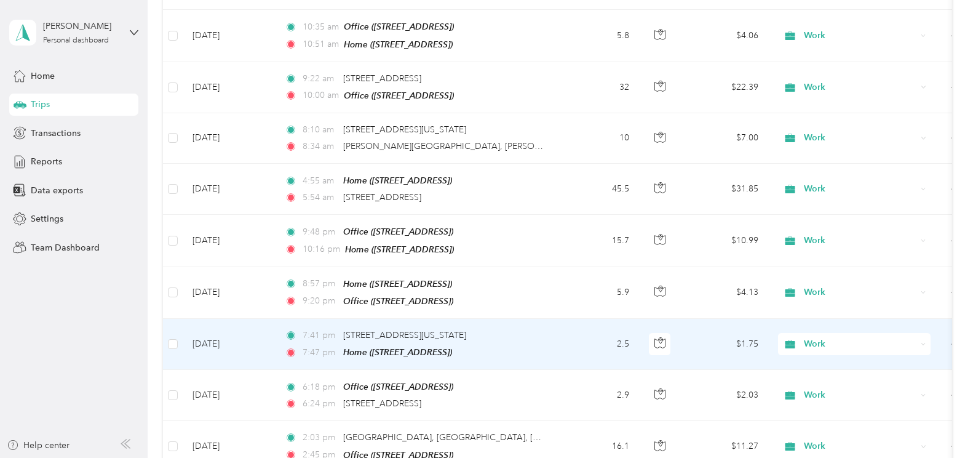
click at [225, 319] on td "[DATE]" at bounding box center [229, 344] width 92 height 51
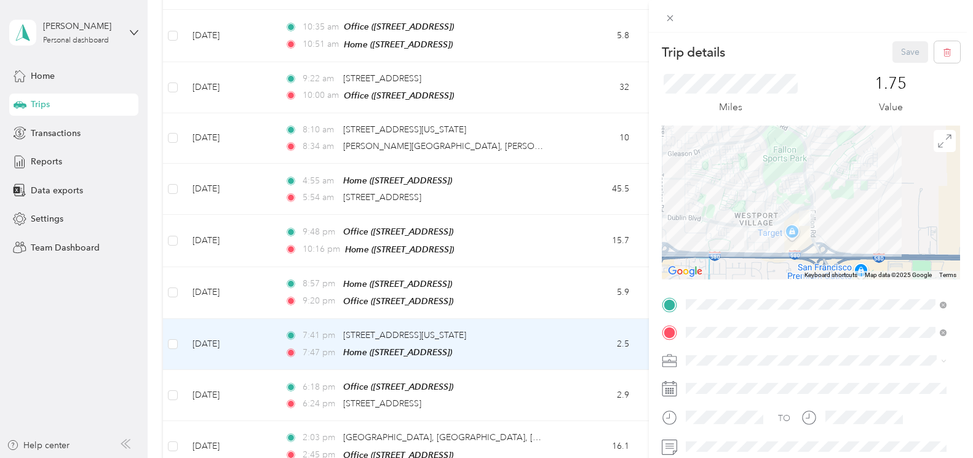
drag, startPoint x: 783, startPoint y: 261, endPoint x: 821, endPoint y: 209, distance: 64.7
click at [821, 209] on div at bounding box center [811, 203] width 298 height 154
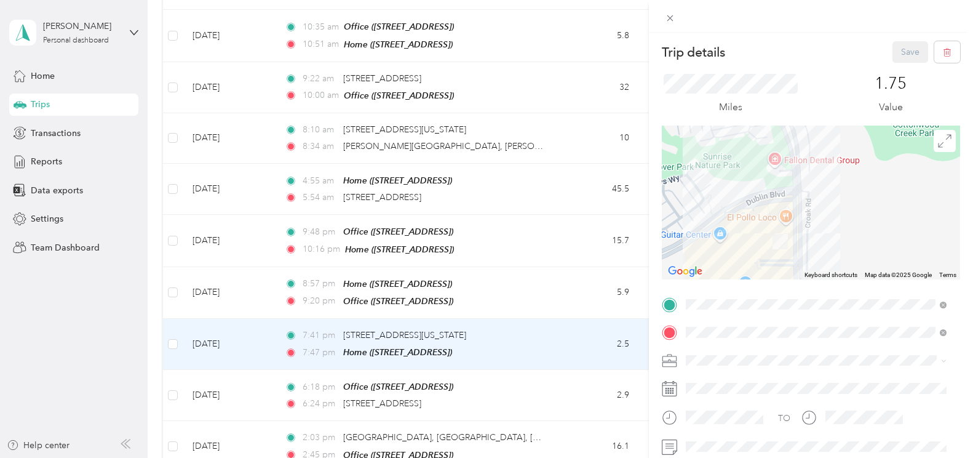
click at [222, 350] on div "Trip details Save This trip cannot be edited because it is either under review,…" at bounding box center [486, 229] width 973 height 458
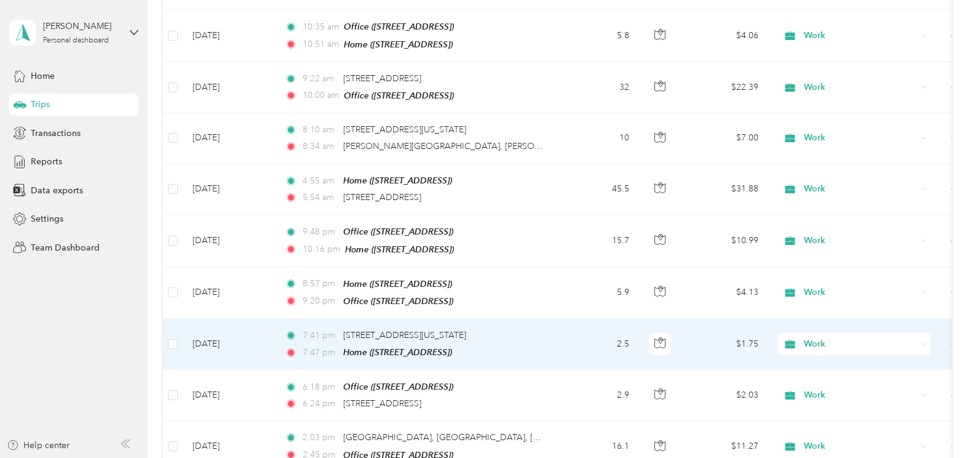
click at [823, 337] on span "Work" at bounding box center [860, 344] width 113 height 14
click at [820, 131] on span "Personal" at bounding box center [866, 129] width 114 height 13
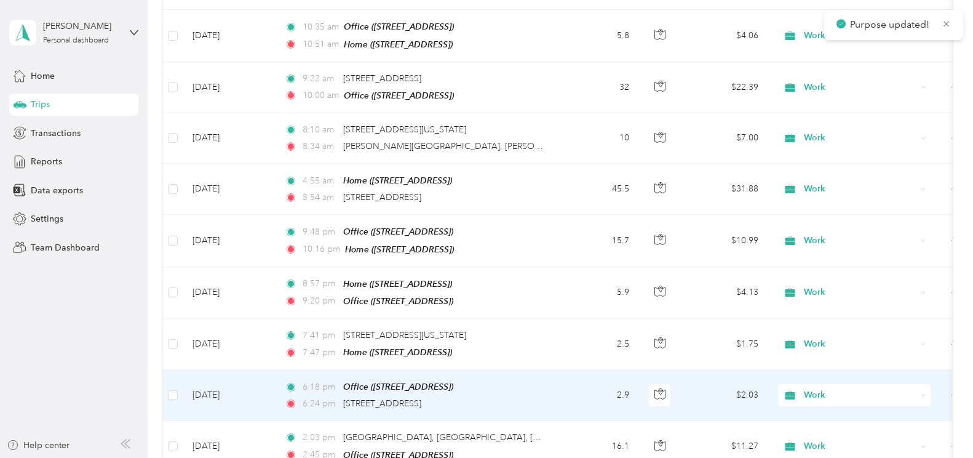
click at [810, 388] on span "Work" at bounding box center [860, 395] width 113 height 14
click at [816, 184] on span "Personal" at bounding box center [866, 183] width 114 height 13
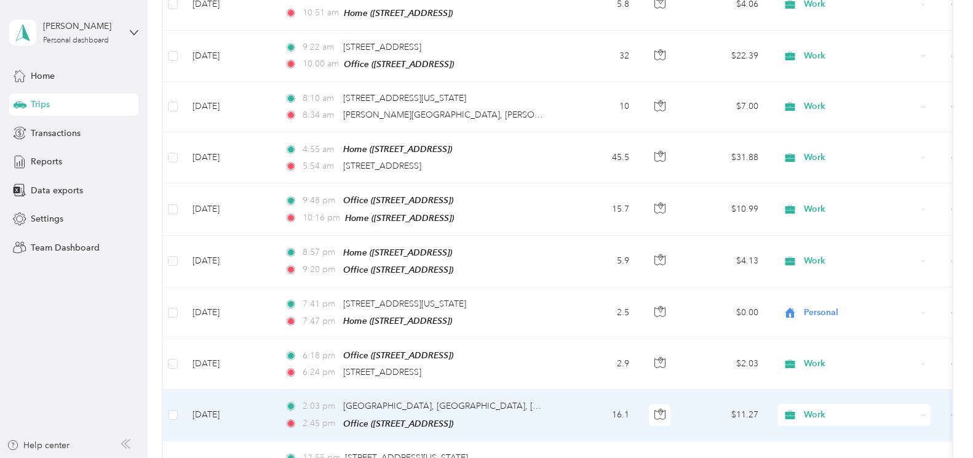
scroll to position [4615, 0]
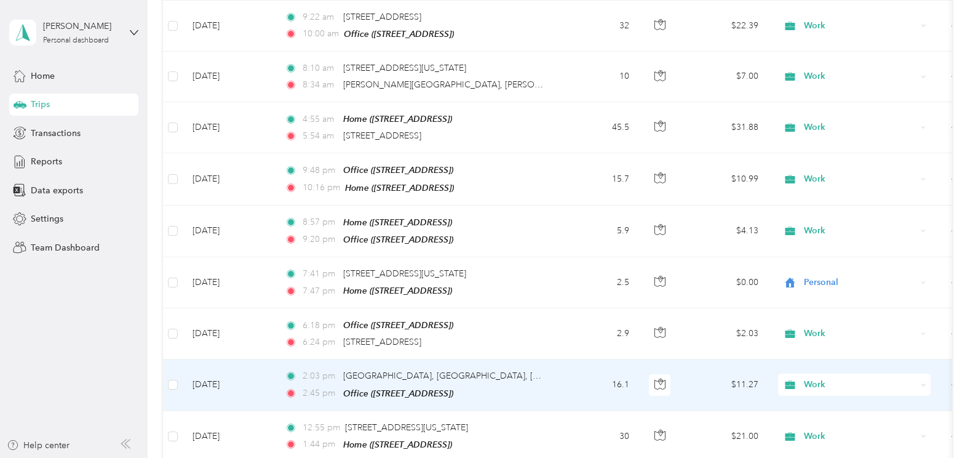
click at [222, 359] on td "[DATE]" at bounding box center [229, 384] width 92 height 51
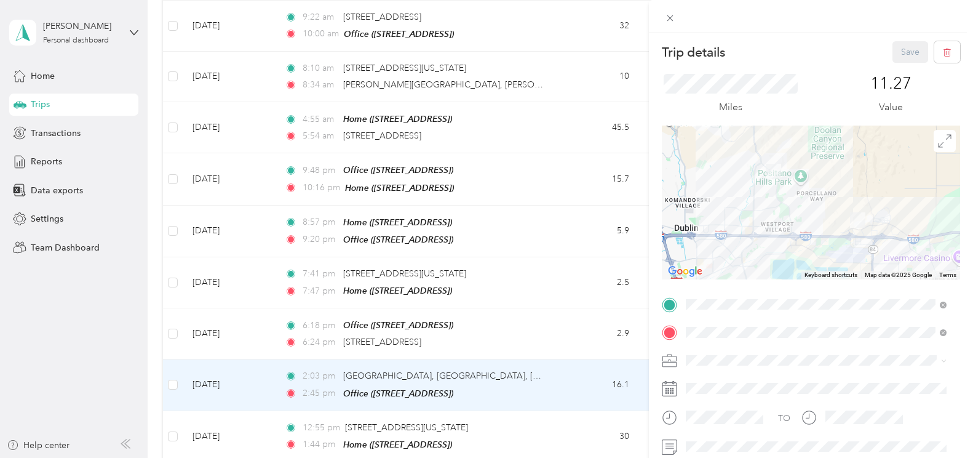
click at [209, 329] on div "Trip details Save This trip cannot be edited because it is either under review,…" at bounding box center [486, 229] width 973 height 458
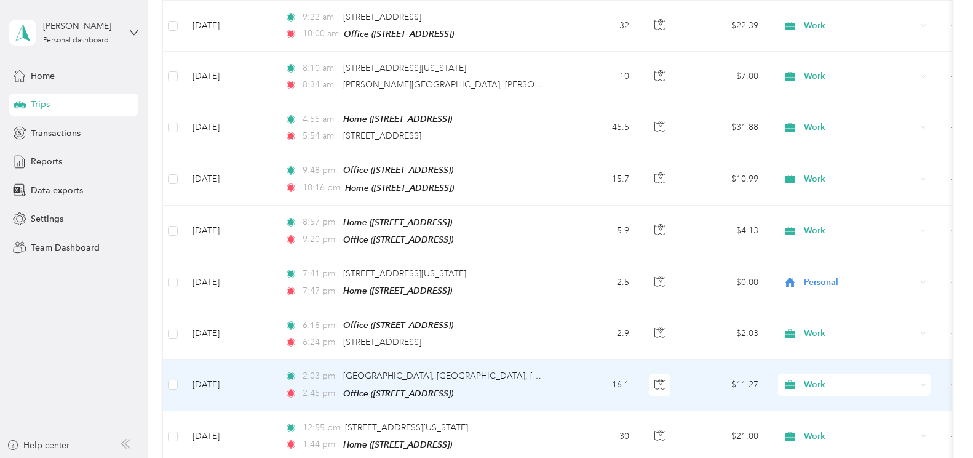
click at [809, 378] on span "Work" at bounding box center [860, 385] width 113 height 14
click at [808, 264] on li "Medical" at bounding box center [854, 259] width 153 height 22
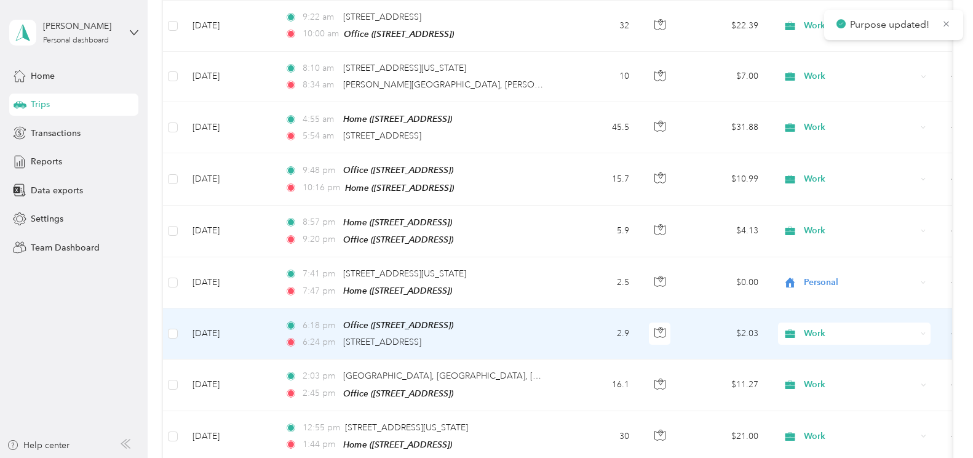
click at [815, 327] on span "Work" at bounding box center [860, 334] width 113 height 14
click at [831, 97] on span "Work" at bounding box center [859, 100] width 100 height 13
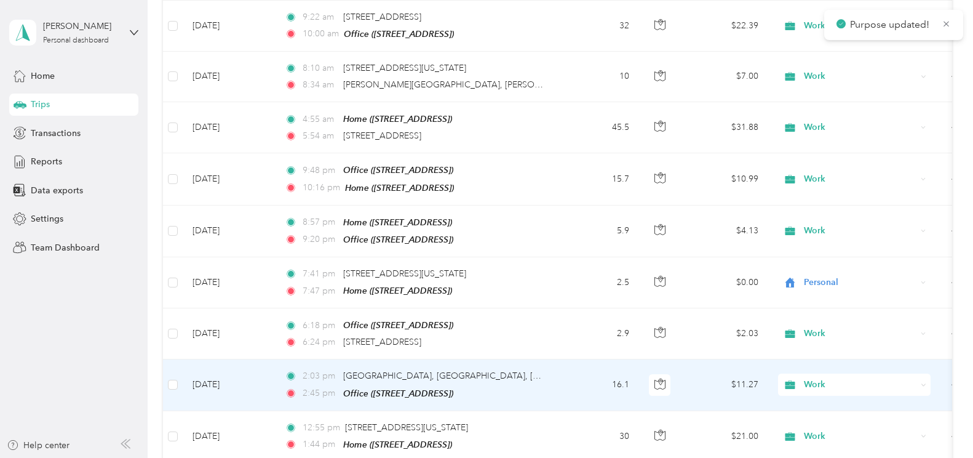
click at [810, 378] on span "Work" at bounding box center [860, 385] width 113 height 14
click at [831, 151] on span "Work" at bounding box center [859, 150] width 100 height 13
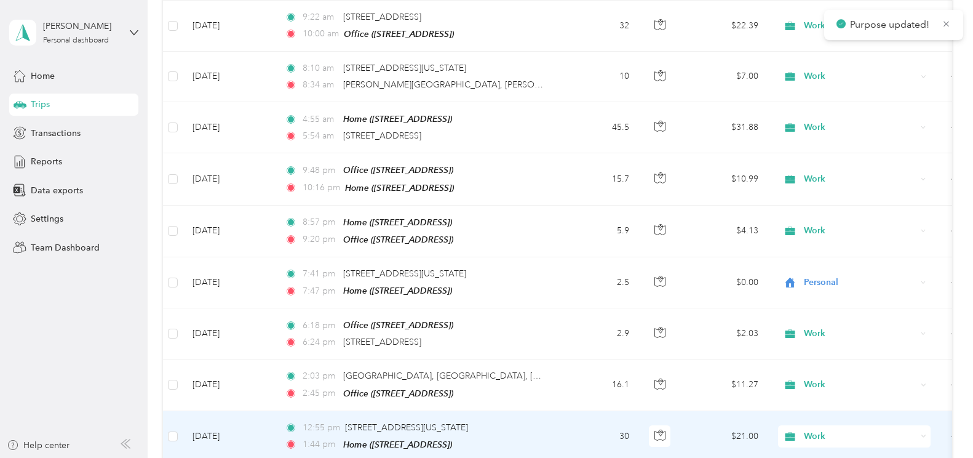
scroll to position [4677, 0]
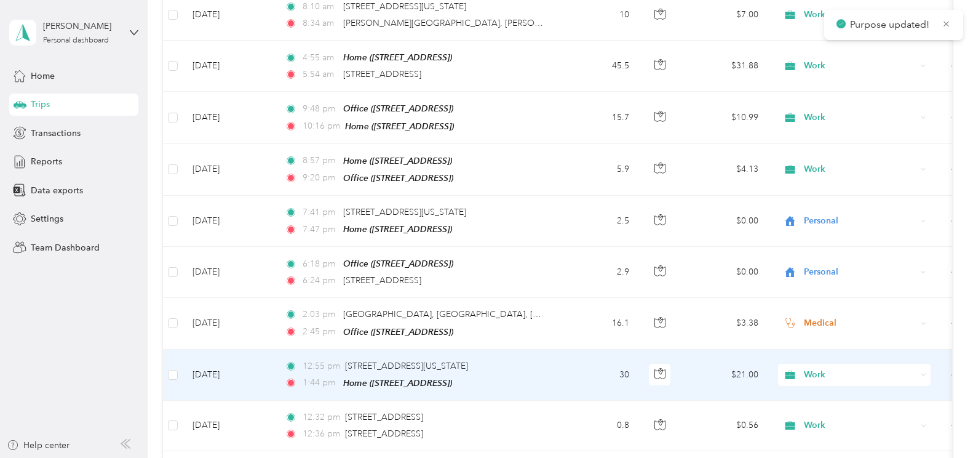
click at [229, 350] on td "[DATE]" at bounding box center [229, 375] width 92 height 51
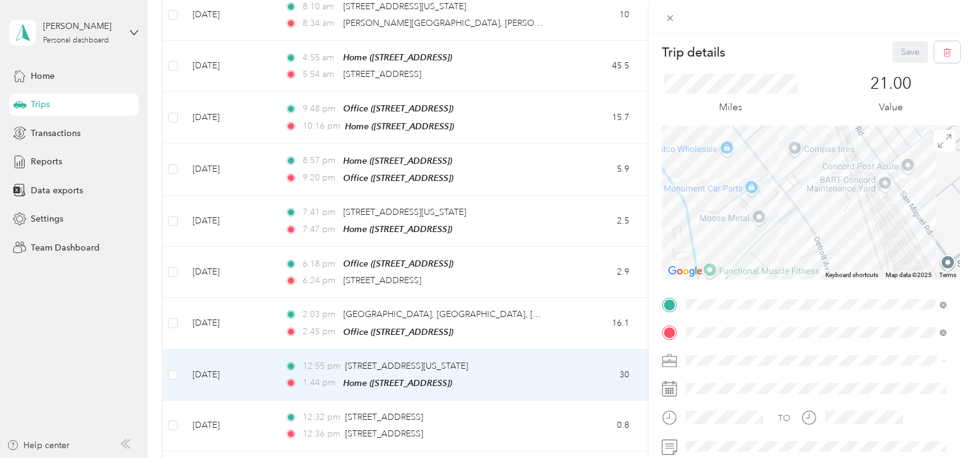
drag, startPoint x: 815, startPoint y: 233, endPoint x: 813, endPoint y: 217, distance: 15.5
click at [813, 217] on div at bounding box center [811, 203] width 298 height 154
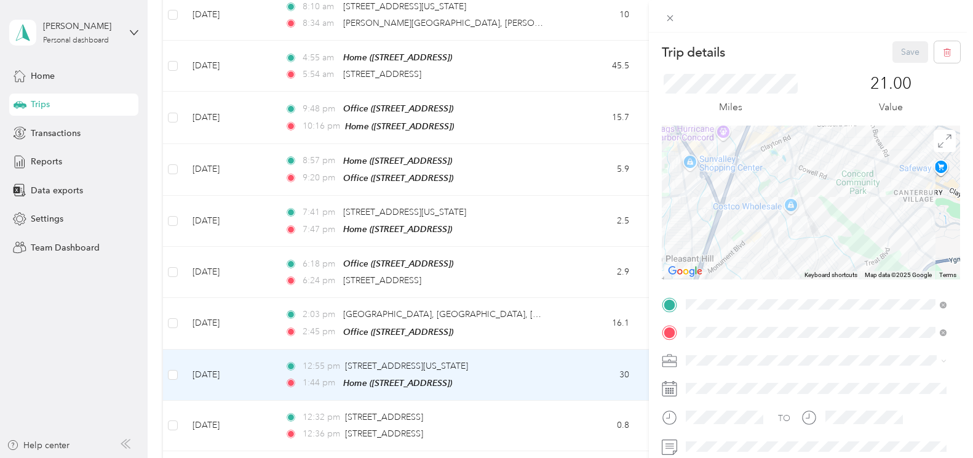
click at [566, 311] on div "Trip details Save This trip cannot be edited because it is either under review,…" at bounding box center [486, 229] width 973 height 458
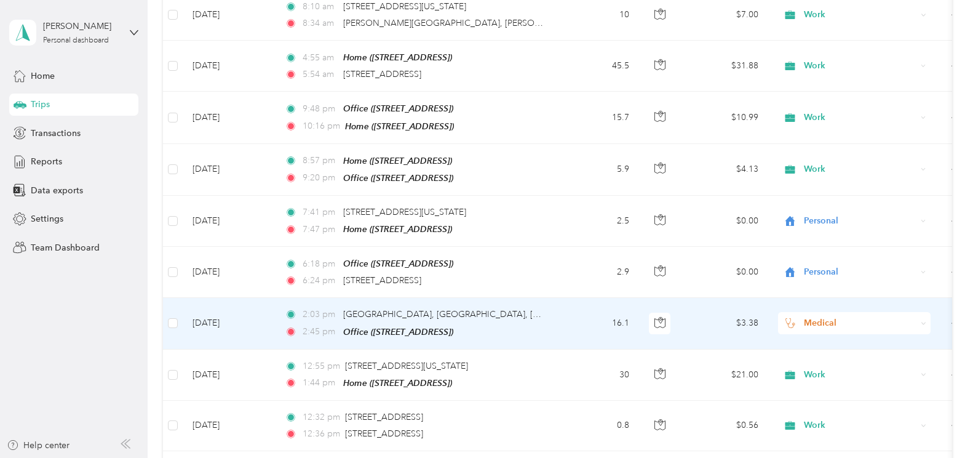
click at [826, 316] on span "Medical" at bounding box center [860, 323] width 113 height 14
click at [821, 284] on span "Work" at bounding box center [866, 285] width 114 height 13
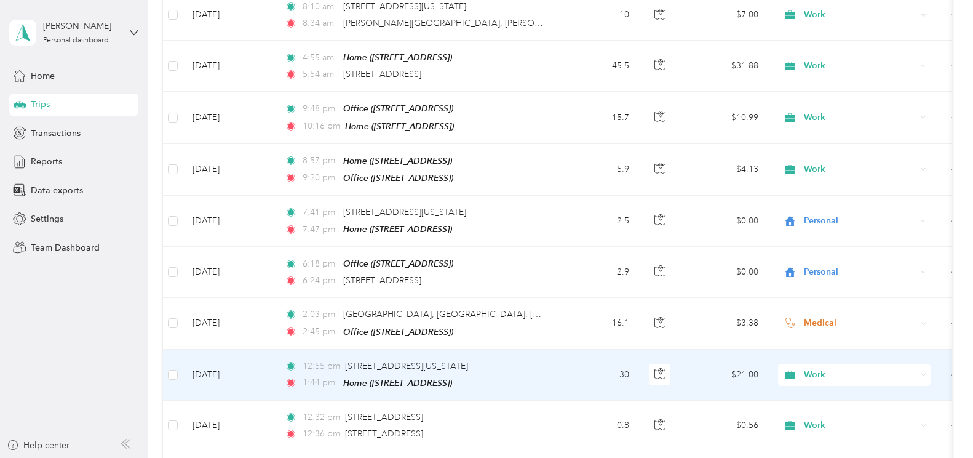
click at [228, 350] on td "[DATE]" at bounding box center [229, 375] width 92 height 51
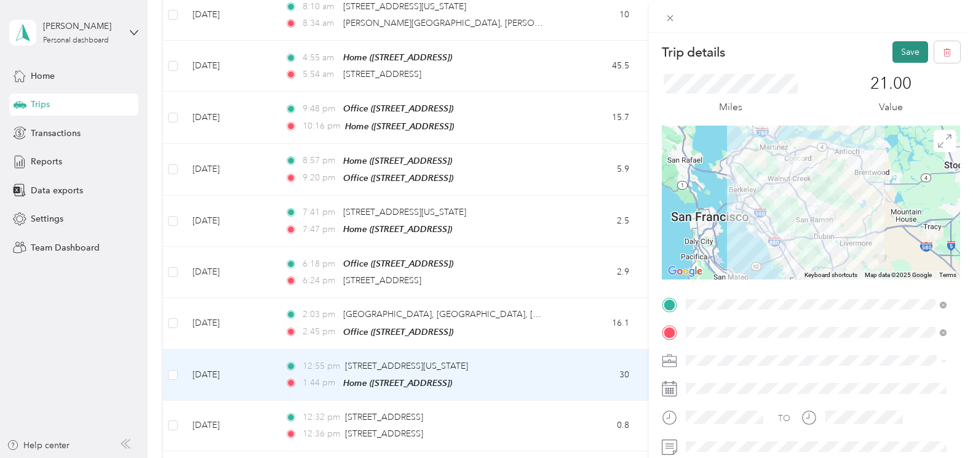
click at [908, 52] on button "Save" at bounding box center [911, 52] width 36 height 22
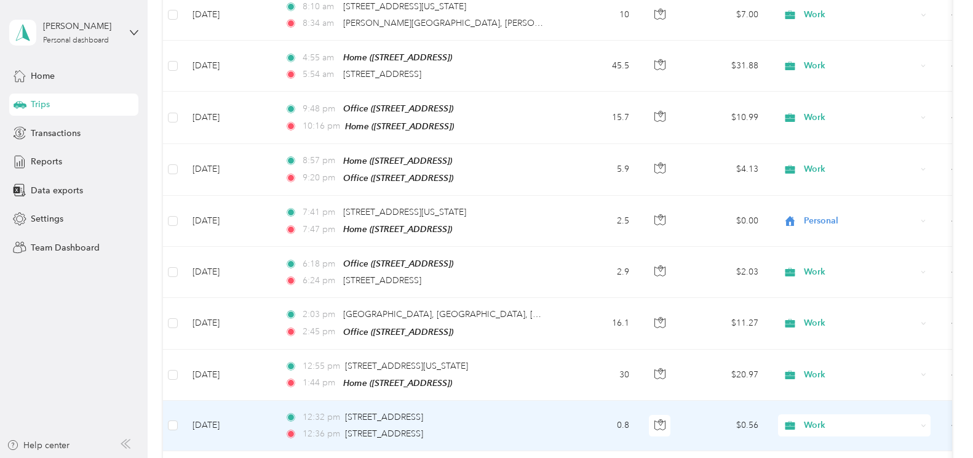
click at [220, 401] on td "[DATE]" at bounding box center [229, 426] width 92 height 50
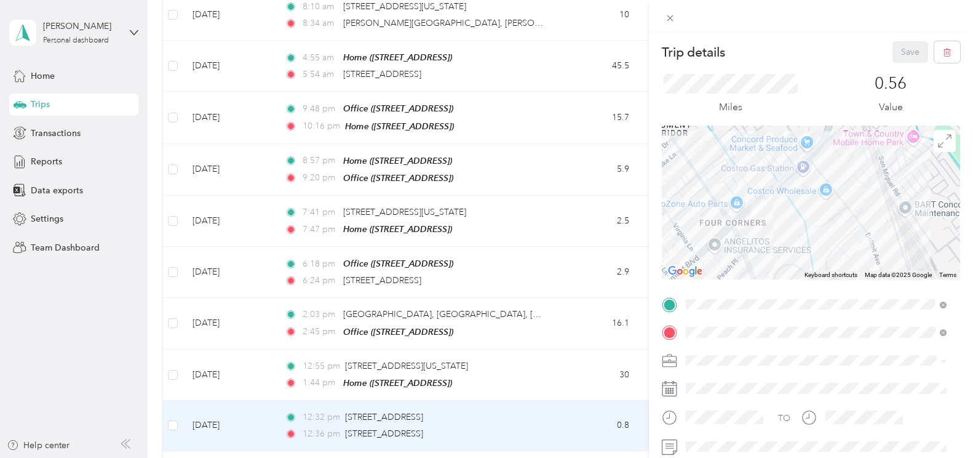
click at [245, 413] on div "Trip details Save This trip cannot be edited because it is either under review,…" at bounding box center [486, 229] width 973 height 458
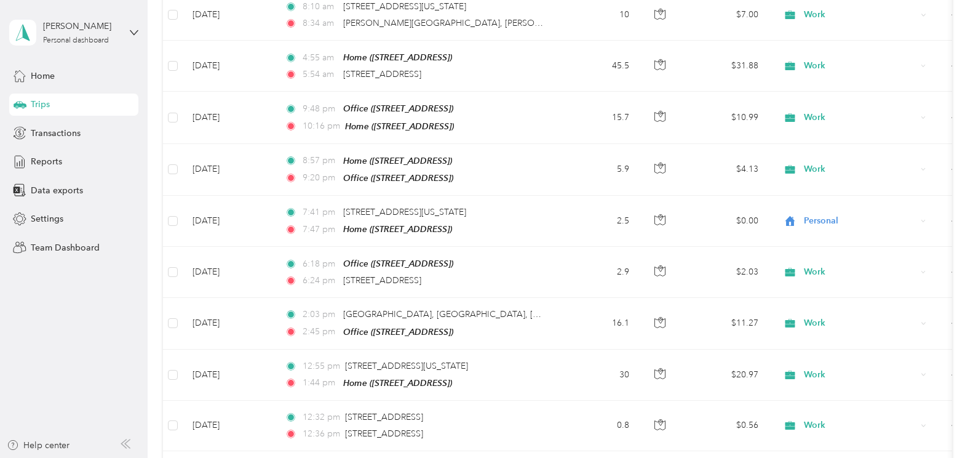
click at [229, 413] on div at bounding box center [486, 229] width 973 height 458
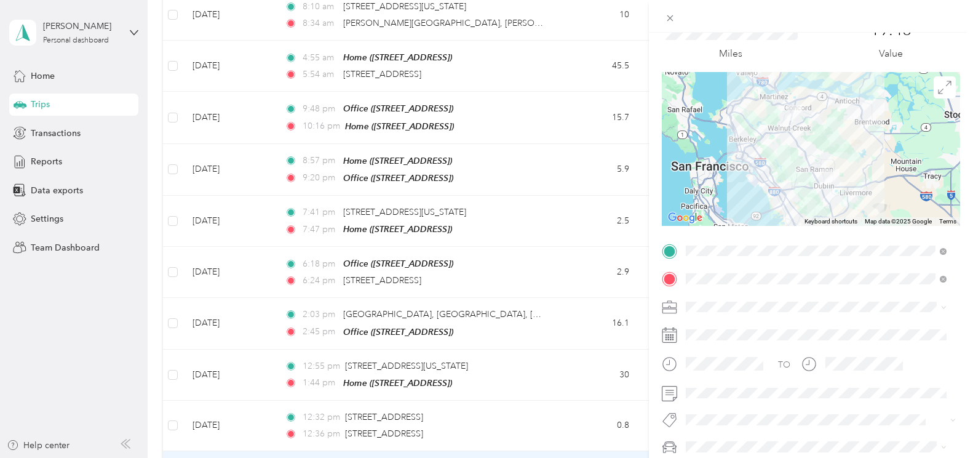
scroll to position [123, 0]
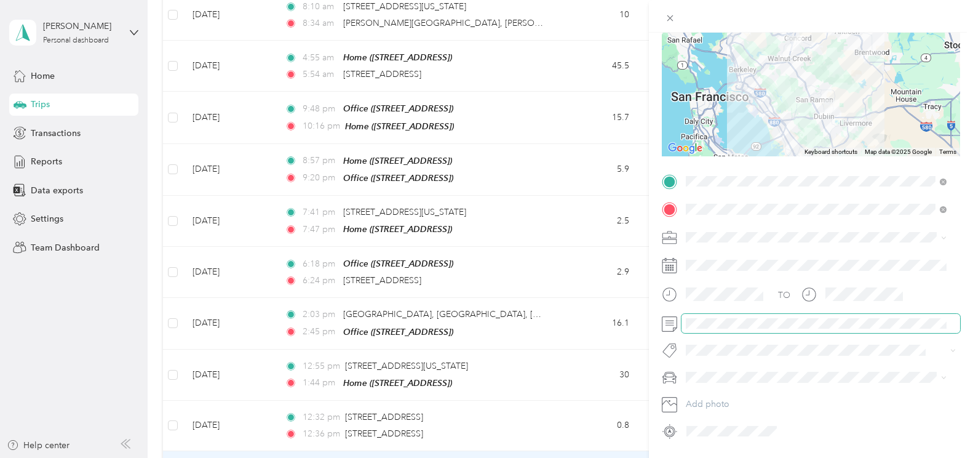
click at [752, 331] on span at bounding box center [821, 324] width 279 height 20
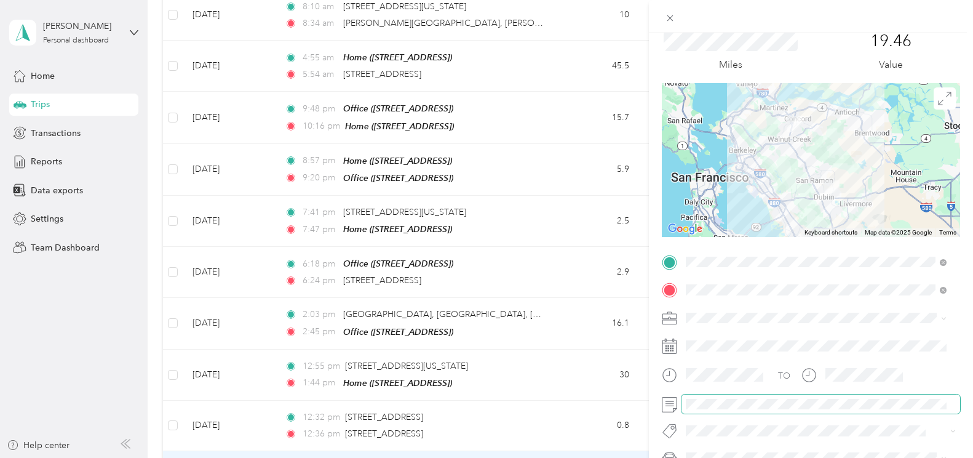
scroll to position [0, 0]
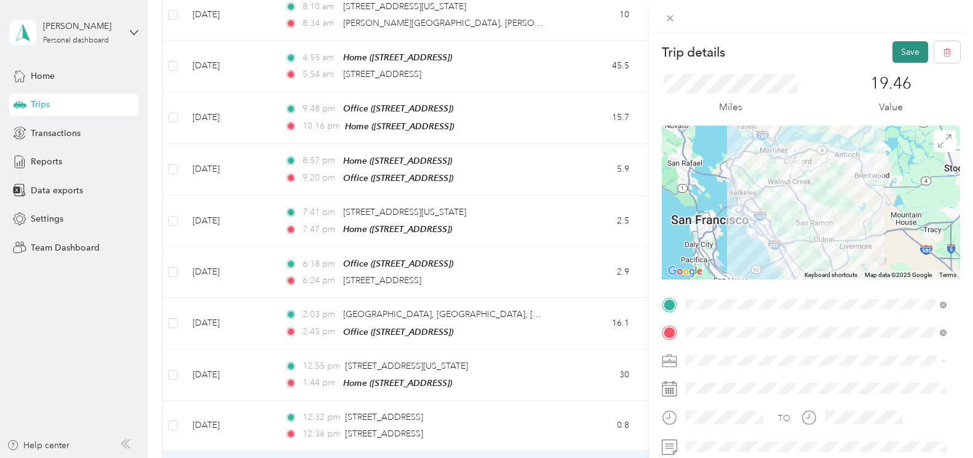
click at [913, 49] on button "Save" at bounding box center [911, 52] width 36 height 22
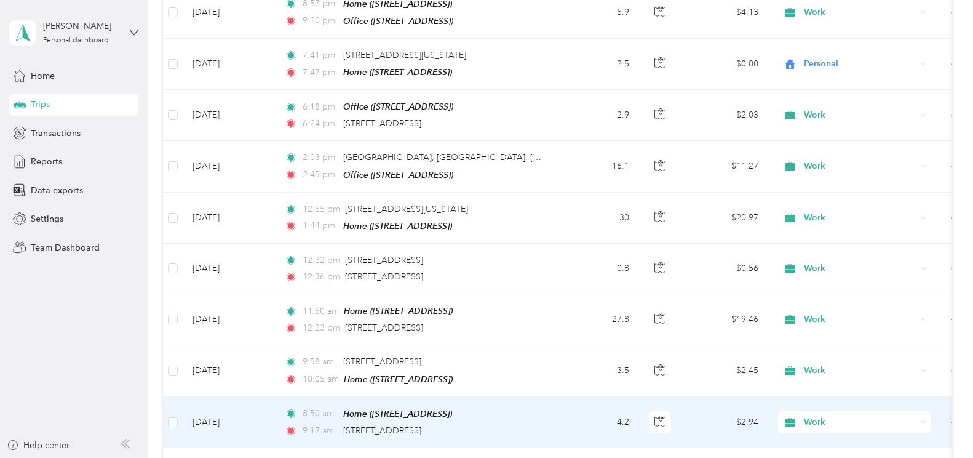
scroll to position [4861, 0]
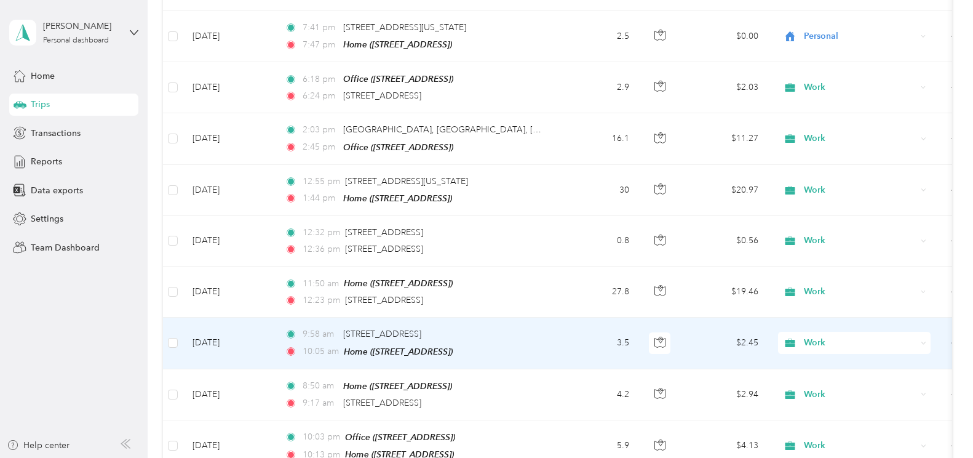
click at [220, 318] on td "[DATE]" at bounding box center [229, 343] width 92 height 51
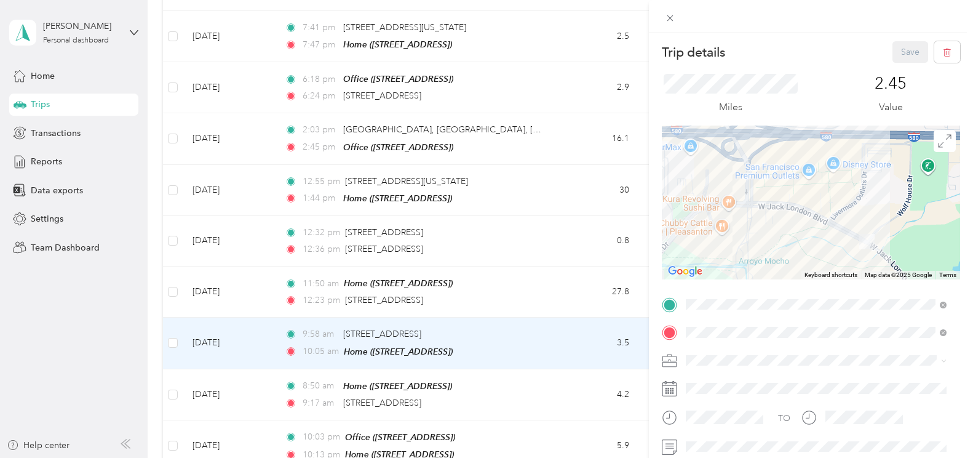
click at [524, 279] on div "Trip details Save This trip cannot be edited because it is either under review,…" at bounding box center [486, 229] width 973 height 458
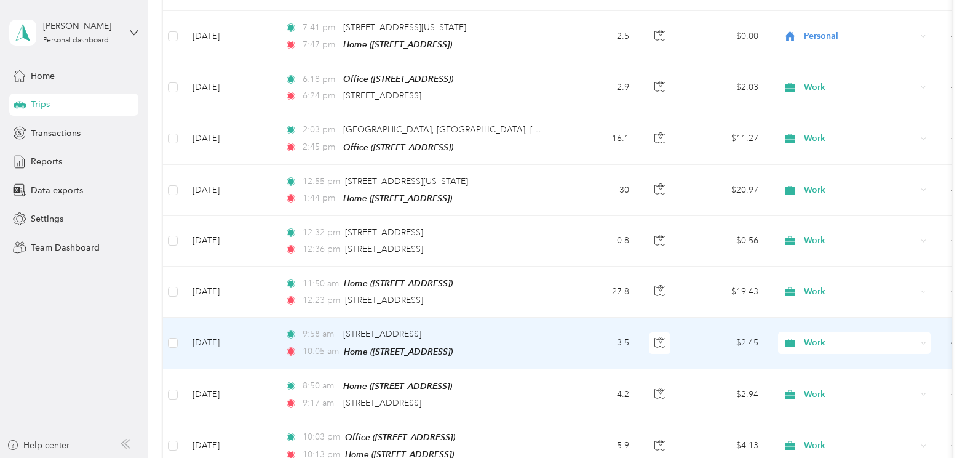
click at [830, 336] on span "Work" at bounding box center [860, 343] width 113 height 14
click at [823, 130] on span "Personal" at bounding box center [866, 125] width 114 height 13
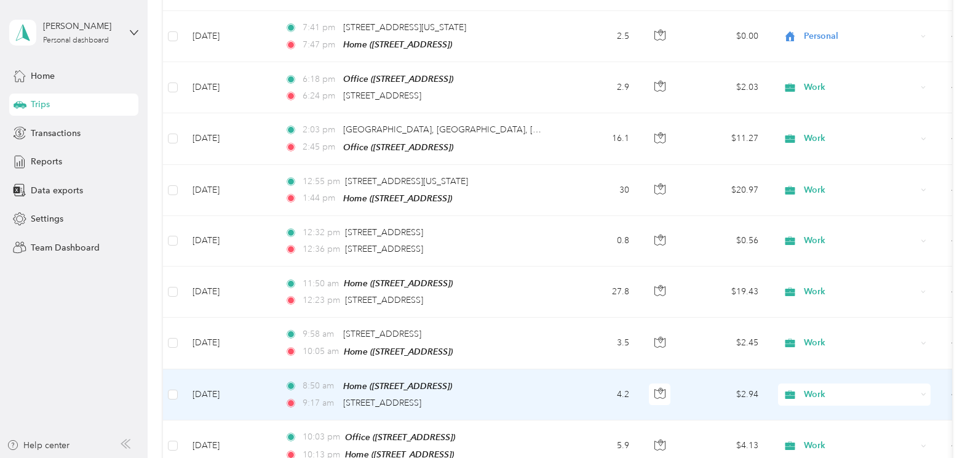
click at [816, 388] on span "Work" at bounding box center [860, 395] width 113 height 14
click at [831, 183] on li "Personal" at bounding box center [854, 179] width 153 height 22
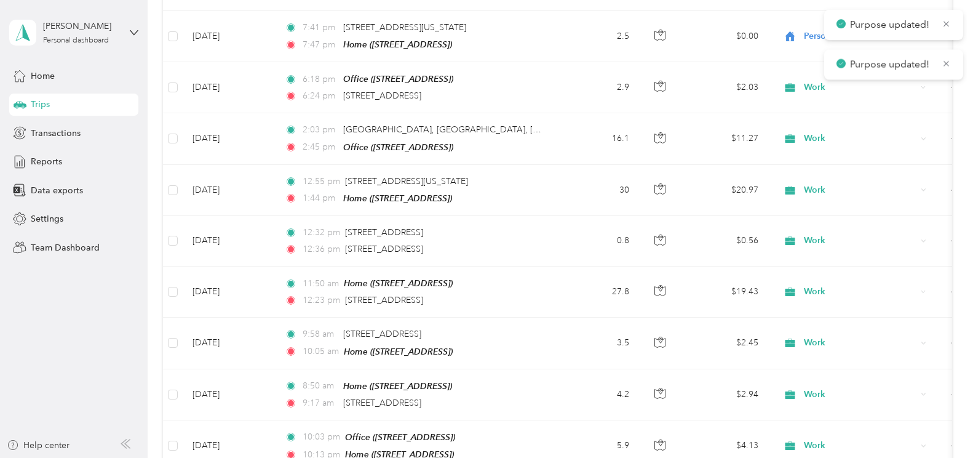
scroll to position [4923, 0]
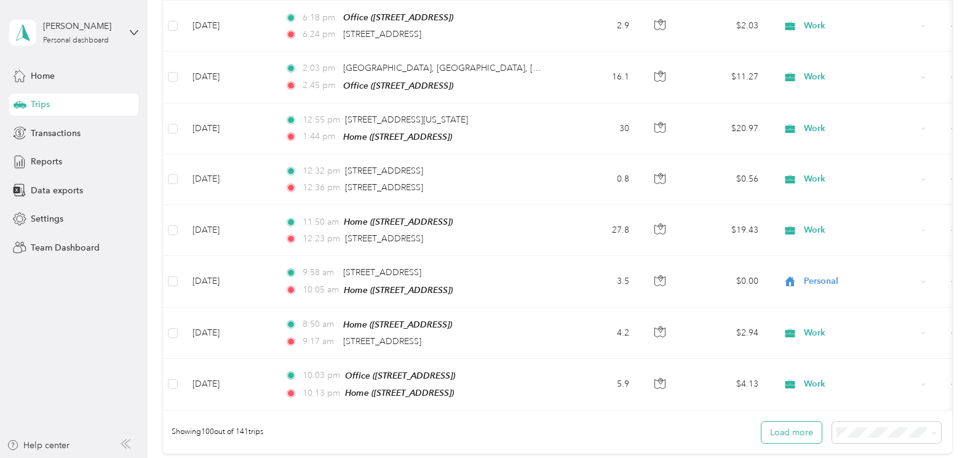
click at [787, 422] on button "Load more" at bounding box center [792, 433] width 60 height 22
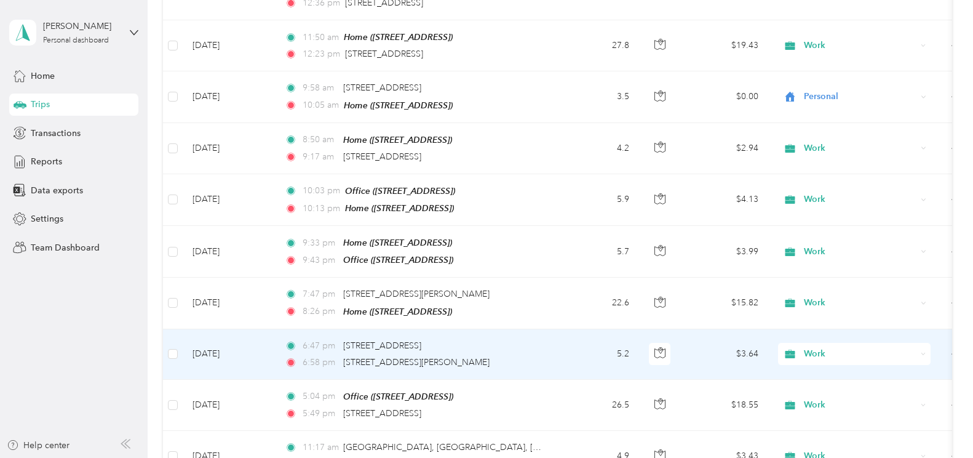
scroll to position [5169, 0]
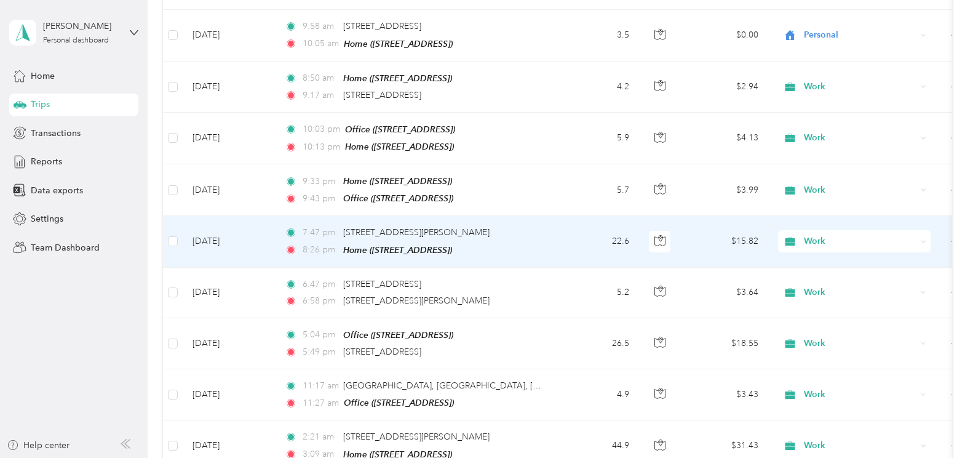
click at [219, 216] on td "[DATE]" at bounding box center [229, 241] width 92 height 51
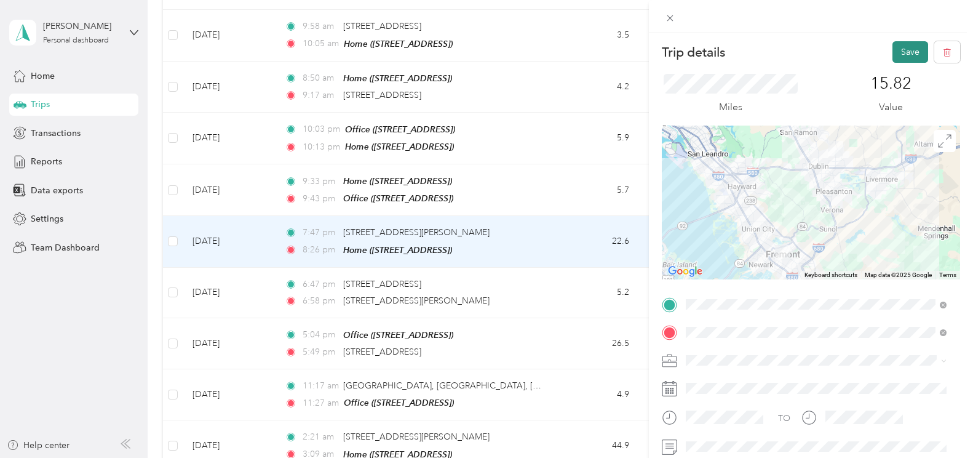
click at [906, 47] on button "Save" at bounding box center [911, 52] width 36 height 22
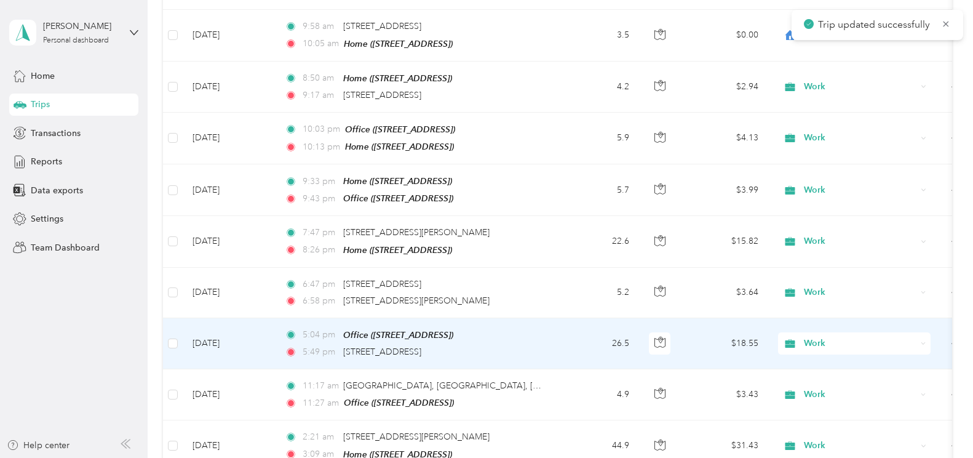
click at [212, 318] on td "[DATE]" at bounding box center [229, 343] width 92 height 51
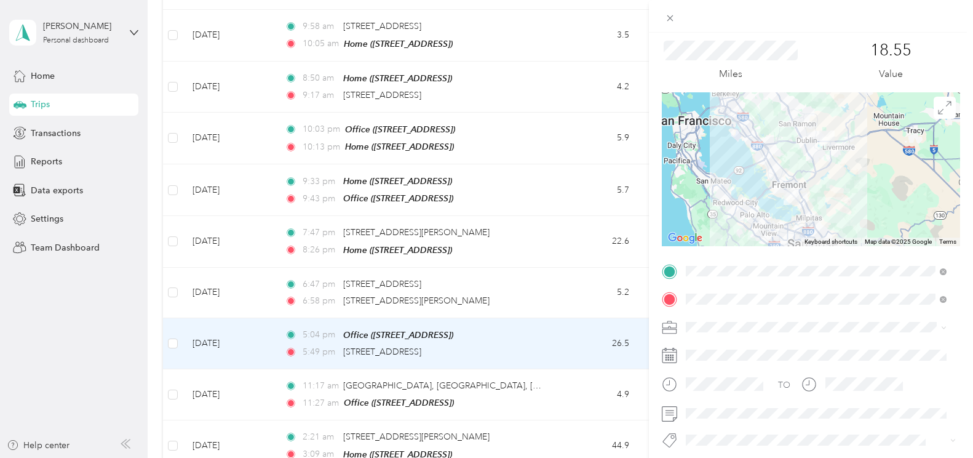
scroll to position [62, 0]
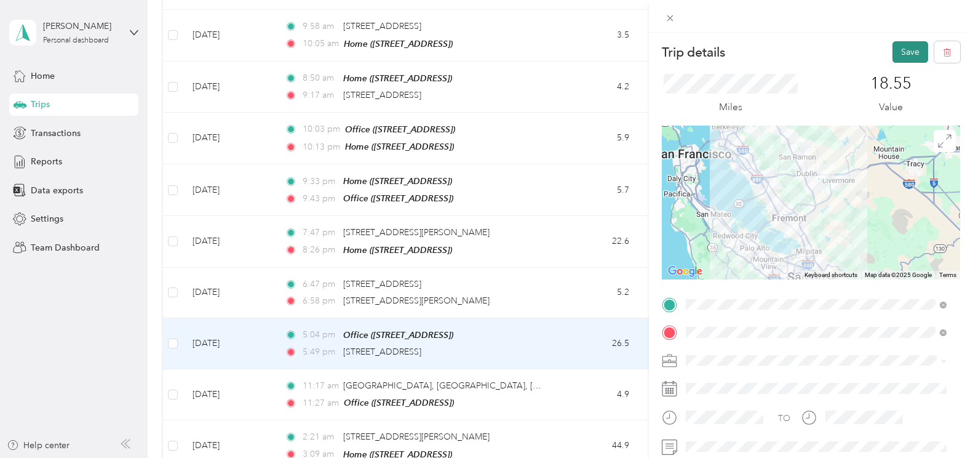
click at [906, 53] on button "Save" at bounding box center [911, 52] width 36 height 22
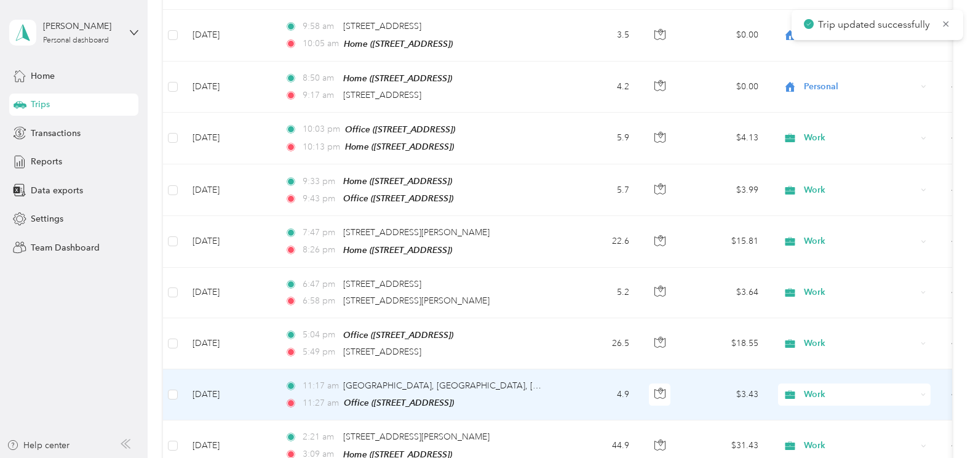
click at [222, 369] on td "[DATE]" at bounding box center [229, 394] width 92 height 51
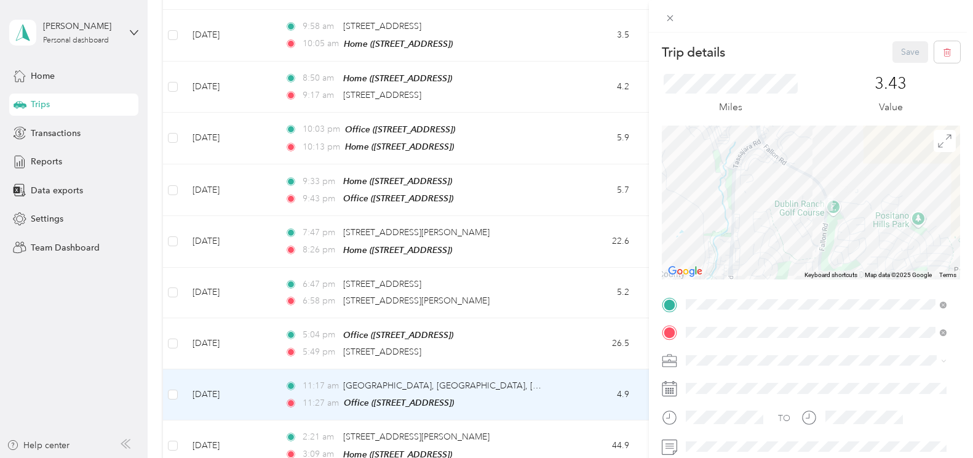
click at [217, 326] on div "Trip details Save This trip cannot be edited because it is either under review,…" at bounding box center [486, 229] width 973 height 458
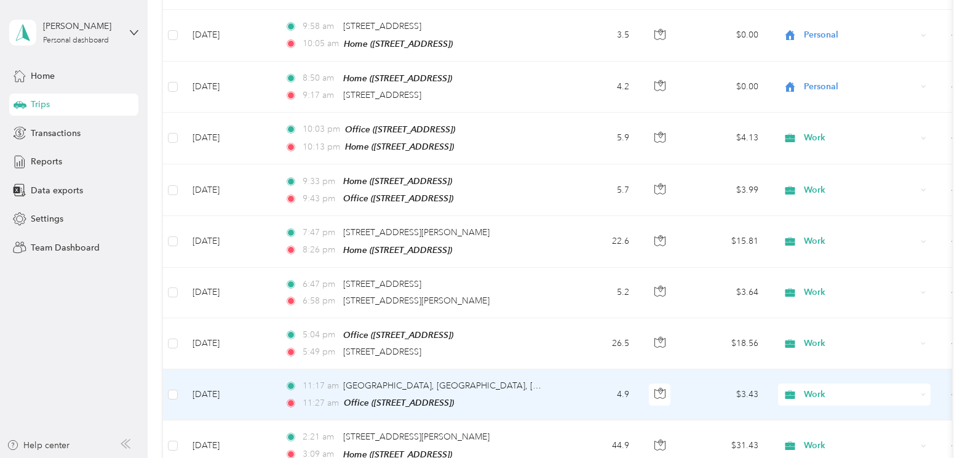
drag, startPoint x: 190, startPoint y: 334, endPoint x: 199, endPoint y: 332, distance: 10.1
click at [199, 369] on td "[DATE]" at bounding box center [229, 394] width 92 height 51
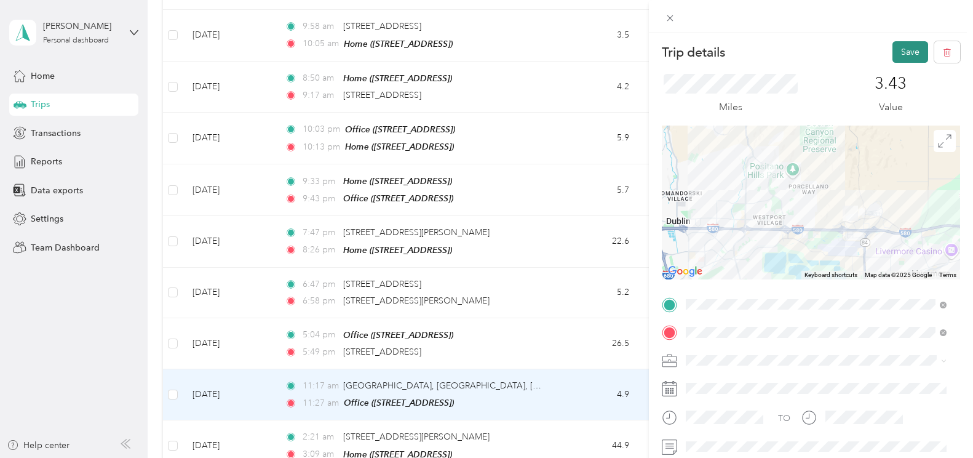
click at [893, 53] on button "Save" at bounding box center [911, 52] width 36 height 22
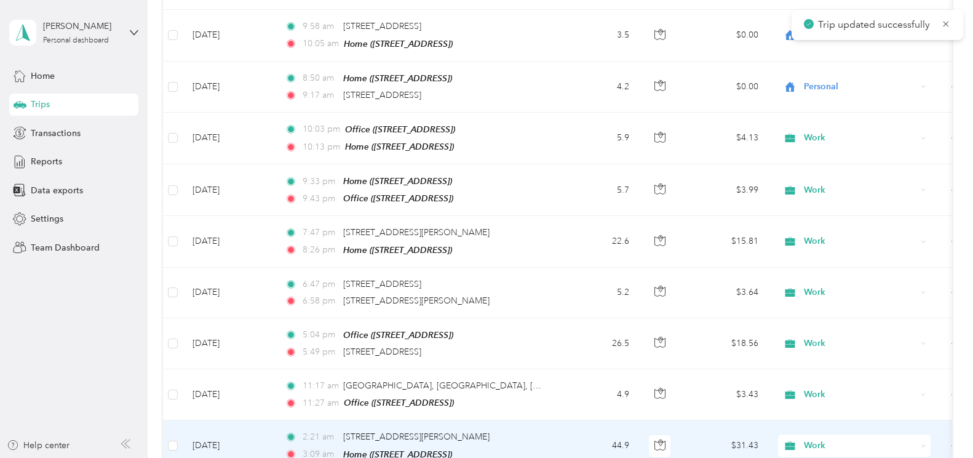
click at [213, 420] on td "[DATE]" at bounding box center [229, 445] width 92 height 51
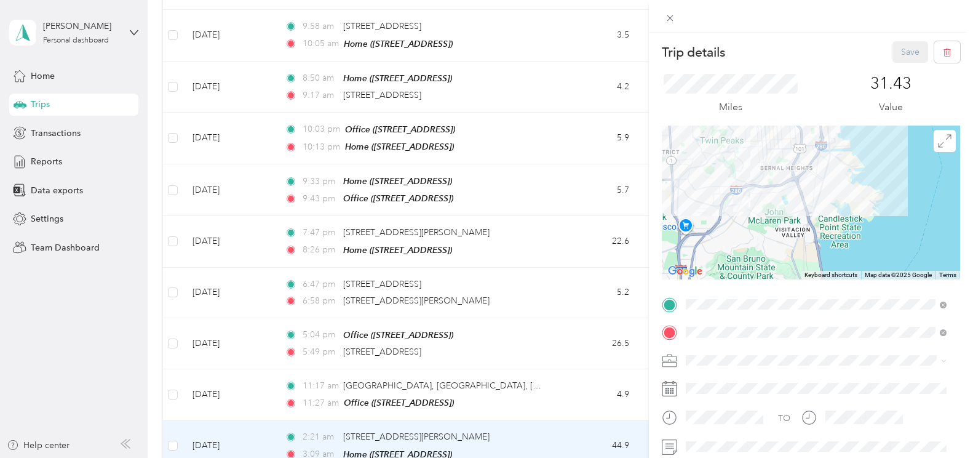
click at [234, 377] on div "Trip details Save This trip cannot be edited because it is either under review,…" at bounding box center [486, 229] width 973 height 458
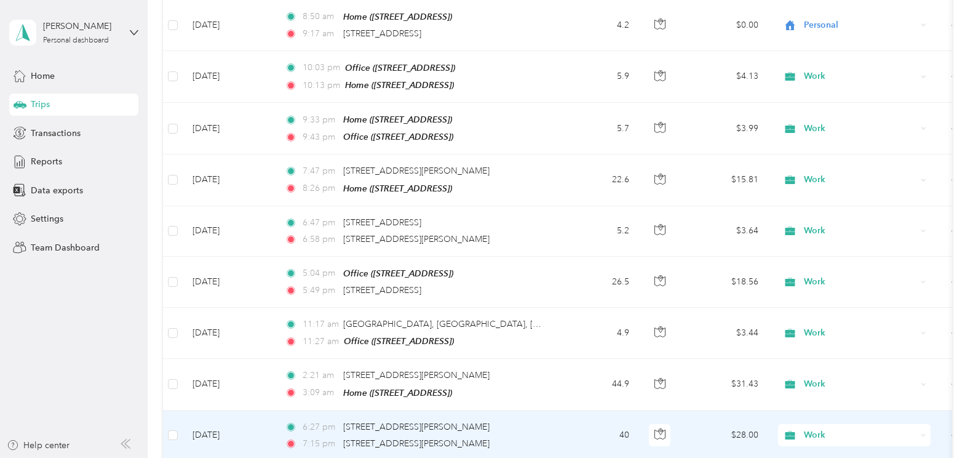
scroll to position [5292, 0]
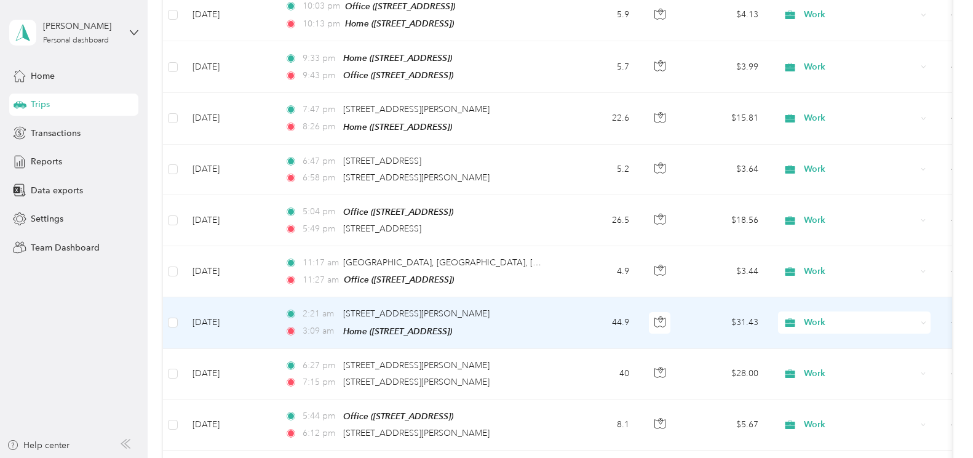
click at [244, 297] on td "[DATE]" at bounding box center [229, 322] width 92 height 51
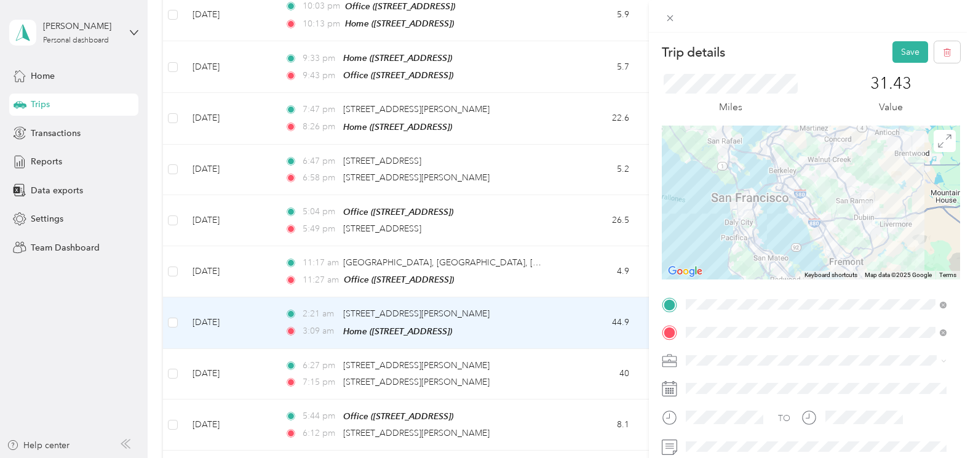
click at [574, 252] on div "Trip details Save This trip cannot be edited because it is either under review,…" at bounding box center [486, 229] width 973 height 458
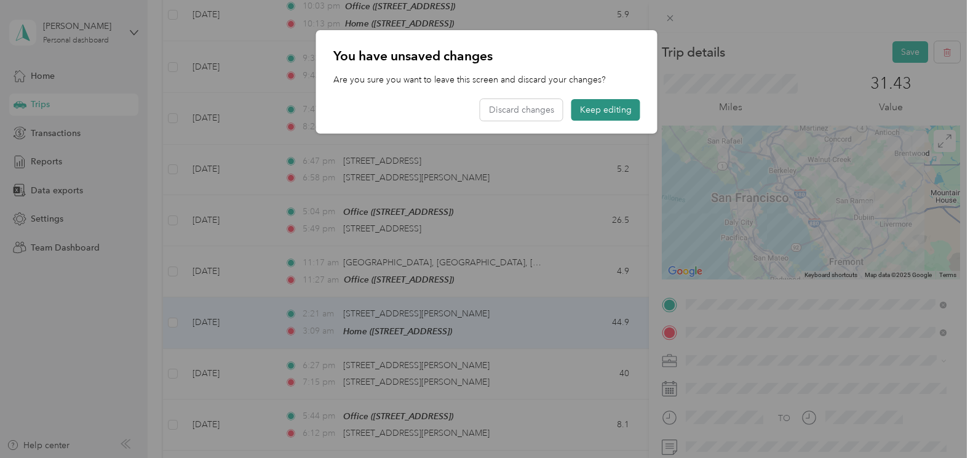
click at [604, 106] on button "Keep editing" at bounding box center [606, 110] width 69 height 22
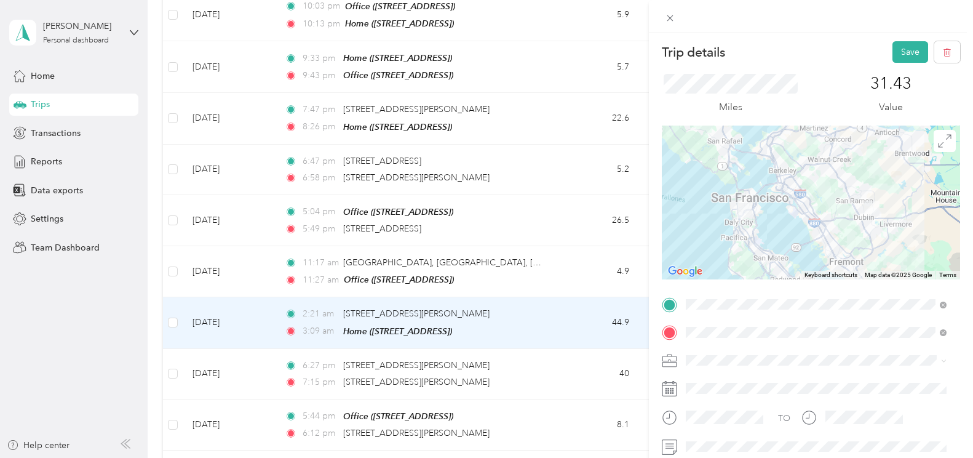
click at [572, 306] on div "Trip details Save This trip cannot be edited because it is either under review,…" at bounding box center [486, 229] width 973 height 458
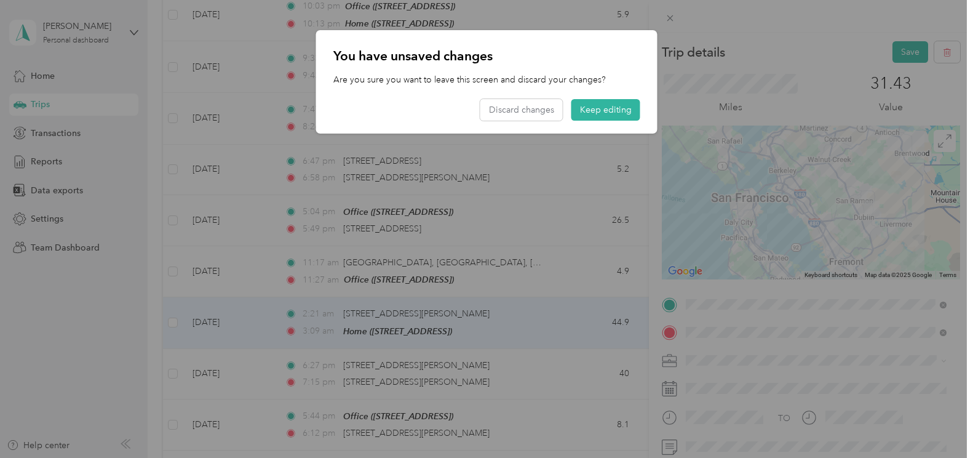
click at [511, 97] on div "You have unsaved changes Are you sure you want to leave this screen and discard…" at bounding box center [487, 81] width 342 height 103
click at [511, 110] on button "Discard changes" at bounding box center [522, 110] width 82 height 22
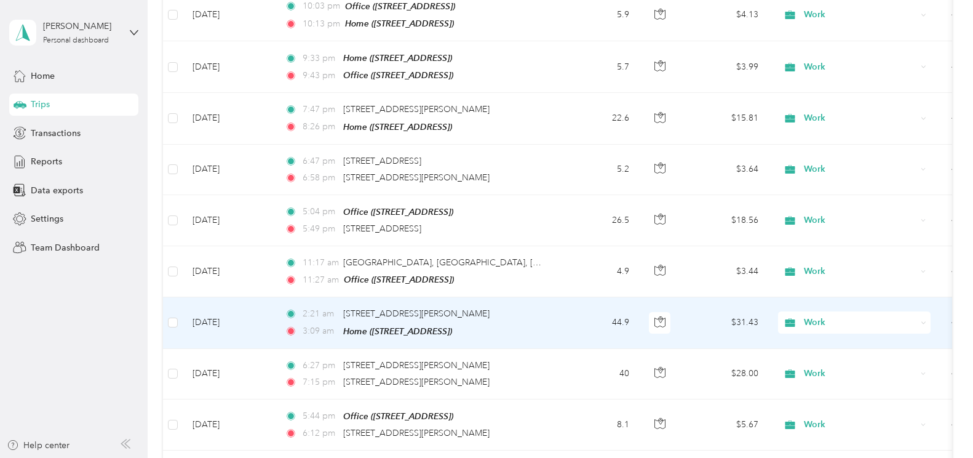
click at [823, 316] on span "Work" at bounding box center [860, 323] width 113 height 14
click at [819, 302] on li "Personal" at bounding box center [854, 300] width 153 height 22
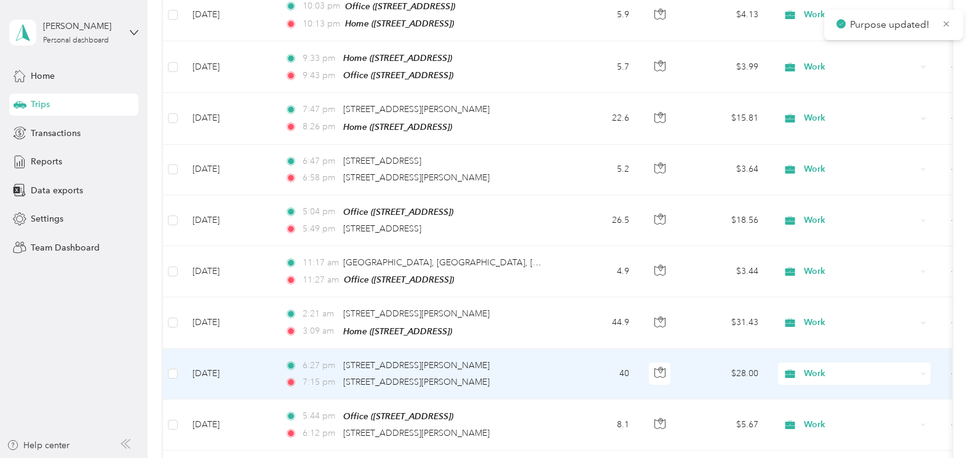
click at [816, 367] on span "Work" at bounding box center [860, 374] width 113 height 14
click at [836, 154] on span "Personal" at bounding box center [866, 152] width 114 height 13
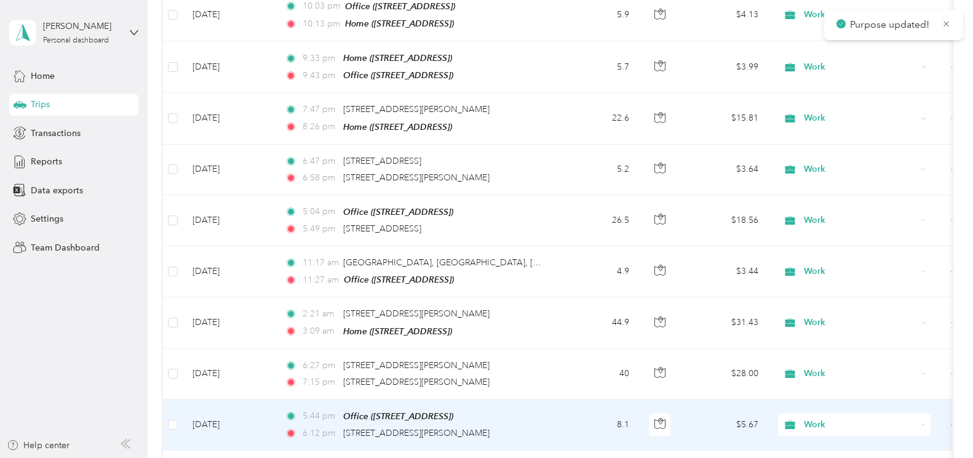
click at [813, 418] on span "Work" at bounding box center [860, 425] width 113 height 14
click at [832, 206] on li "Personal" at bounding box center [854, 204] width 153 height 22
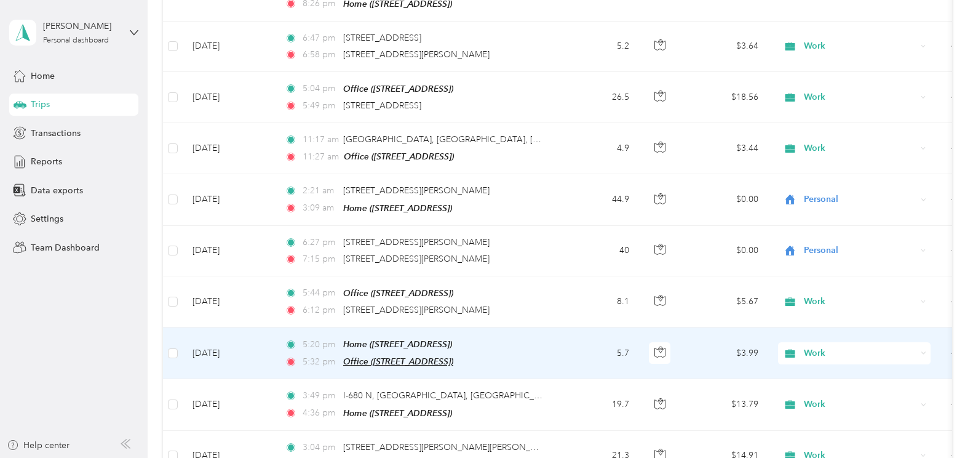
scroll to position [5477, 0]
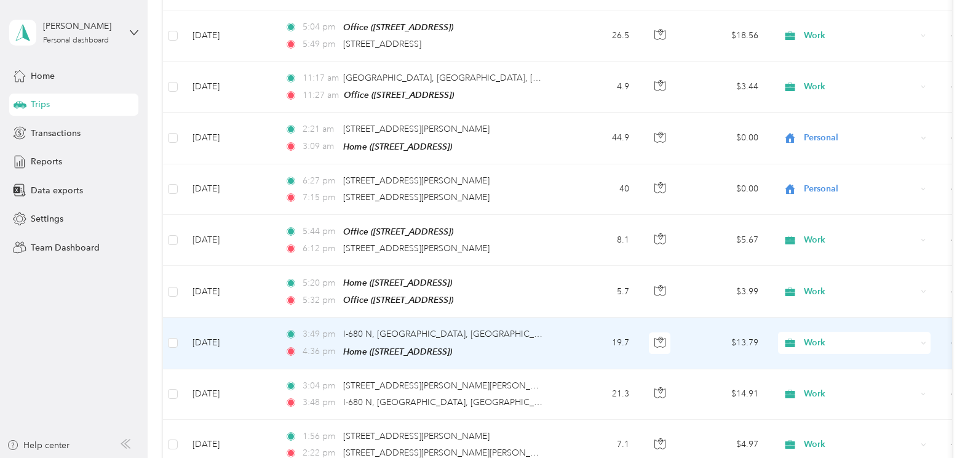
click at [240, 318] on td "Apr 18, 2025" at bounding box center [229, 343] width 92 height 51
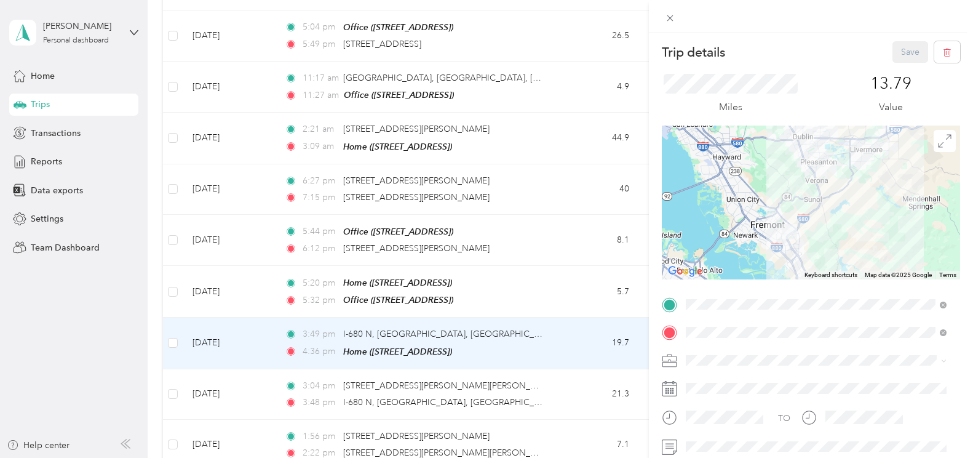
drag, startPoint x: 241, startPoint y: 345, endPoint x: 230, endPoint y: 345, distance: 11.1
click at [241, 346] on div "Trip details Save This trip cannot be edited because it is either under review,…" at bounding box center [486, 229] width 973 height 458
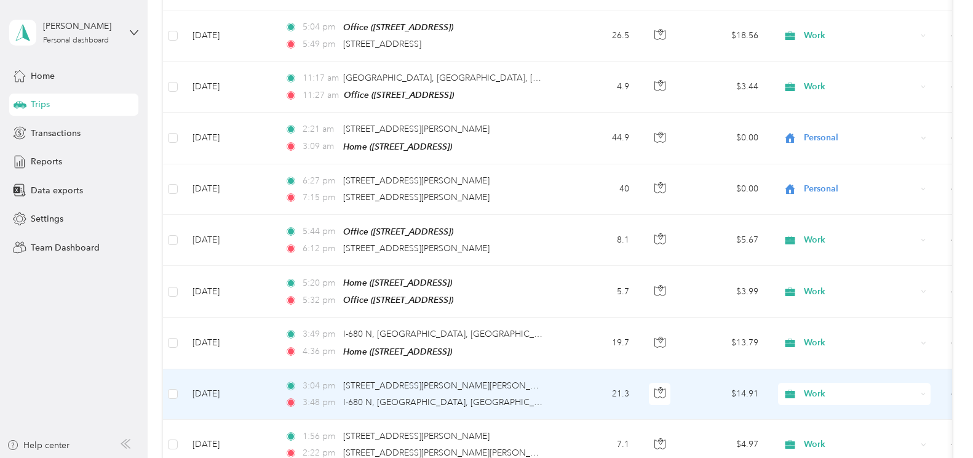
click at [227, 369] on td "Apr 18, 2025" at bounding box center [229, 394] width 92 height 50
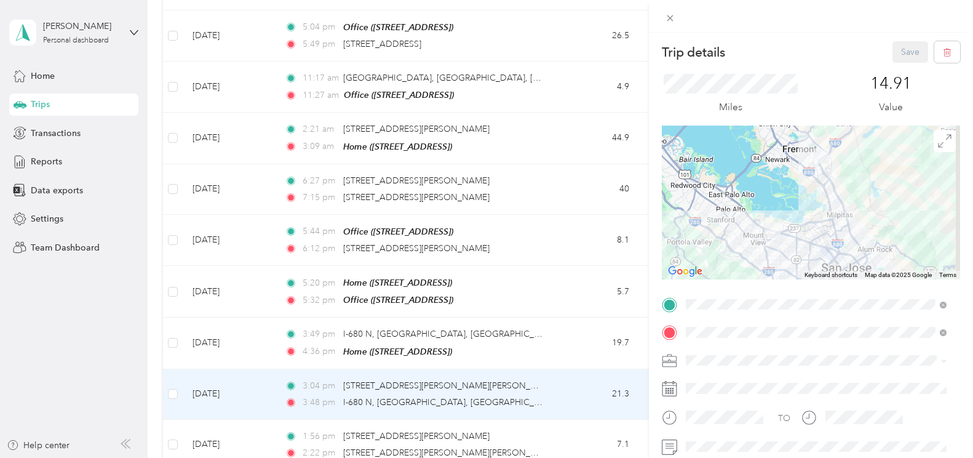
scroll to position [123, 0]
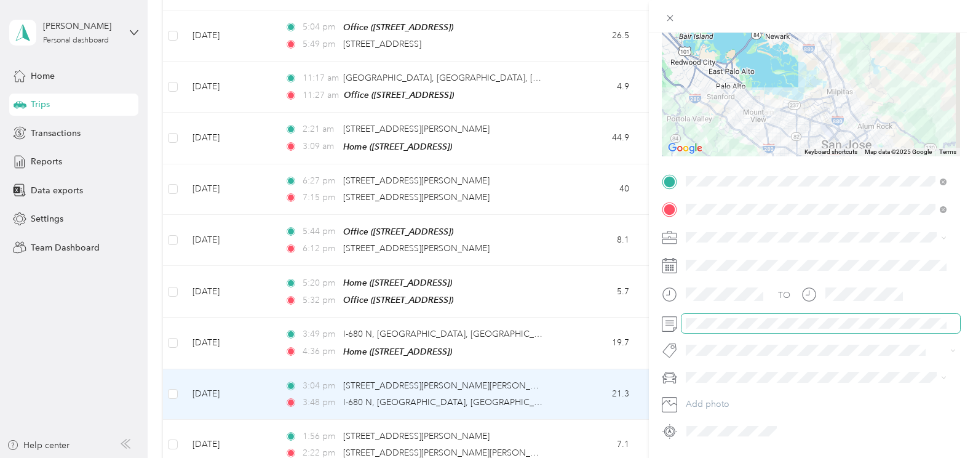
click at [487, 306] on div "Trip details Save This trip cannot be edited because it is either under review,…" at bounding box center [486, 229] width 973 height 458
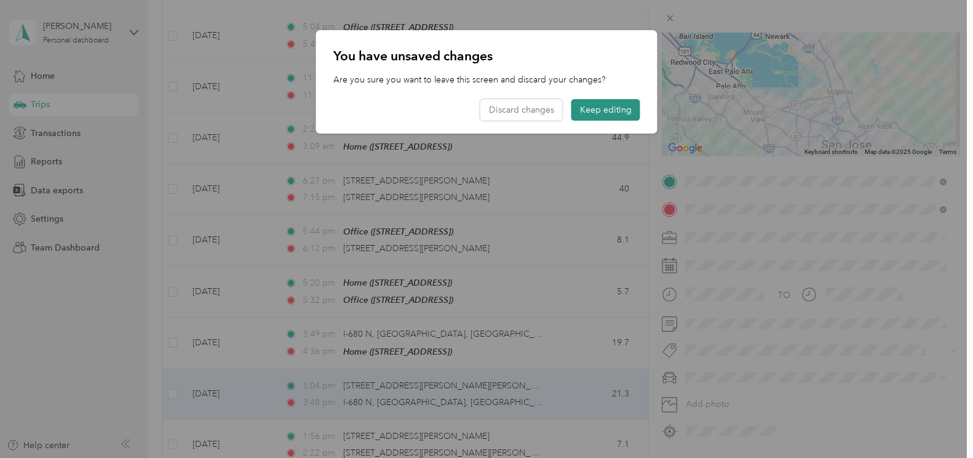
click at [596, 111] on button "Keep editing" at bounding box center [606, 110] width 69 height 22
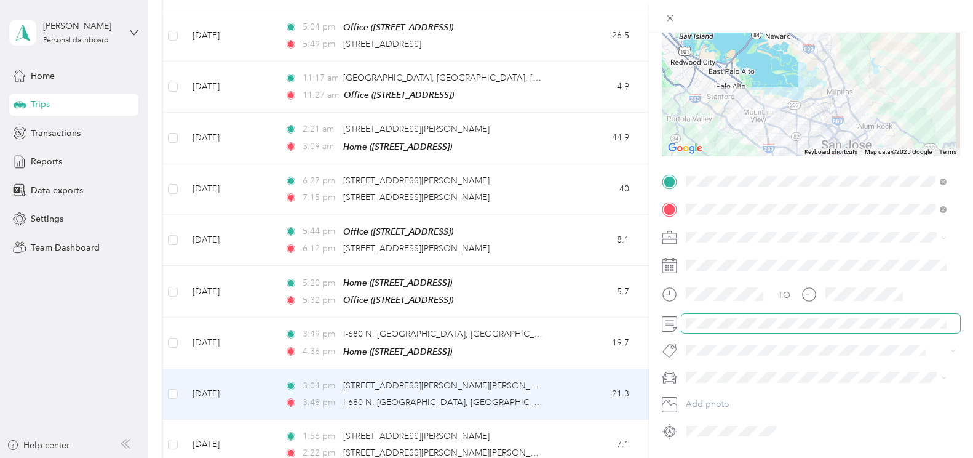
click at [682, 325] on span at bounding box center [821, 324] width 279 height 20
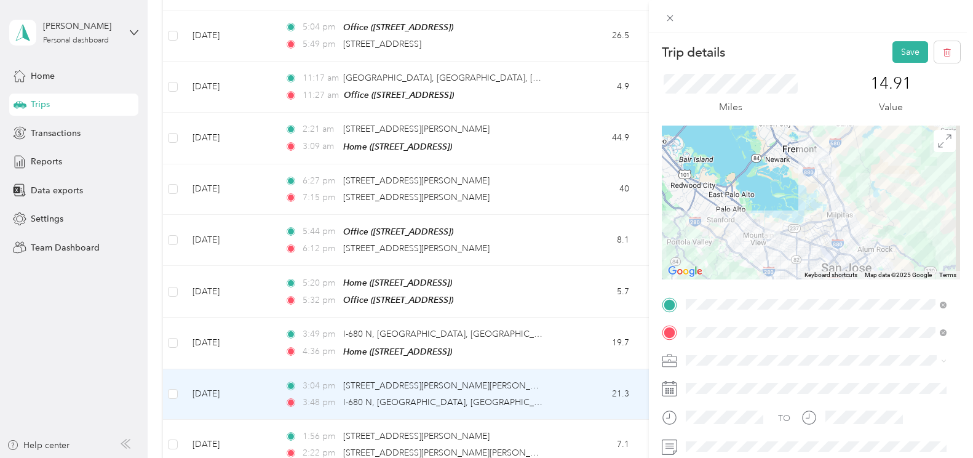
click at [892, 38] on div "Trip details Save This trip cannot be edited because it is either under review,…" at bounding box center [811, 262] width 324 height 458
click at [903, 55] on button "Save" at bounding box center [911, 52] width 36 height 22
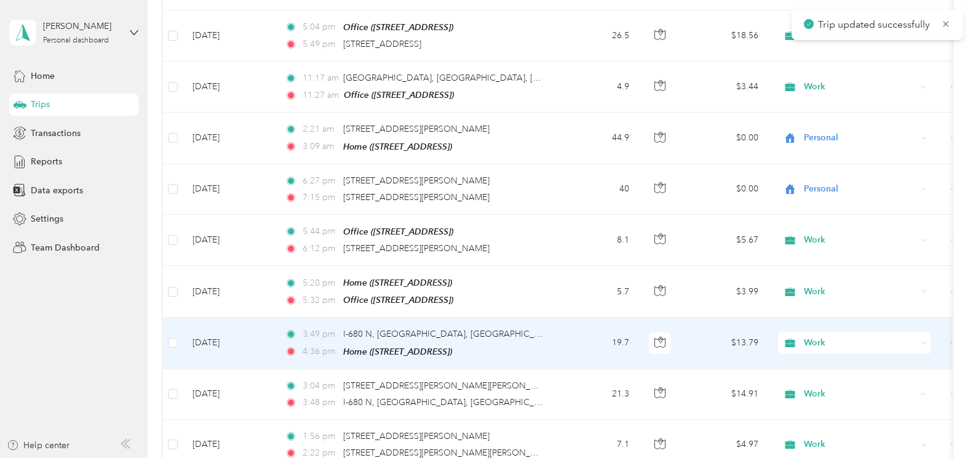
click at [217, 318] on td "Apr 18, 2025" at bounding box center [229, 343] width 92 height 51
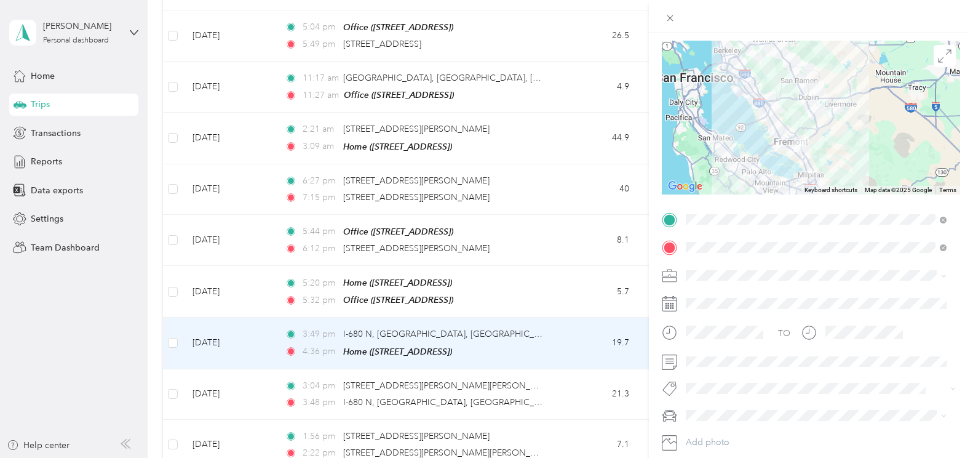
scroll to position [123, 0]
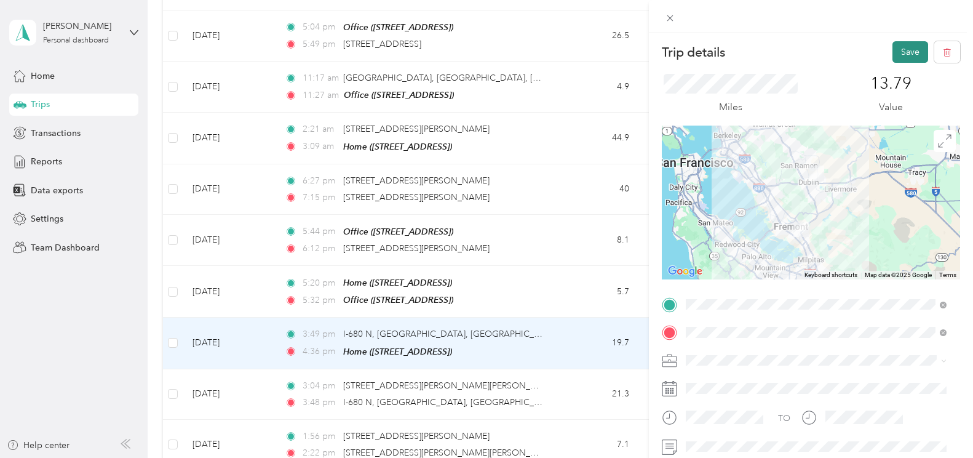
click at [900, 50] on button "Save" at bounding box center [911, 52] width 36 height 22
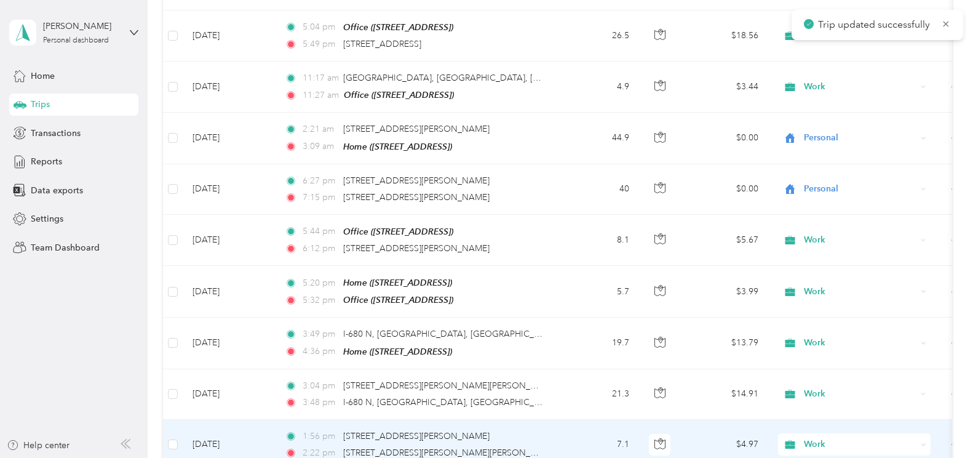
click at [206, 420] on td "Apr 18, 2025" at bounding box center [229, 445] width 92 height 50
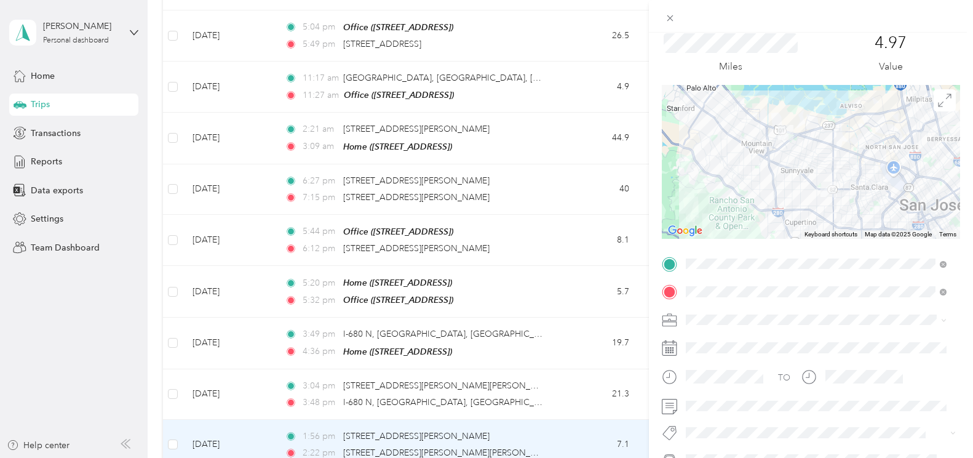
scroll to position [62, 0]
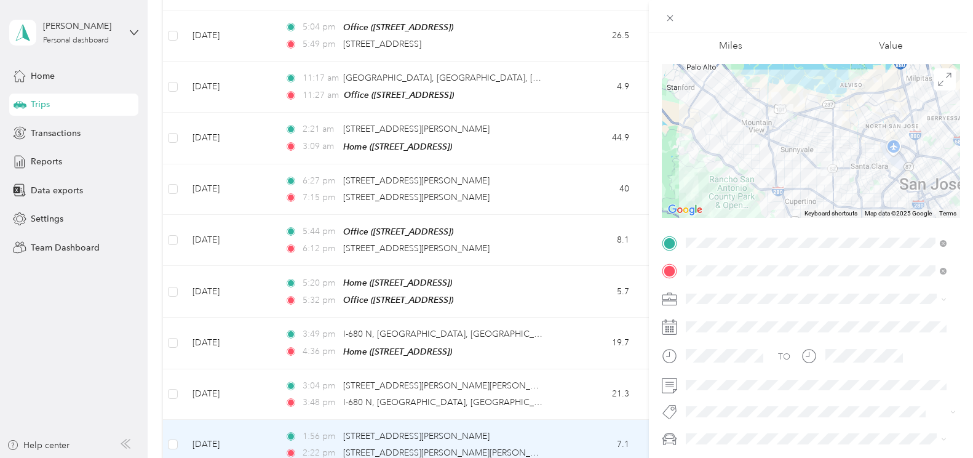
click at [223, 430] on div "Trip details Save This trip cannot be edited because it is either under review,…" at bounding box center [486, 229] width 973 height 458
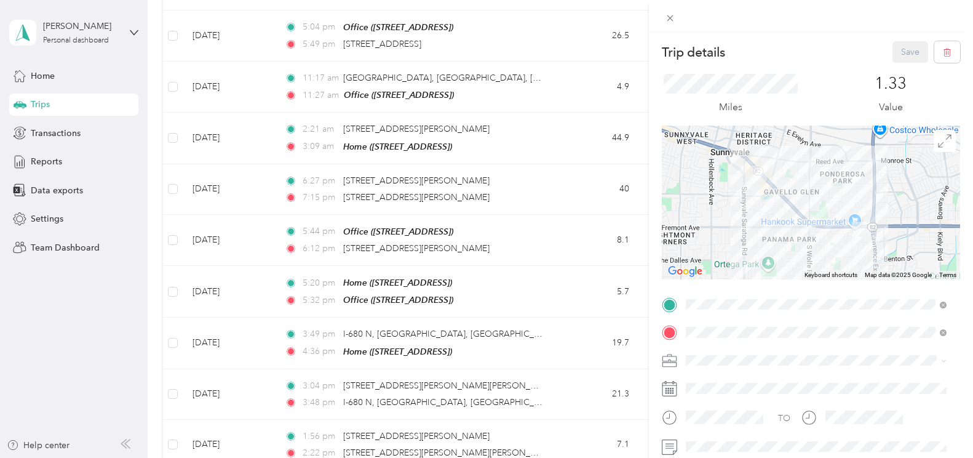
click at [247, 417] on div "Trip details Save This trip cannot be edited because it is either under review,…" at bounding box center [486, 229] width 973 height 458
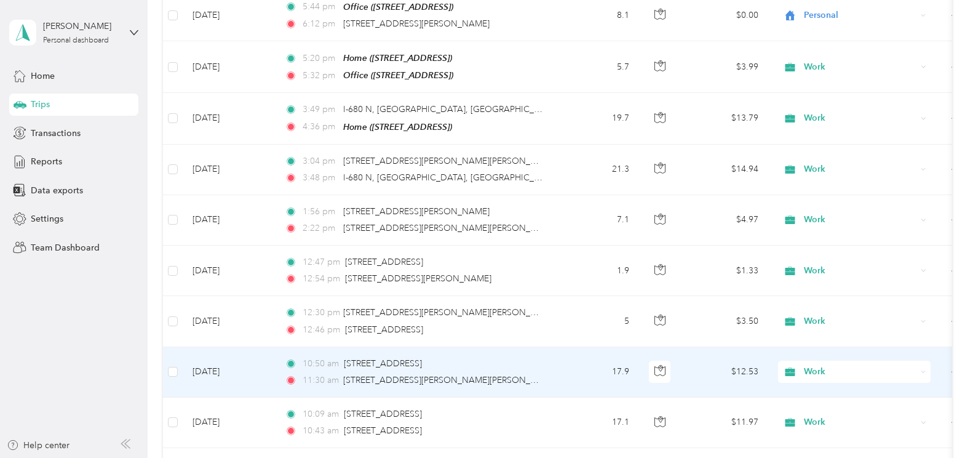
scroll to position [5723, 0]
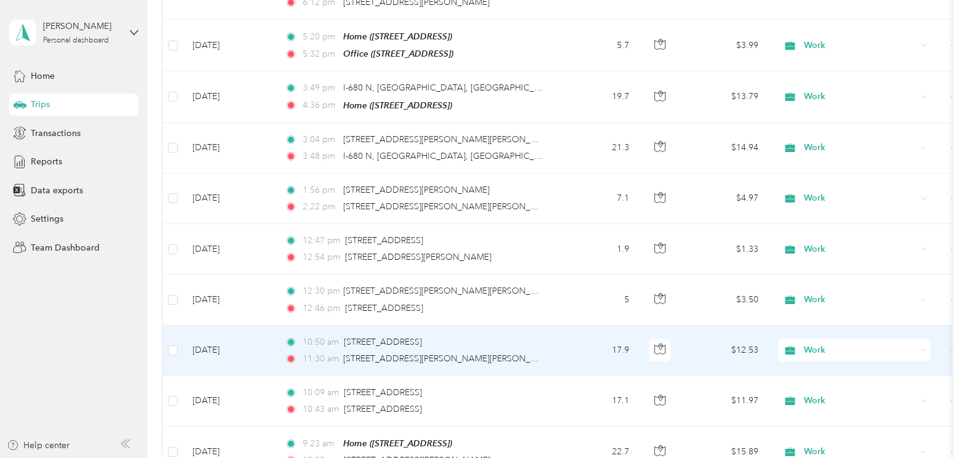
click at [239, 326] on td "Apr 18, 2025" at bounding box center [229, 351] width 92 height 50
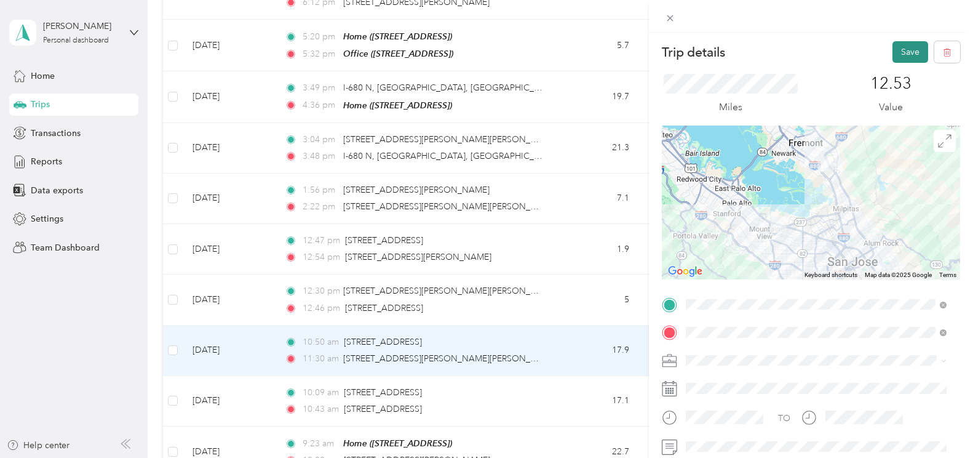
click at [905, 55] on button "Save" at bounding box center [911, 52] width 36 height 22
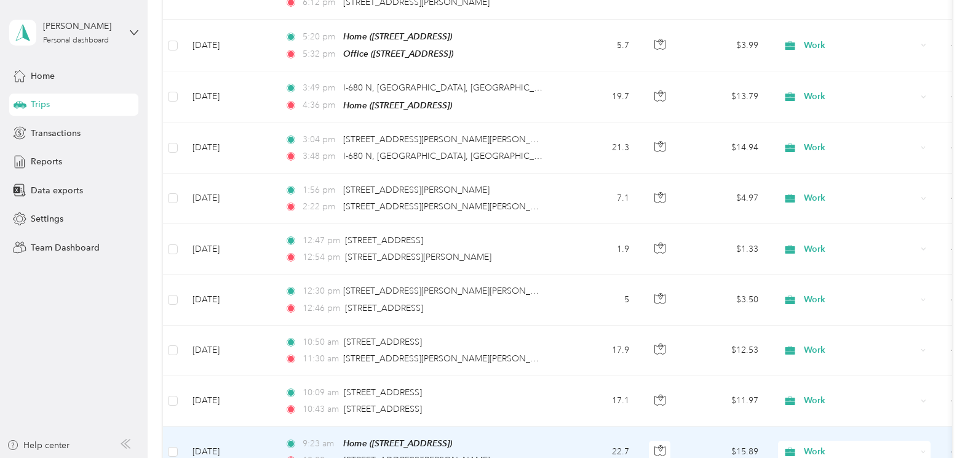
click at [239, 426] on td "Apr 18, 2025" at bounding box center [229, 451] width 92 height 51
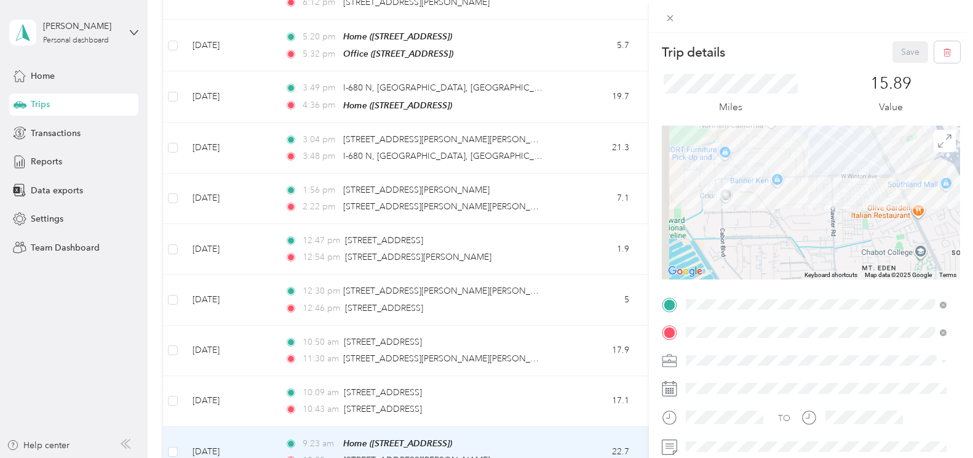
drag, startPoint x: 717, startPoint y: 212, endPoint x: 804, endPoint y: 212, distance: 86.8
click at [810, 213] on div at bounding box center [811, 203] width 298 height 154
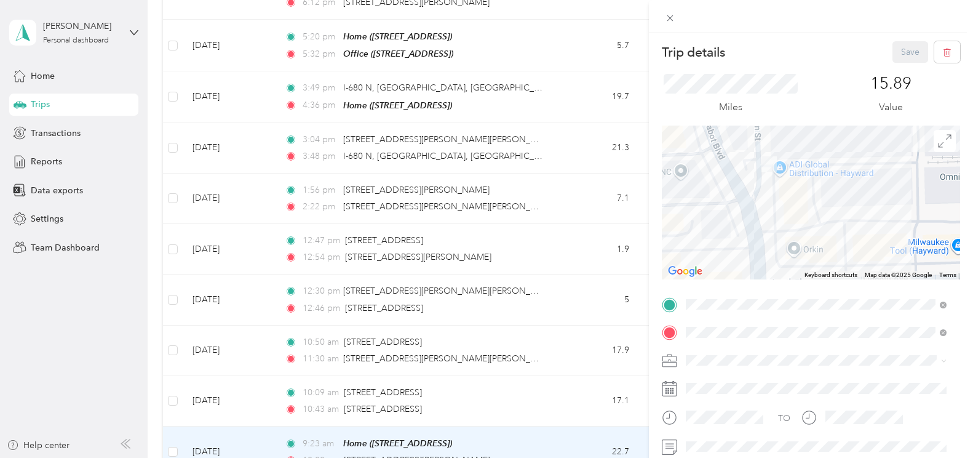
drag, startPoint x: 708, startPoint y: 170, endPoint x: 800, endPoint y: 201, distance: 97.5
click at [800, 201] on div at bounding box center [811, 203] width 298 height 154
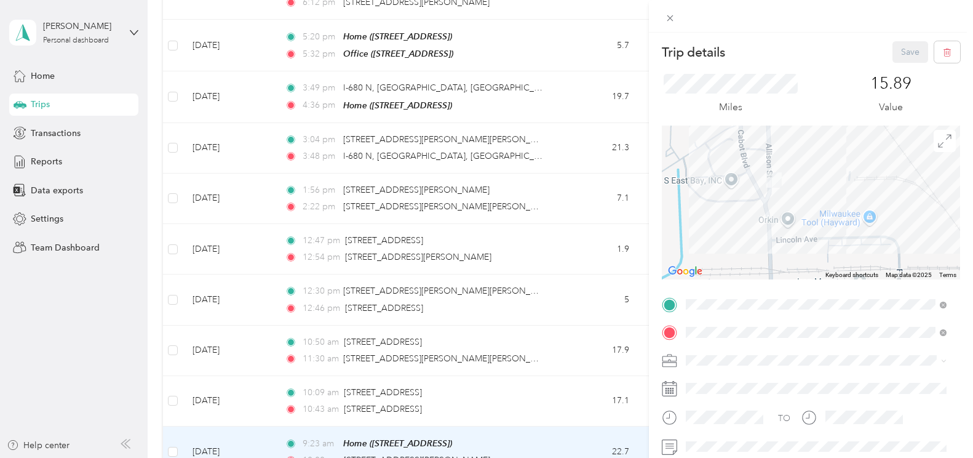
click at [564, 381] on div "Trip details Save This trip cannot be edited because it is either under review,…" at bounding box center [486, 229] width 973 height 458
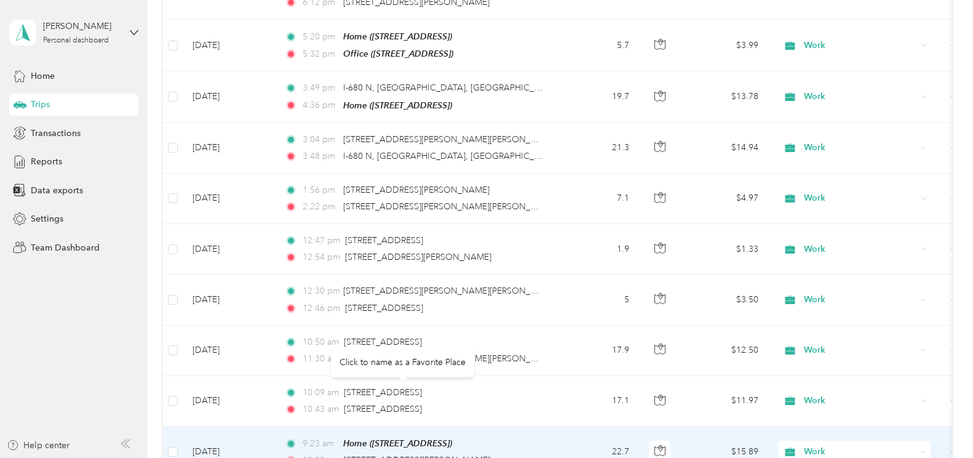
drag, startPoint x: 417, startPoint y: 386, endPoint x: 395, endPoint y: 386, distance: 21.5
click at [395, 448] on span "21012 Allison St, Hayward, CA" at bounding box center [417, 460] width 146 height 10
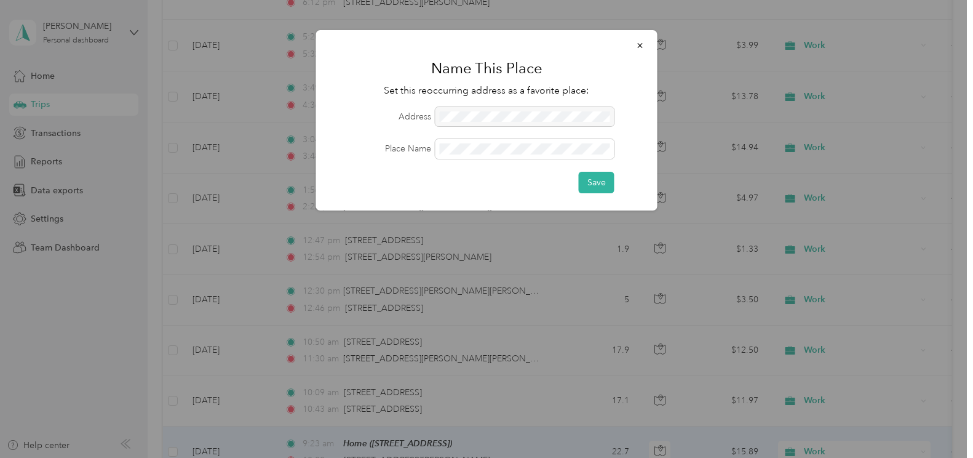
click at [470, 159] on form "Address Place Name Save" at bounding box center [487, 150] width 307 height 86
click at [592, 182] on button "Save" at bounding box center [597, 183] width 36 height 22
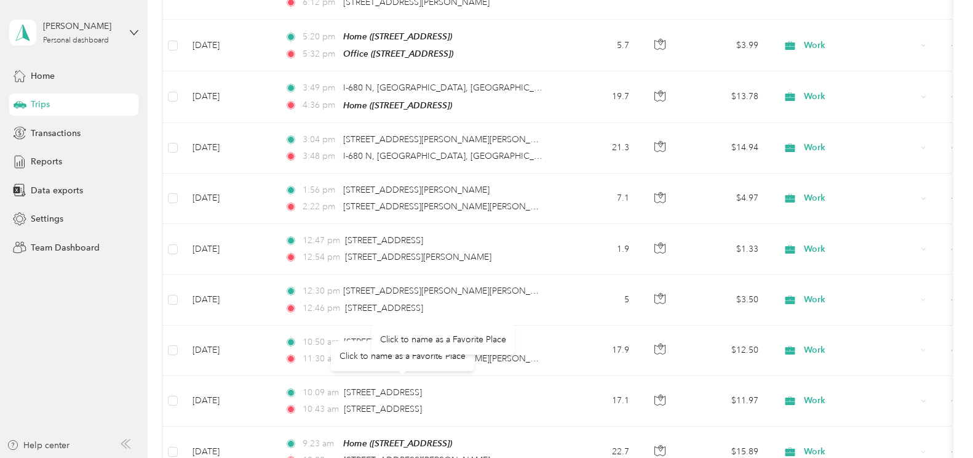
scroll to position [5784, 0]
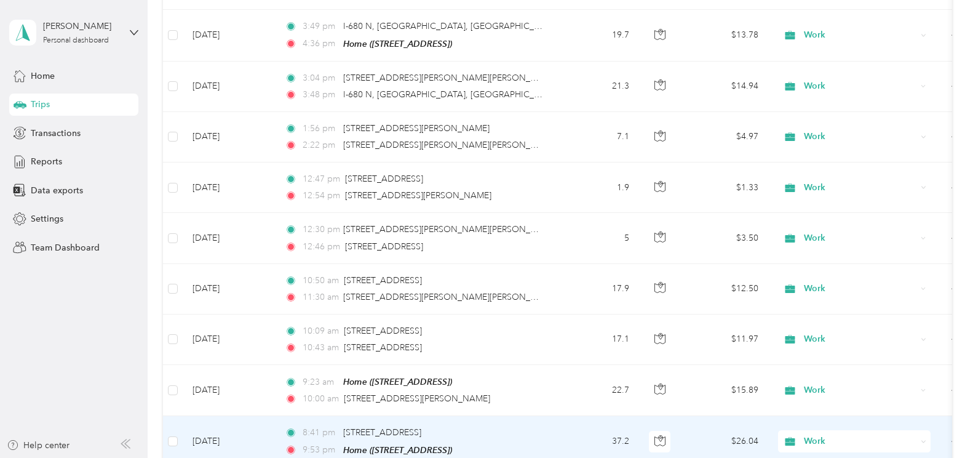
click at [194, 416] on td "Apr 17, 2025" at bounding box center [229, 441] width 92 height 51
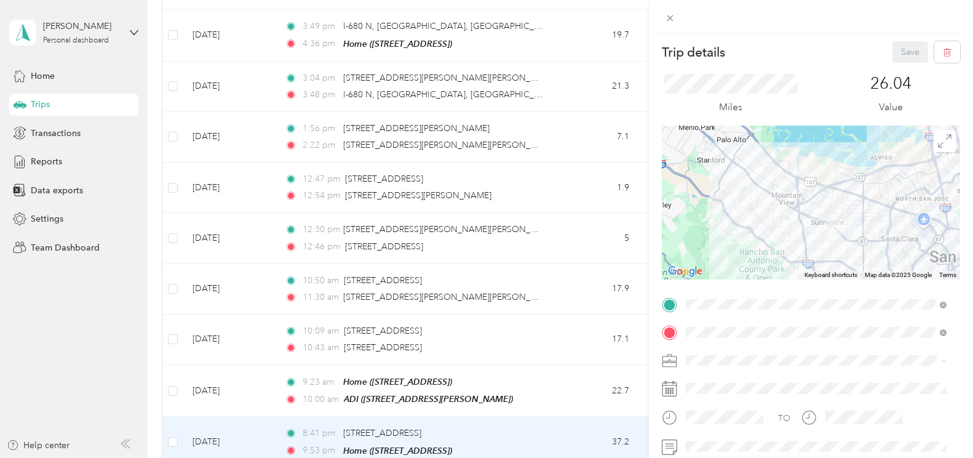
drag, startPoint x: 817, startPoint y: 250, endPoint x: 820, endPoint y: 192, distance: 58.0
click at [820, 192] on div at bounding box center [811, 203] width 298 height 154
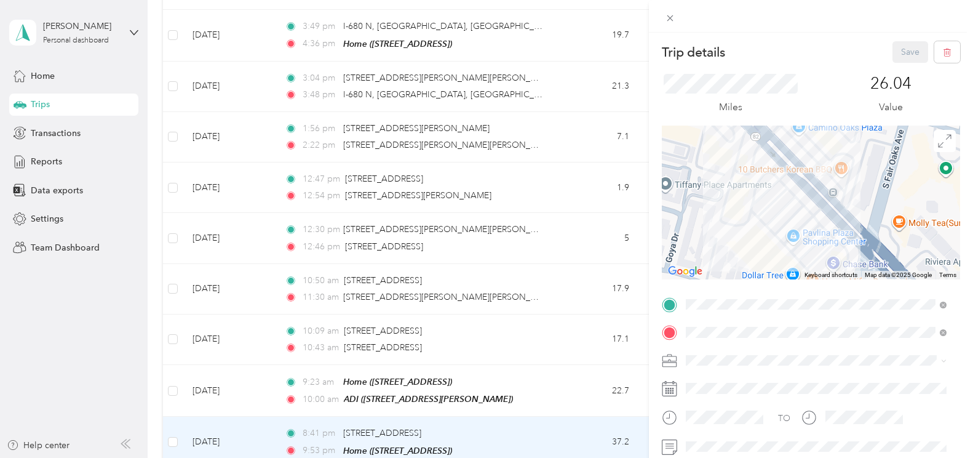
drag, startPoint x: 807, startPoint y: 186, endPoint x: 821, endPoint y: 223, distance: 39.5
click at [821, 223] on div at bounding box center [811, 203] width 298 height 154
drag, startPoint x: 829, startPoint y: 178, endPoint x: 831, endPoint y: 205, distance: 27.2
click at [831, 185] on img at bounding box center [824, 171] width 25 height 25
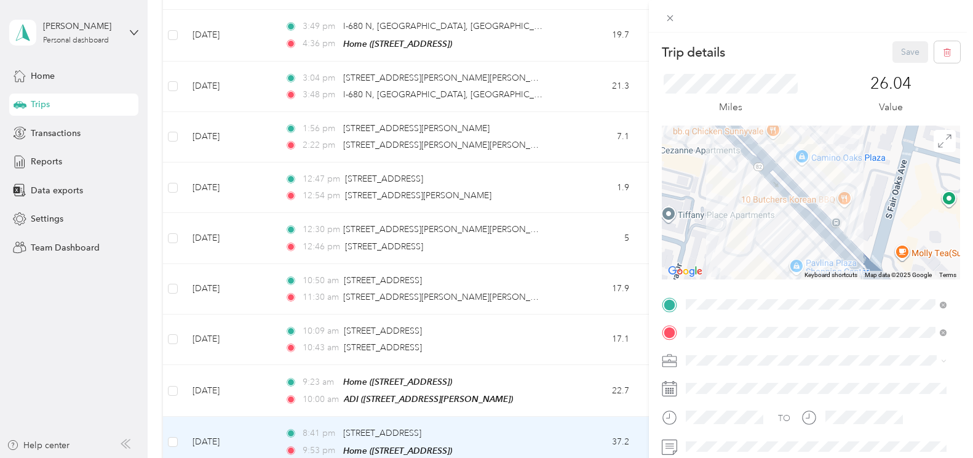
click at [548, 375] on div "Trip details Save This trip cannot be edited because it is either under review,…" at bounding box center [486, 229] width 973 height 458
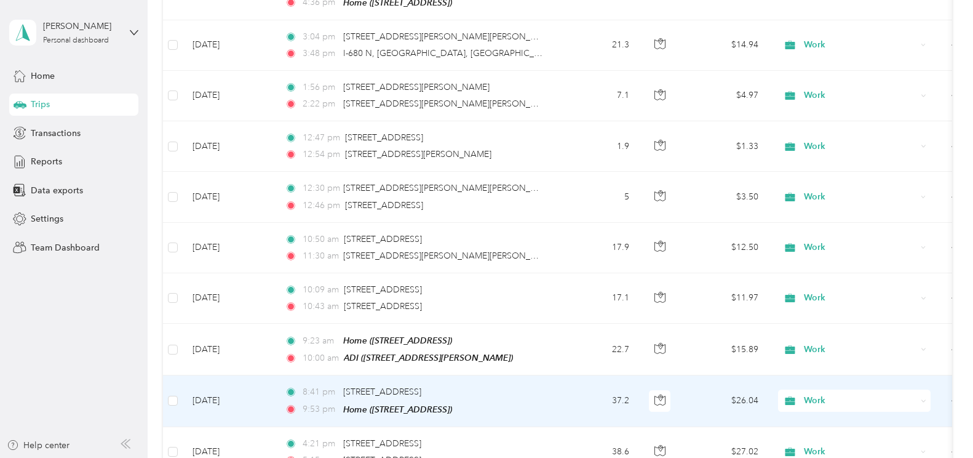
scroll to position [5846, 0]
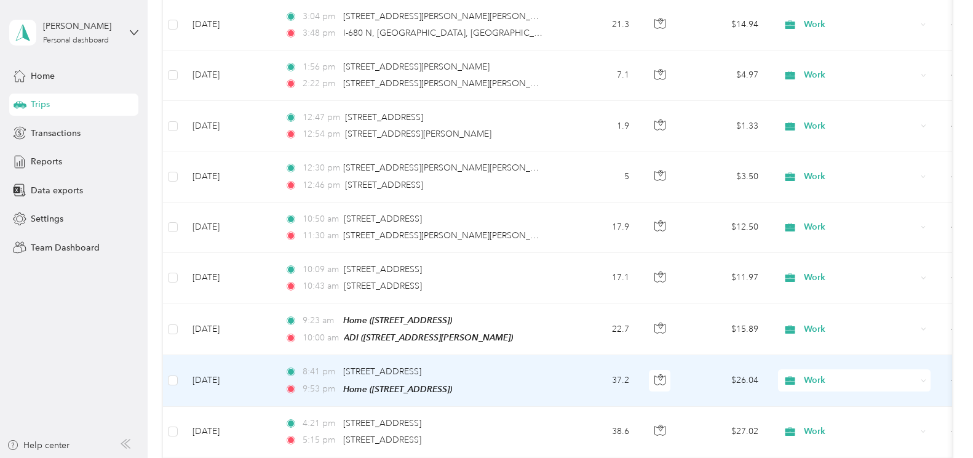
click at [228, 355] on td "Apr 17, 2025" at bounding box center [229, 380] width 92 height 51
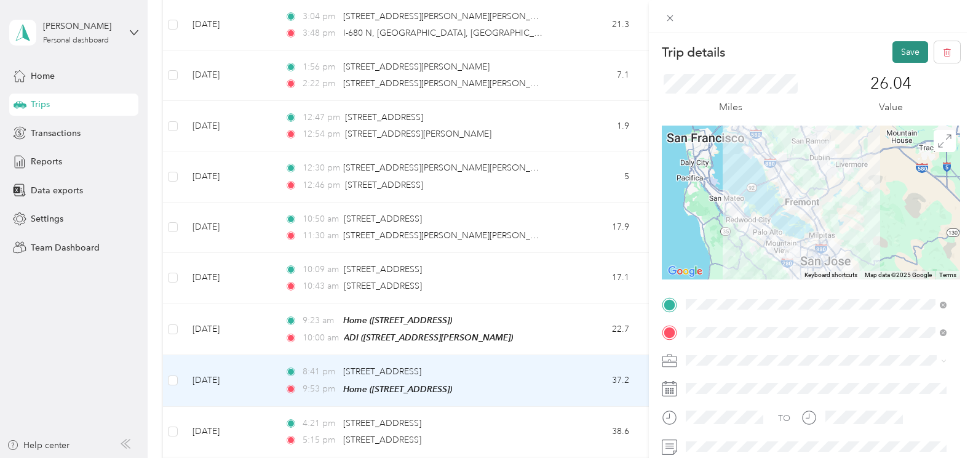
click at [897, 59] on button "Save" at bounding box center [911, 52] width 36 height 22
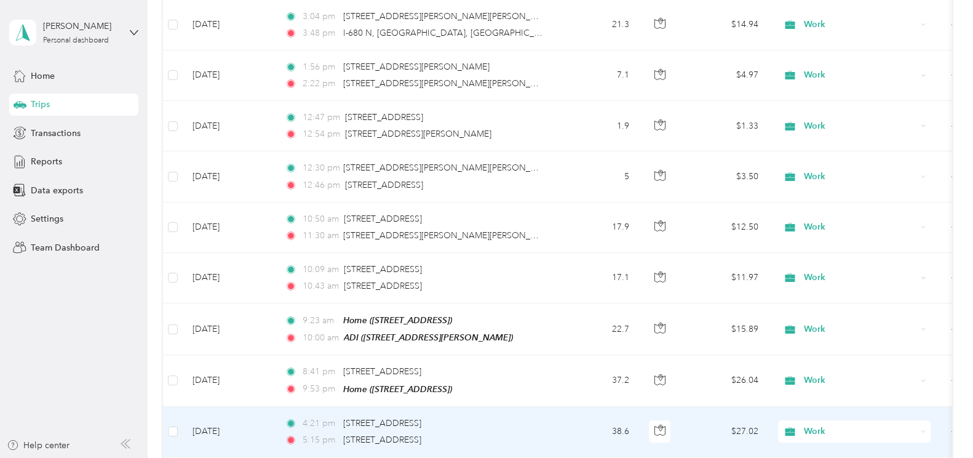
click at [226, 407] on td "Apr 17, 2025" at bounding box center [229, 432] width 92 height 50
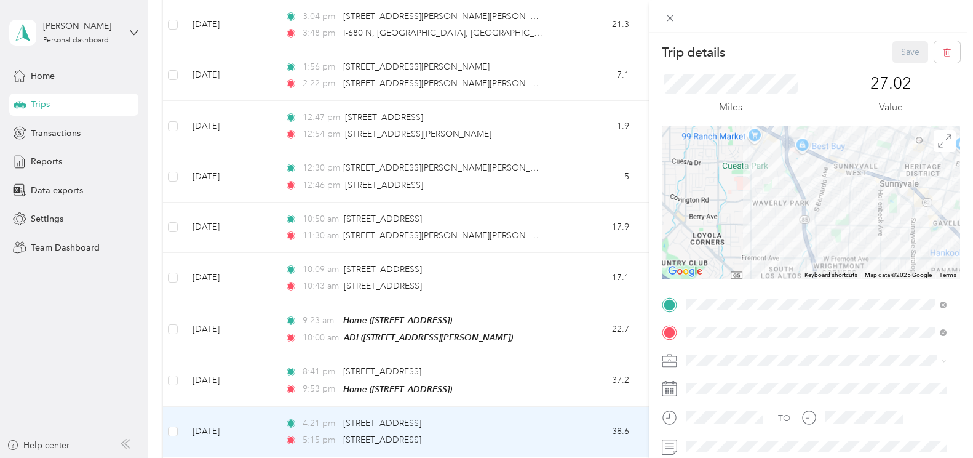
drag, startPoint x: 933, startPoint y: 233, endPoint x: 868, endPoint y: 225, distance: 65.2
click at [868, 225] on form "Trip details Save This trip cannot be edited because it is either under review,…" at bounding box center [811, 302] width 324 height 522
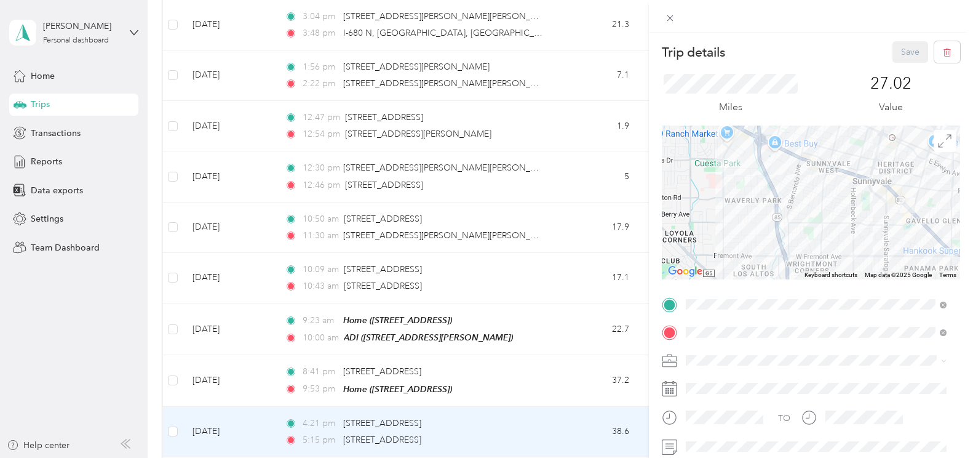
drag, startPoint x: 868, startPoint y: 225, endPoint x: 852, endPoint y: 220, distance: 17.3
click at [852, 220] on div at bounding box center [811, 203] width 298 height 154
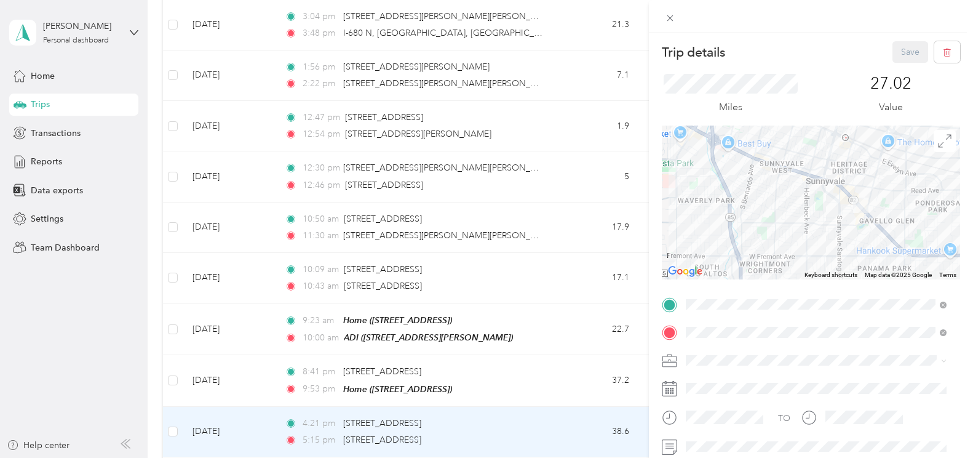
click at [258, 360] on div "Trip details Save This trip cannot be edited because it is either under review,…" at bounding box center [486, 229] width 973 height 458
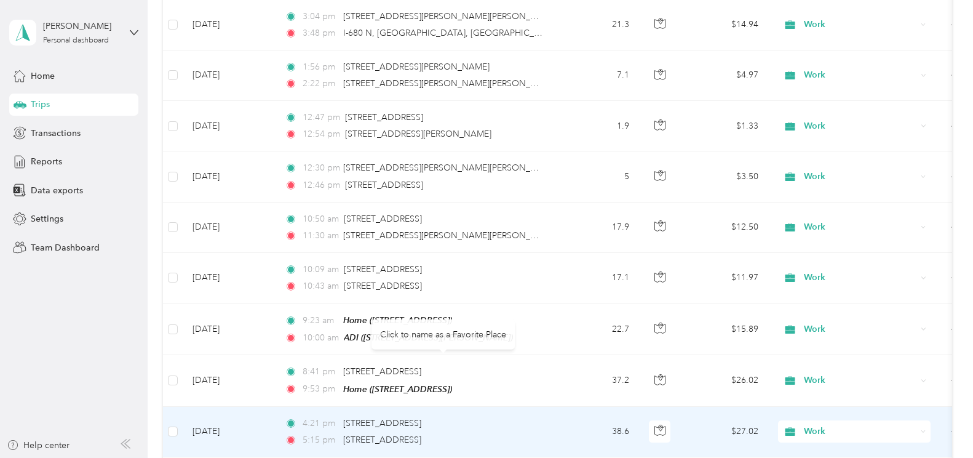
click at [225, 407] on td "Apr 17, 2025" at bounding box center [229, 432] width 92 height 50
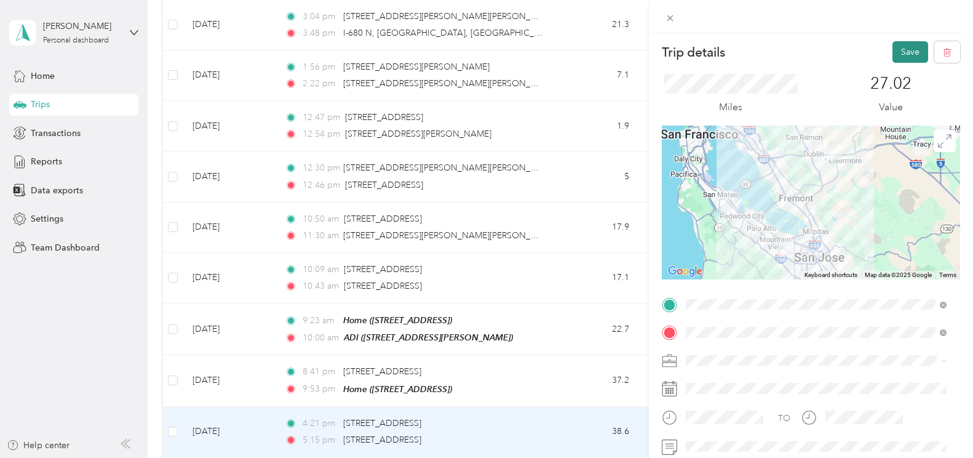
click at [904, 49] on button "Save" at bounding box center [911, 52] width 36 height 22
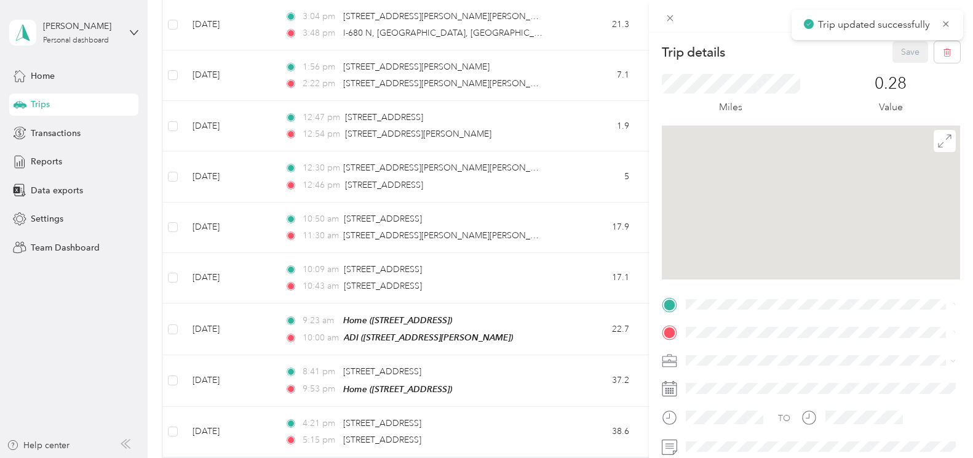
click at [218, 408] on div "Trip details Save This trip cannot be edited because it is either under review,…" at bounding box center [486, 229] width 973 height 458
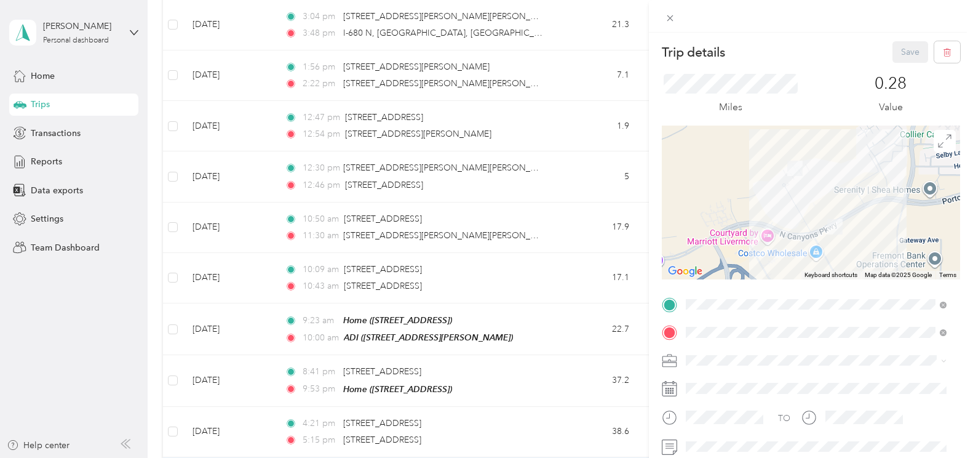
click at [546, 422] on div "Trip details Save This trip cannot be edited because it is either under review,…" at bounding box center [486, 229] width 973 height 458
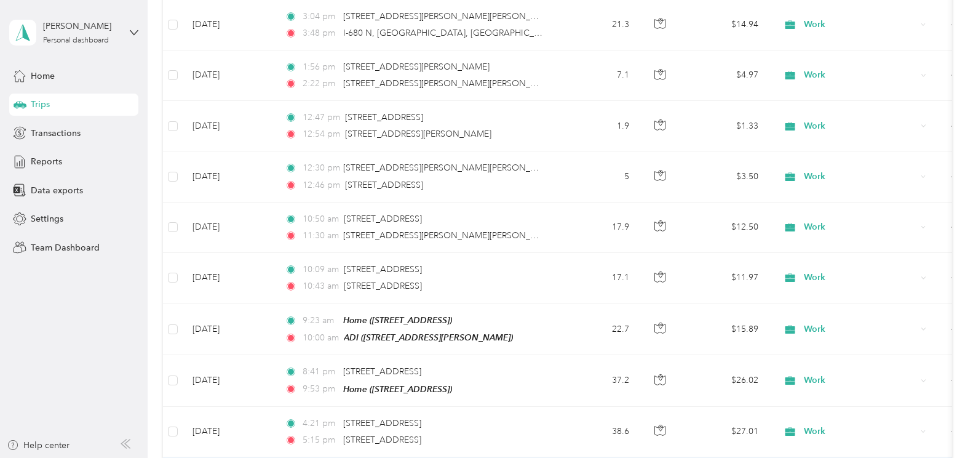
click at [222, 404] on div "Trip details Save This trip cannot be edited because it is either under review,…" at bounding box center [486, 229] width 973 height 458
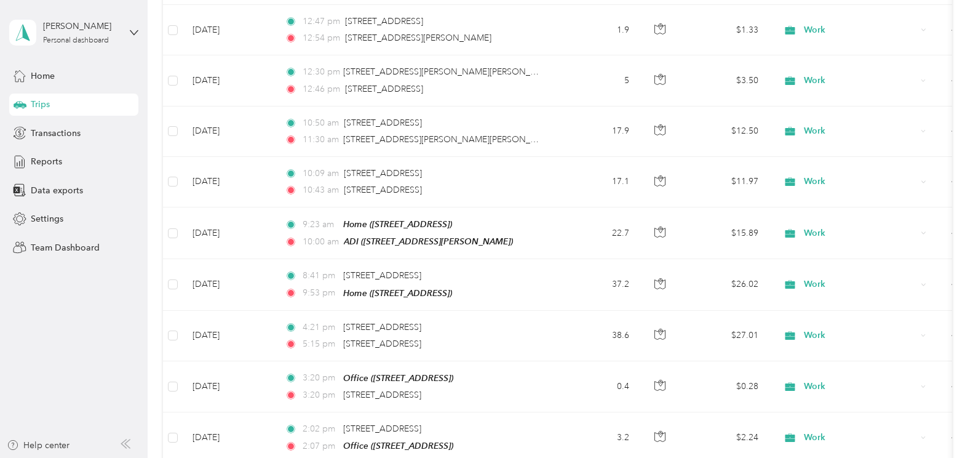
scroll to position [5969, 0]
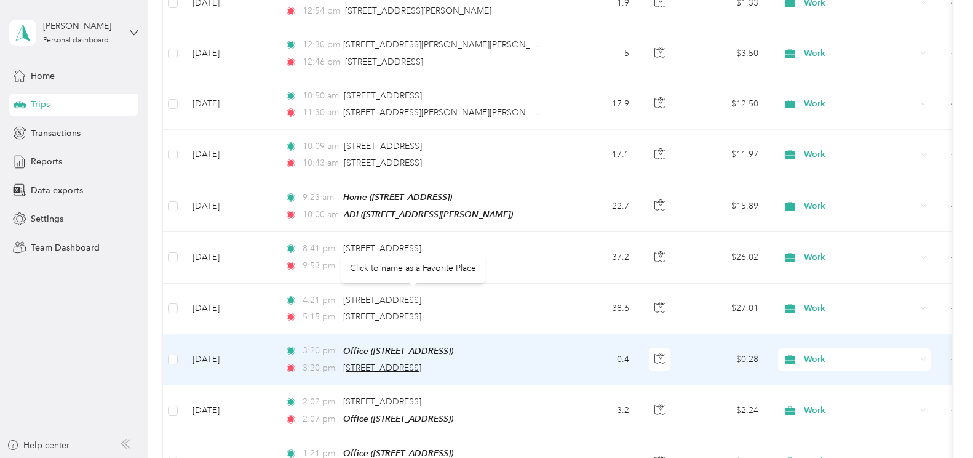
click at [371, 362] on span "344 N Canyons Pkwy, Livermore, CA" at bounding box center [382, 367] width 78 height 10
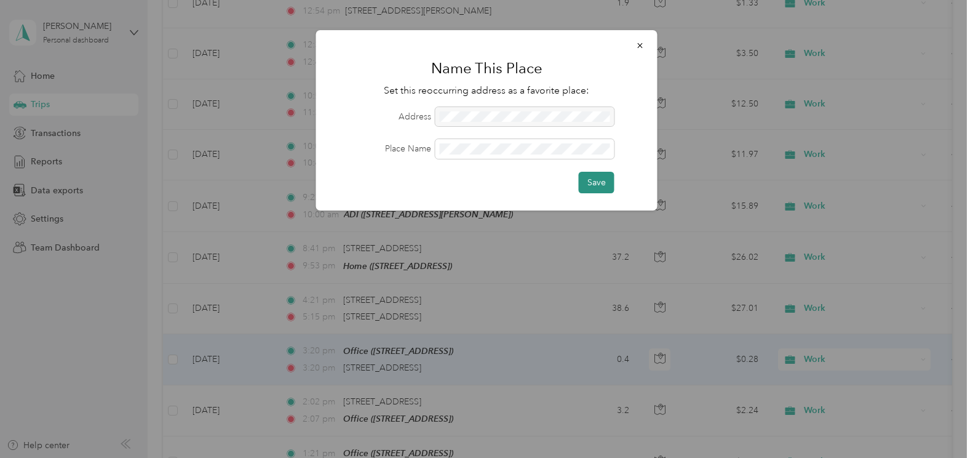
click at [586, 177] on button "Save" at bounding box center [597, 183] width 36 height 22
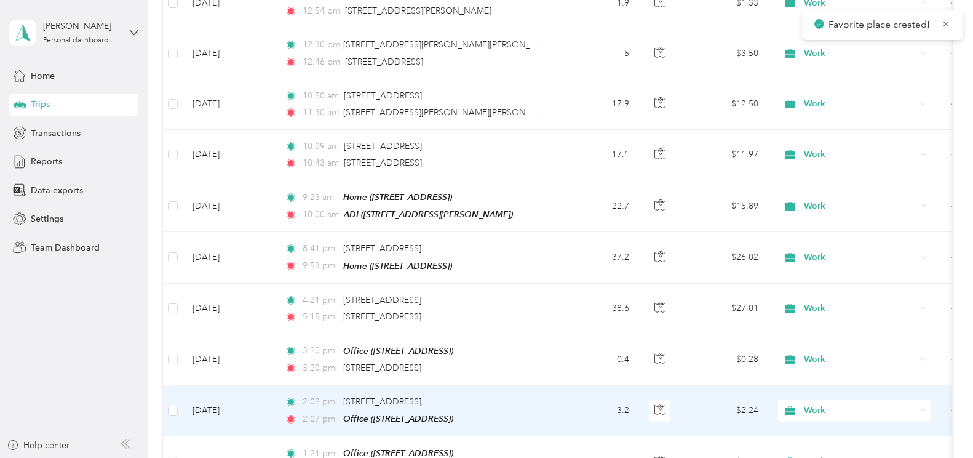
click at [237, 385] on td "Apr 17, 2025" at bounding box center [229, 410] width 92 height 51
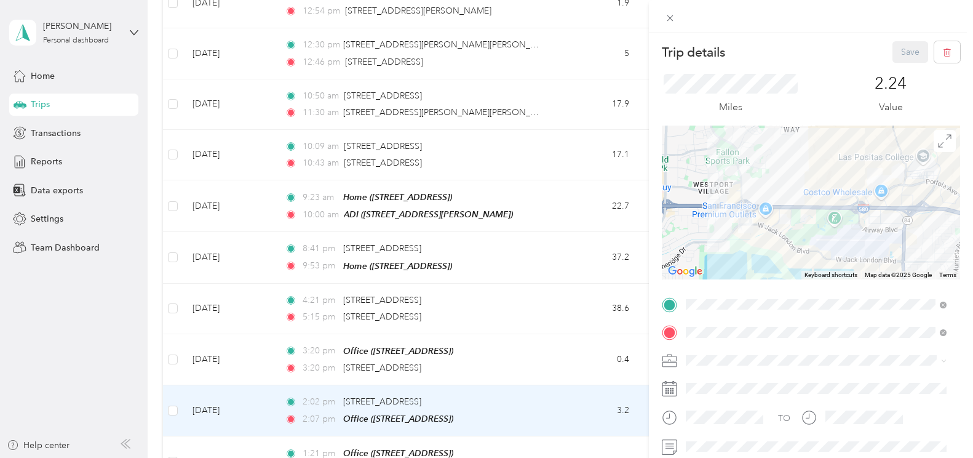
click at [558, 347] on div "Trip details Save This trip cannot be edited because it is either under review,…" at bounding box center [486, 229] width 973 height 458
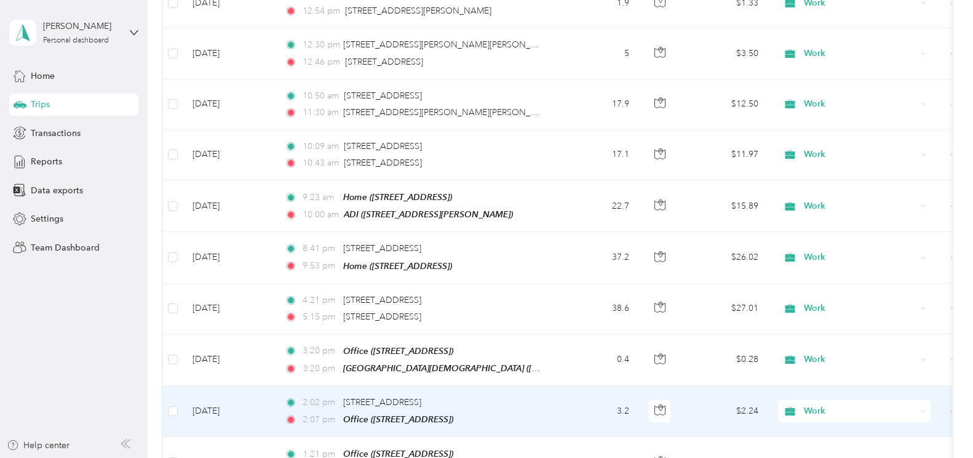
click at [823, 404] on span "Work" at bounding box center [860, 411] width 113 height 14
click at [826, 184] on span "Personal" at bounding box center [866, 184] width 114 height 13
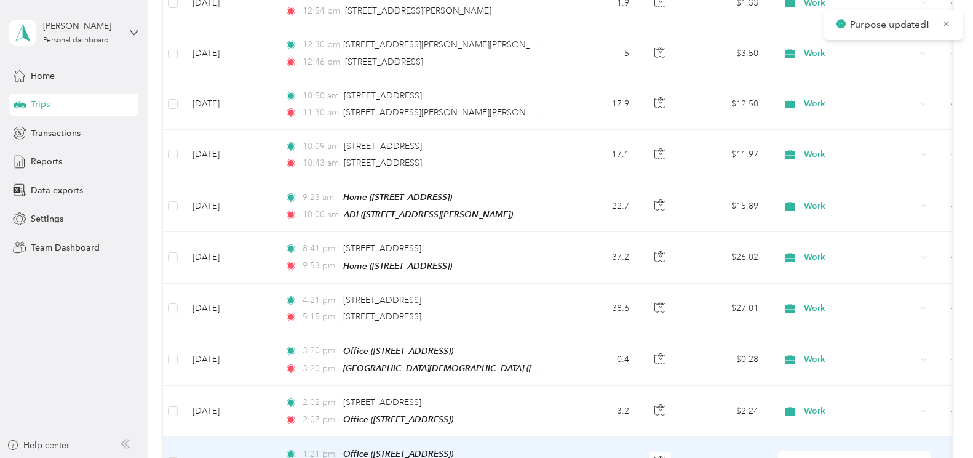
click at [807, 448] on span "Work" at bounding box center [860, 462] width 113 height 14
drag, startPoint x: 817, startPoint y: 239, endPoint x: 800, endPoint y: 267, distance: 33.1
click at [817, 238] on li "Personal" at bounding box center [854, 236] width 153 height 22
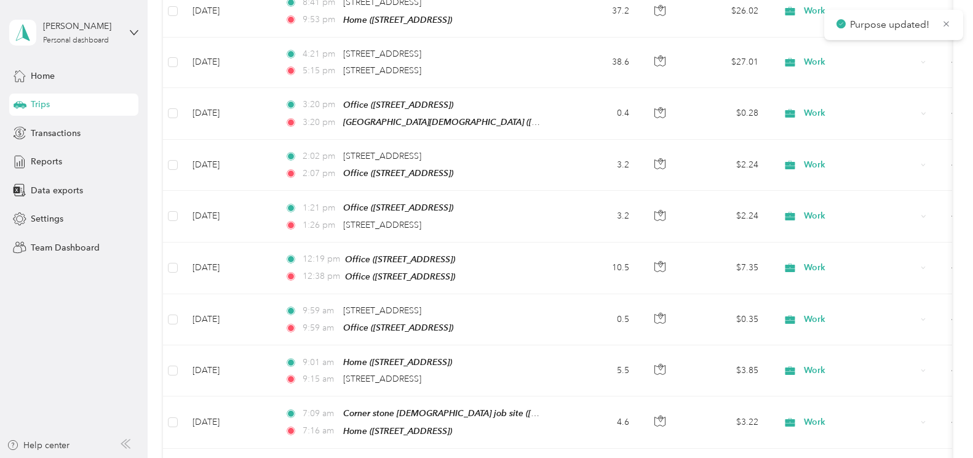
scroll to position [6277, 0]
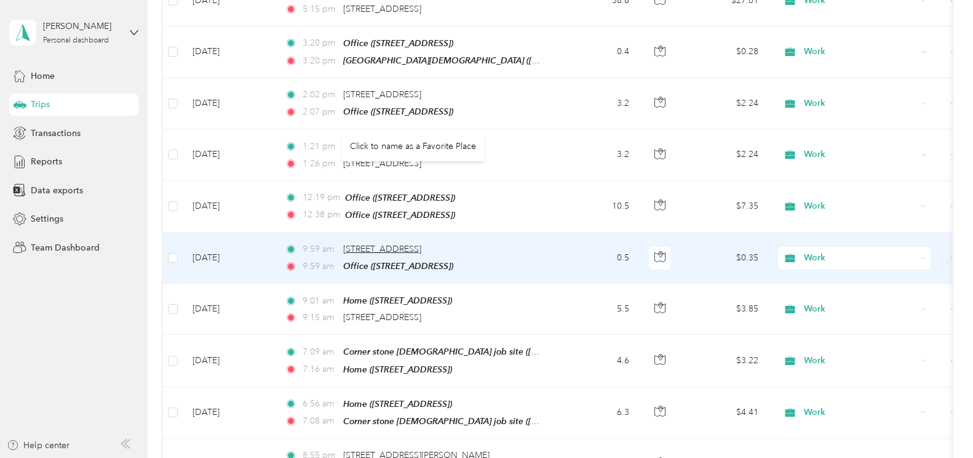
click at [371, 244] on span "348 N Canyons Pkwy, Livermore, CA" at bounding box center [382, 249] width 78 height 10
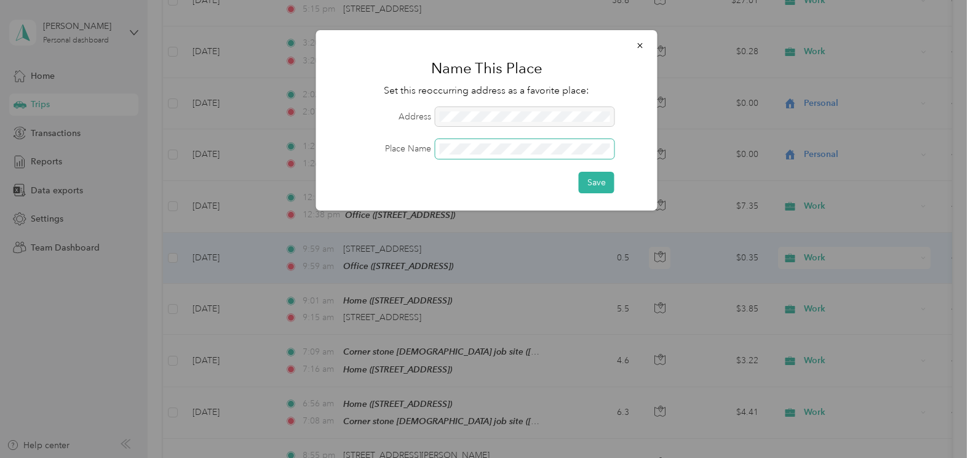
click at [316, 148] on div "Name This Place Set this reoccurring address as a favorite place: Address Place…" at bounding box center [487, 120] width 342 height 180
click at [602, 189] on button "Save" at bounding box center [597, 183] width 36 height 22
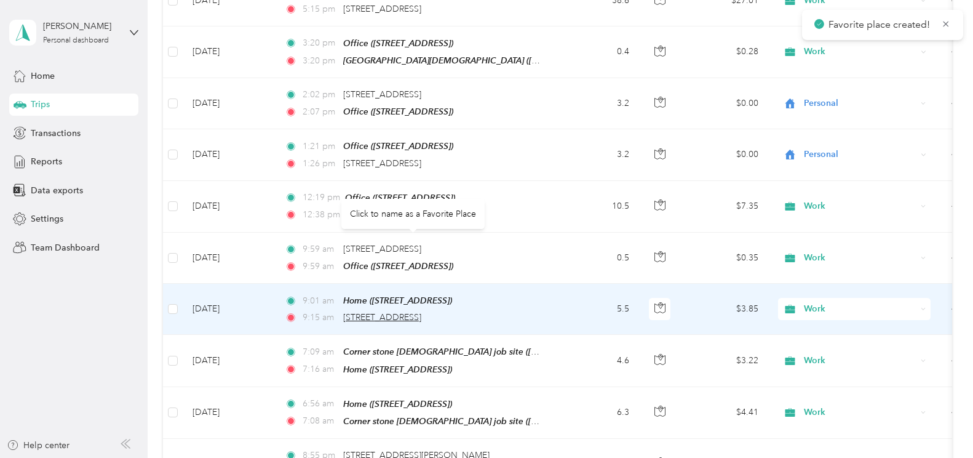
click at [422, 312] on span "344 N Canyons Pkwy, Livermore, CA" at bounding box center [382, 317] width 78 height 10
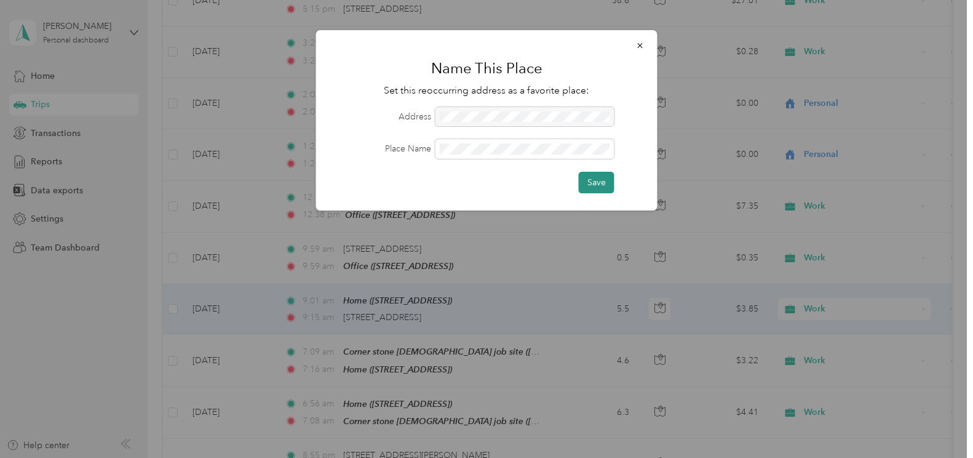
click at [601, 183] on button "Save" at bounding box center [597, 183] width 36 height 22
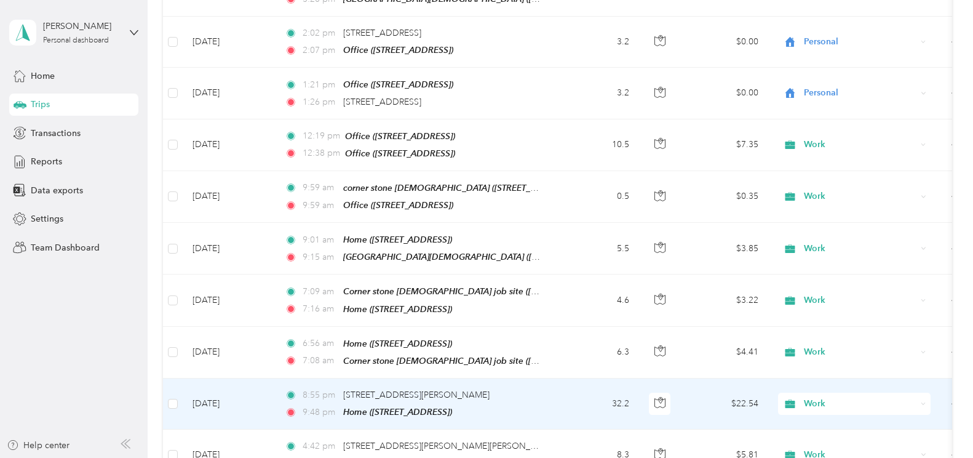
scroll to position [6400, 0]
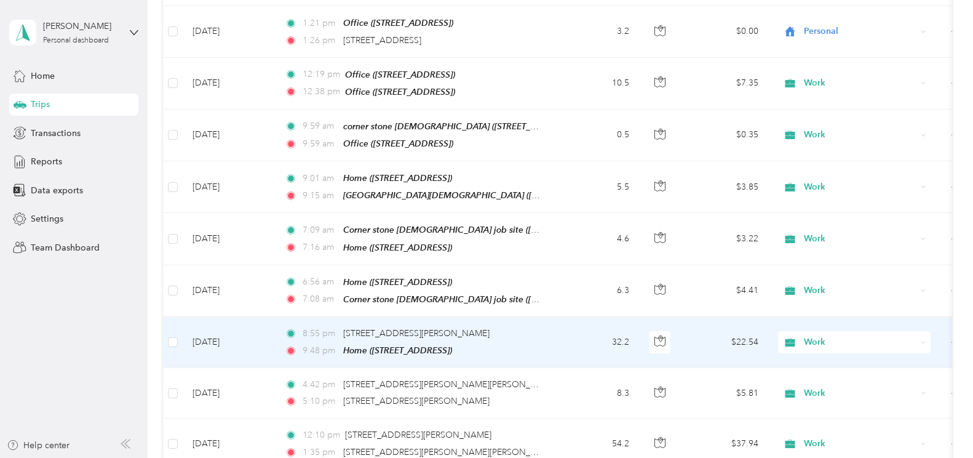
click at [216, 317] on td "Apr 16, 2025" at bounding box center [229, 342] width 92 height 51
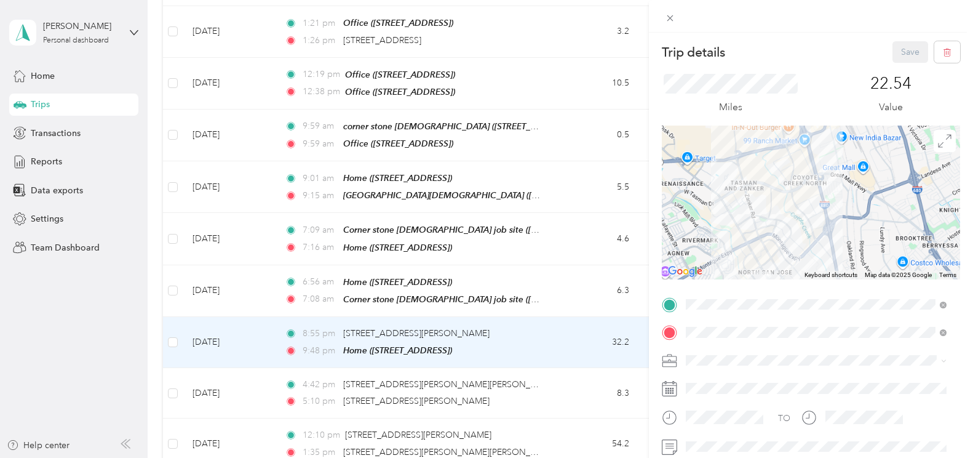
drag, startPoint x: 792, startPoint y: 247, endPoint x: 789, endPoint y: 217, distance: 30.3
click at [789, 217] on div at bounding box center [811, 203] width 298 height 154
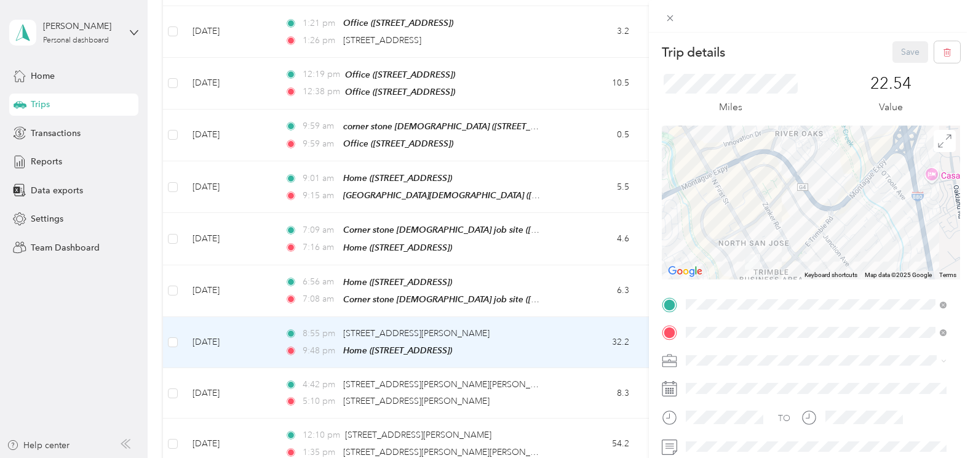
click at [430, 250] on div "Trip details Save This trip cannot be edited because it is either under review,…" at bounding box center [486, 229] width 973 height 458
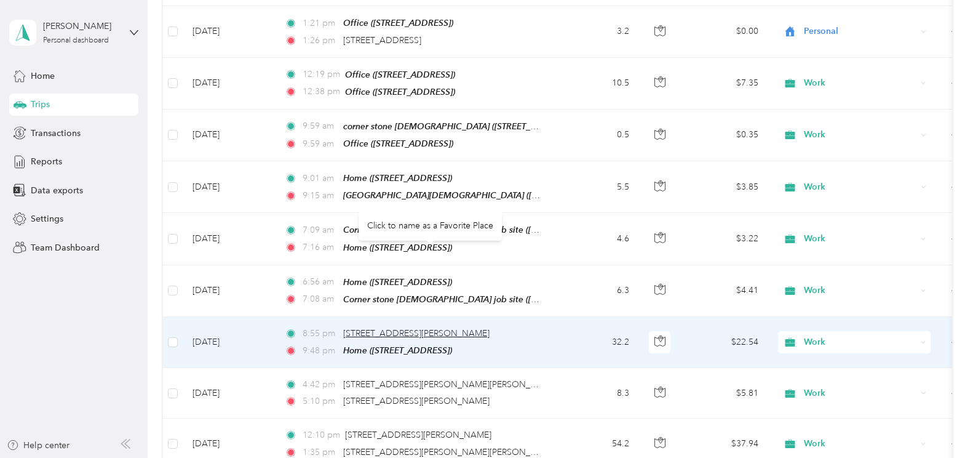
drag, startPoint x: 430, startPoint y: 250, endPoint x: 419, endPoint y: 250, distance: 10.5
click at [419, 328] on span "2665 N First St, North San Jose, San Jose, CA" at bounding box center [416, 333] width 146 height 10
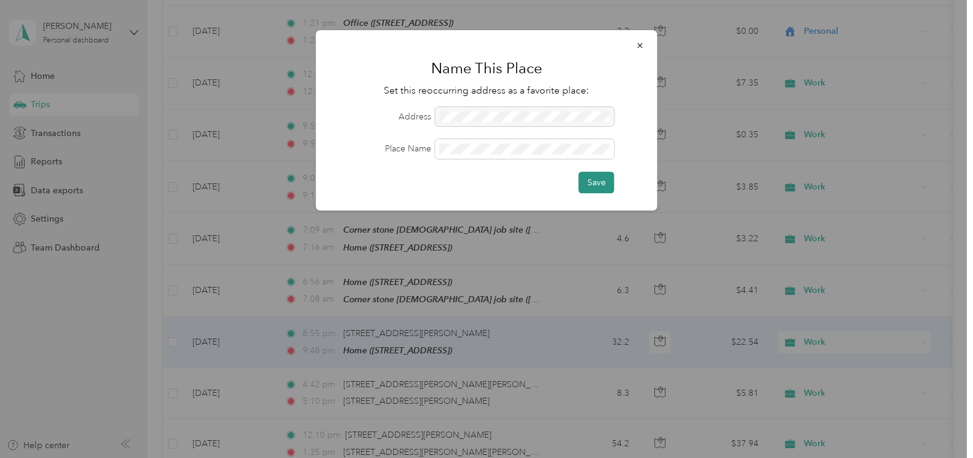
click at [593, 178] on button "Save" at bounding box center [597, 183] width 36 height 22
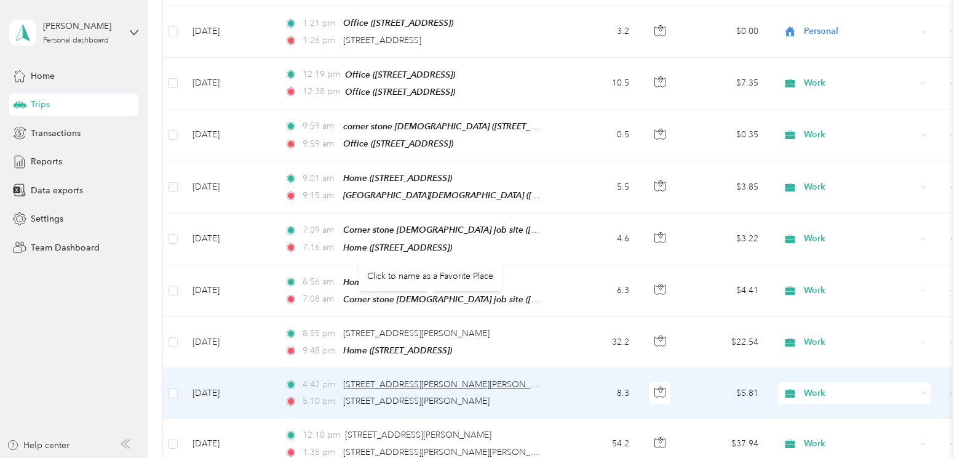
click at [367, 379] on span "[STREET_ADDRESS][PERSON_NAME][PERSON_NAME]" at bounding box center [450, 384] width 215 height 10
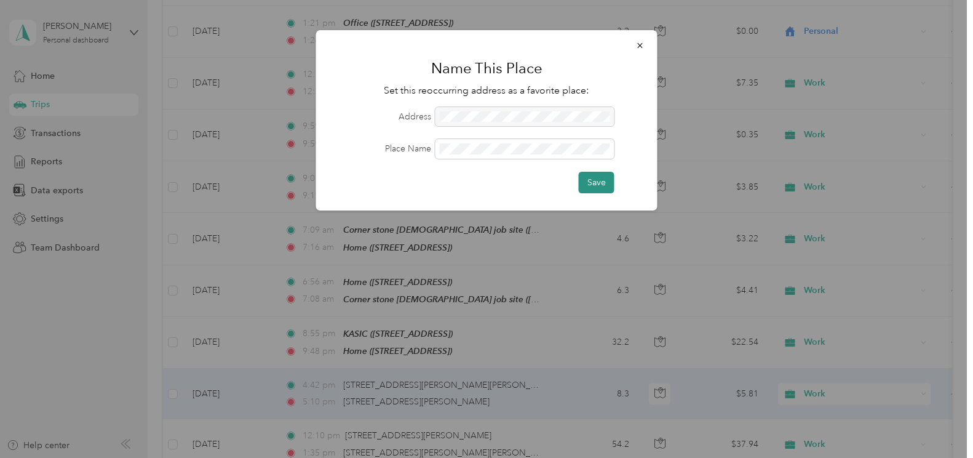
click at [601, 185] on button "Save" at bounding box center [597, 183] width 36 height 22
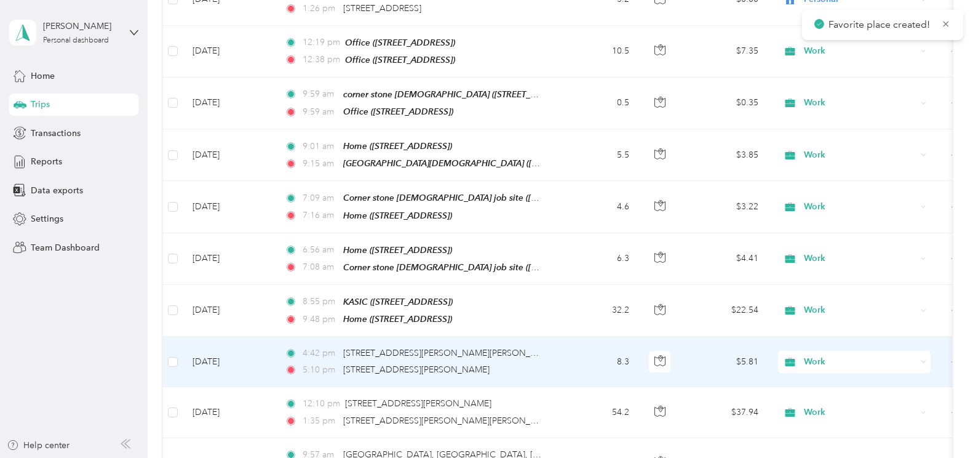
scroll to position [6461, 0]
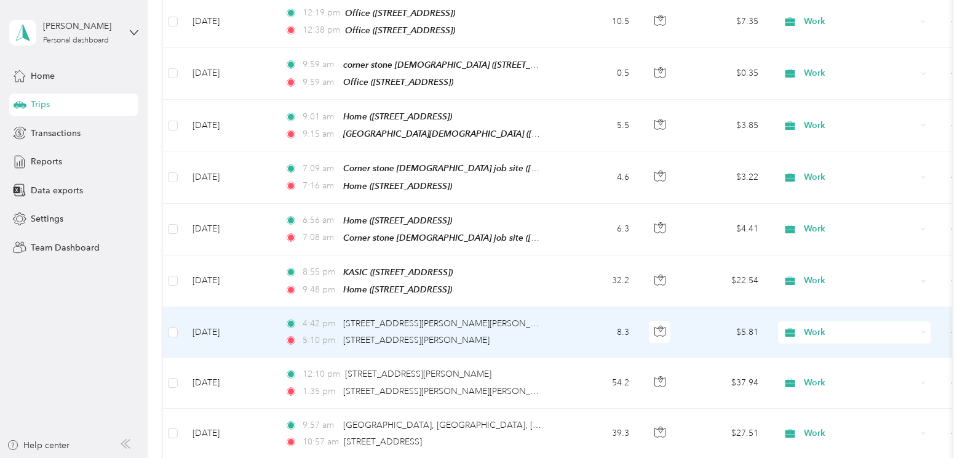
click at [228, 307] on td "Apr 16, 2025" at bounding box center [229, 332] width 92 height 50
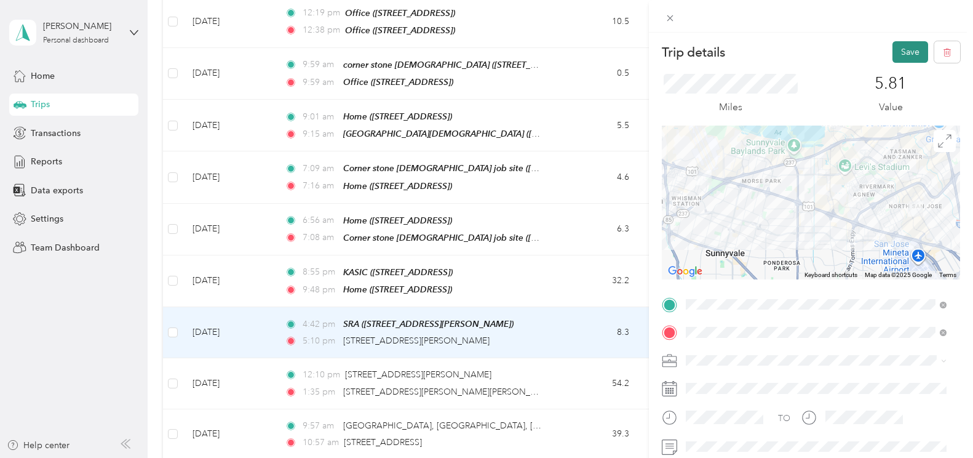
click at [893, 49] on button "Save" at bounding box center [911, 52] width 36 height 22
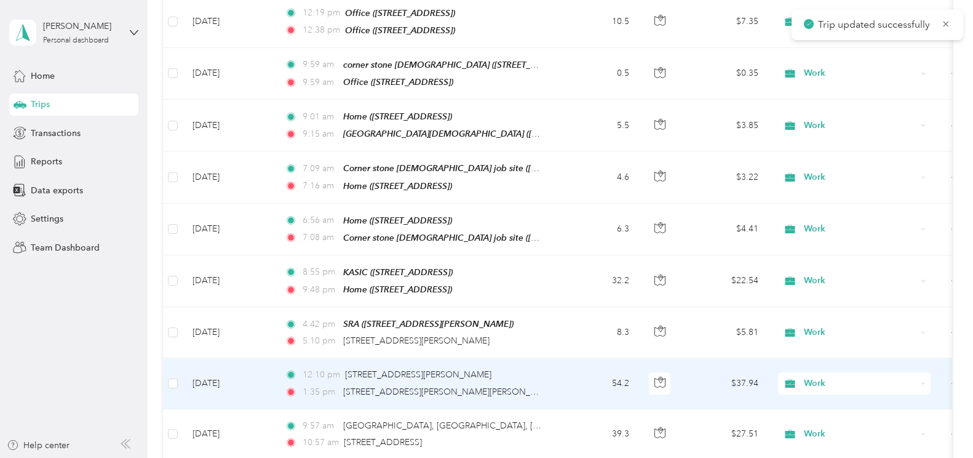
click at [221, 358] on td "Apr 16, 2025" at bounding box center [229, 383] width 92 height 50
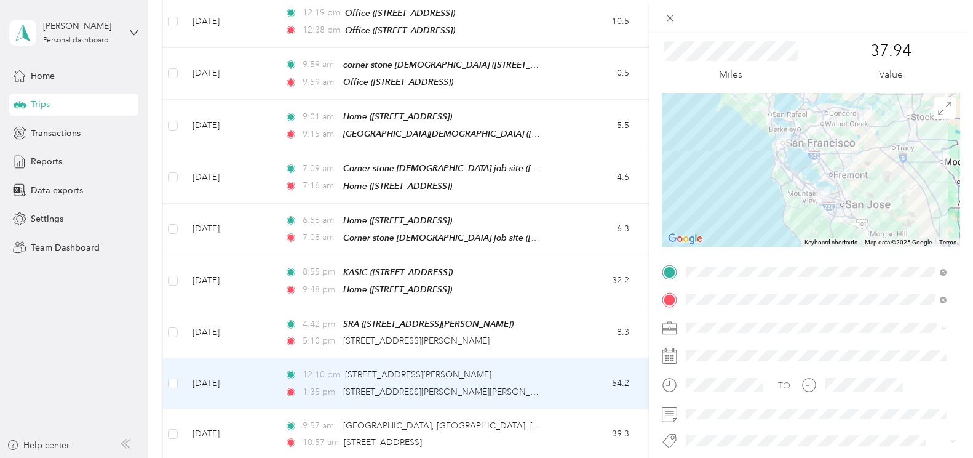
scroll to position [62, 0]
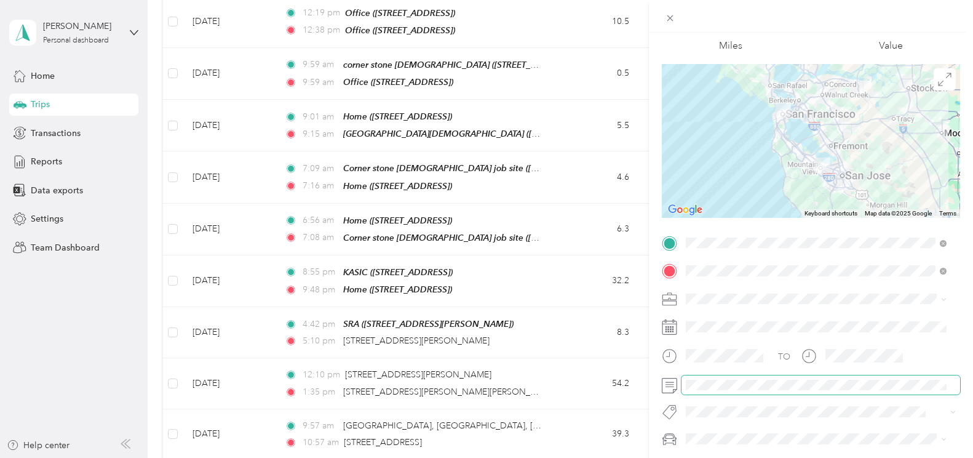
click at [733, 391] on span at bounding box center [821, 385] width 279 height 20
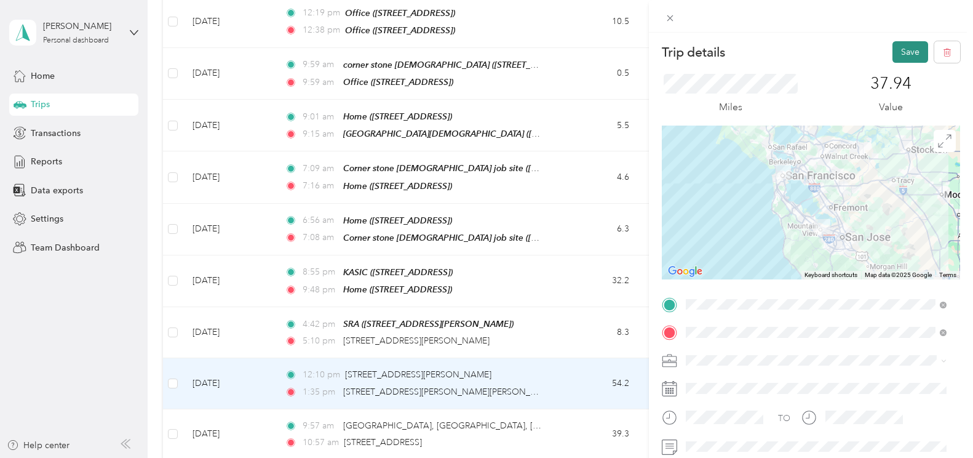
click at [904, 54] on button "Save" at bounding box center [911, 52] width 36 height 22
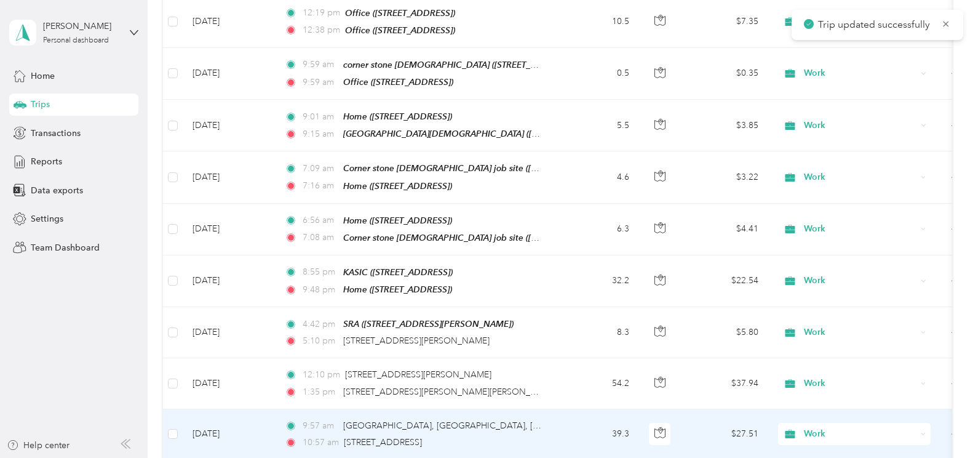
click at [220, 409] on td "Apr 16, 2025" at bounding box center [229, 434] width 92 height 50
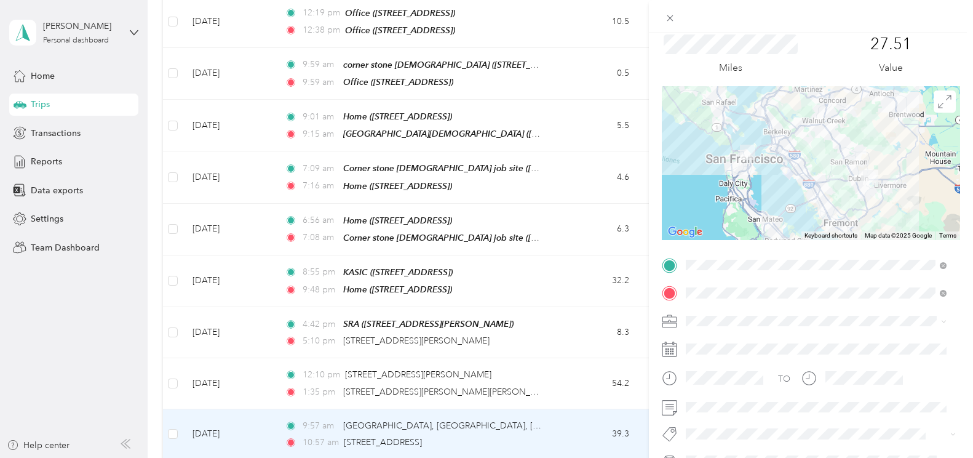
scroll to position [62, 0]
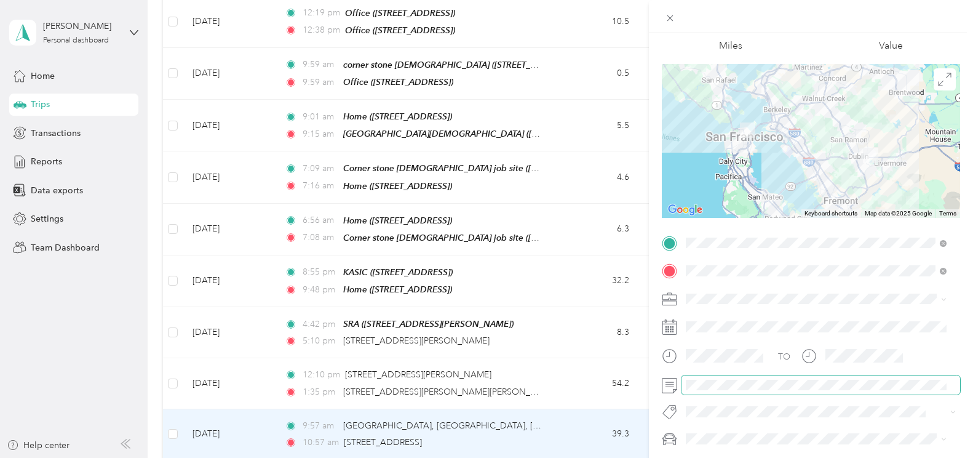
click at [721, 390] on span at bounding box center [821, 385] width 279 height 20
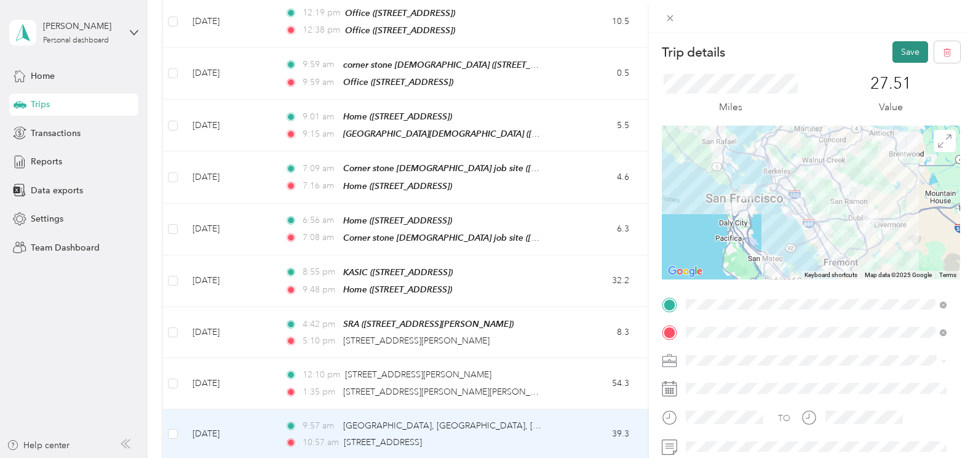
click at [905, 56] on button "Save" at bounding box center [911, 52] width 36 height 22
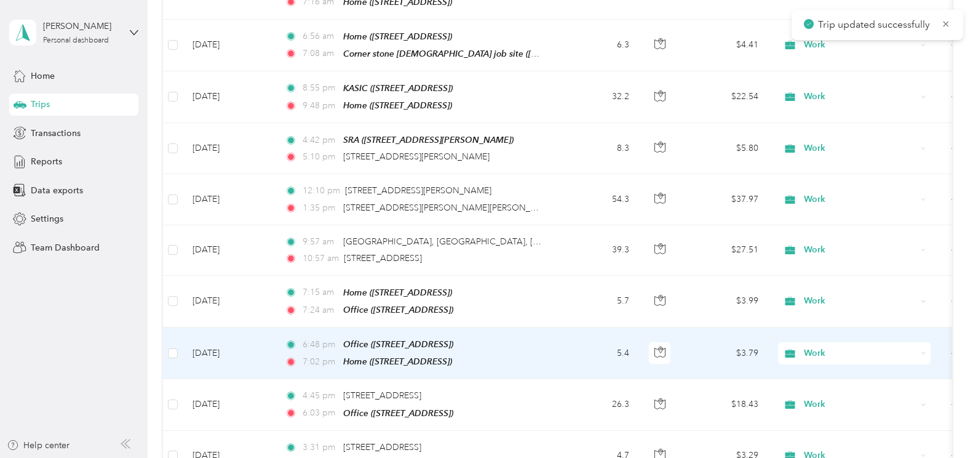
scroll to position [6646, 0]
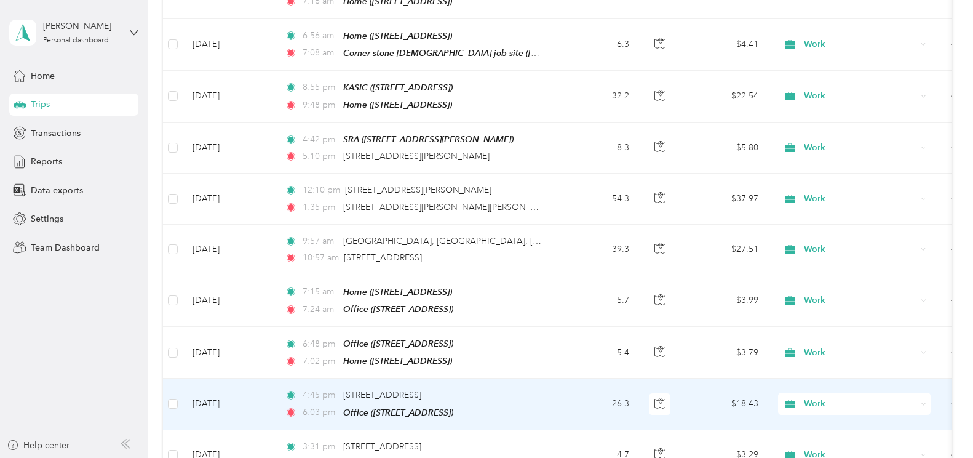
click at [210, 378] on td "Apr 15, 2025" at bounding box center [229, 403] width 92 height 51
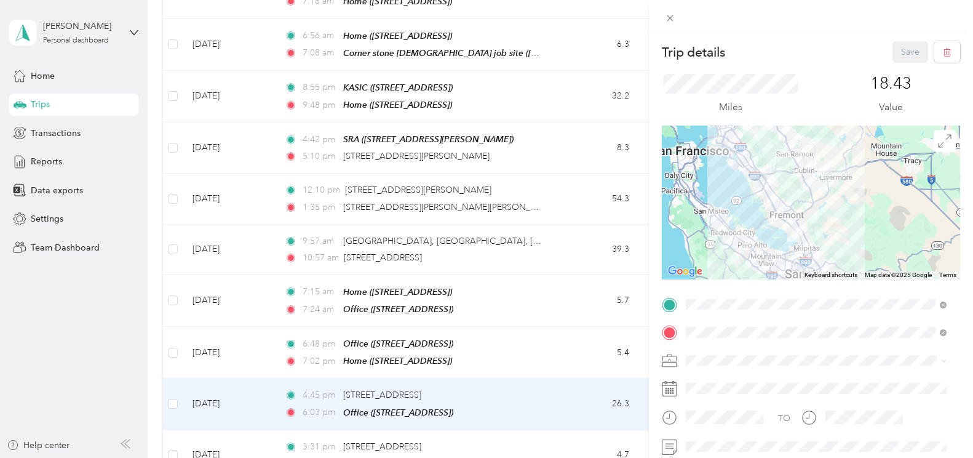
click at [422, 306] on div "Trip details Save This trip cannot be edited because it is either under review,…" at bounding box center [486, 229] width 973 height 458
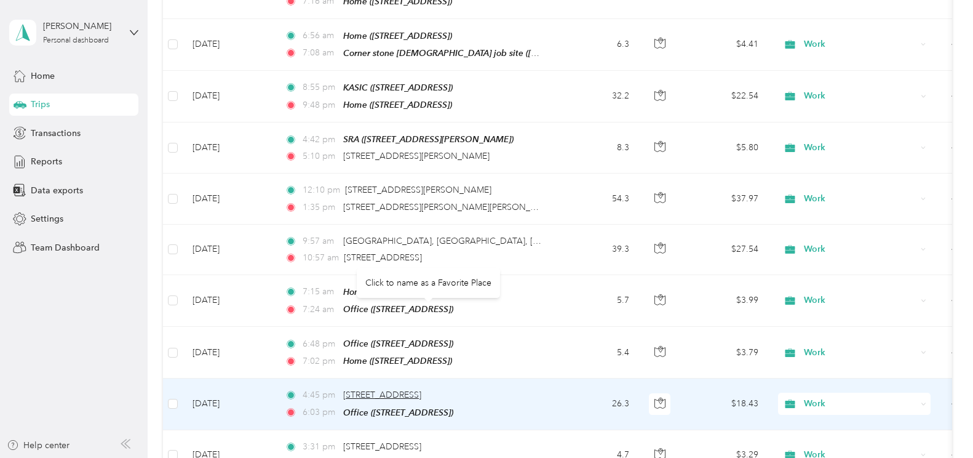
drag, startPoint x: 422, startPoint y: 306, endPoint x: 390, endPoint y: 314, distance: 32.2
click at [390, 390] on span "47291 Fremont Blvd, Baylands, Fremont, CA" at bounding box center [382, 395] width 78 height 10
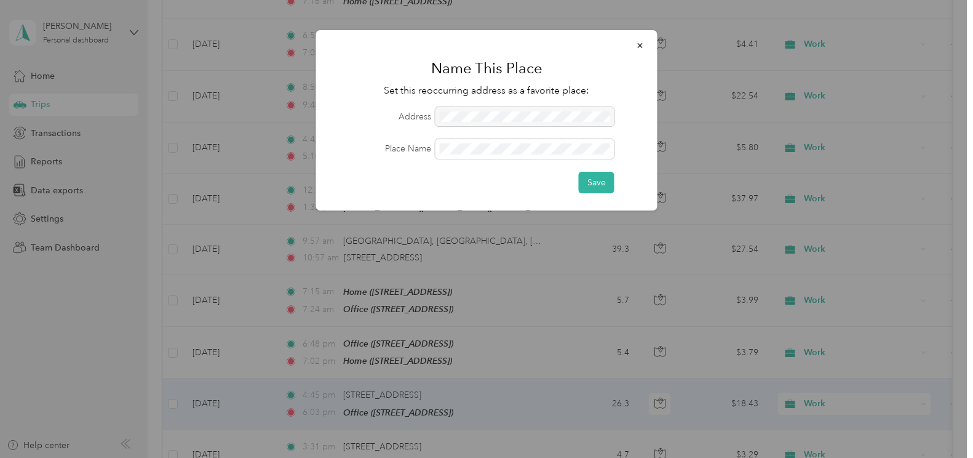
click at [601, 193] on div "Name This Place Set this reoccurring address as a favorite place: Address Place…" at bounding box center [487, 120] width 342 height 180
click at [599, 187] on button "Save" at bounding box center [597, 183] width 36 height 22
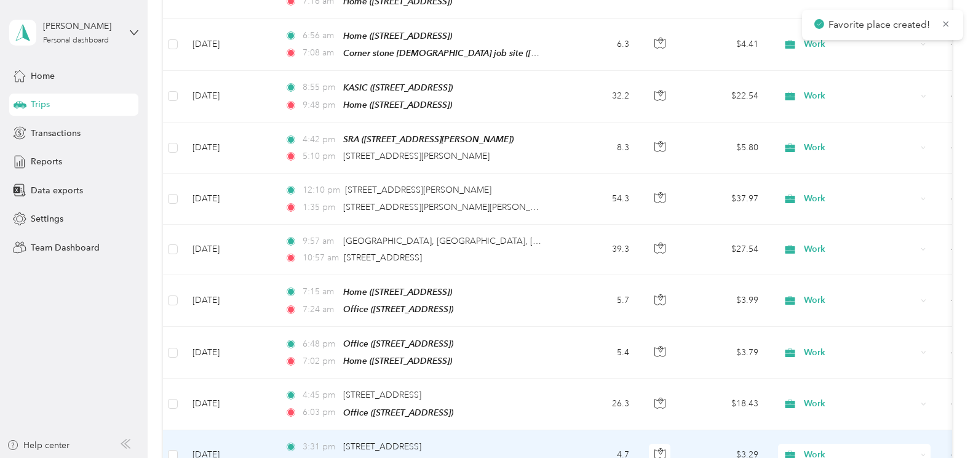
click at [221, 430] on td "Apr 15, 2025" at bounding box center [229, 455] width 92 height 50
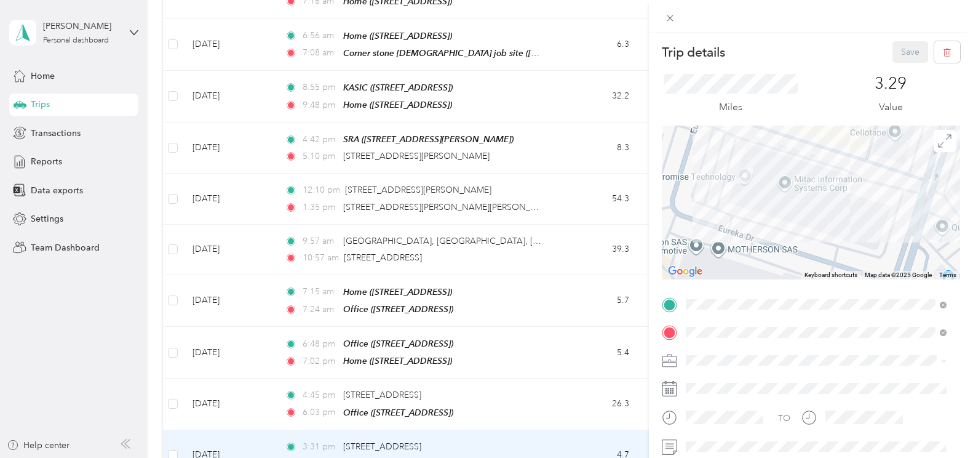
drag, startPoint x: 718, startPoint y: 158, endPoint x: 746, endPoint y: 199, distance: 50.0
click at [746, 198] on div at bounding box center [811, 203] width 298 height 154
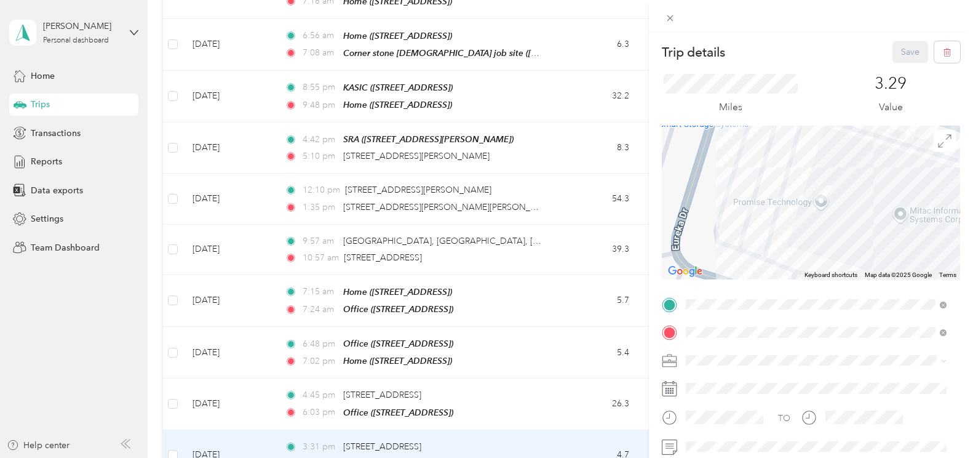
drag, startPoint x: 747, startPoint y: 192, endPoint x: 826, endPoint y: 222, distance: 84.7
click at [826, 222] on div at bounding box center [811, 203] width 298 height 154
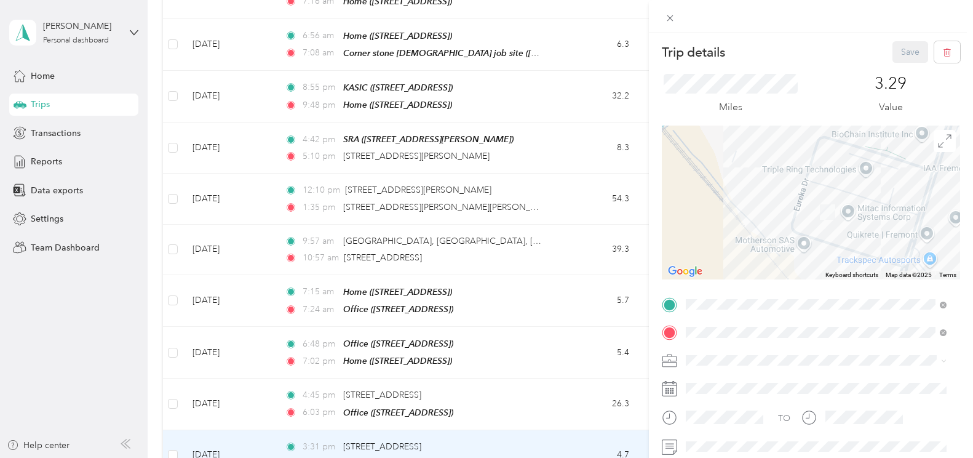
click at [565, 371] on div "Trip details Save This trip cannot be edited because it is either under review,…" at bounding box center [486, 229] width 973 height 458
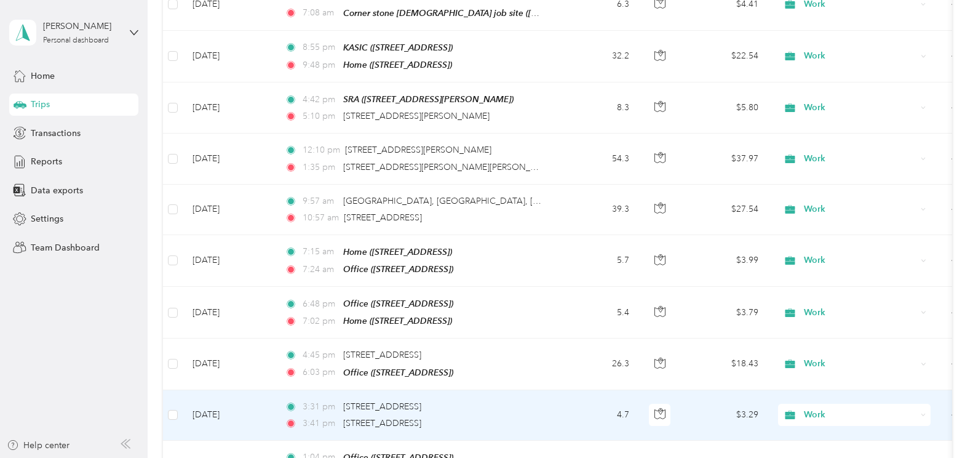
scroll to position [6707, 0]
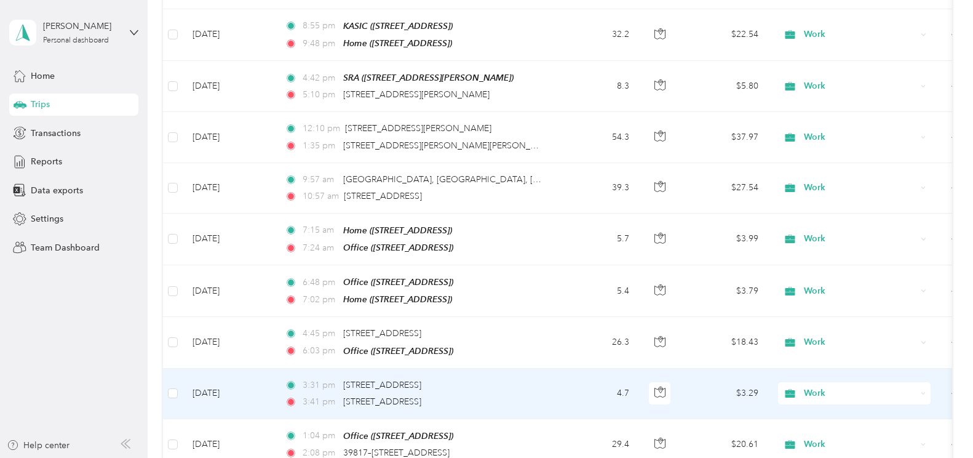
click at [230, 369] on td "Apr 15, 2025" at bounding box center [229, 394] width 92 height 50
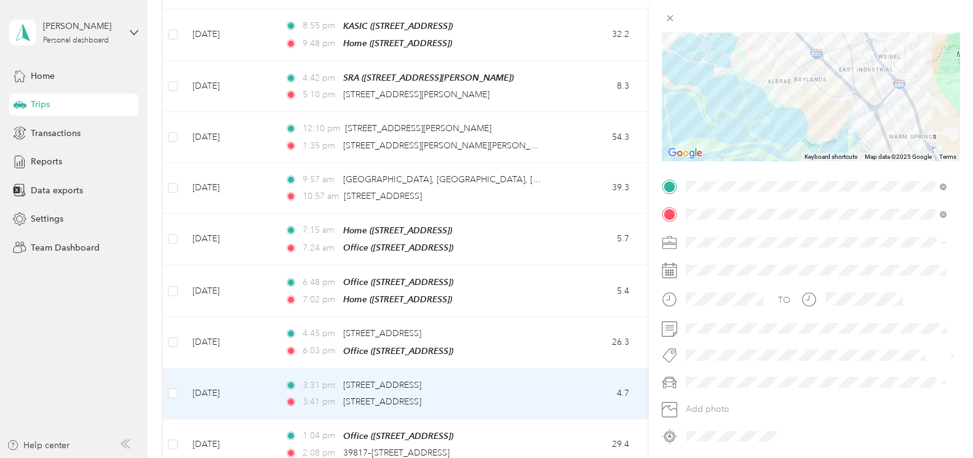
scroll to position [123, 0]
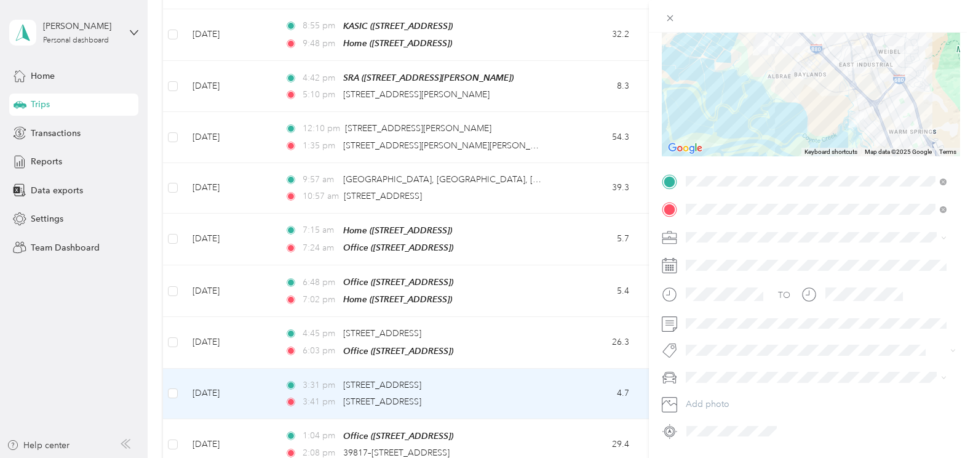
click at [217, 343] on div "Trip details Save This trip cannot be edited because it is either under review,…" at bounding box center [486, 229] width 973 height 458
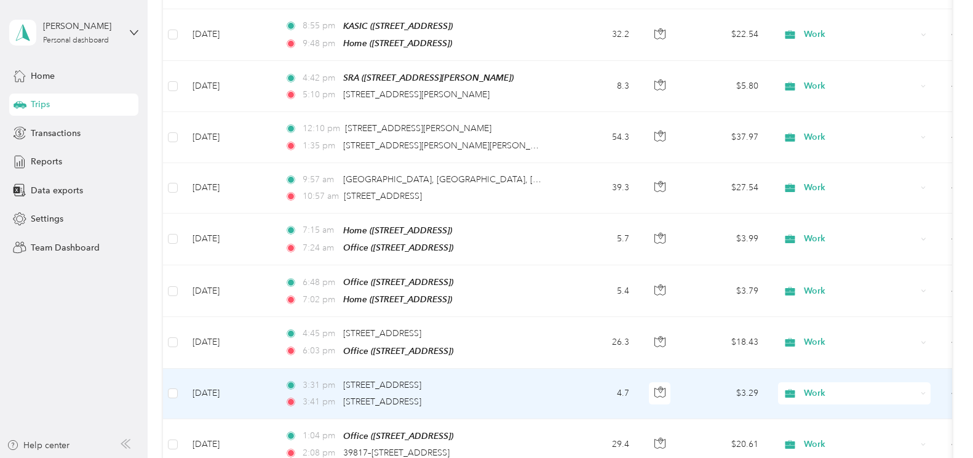
click at [234, 369] on td "Apr 15, 2025" at bounding box center [229, 394] width 92 height 50
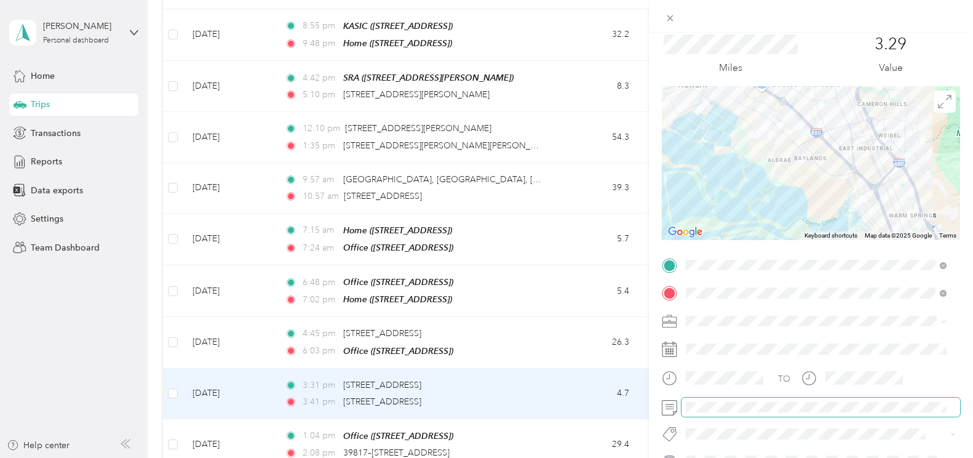
scroll to position [62, 0]
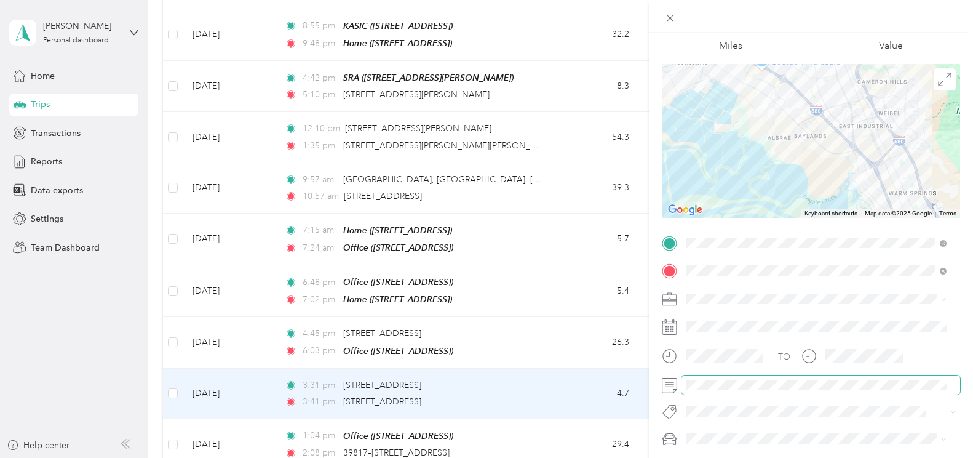
click at [877, 396] on div "TO Add photo" at bounding box center [811, 368] width 298 height 270
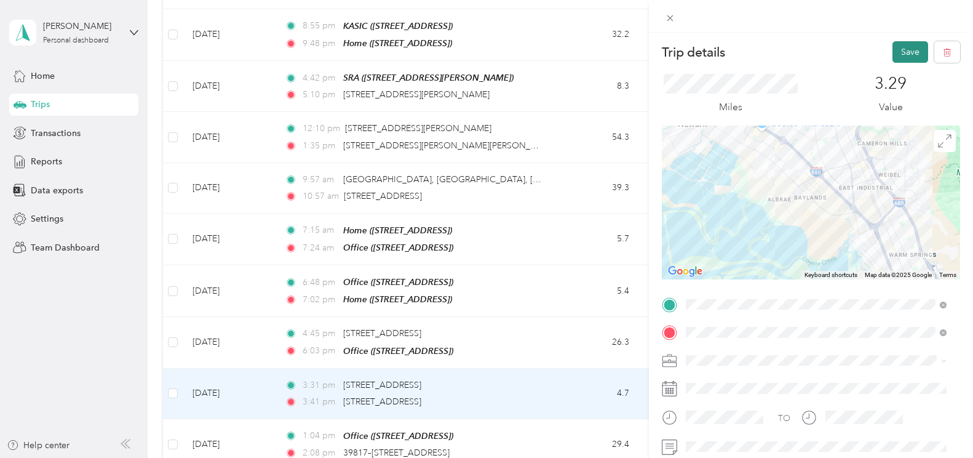
click at [898, 42] on button "Save" at bounding box center [911, 52] width 36 height 22
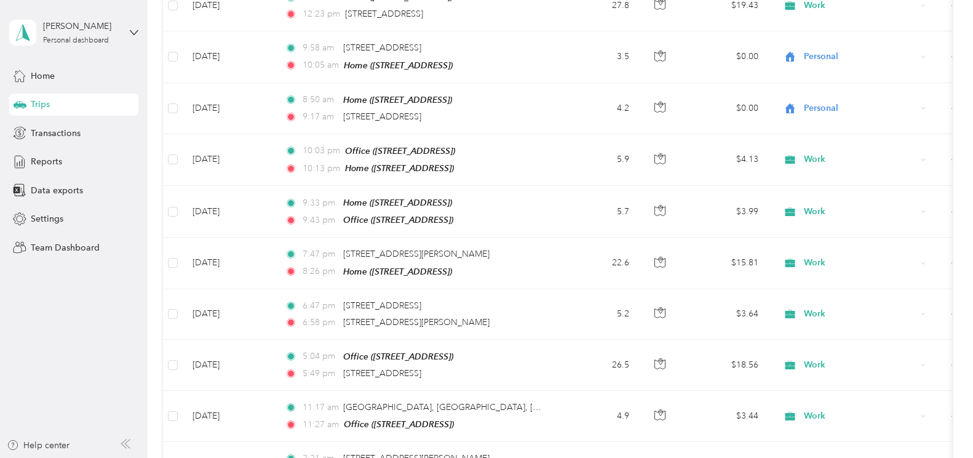
scroll to position [4955, 0]
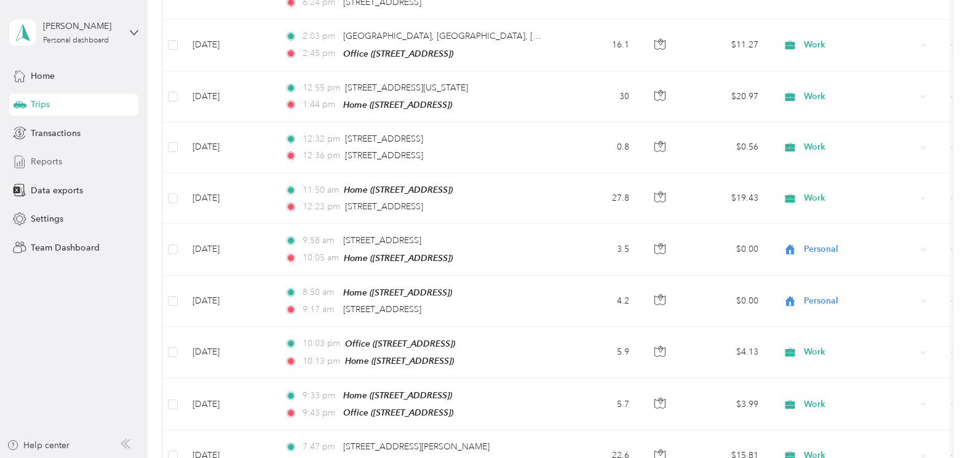
click at [41, 155] on span "Reports" at bounding box center [46, 161] width 31 height 13
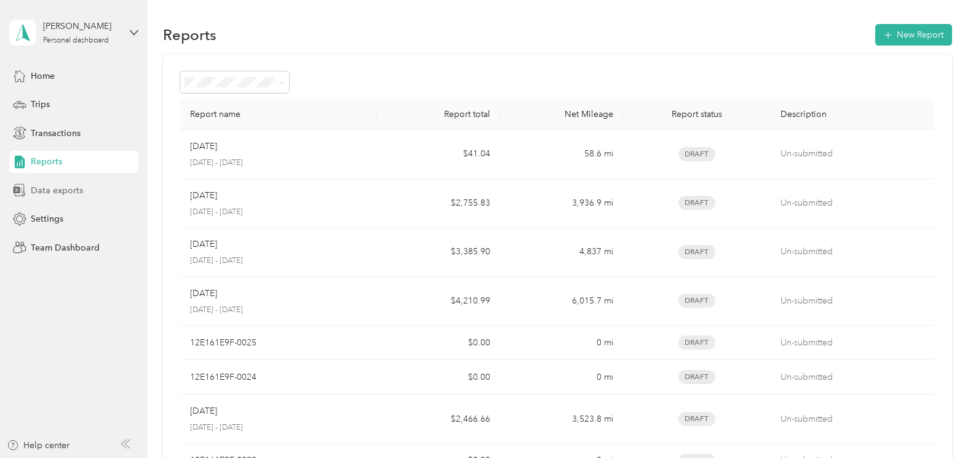
click at [71, 185] on span "Data exports" at bounding box center [57, 190] width 52 height 13
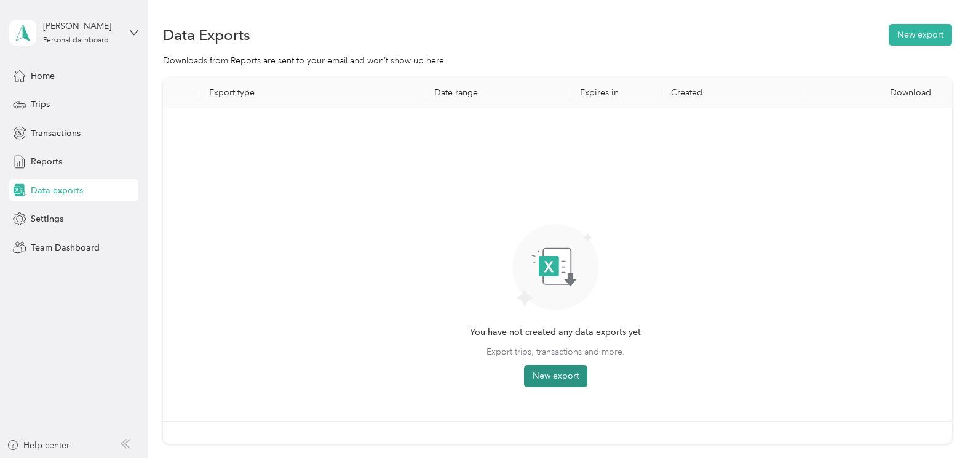
click at [577, 372] on button "New export" at bounding box center [555, 376] width 63 height 22
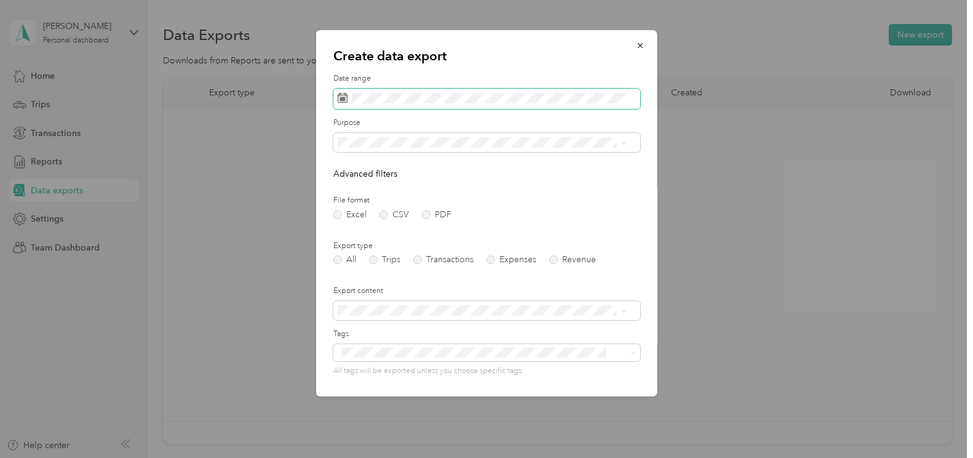
click at [374, 104] on span at bounding box center [487, 99] width 307 height 21
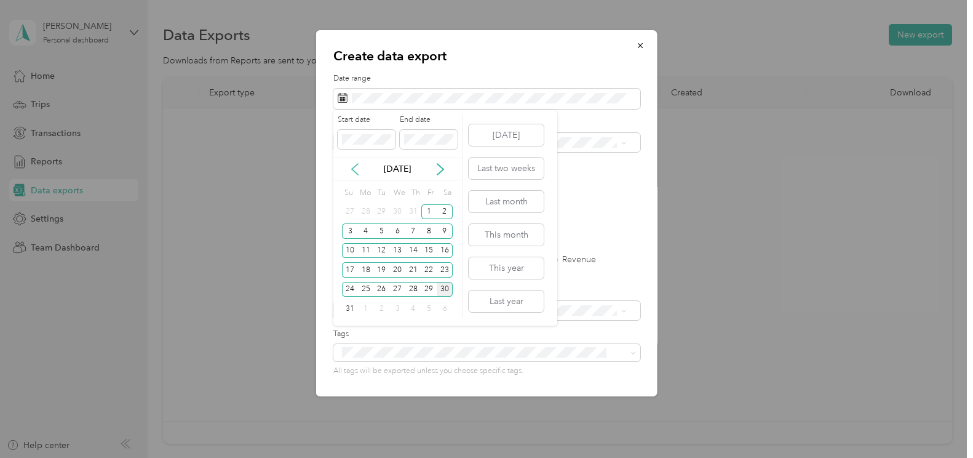
click at [353, 164] on icon at bounding box center [355, 169] width 12 height 12
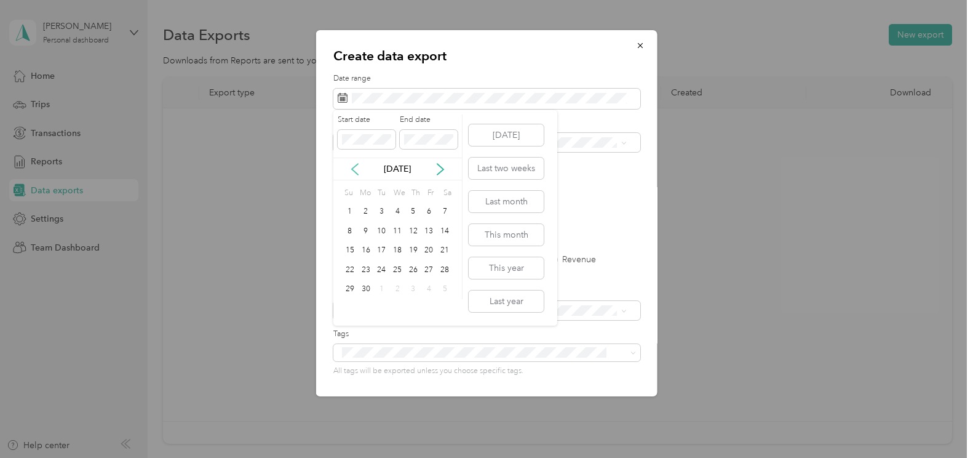
click at [353, 164] on icon at bounding box center [355, 169] width 12 height 12
click at [383, 212] on div "1" at bounding box center [382, 211] width 16 height 15
click at [398, 284] on div "30" at bounding box center [398, 289] width 16 height 15
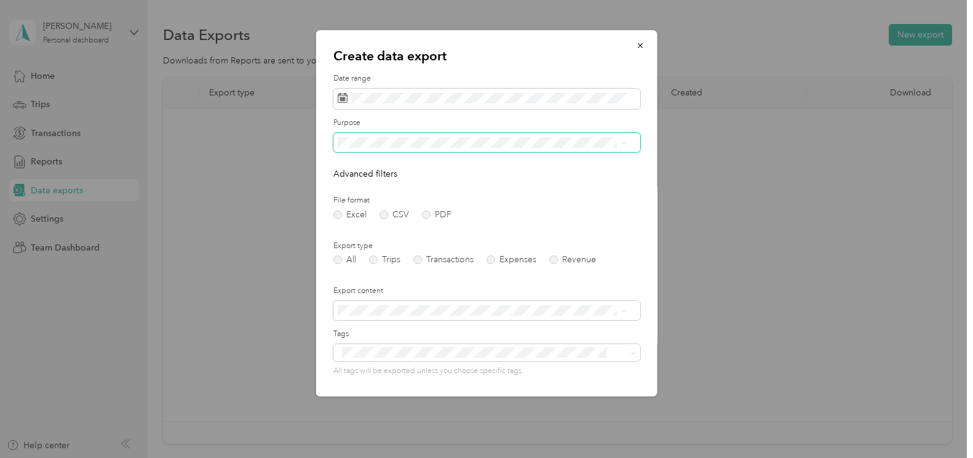
click at [388, 149] on span at bounding box center [487, 143] width 307 height 20
click at [346, 185] on span "Work" at bounding box center [352, 183] width 21 height 10
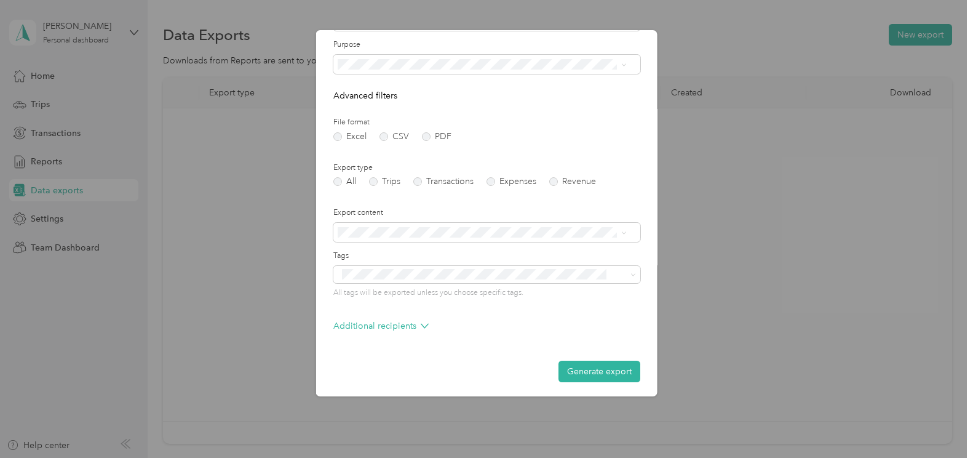
scroll to position [81, 0]
click at [583, 366] on button "Generate export" at bounding box center [600, 369] width 82 height 22
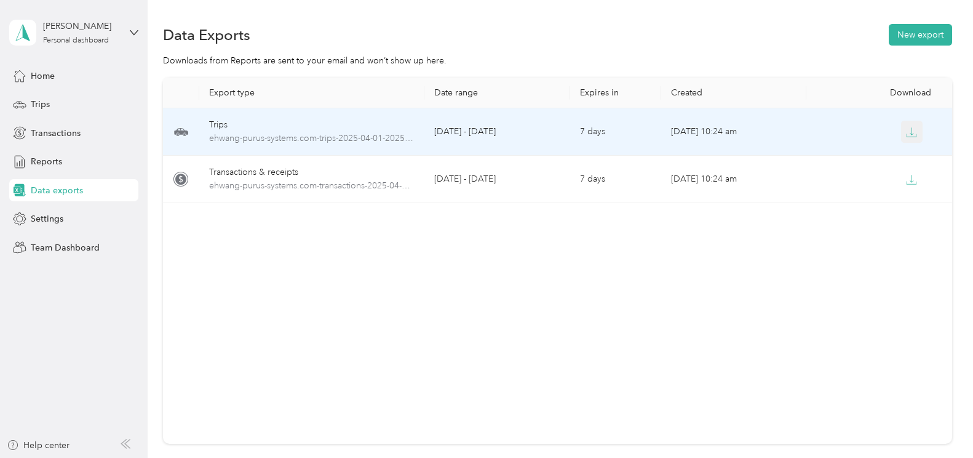
click at [909, 135] on icon "button" at bounding box center [911, 132] width 11 height 11
